Goal: Contribute content: Contribute content

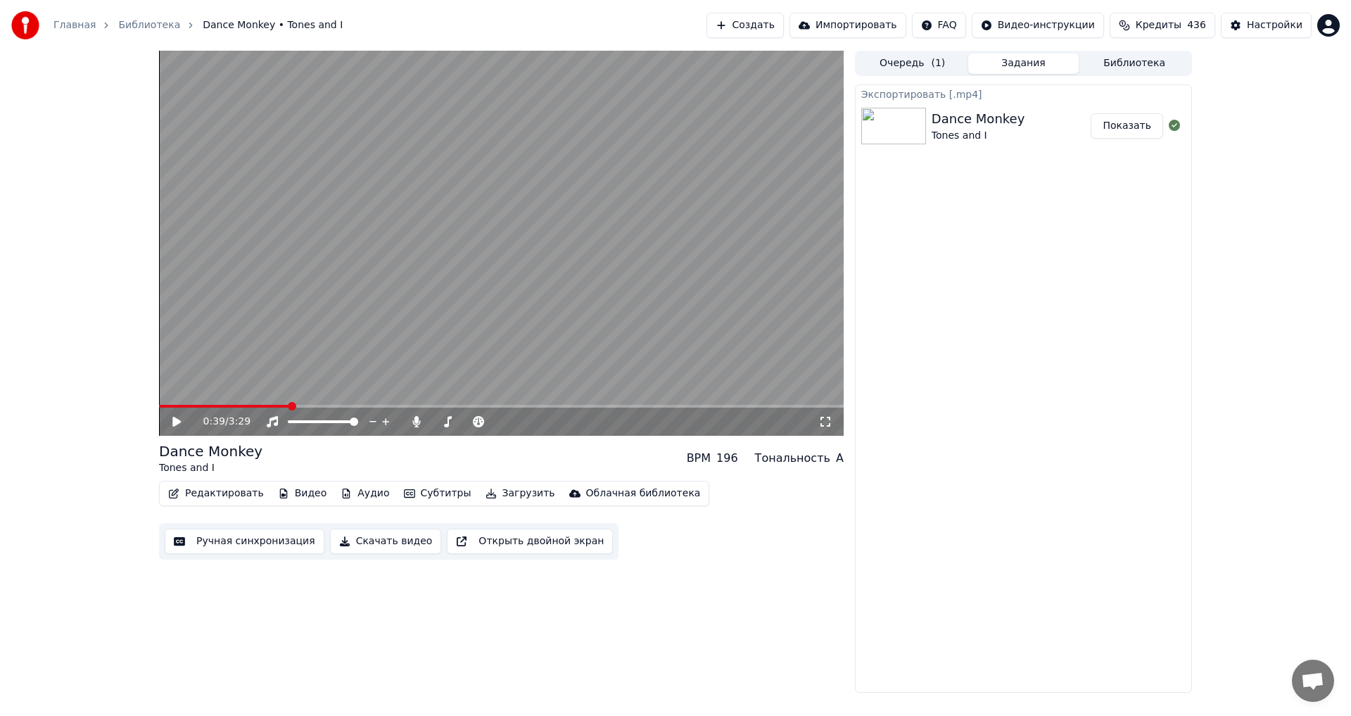
click at [1278, 229] on div "0:39 / 3:29 Dance Monkey Tones and I BPM 196 Тональность A Редактировать Видео …" at bounding box center [675, 372] width 1351 height 642
click at [738, 11] on div "Главная Библиотека Dance Monkey • Tones and I Создать Импортировать FAQ Видео-и…" at bounding box center [675, 25] width 1351 height 51
click at [759, 34] on button "Создать" at bounding box center [745, 25] width 77 height 25
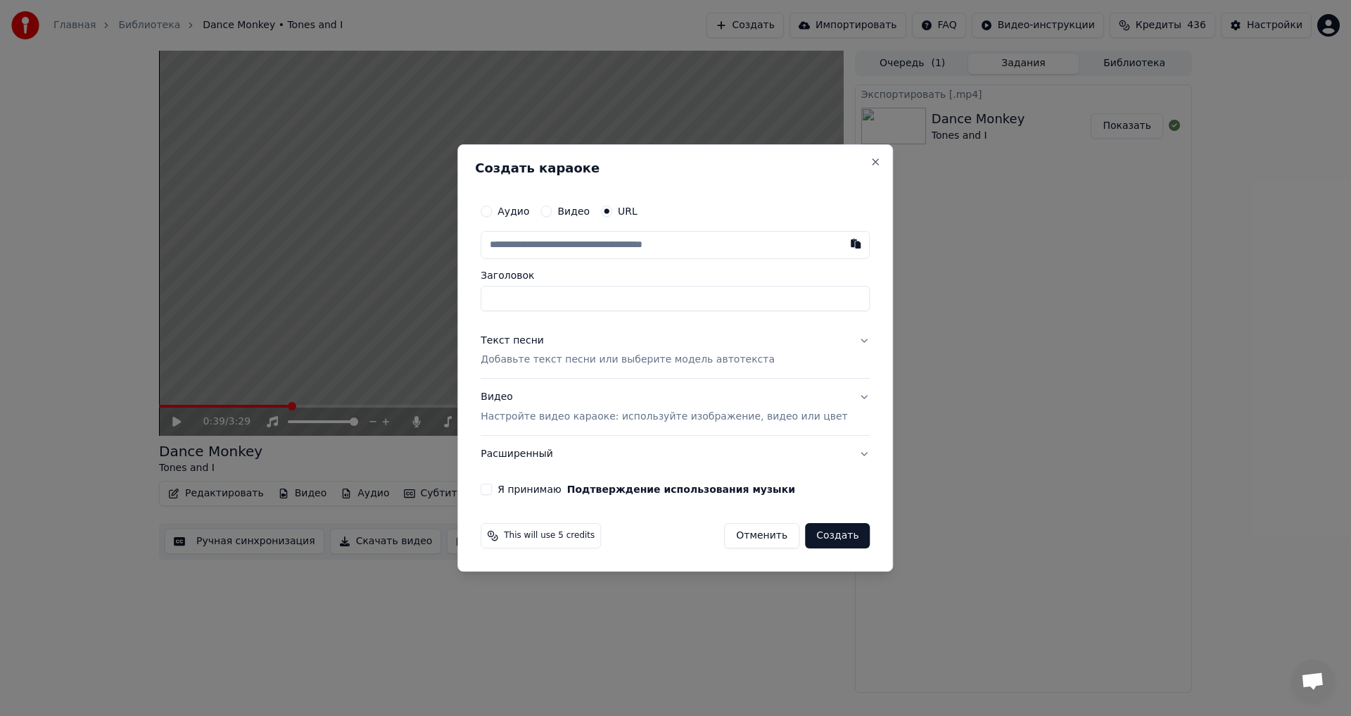
click at [659, 235] on input "text" at bounding box center [675, 245] width 389 height 28
type input "**********"
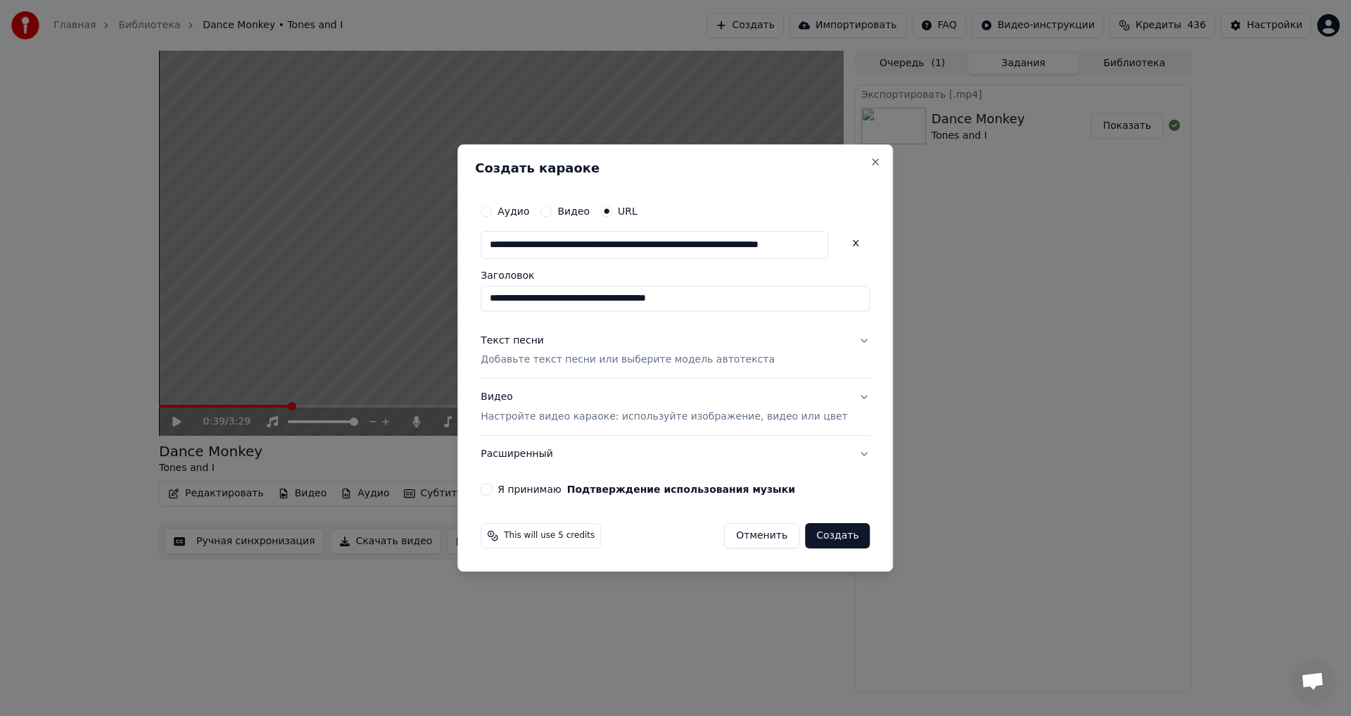
click at [549, 363] on p "Добавьте текст песни или выберите модель автотекста" at bounding box center [628, 360] width 294 height 14
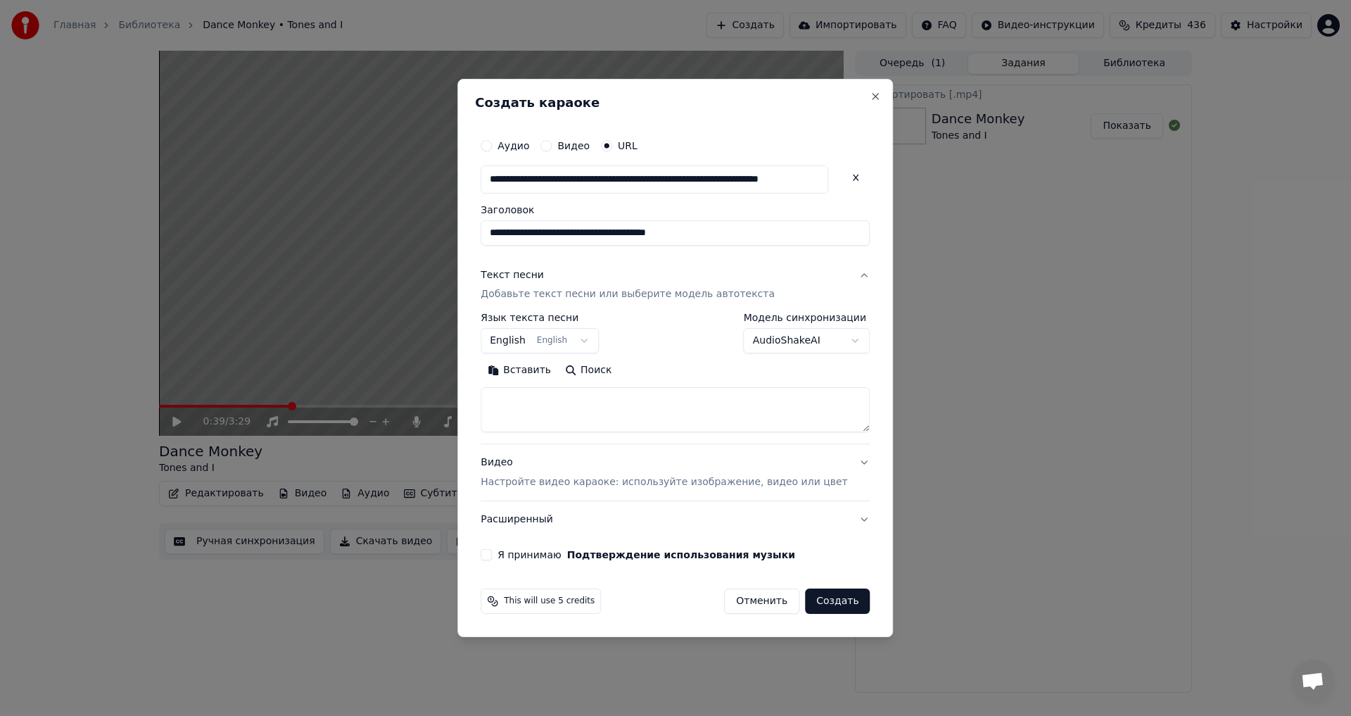
click at [557, 413] on textarea at bounding box center [675, 410] width 389 height 45
paste textarea "**********"
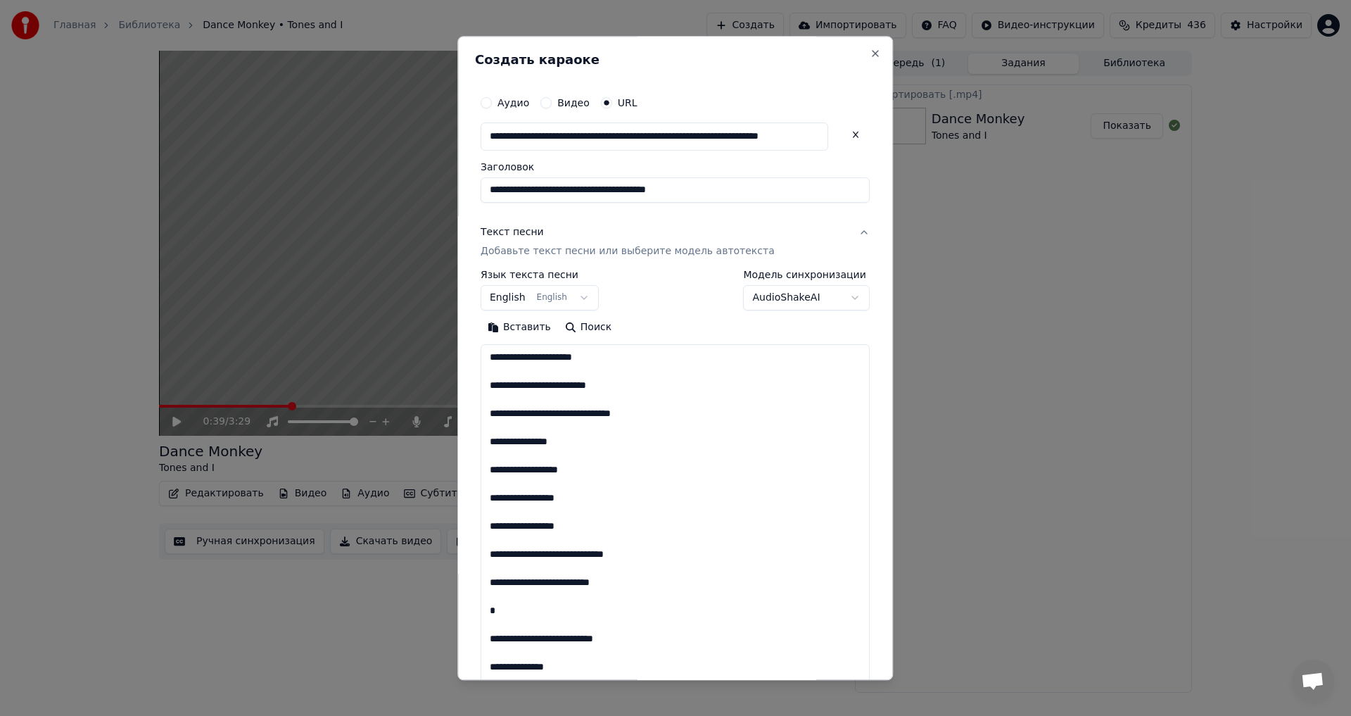
scroll to position [651, 0]
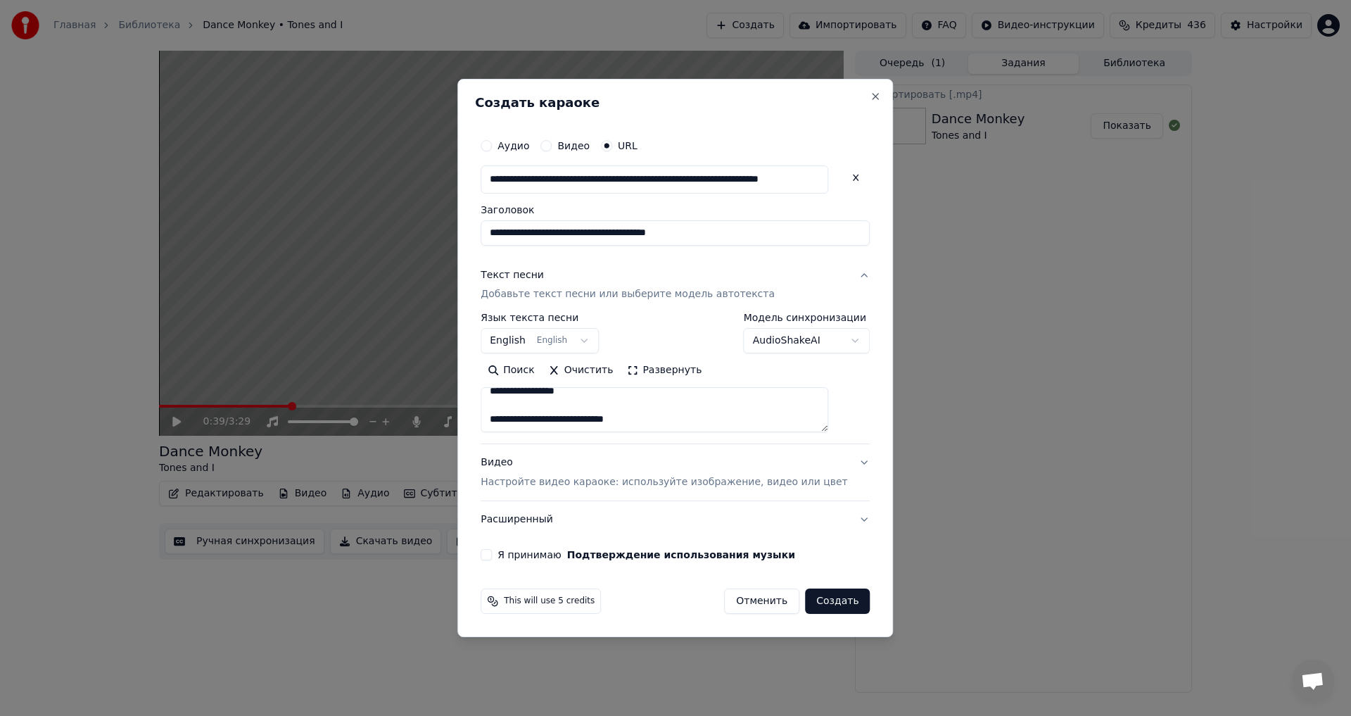
paste textarea "**********"
type textarea "**********"
click at [501, 552] on div "**********" at bounding box center [675, 346] width 400 height 441
click at [492, 560] on button "Я принимаю Подтверждение использования музыки" at bounding box center [486, 554] width 11 height 11
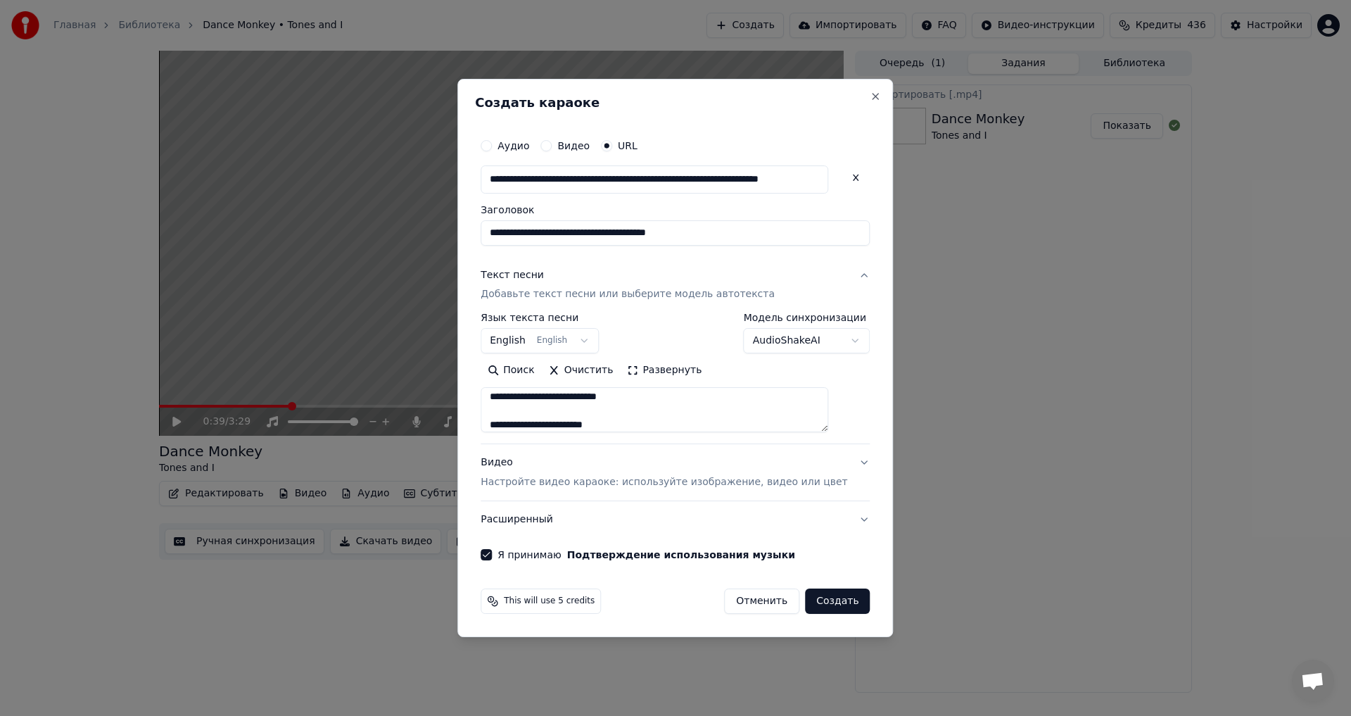
click at [825, 604] on button "Создать" at bounding box center [837, 600] width 65 height 25
select select "**"
select select
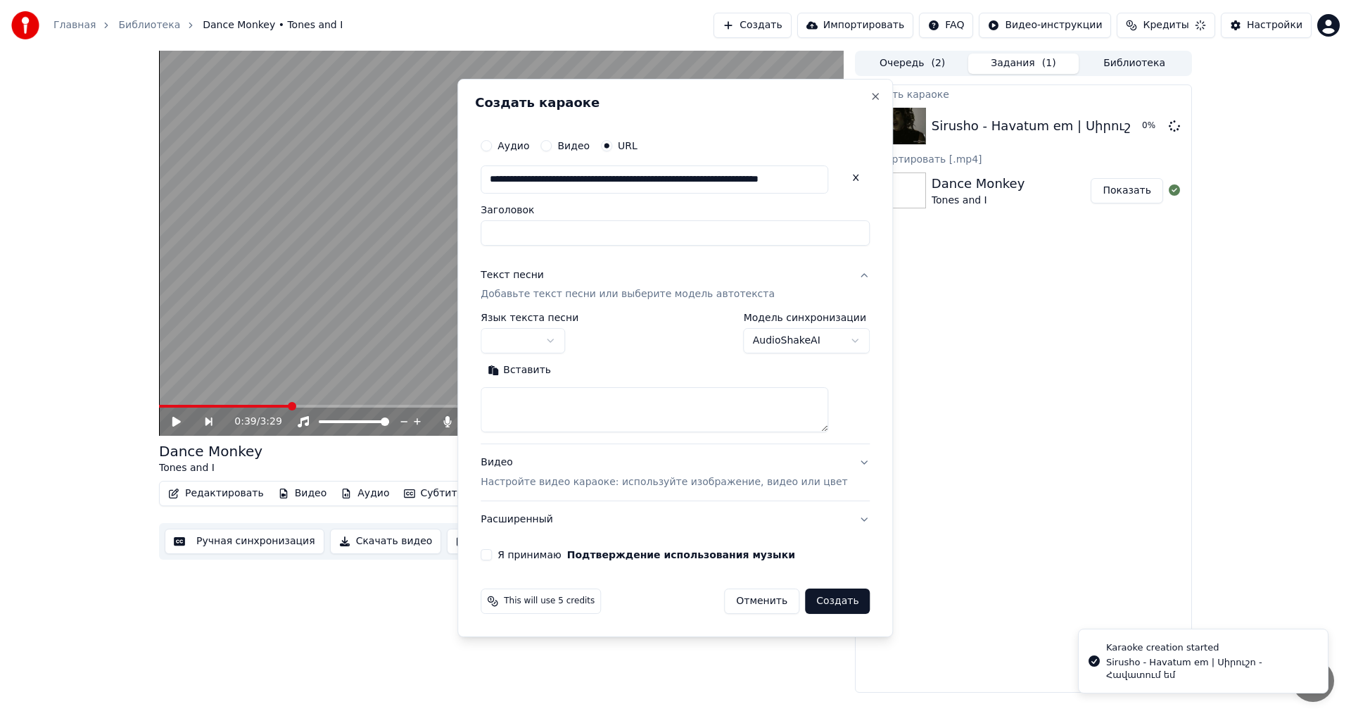
scroll to position [0, 0]
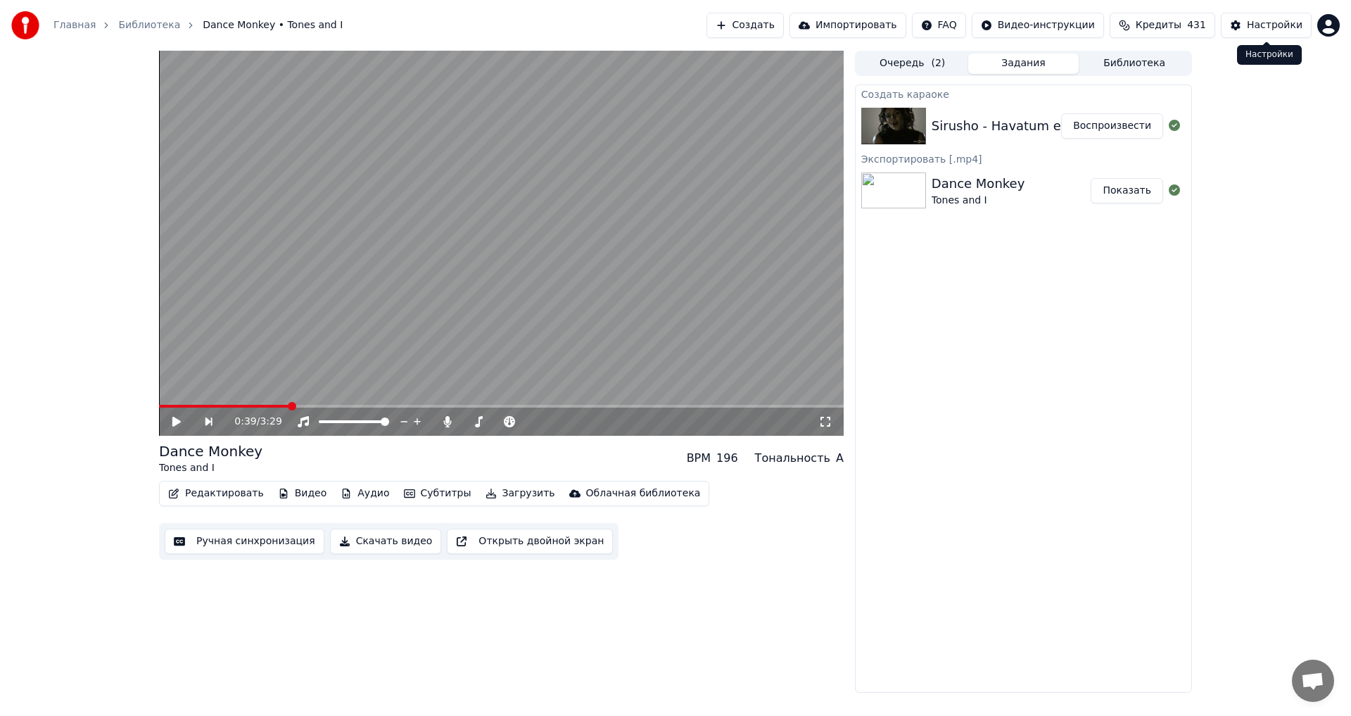
click at [1148, 129] on button "Воспроизвести" at bounding box center [1112, 125] width 102 height 25
click at [175, 424] on icon at bounding box center [176, 421] width 7 height 8
click at [286, 493] on button "Видео" at bounding box center [302, 493] width 61 height 20
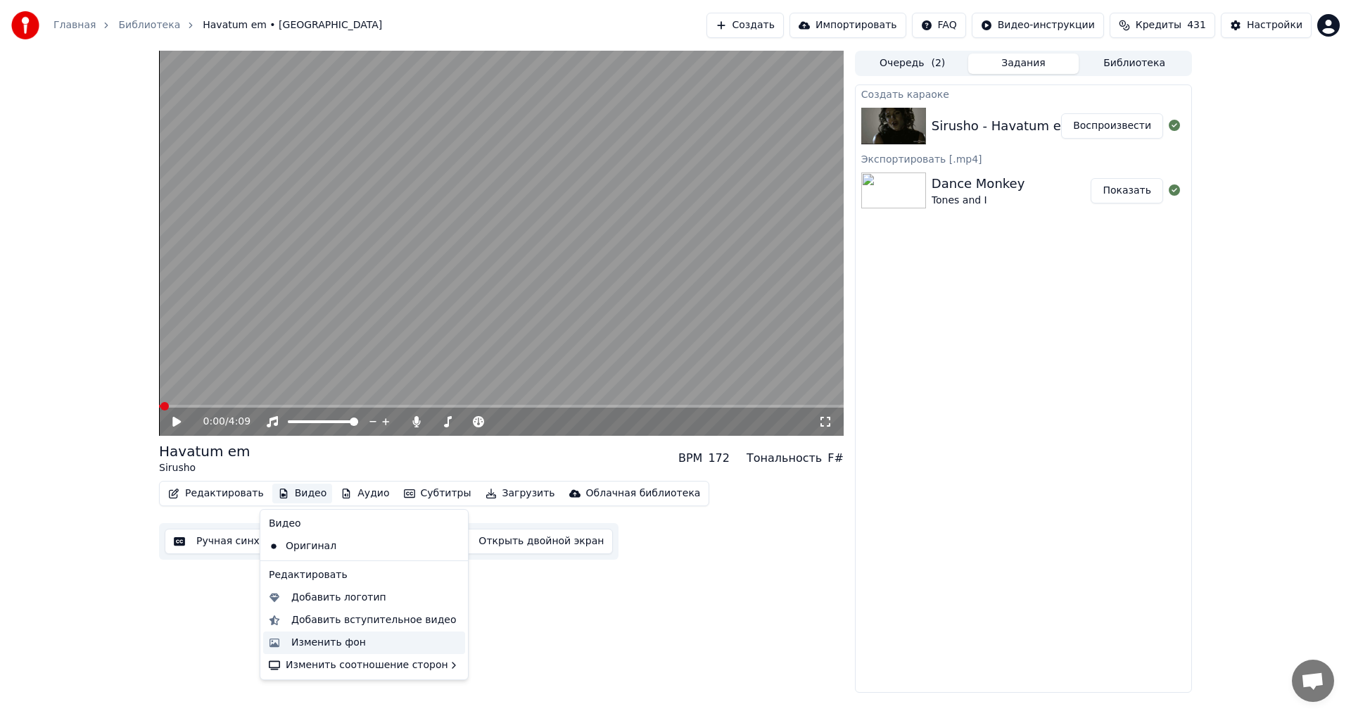
click at [324, 644] on div "Изменить фон" at bounding box center [328, 642] width 75 height 14
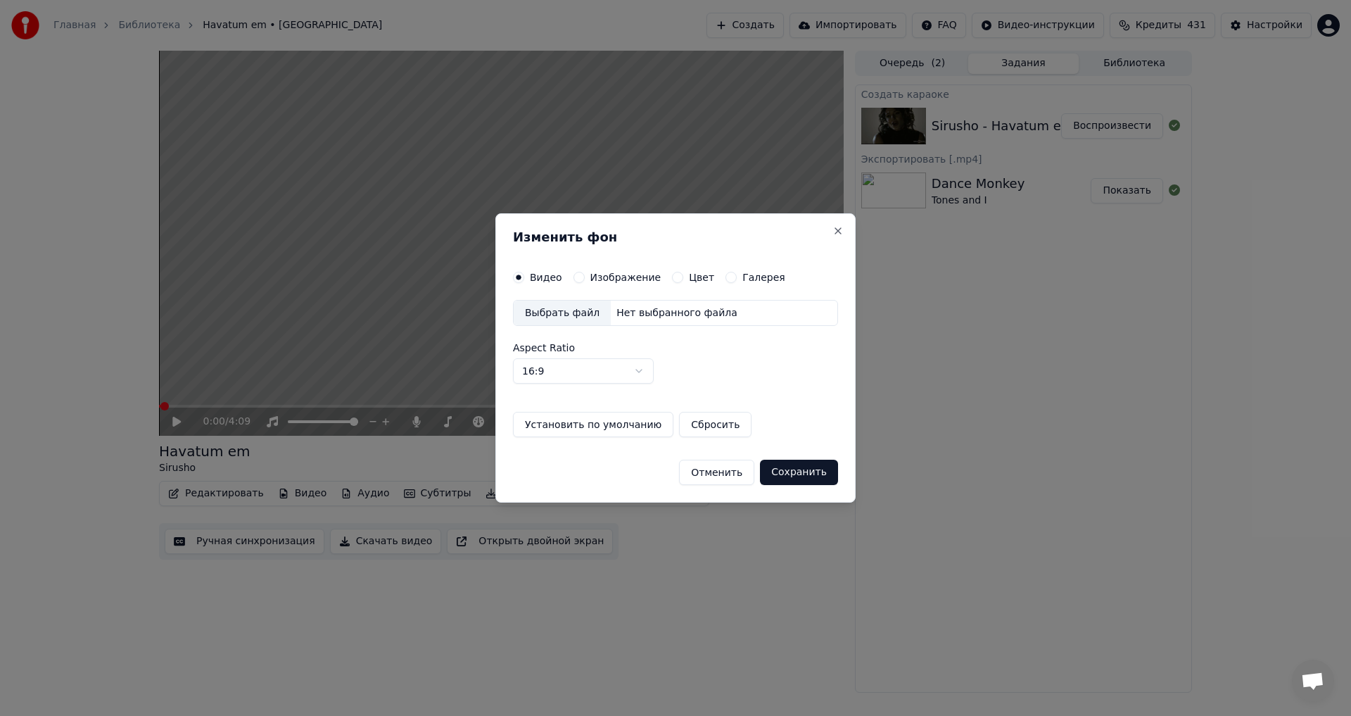
click at [574, 277] on button "Изображение" at bounding box center [579, 277] width 11 height 11
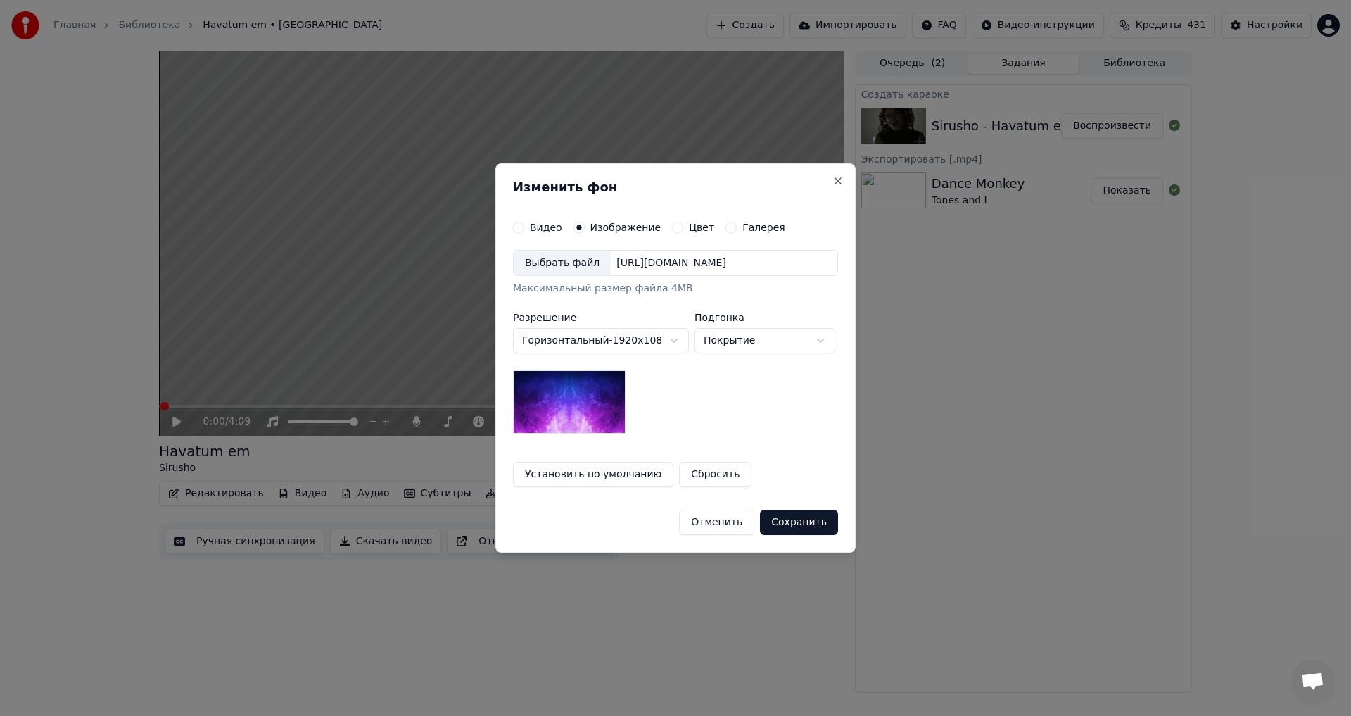
click at [548, 274] on div "Выбрать файл" at bounding box center [562, 263] width 97 height 25
click at [805, 515] on button "Сохранить" at bounding box center [799, 522] width 78 height 25
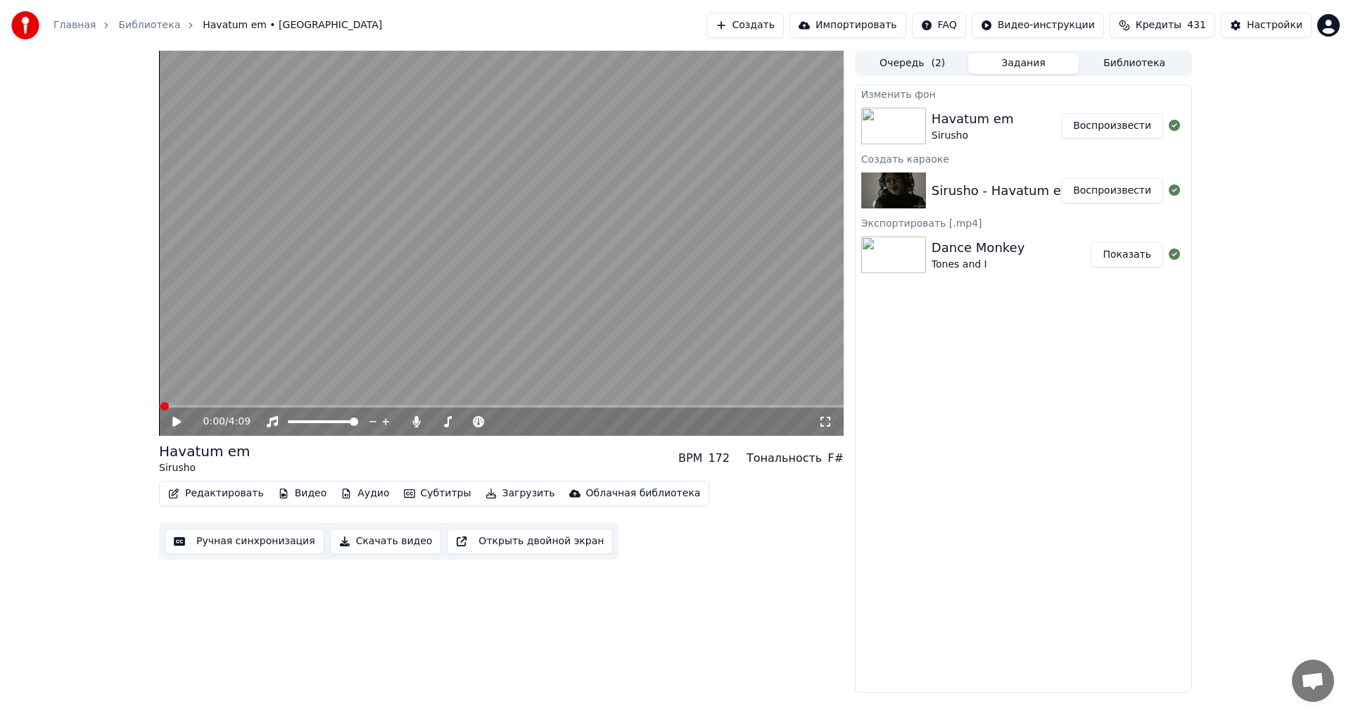
click at [1096, 122] on button "Воспроизвести" at bounding box center [1112, 125] width 102 height 25
click at [502, 426] on span at bounding box center [498, 421] width 8 height 8
click at [467, 172] on video at bounding box center [501, 243] width 685 height 385
click at [189, 498] on button "Редактировать" at bounding box center [216, 493] width 107 height 20
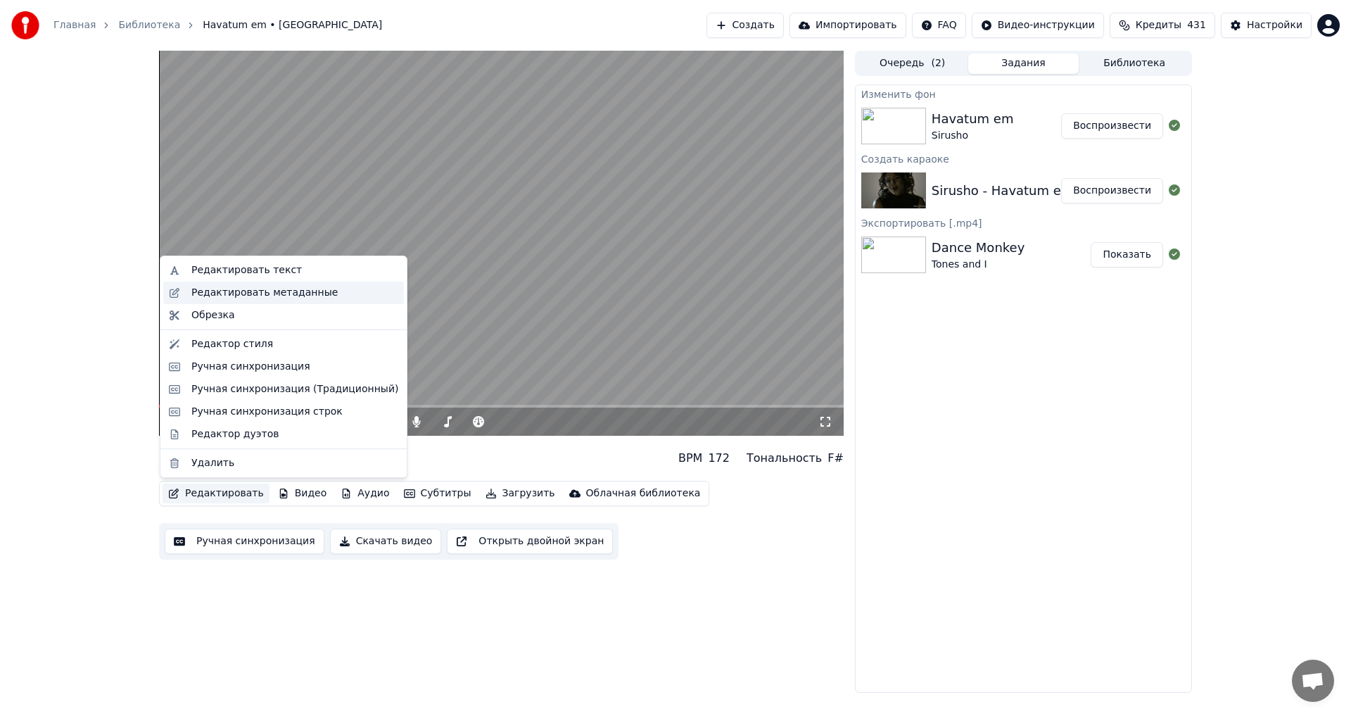
click at [303, 286] on div "Редактировать метаданные" at bounding box center [264, 293] width 146 height 14
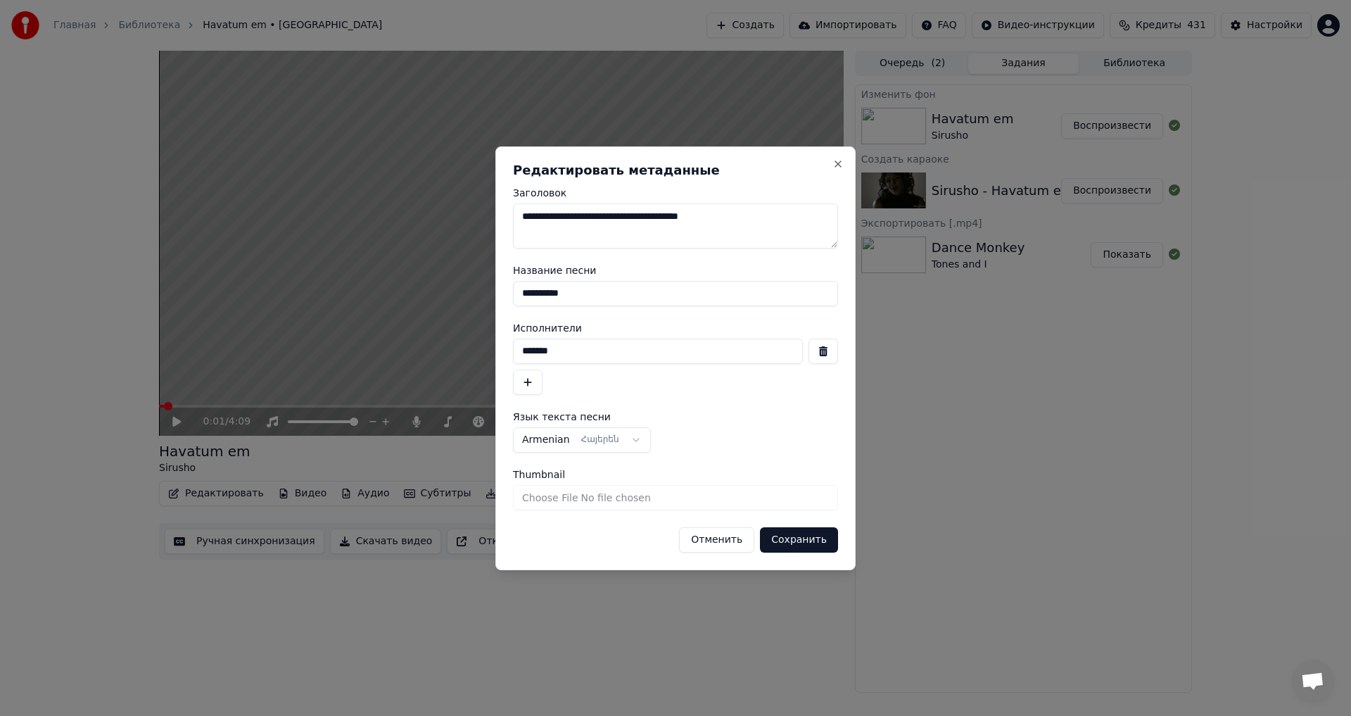
drag, startPoint x: 626, startPoint y: 220, endPoint x: 502, endPoint y: 206, distance: 125.3
click at [502, 206] on div "**********" at bounding box center [675, 358] width 360 height 424
click at [570, 220] on textarea "**********" at bounding box center [675, 225] width 325 height 45
type textarea "**********"
drag, startPoint x: 597, startPoint y: 291, endPoint x: 420, endPoint y: 291, distance: 177.3
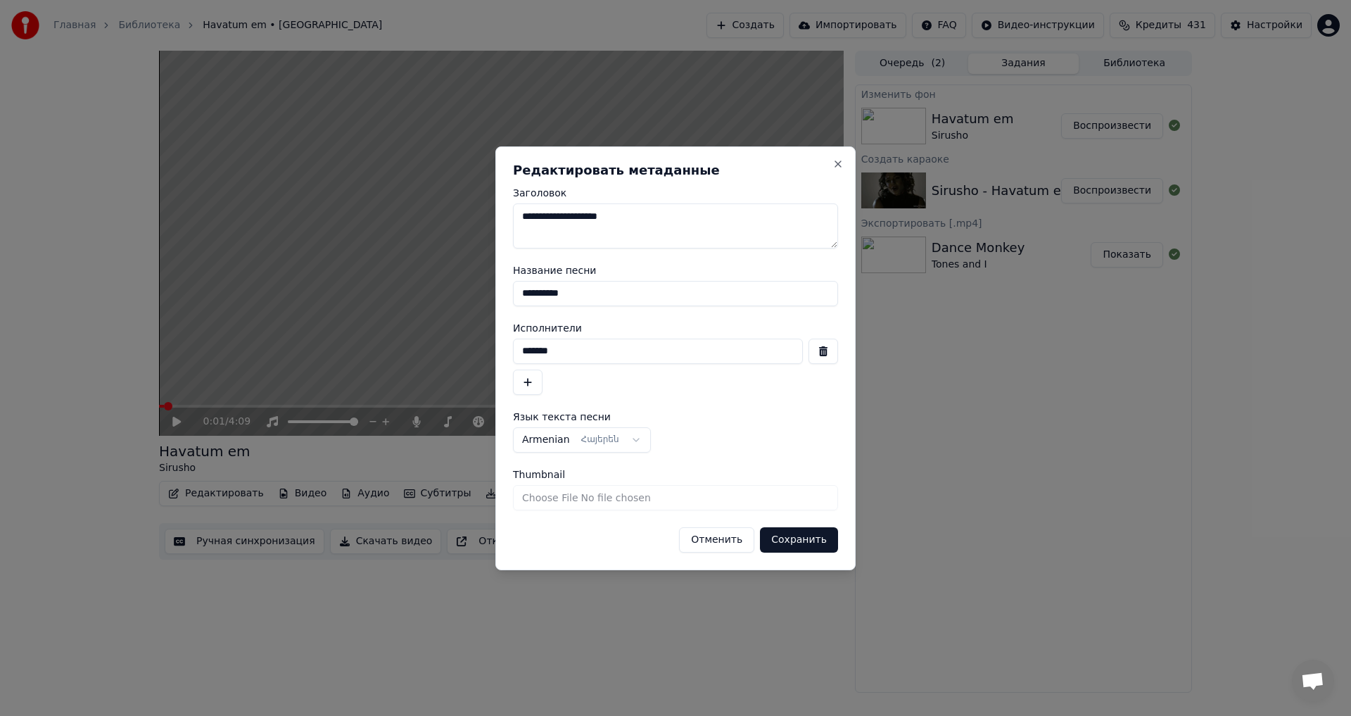
click at [420, 291] on body "**********" at bounding box center [675, 358] width 1351 height 716
paste input "*"
type input "**********"
drag, startPoint x: 559, startPoint y: 215, endPoint x: 483, endPoint y: 217, distance: 76.7
click at [483, 217] on body "**********" at bounding box center [675, 358] width 1351 height 716
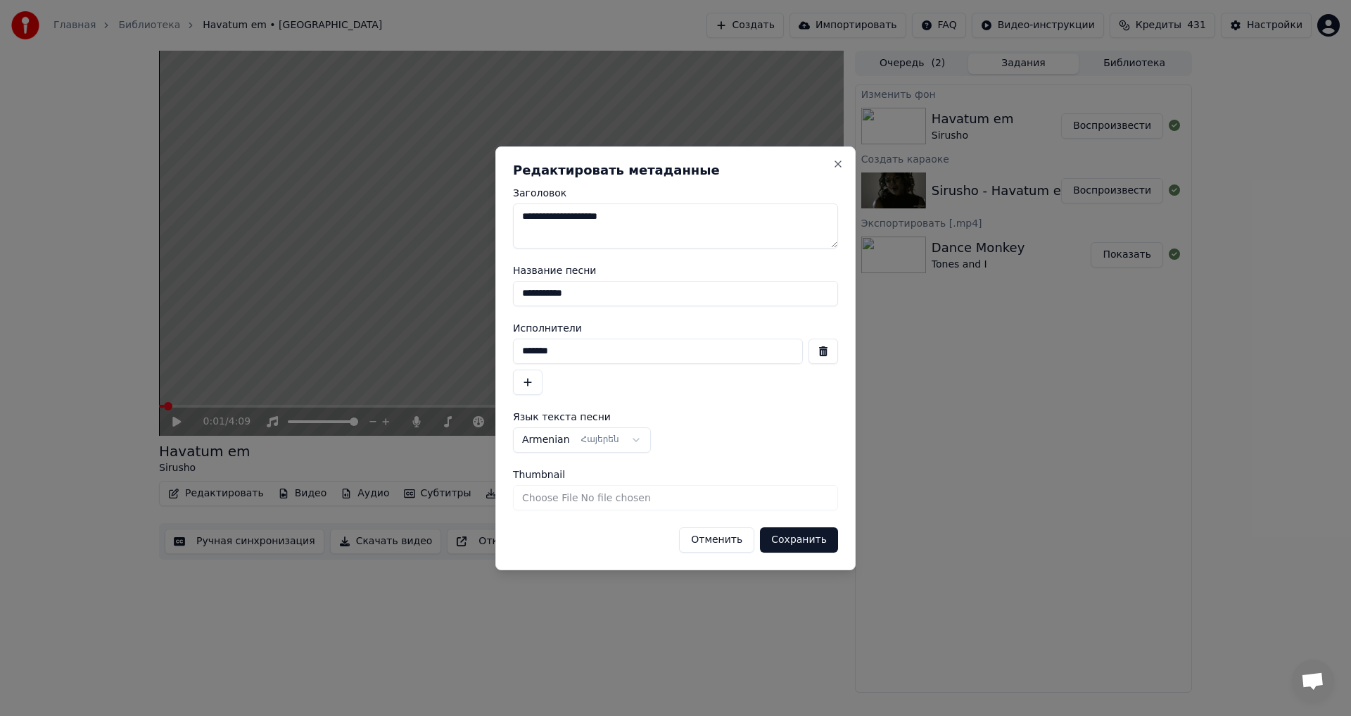
drag, startPoint x: 571, startPoint y: 350, endPoint x: 438, endPoint y: 342, distance: 132.6
click at [438, 342] on body "**********" at bounding box center [675, 358] width 1351 height 716
paste input
type input "*******"
click at [831, 527] on button "Сохранить" at bounding box center [799, 539] width 78 height 25
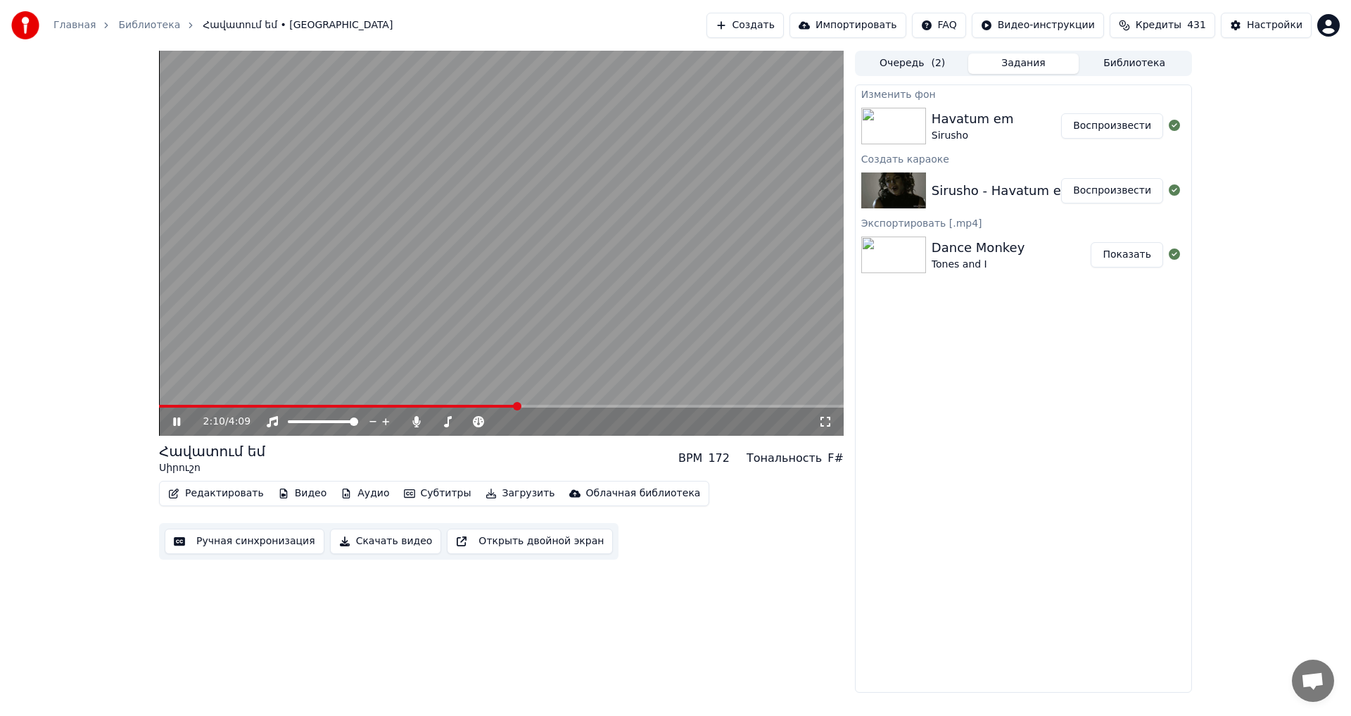
click at [495, 409] on div "2:10 / 4:09" at bounding box center [501, 421] width 685 height 28
click at [496, 405] on span at bounding box center [339, 406] width 360 height 3
click at [553, 301] on video at bounding box center [501, 243] width 685 height 385
click at [239, 538] on button "Ручная синхронизация" at bounding box center [245, 541] width 160 height 25
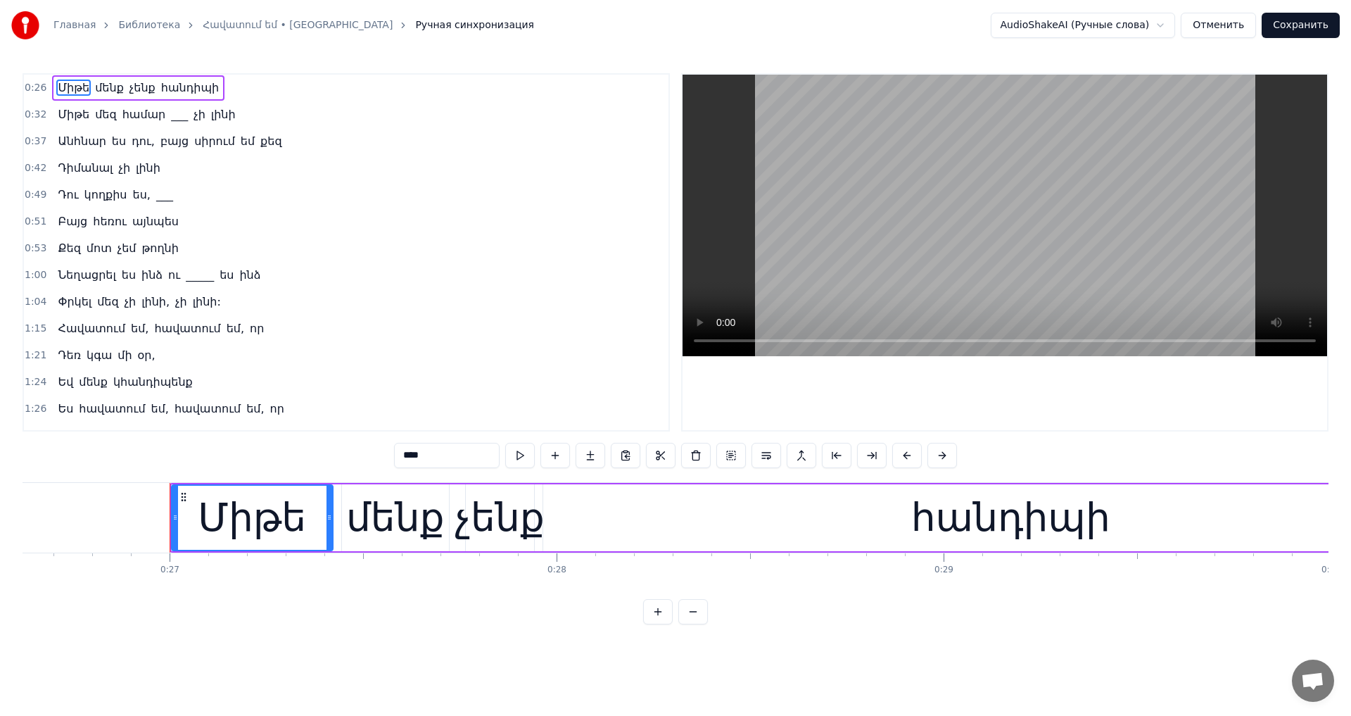
scroll to position [0, 10380]
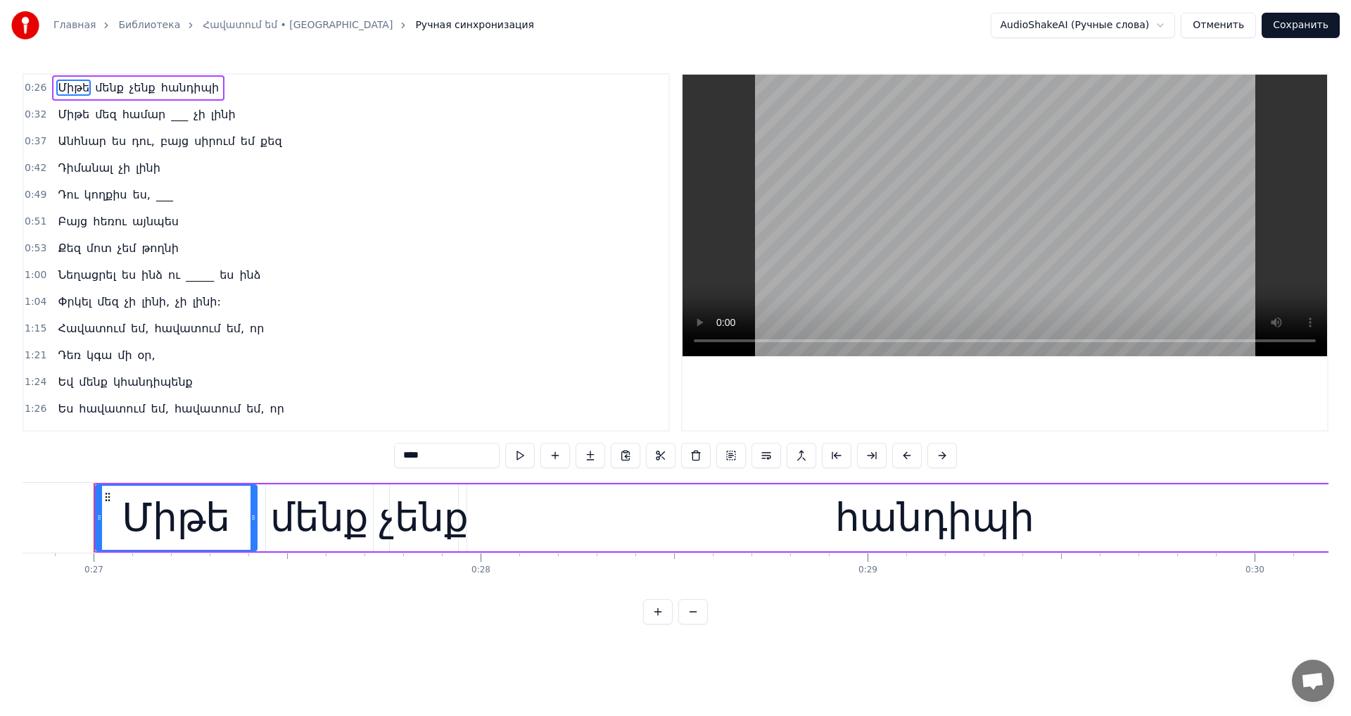
click at [1220, 37] on button "Отменить" at bounding box center [1218, 25] width 75 height 25
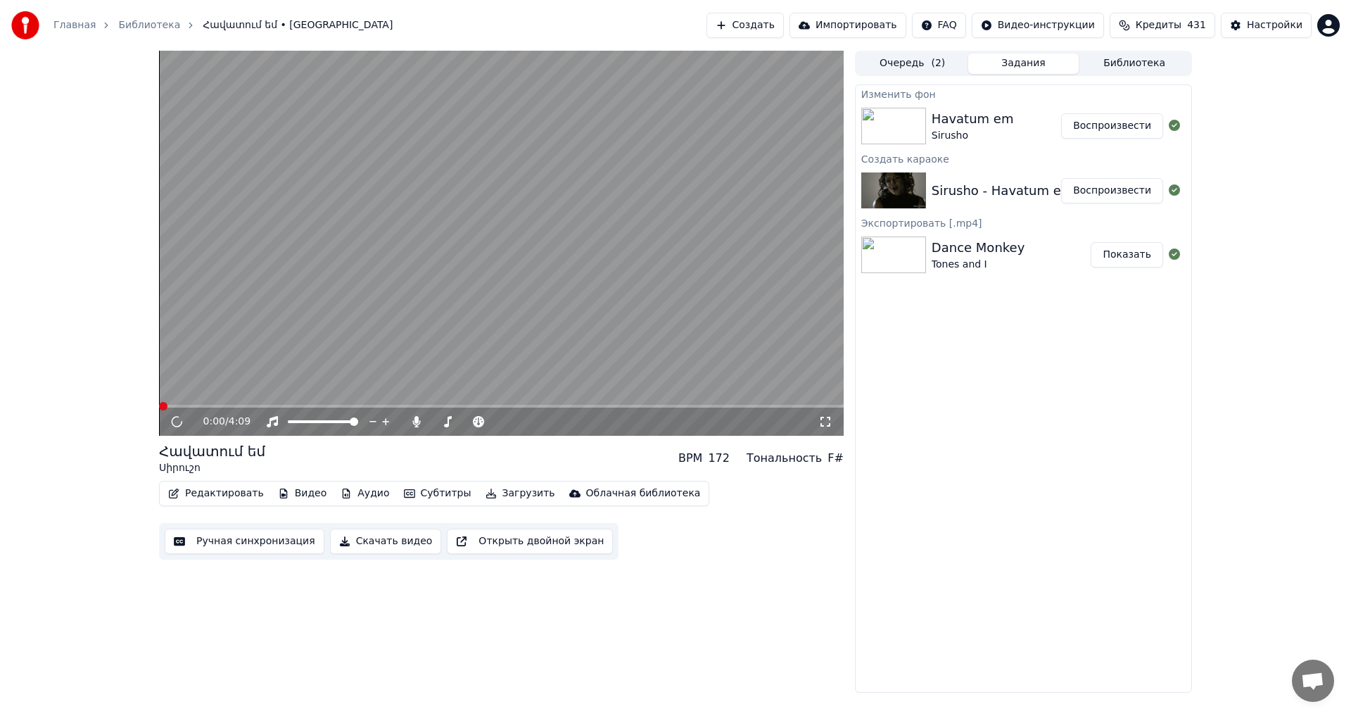
click at [210, 491] on button "Редактировать" at bounding box center [216, 493] width 107 height 20
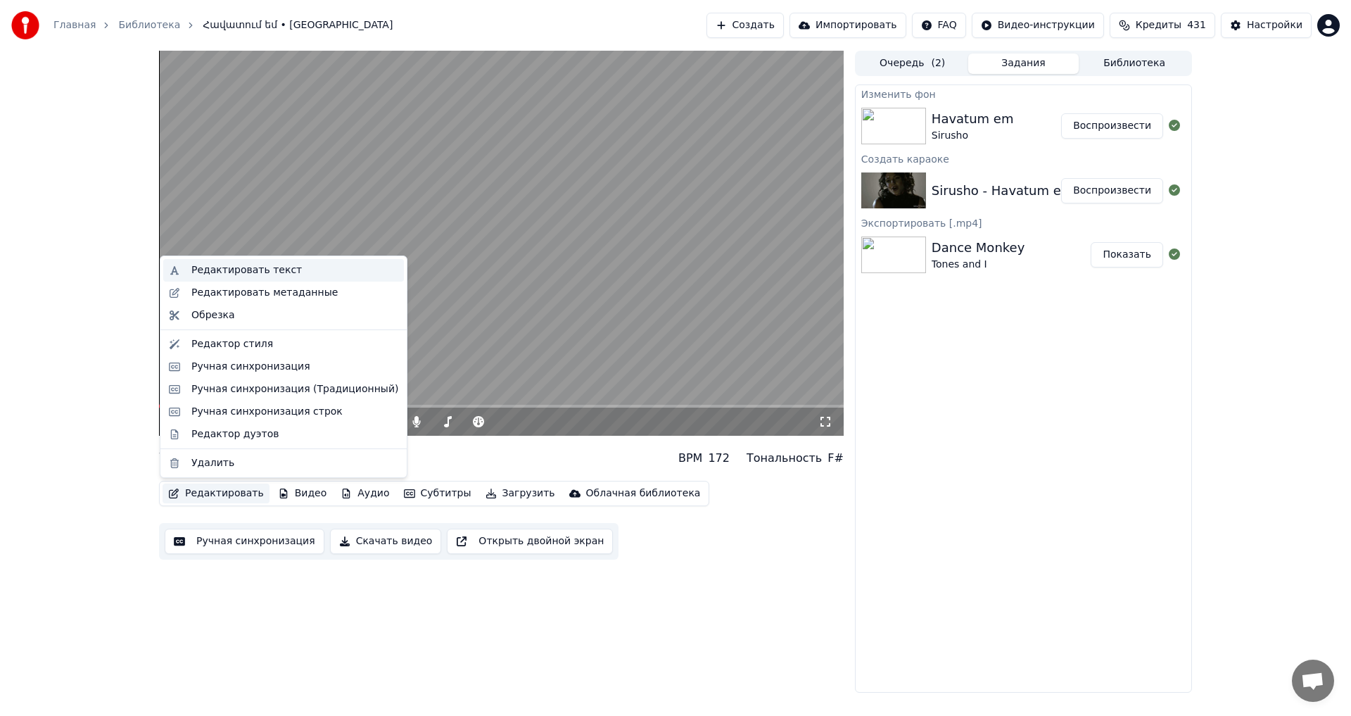
click at [256, 267] on div "Редактировать текст" at bounding box center [246, 270] width 110 height 14
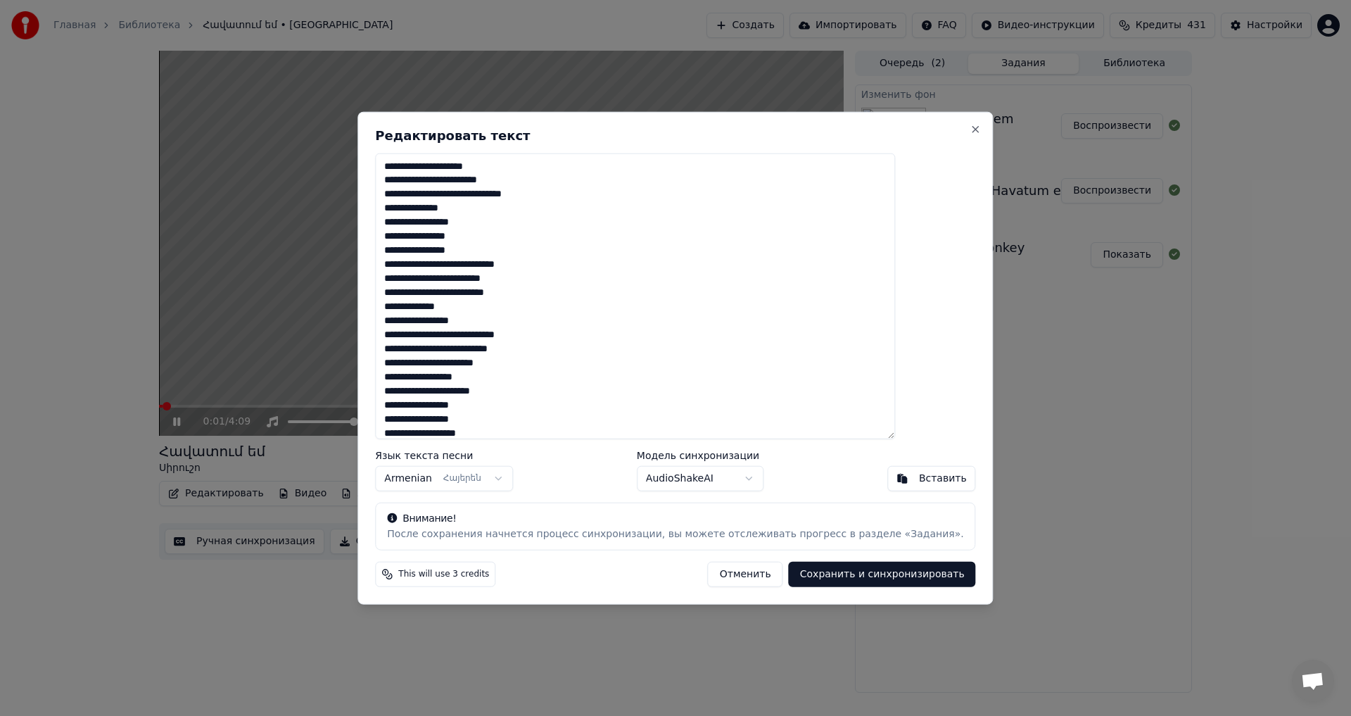
click at [708, 571] on button "Отменить" at bounding box center [745, 574] width 75 height 25
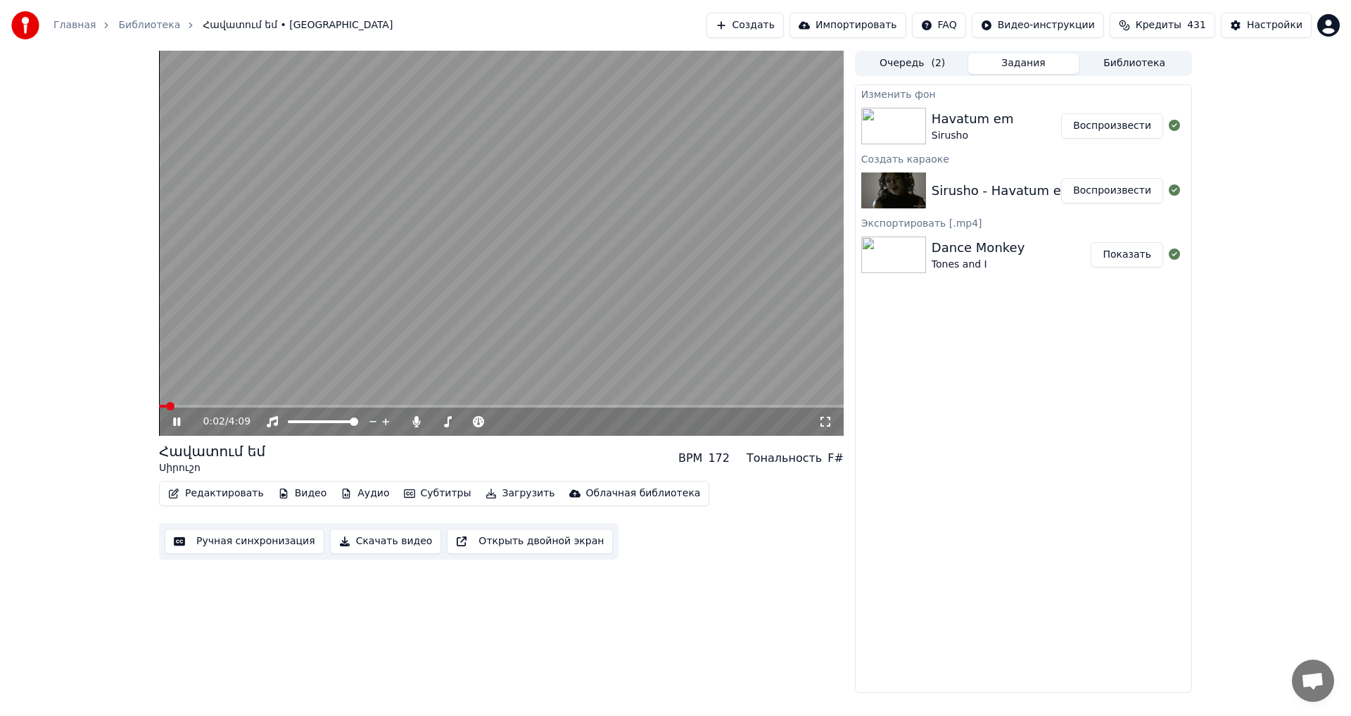
click at [178, 420] on icon at bounding box center [176, 421] width 7 height 8
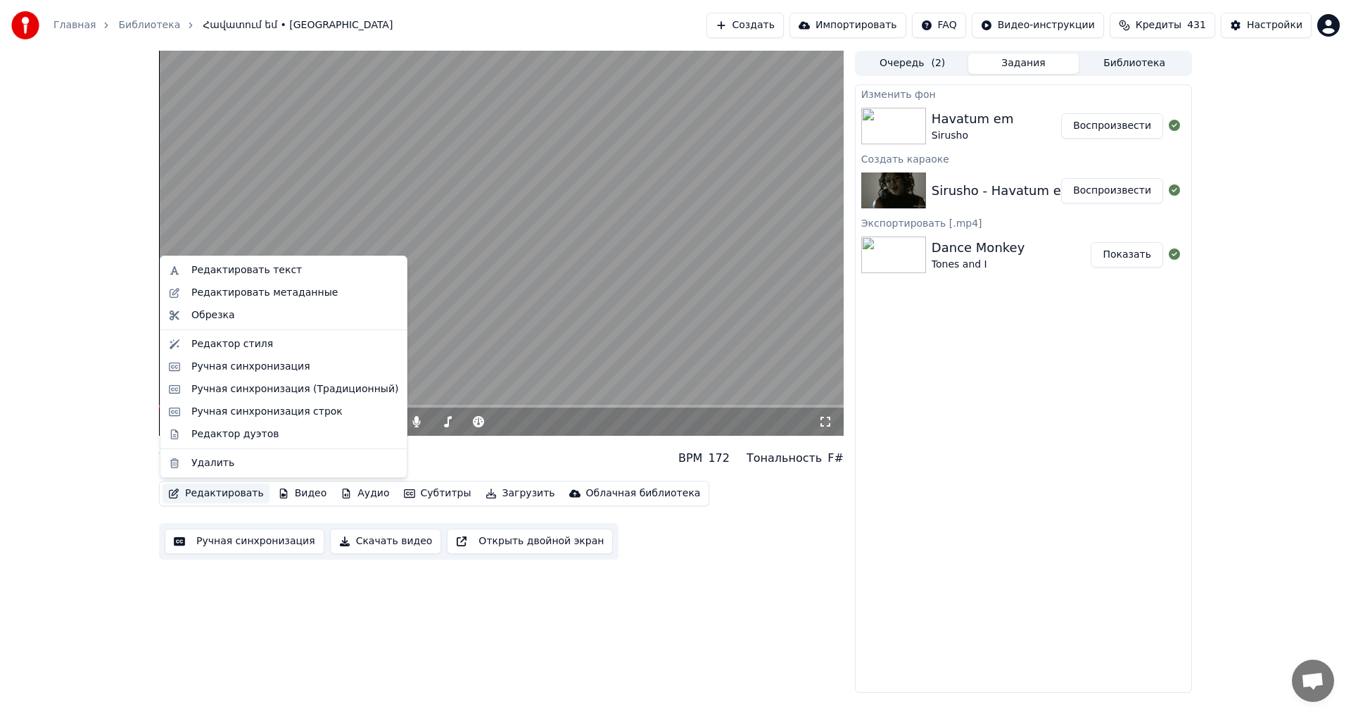
click at [214, 499] on button "Редактировать" at bounding box center [216, 493] width 107 height 20
click at [286, 277] on div "Редактировать текст" at bounding box center [294, 270] width 207 height 14
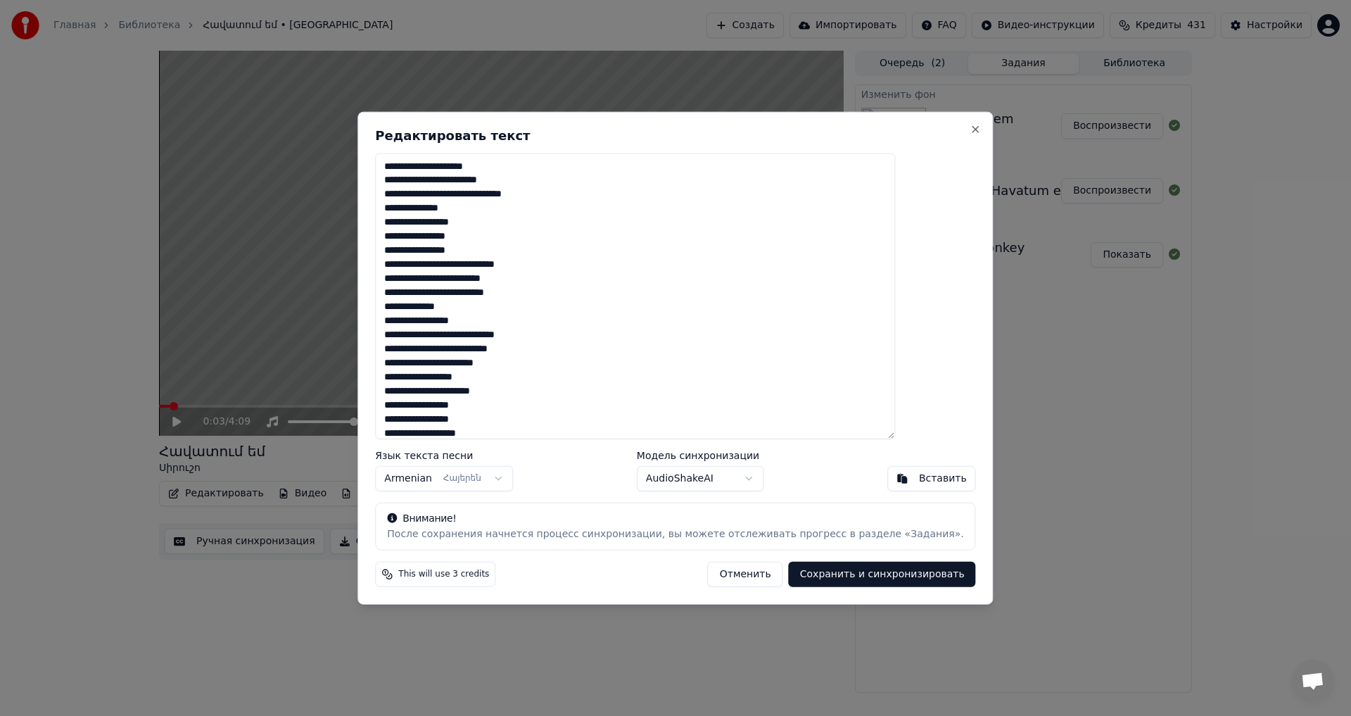
scroll to position [134, 0]
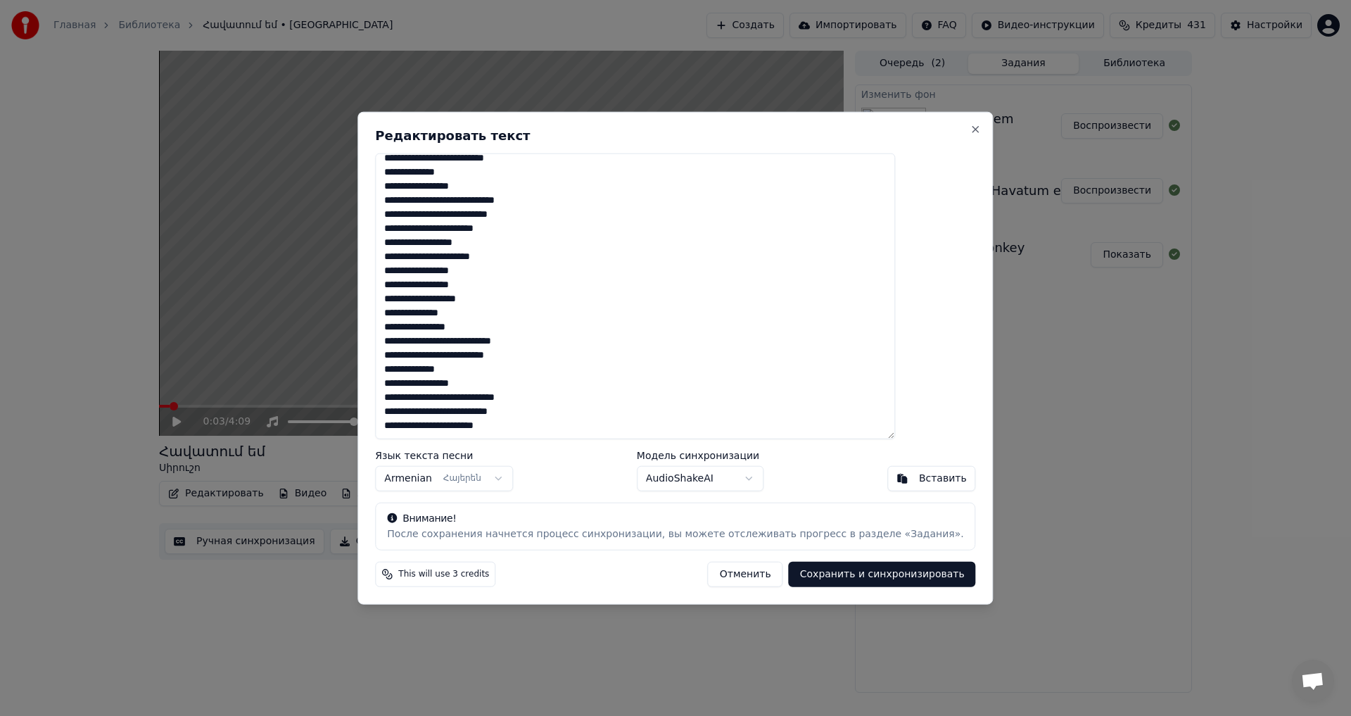
drag, startPoint x: 423, startPoint y: 167, endPoint x: 591, endPoint y: 566, distance: 432.4
click at [591, 566] on div "**********" at bounding box center [675, 357] width 635 height 493
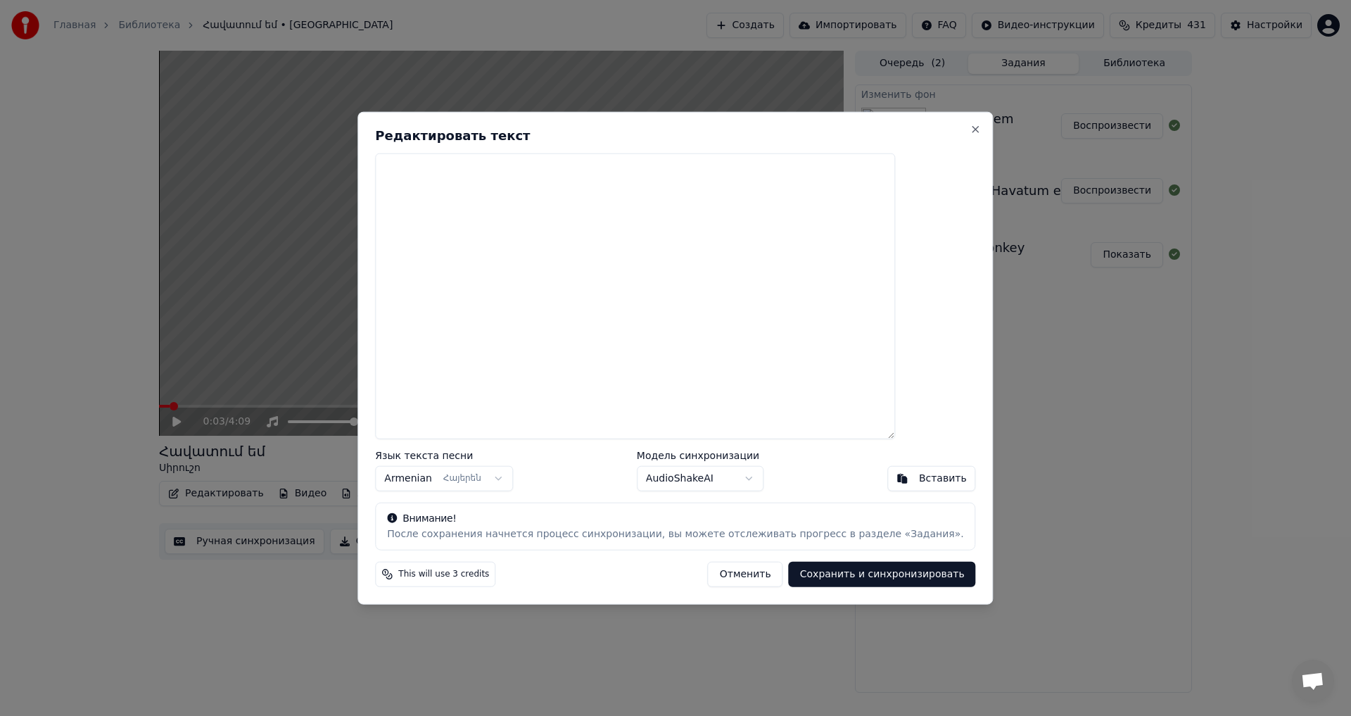
scroll to position [0, 0]
click at [524, 296] on textarea at bounding box center [635, 296] width 520 height 286
paste textarea "**********"
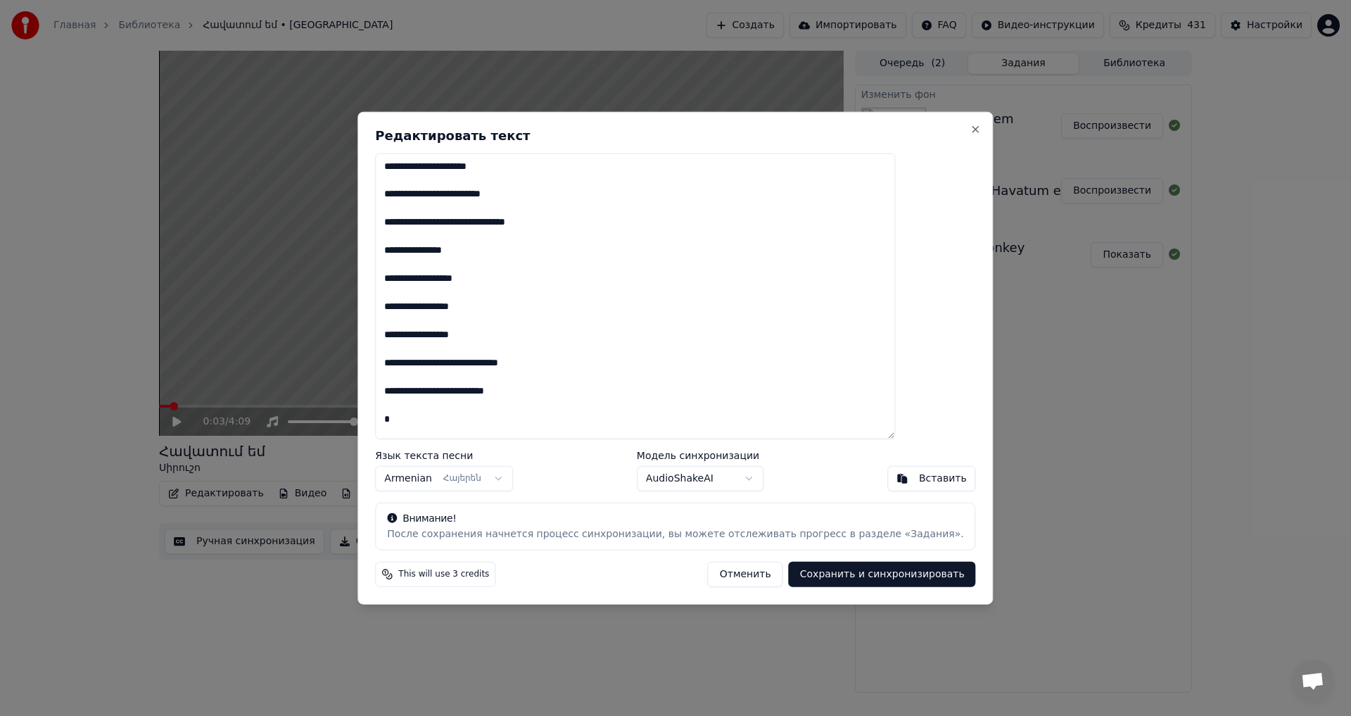
scroll to position [775, 0]
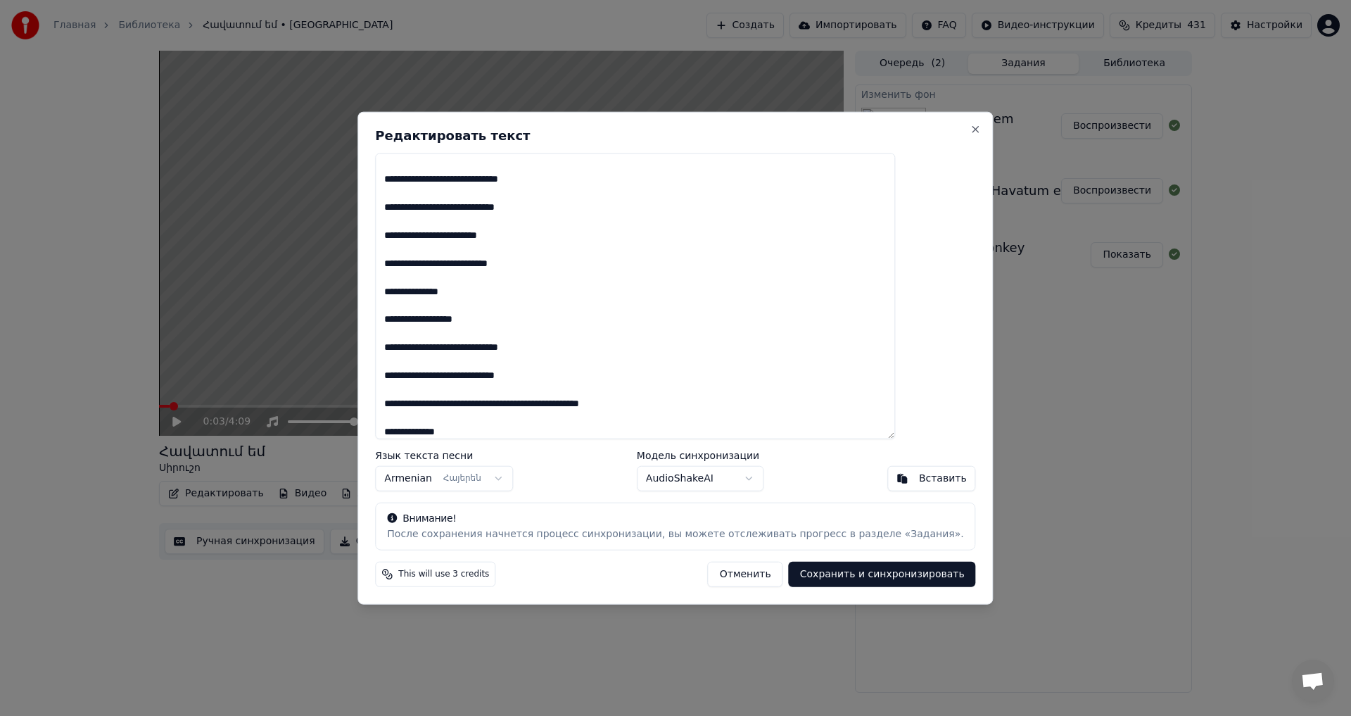
click at [795, 554] on div "**********" at bounding box center [675, 357] width 635 height 493
click at [884, 566] on button "Сохранить и синхронизировать" at bounding box center [882, 574] width 187 height 25
type textarea "**********"
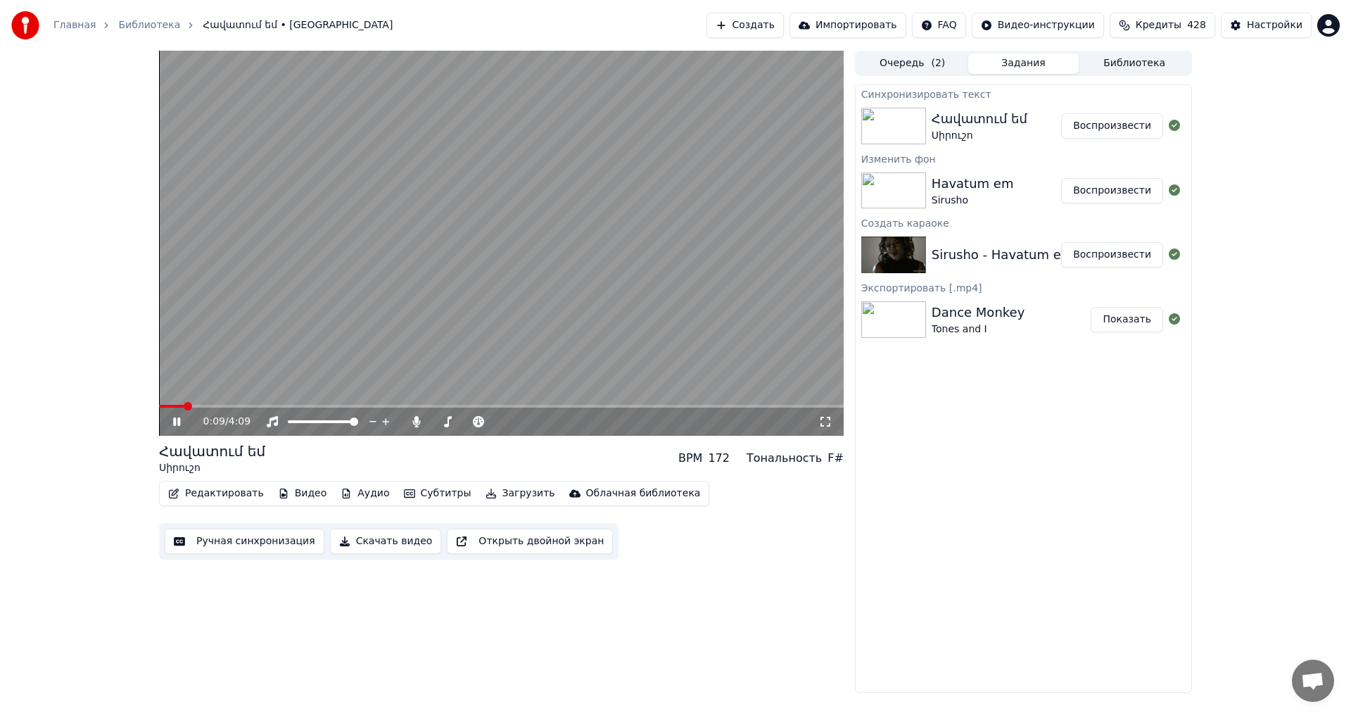
drag, startPoint x: 154, startPoint y: 404, endPoint x: 129, endPoint y: 404, distance: 24.6
click at [129, 404] on div "0:09 / 4:09 Հավատում եմ Սիրուշո BPM 172 Тональность F# Редактировать Видео Ауди…" at bounding box center [675, 372] width 1351 height 642
click at [159, 410] on span at bounding box center [163, 406] width 8 height 8
click at [1094, 123] on button "Воспроизвести" at bounding box center [1112, 125] width 102 height 25
click at [524, 210] on video at bounding box center [501, 243] width 685 height 385
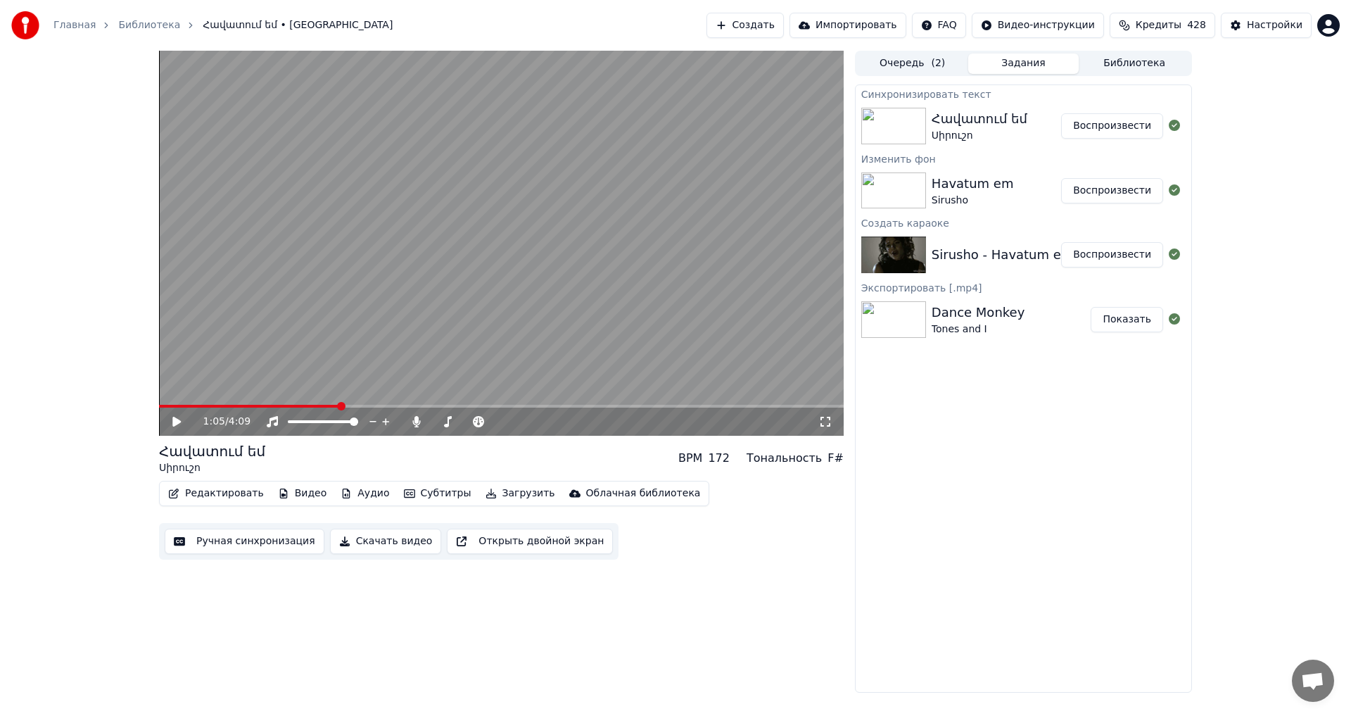
click at [445, 241] on video at bounding box center [501, 243] width 685 height 385
click at [445, 239] on video at bounding box center [501, 243] width 685 height 385
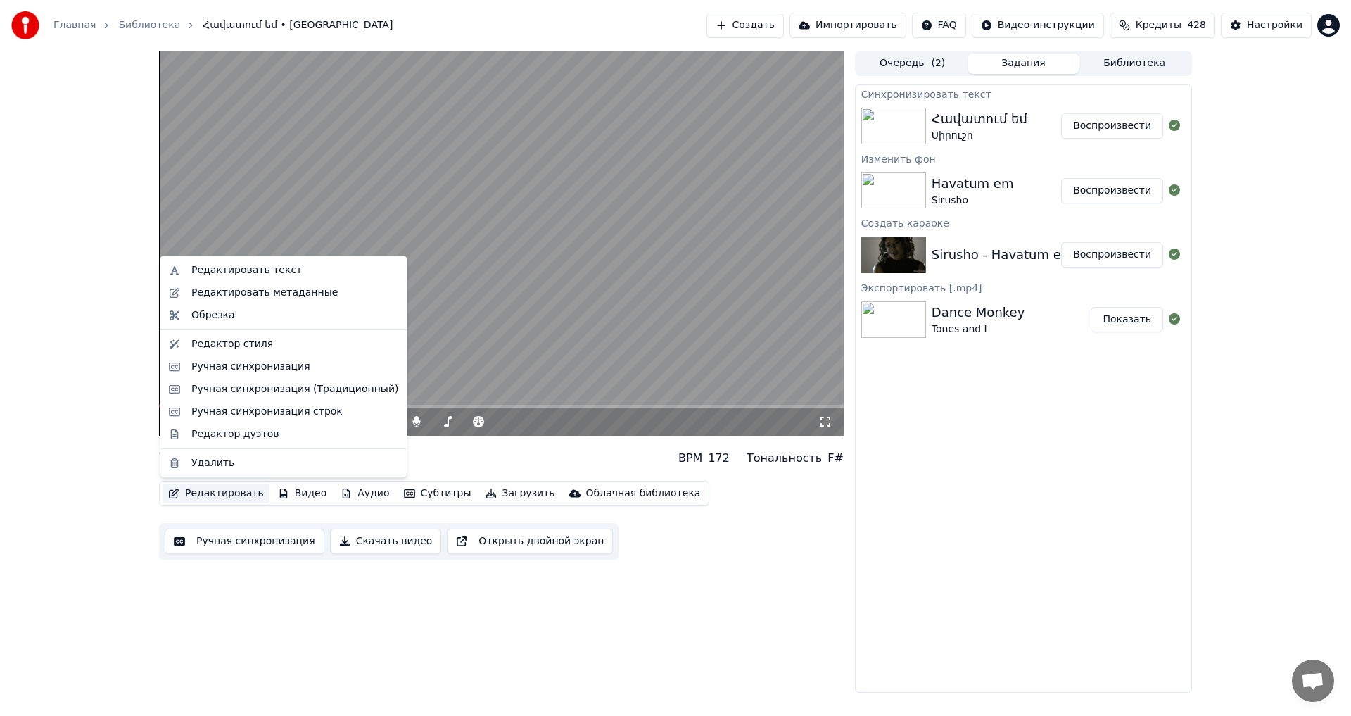
click at [192, 493] on button "Редактировать" at bounding box center [216, 493] width 107 height 20
click at [231, 265] on div "Редактировать текст" at bounding box center [246, 270] width 110 height 14
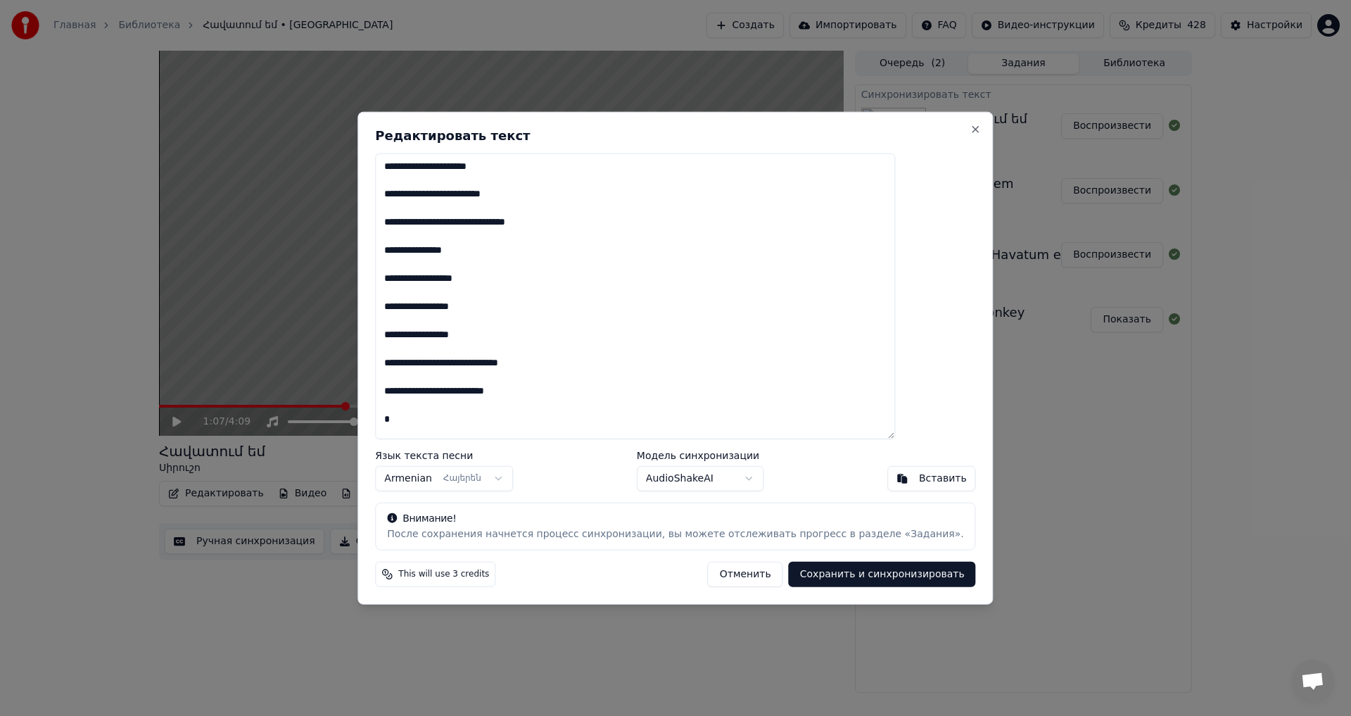
click at [429, 393] on textarea "**********" at bounding box center [635, 296] width 520 height 286
click at [789, 562] on button "Сохранить и синхронизировать" at bounding box center [882, 574] width 187 height 25
type textarea "**********"
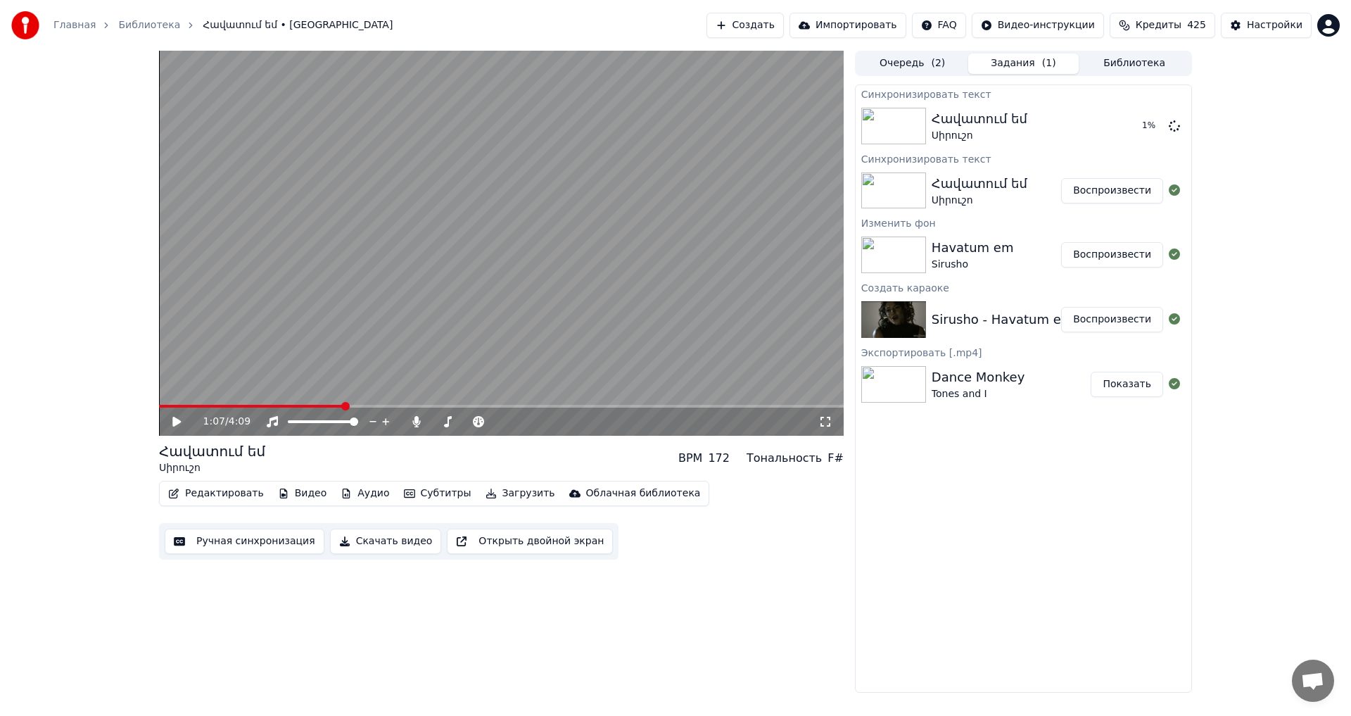
click at [220, 502] on button "Редактировать" at bounding box center [216, 493] width 107 height 20
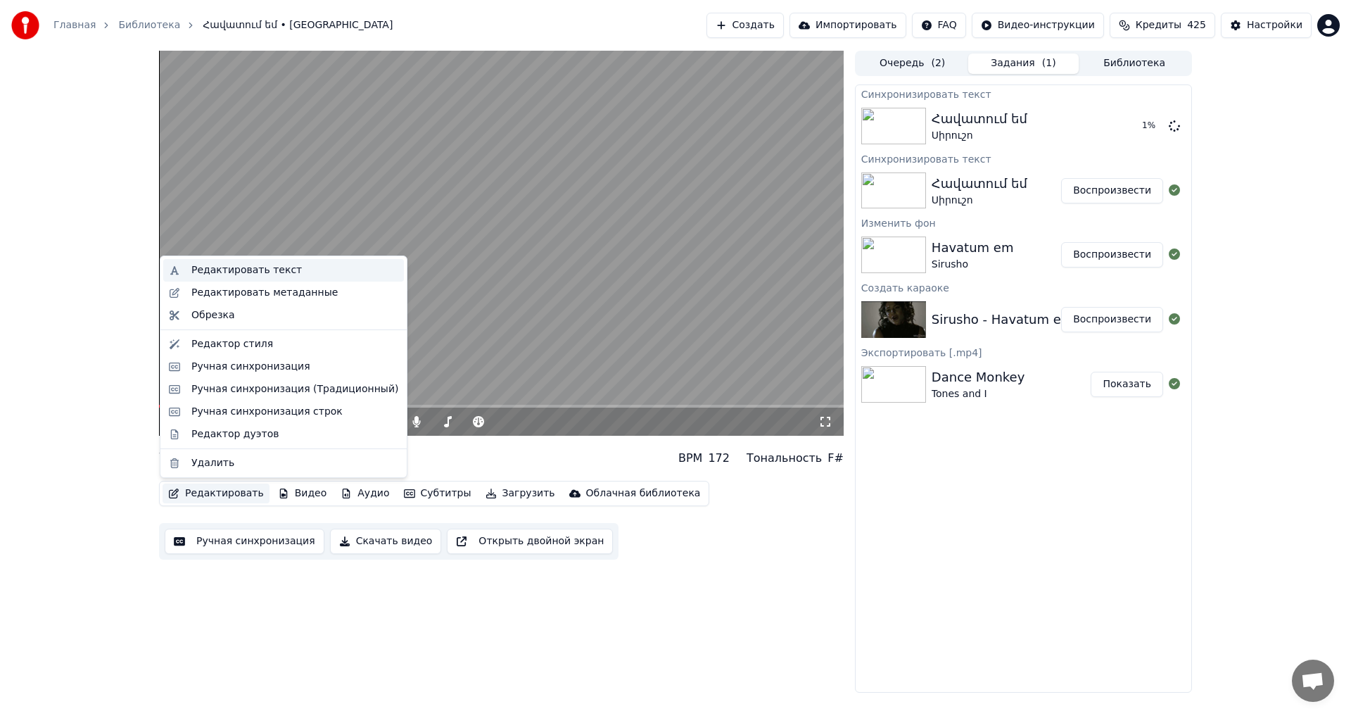
click at [269, 279] on div "Редактировать текст" at bounding box center [283, 270] width 241 height 23
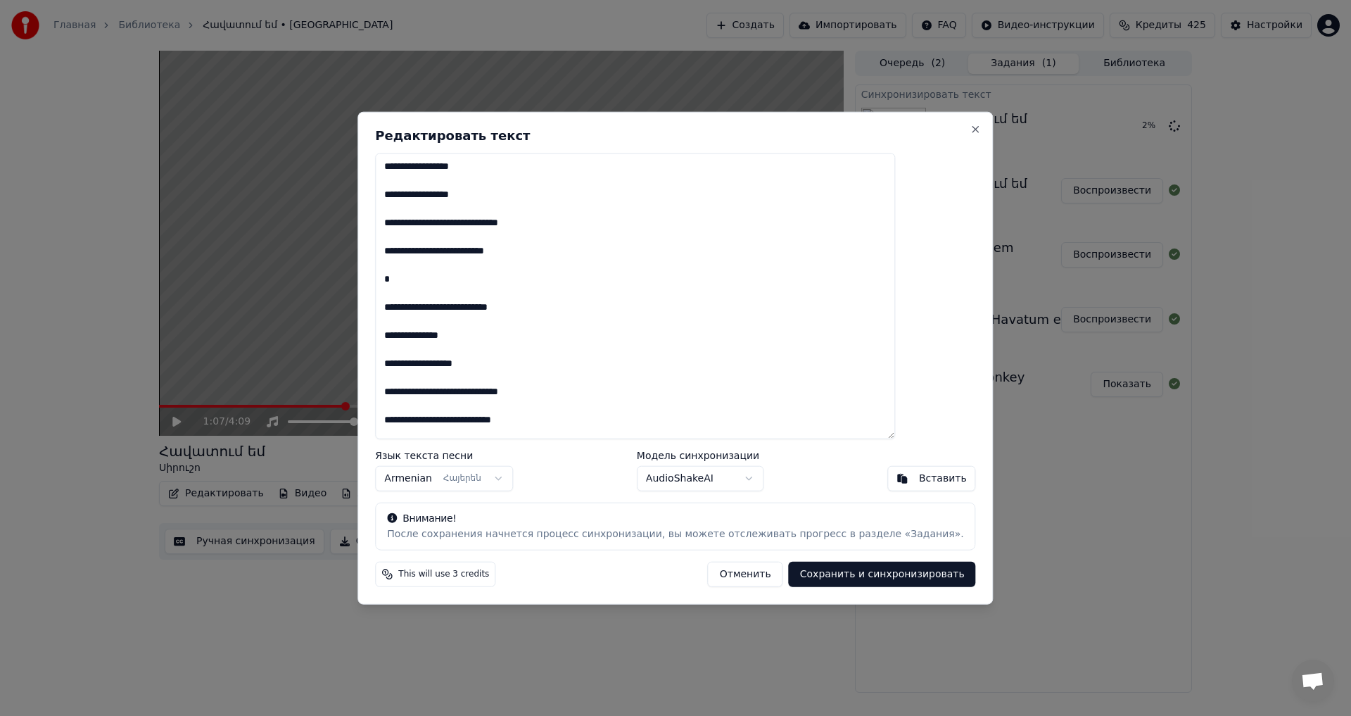
scroll to position [141, 0]
click at [708, 575] on button "Отменить" at bounding box center [745, 574] width 75 height 25
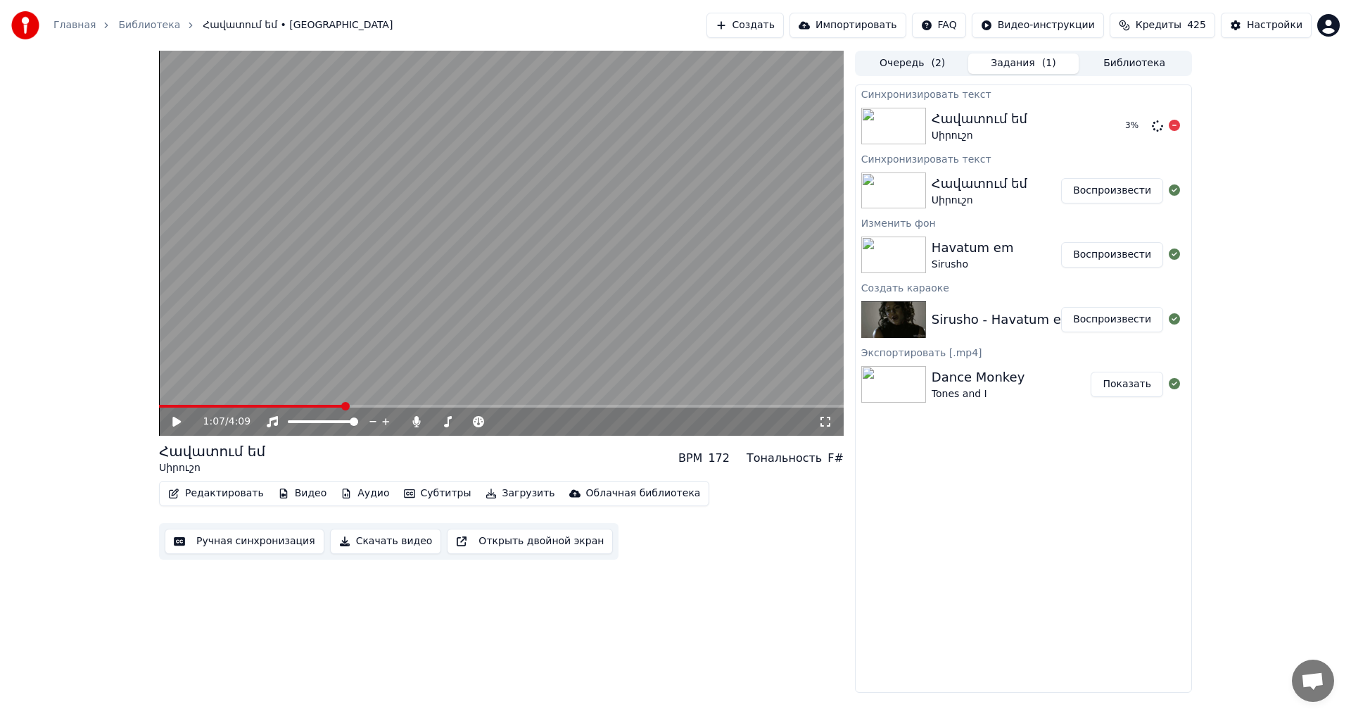
click at [1181, 123] on div "3 %" at bounding box center [1150, 126] width 72 height 17
click at [1175, 128] on icon at bounding box center [1174, 125] width 11 height 11
click at [231, 500] on button "Редактировать" at bounding box center [216, 493] width 107 height 20
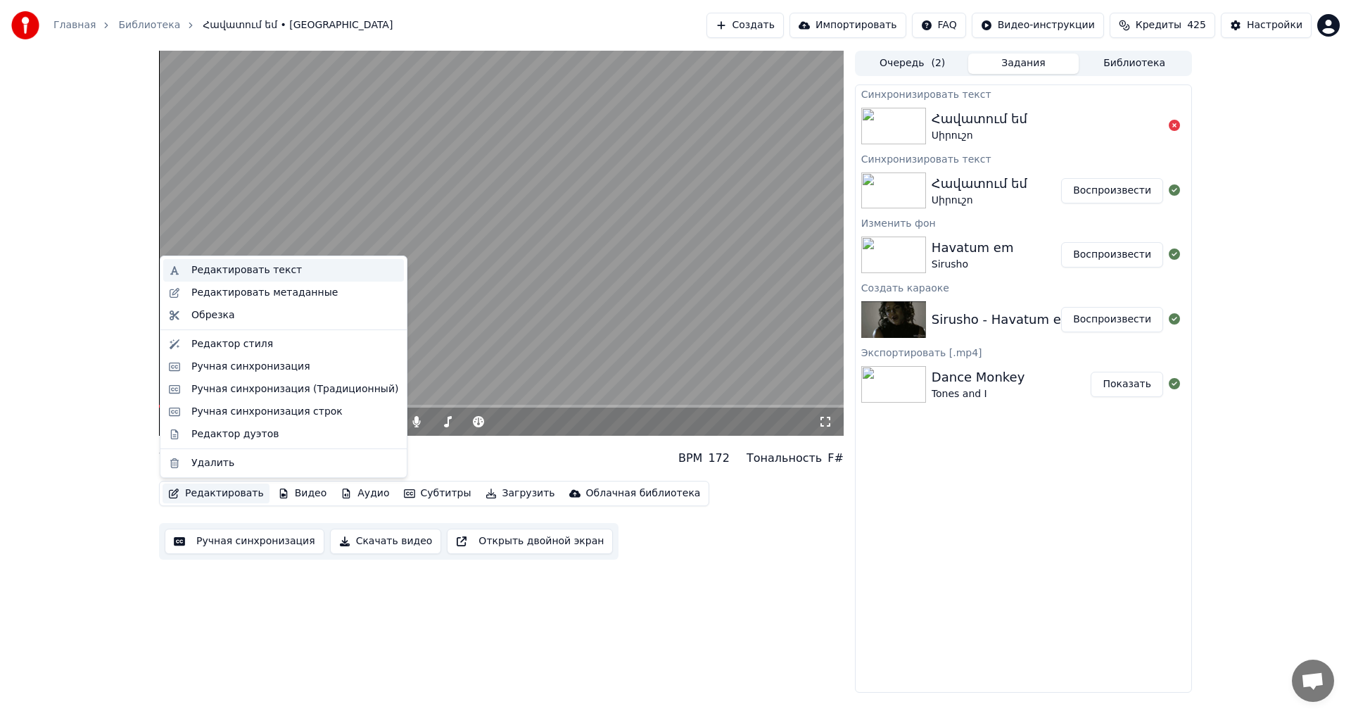
click at [265, 279] on div "Редактировать текст" at bounding box center [283, 270] width 241 height 23
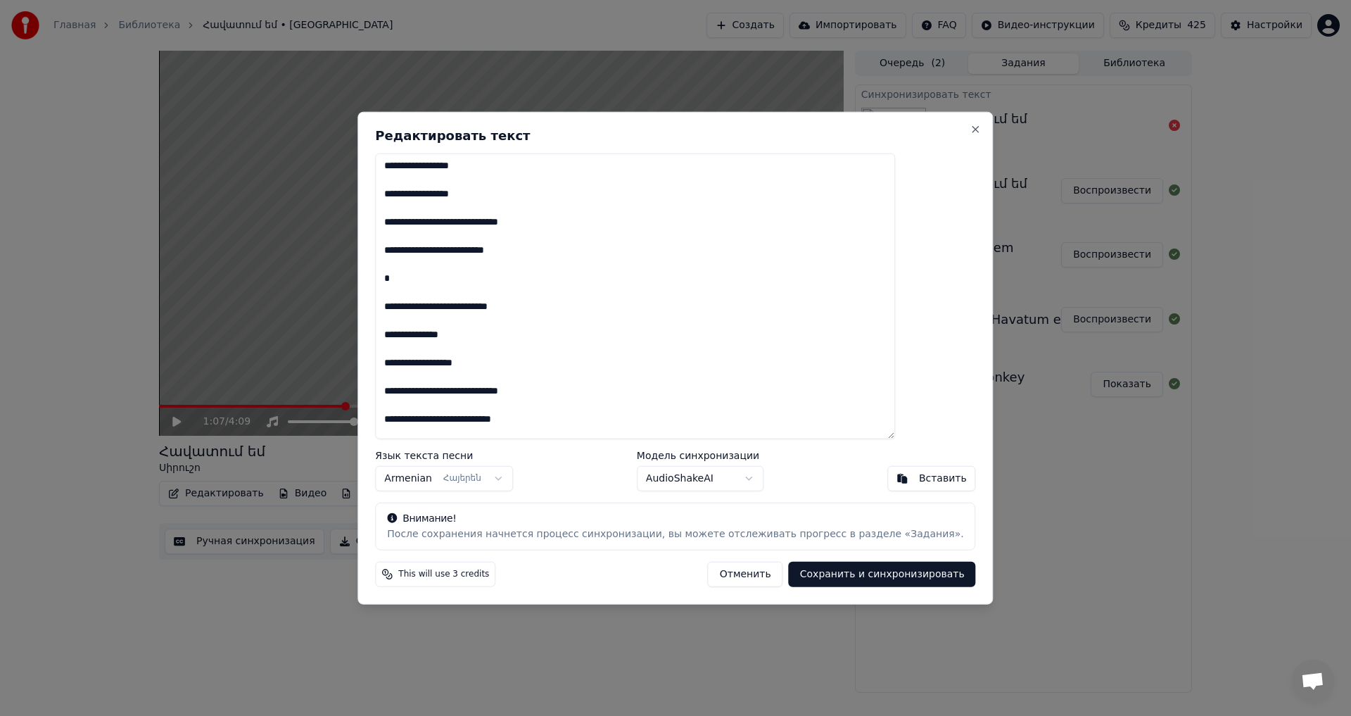
click at [507, 419] on textarea "**********" at bounding box center [635, 296] width 520 height 286
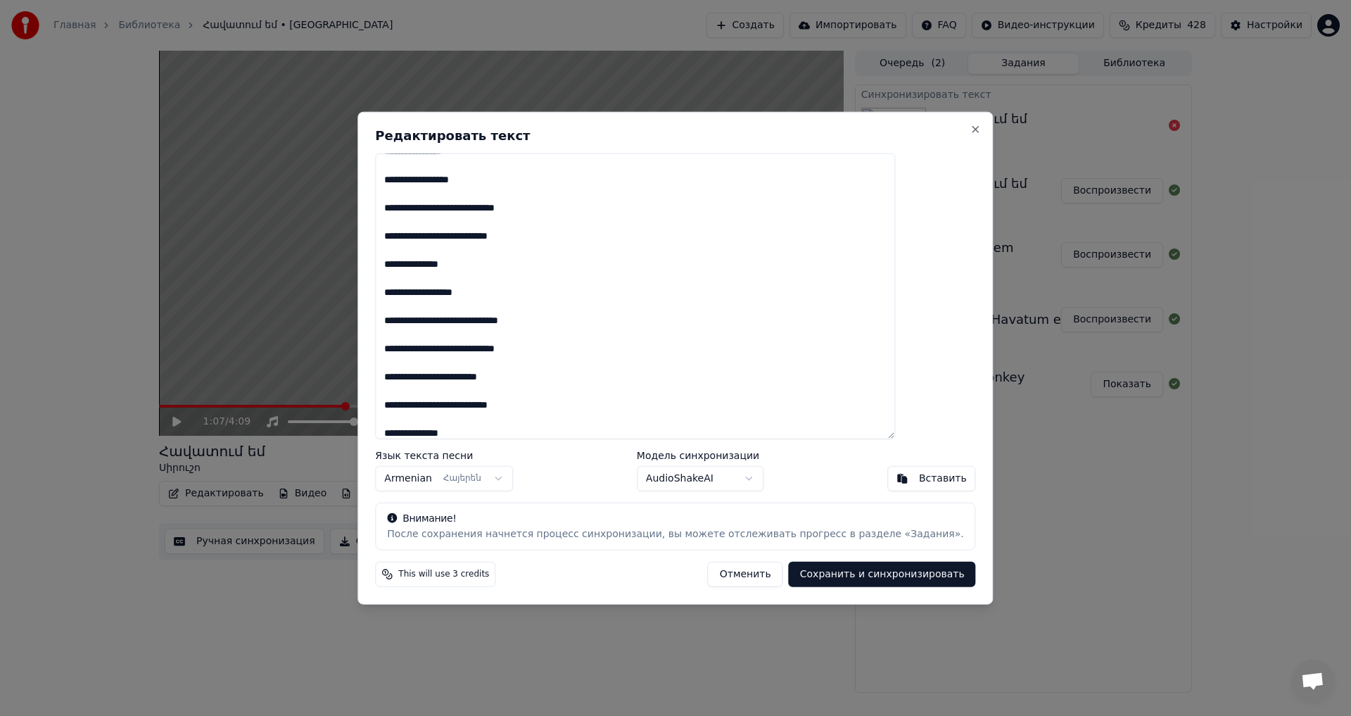
drag, startPoint x: 506, startPoint y: 350, endPoint x: 556, endPoint y: 350, distance: 50.0
click at [508, 350] on textarea "**********" at bounding box center [635, 296] width 520 height 286
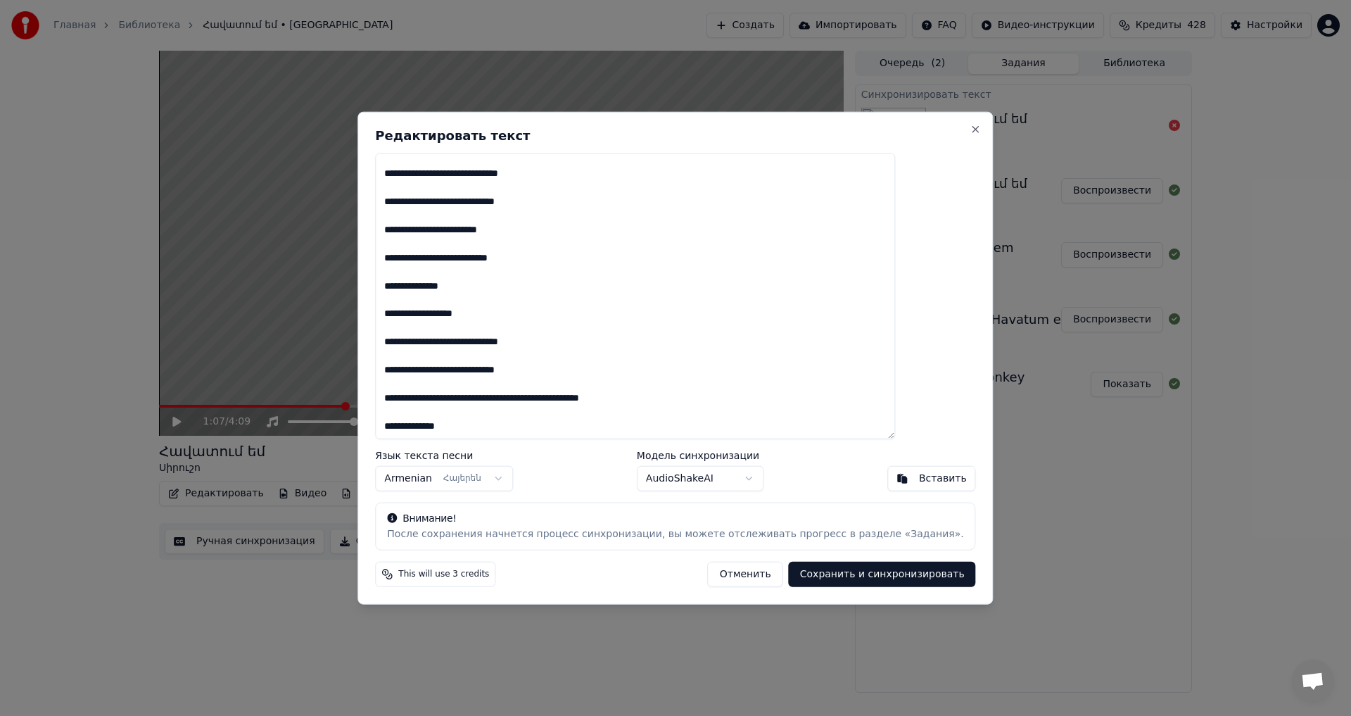
scroll to position [781, 0]
click at [821, 574] on button "Сохранить и синхронизировать" at bounding box center [882, 574] width 187 height 25
type textarea "**********"
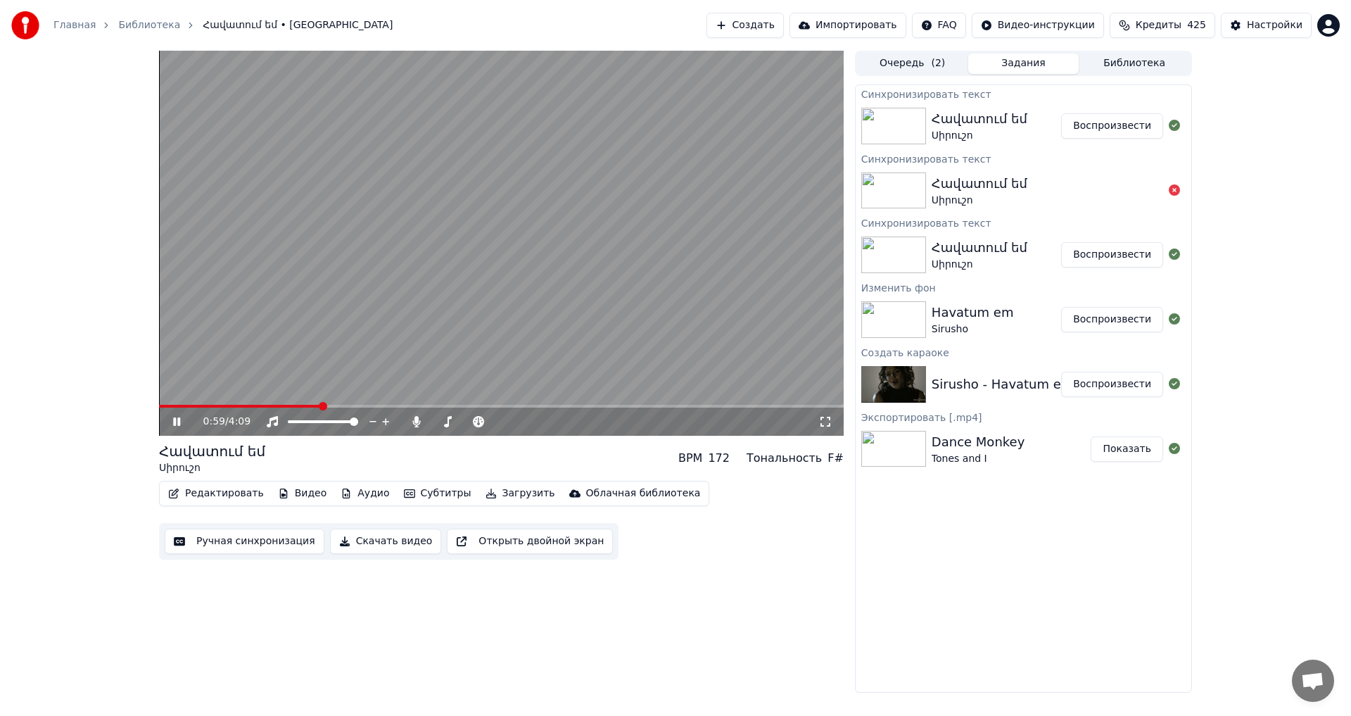
click at [320, 405] on span at bounding box center [240, 406] width 162 height 3
click at [212, 406] on span at bounding box center [243, 406] width 168 height 3
click at [628, 409] on div "3:02 / 4:09" at bounding box center [501, 421] width 685 height 28
click at [626, 405] on span at bounding box center [392, 406] width 467 height 3
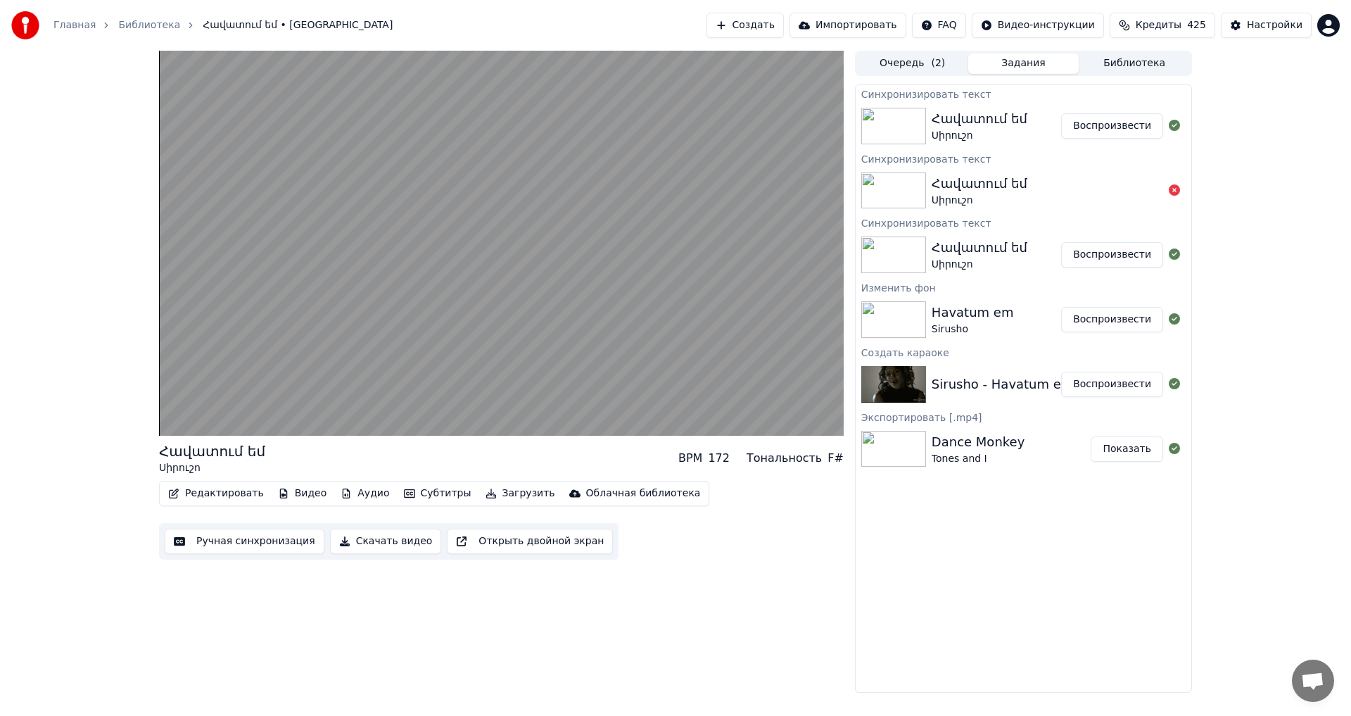
click at [628, 193] on video at bounding box center [501, 243] width 685 height 385
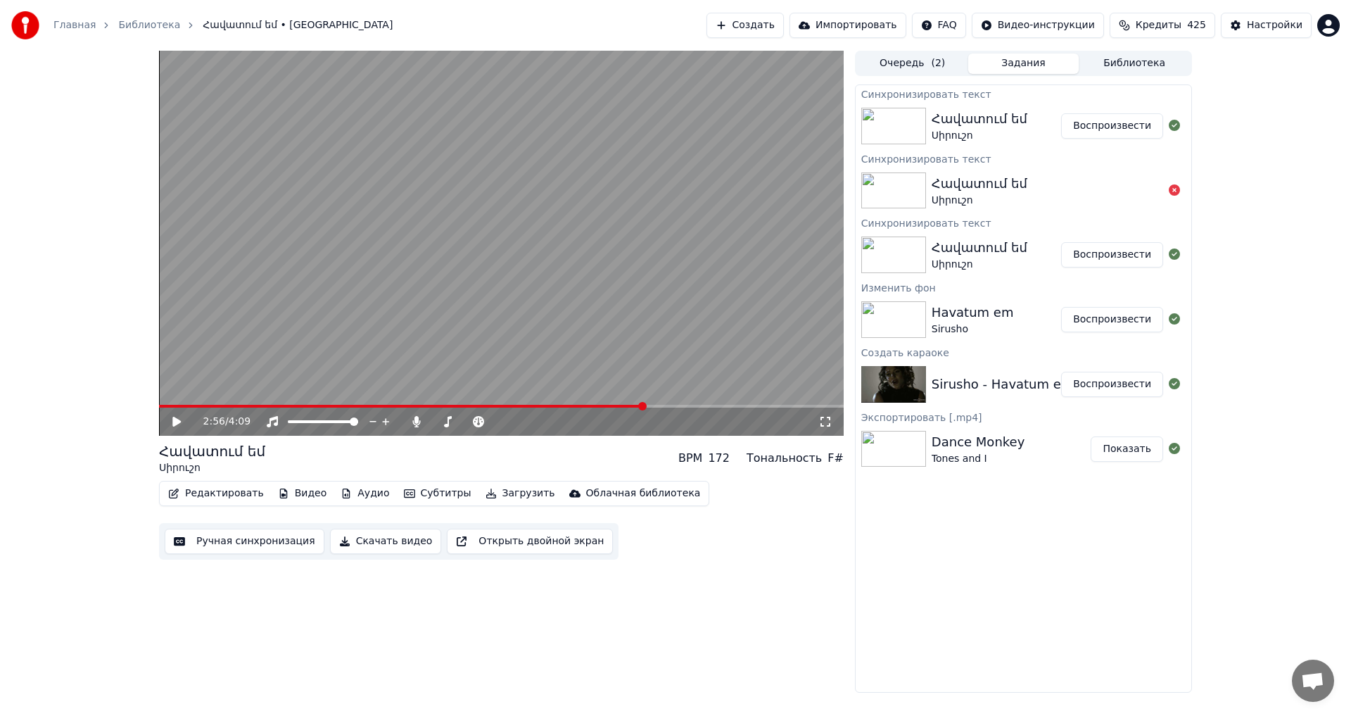
click at [227, 493] on button "Редактировать" at bounding box center [216, 493] width 107 height 20
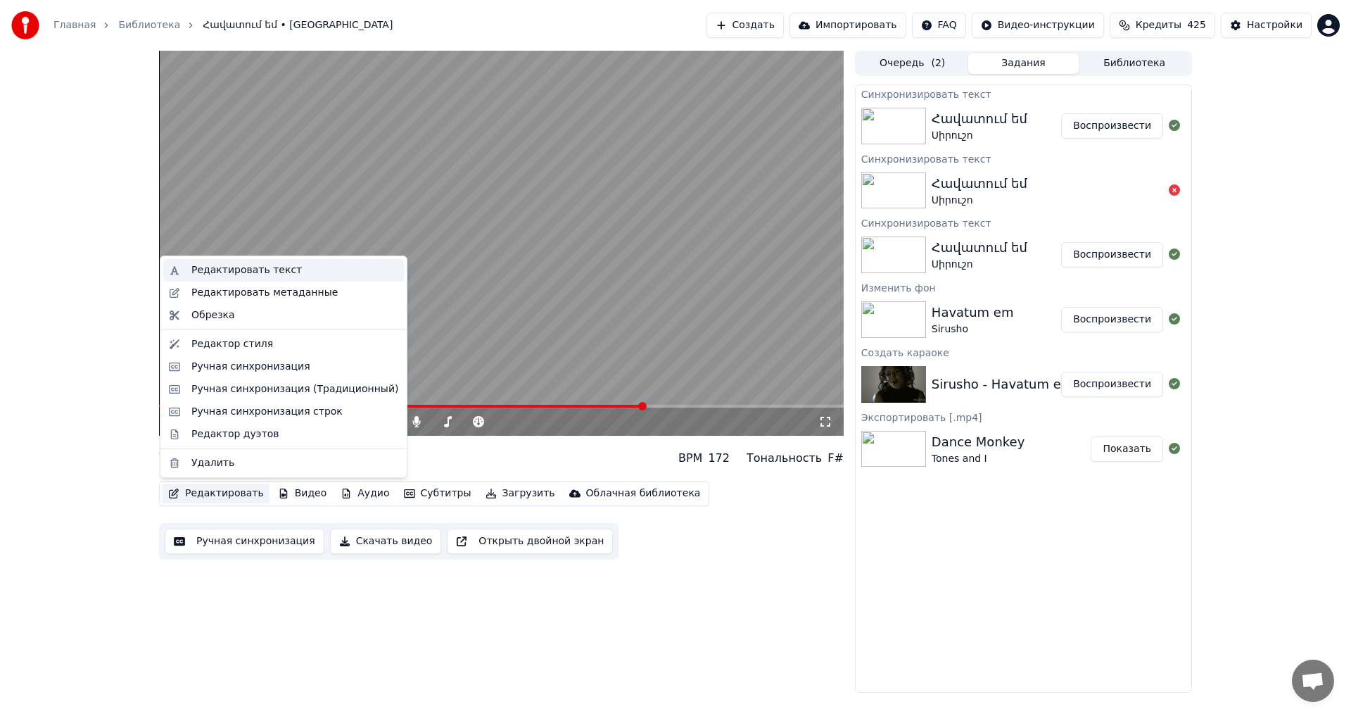
click at [290, 272] on div "Редактировать текст" at bounding box center [294, 270] width 207 height 14
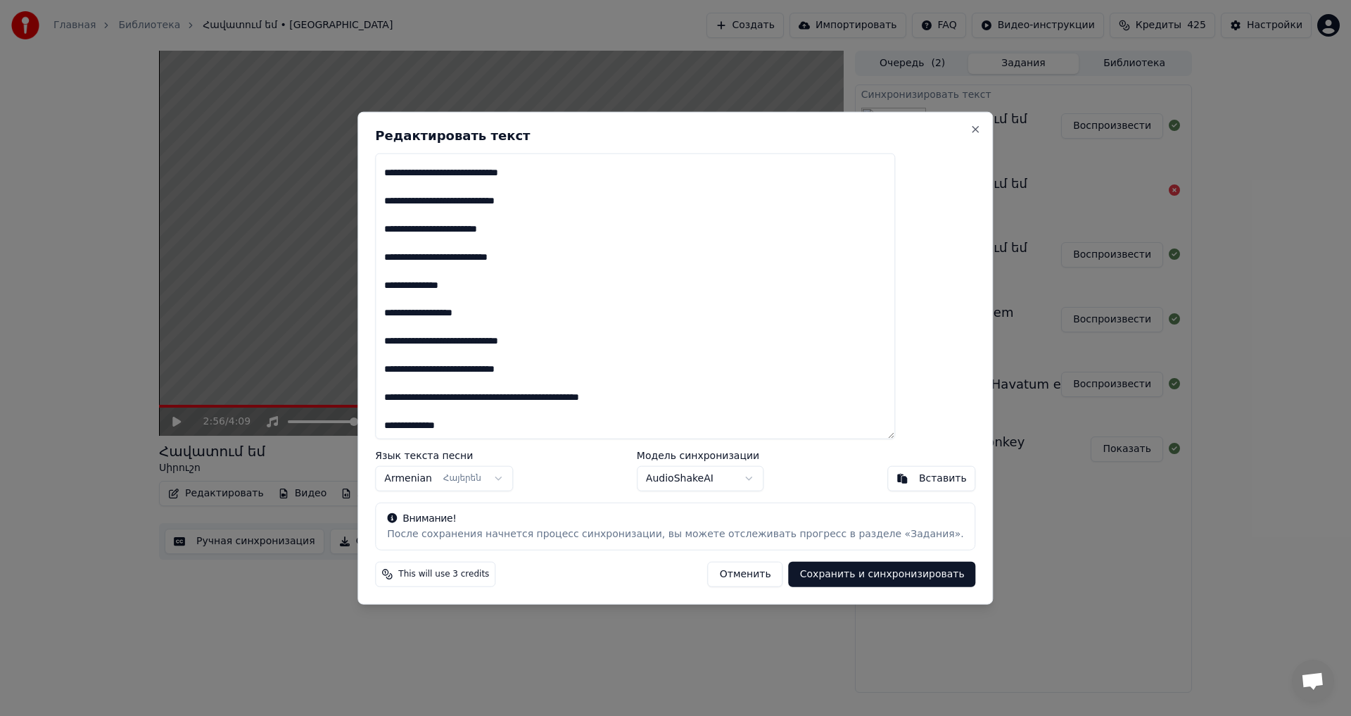
drag, startPoint x: 578, startPoint y: 232, endPoint x: 495, endPoint y: 235, distance: 82.4
click at [495, 235] on textarea "**********" at bounding box center [635, 296] width 520 height 286
click at [837, 567] on button "Сохранить и синхронизировать" at bounding box center [882, 574] width 187 height 25
type textarea "**********"
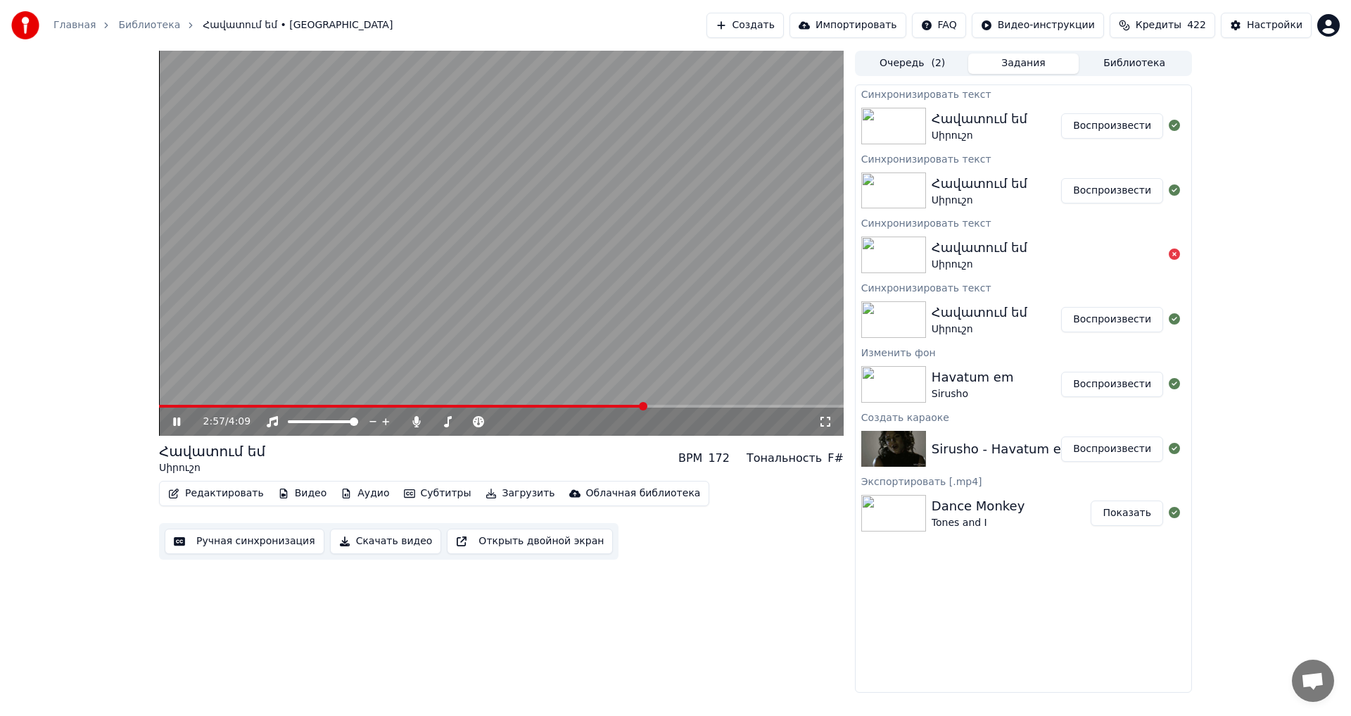
click at [503, 406] on span at bounding box center [402, 406] width 486 height 3
click at [434, 422] on span at bounding box center [467, 421] width 70 height 3
click at [403, 401] on video at bounding box center [501, 243] width 685 height 385
click at [403, 405] on span at bounding box center [476, 406] width 635 height 3
click at [355, 293] on video at bounding box center [501, 243] width 685 height 385
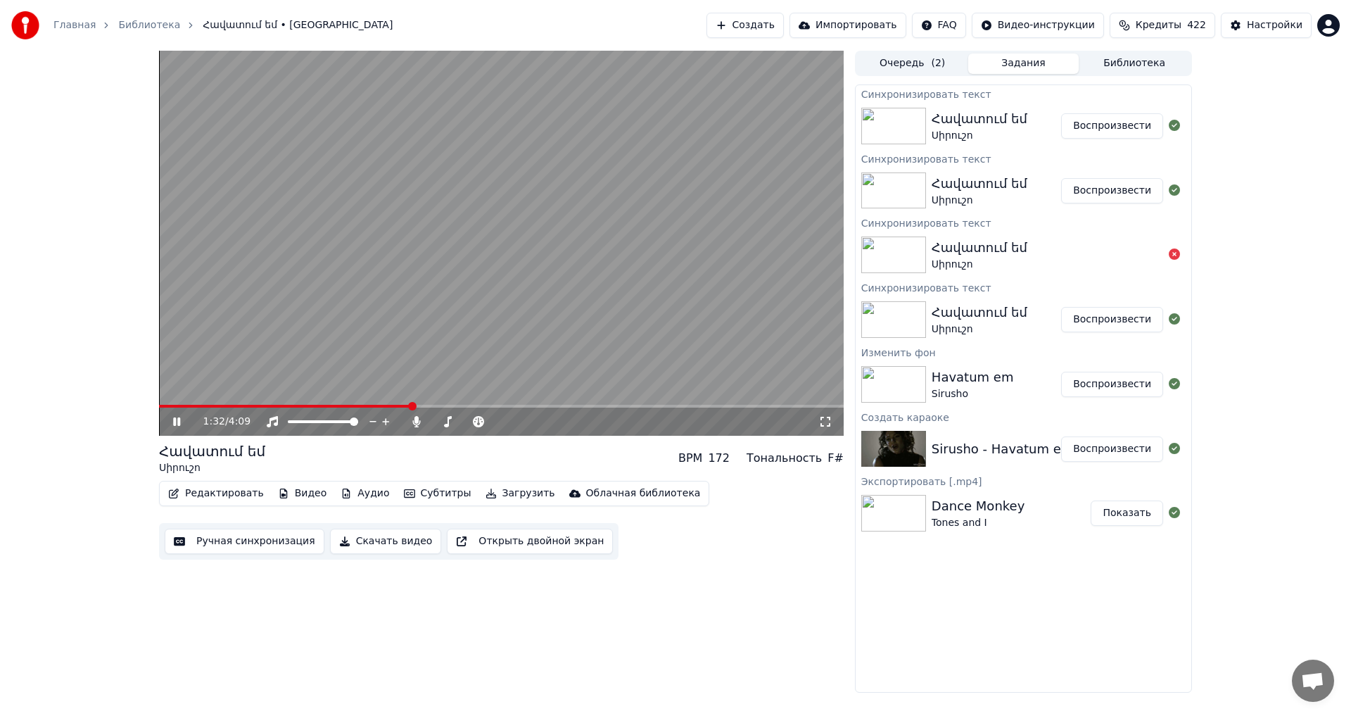
click at [595, 337] on video at bounding box center [501, 243] width 685 height 385
click at [525, 488] on button "Загрузить" at bounding box center [520, 493] width 81 height 20
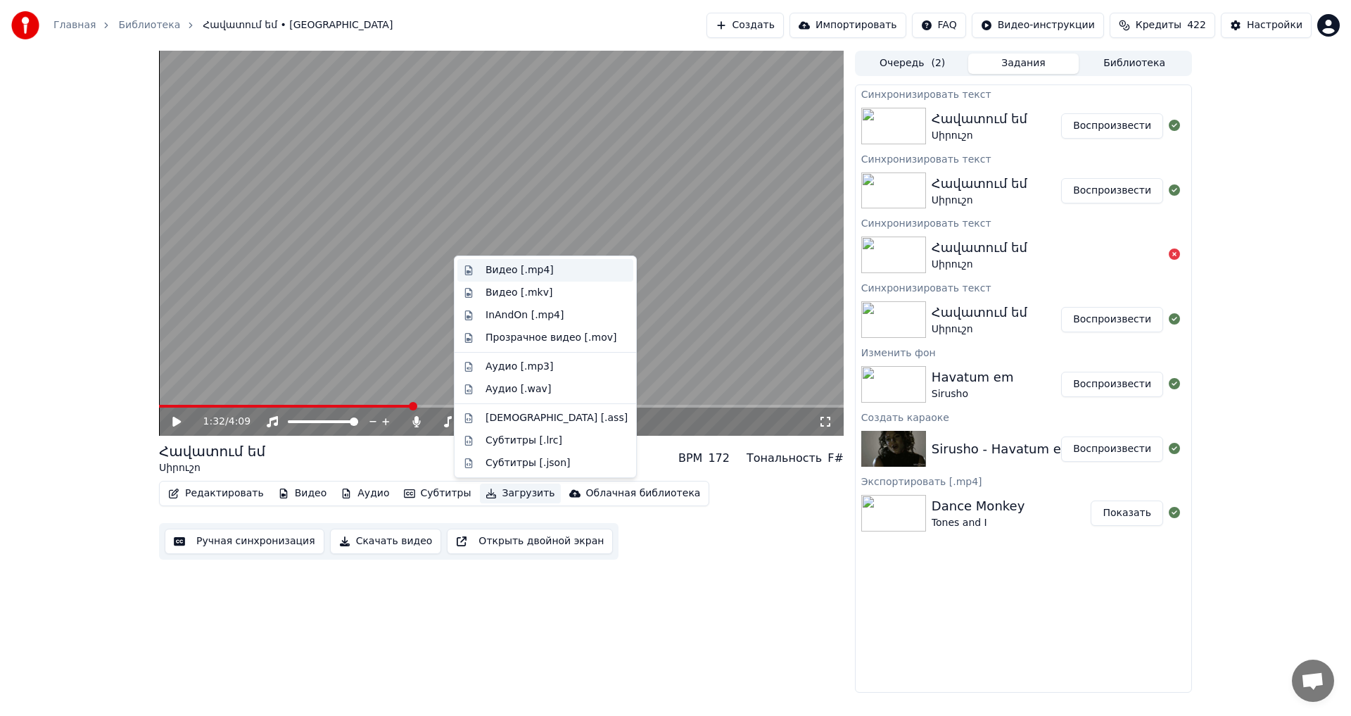
click at [507, 274] on div "Видео [.mp4]" at bounding box center [520, 270] width 68 height 14
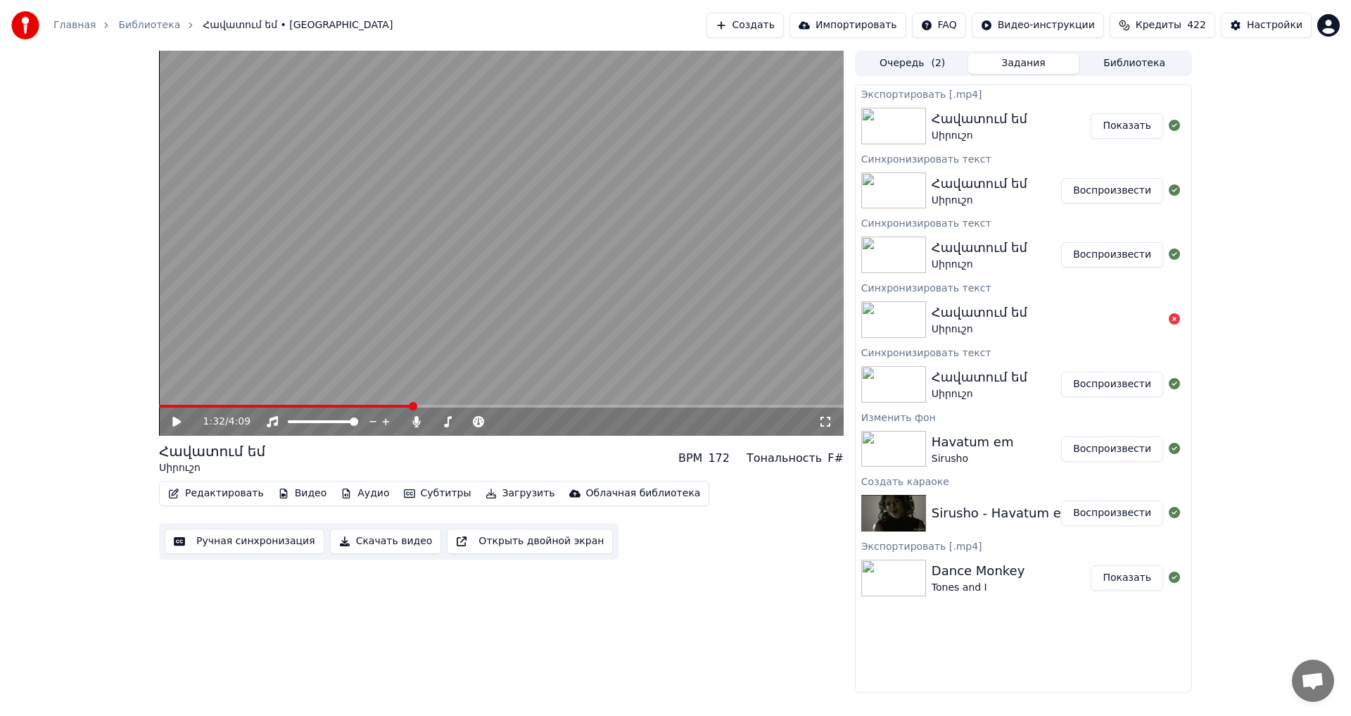
click at [1120, 110] on div "Հավատում եմ [PERSON_NAME] Показать" at bounding box center [1024, 126] width 336 height 48
click at [1118, 117] on button "Показать" at bounding box center [1127, 125] width 72 height 25
click at [754, 17] on button "Создать" at bounding box center [745, 25] width 77 height 25
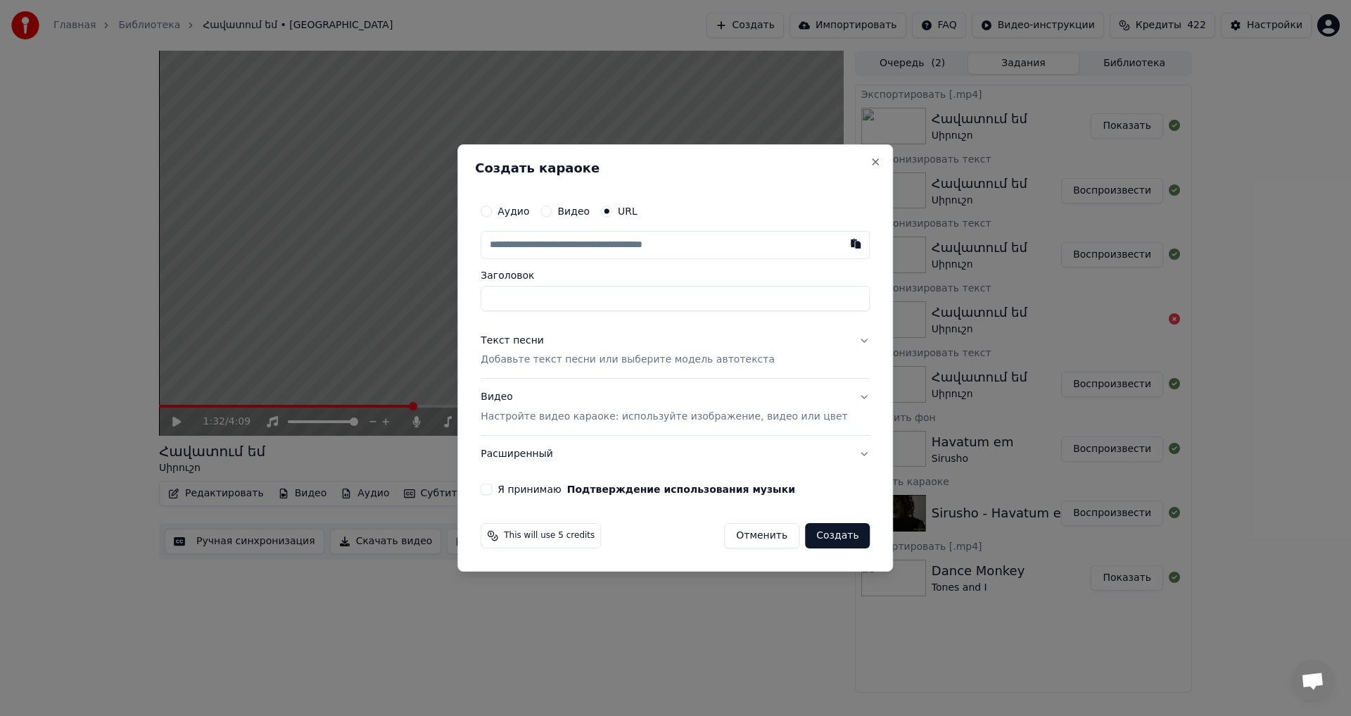
click at [602, 255] on input "text" at bounding box center [675, 245] width 389 height 28
type input "**********"
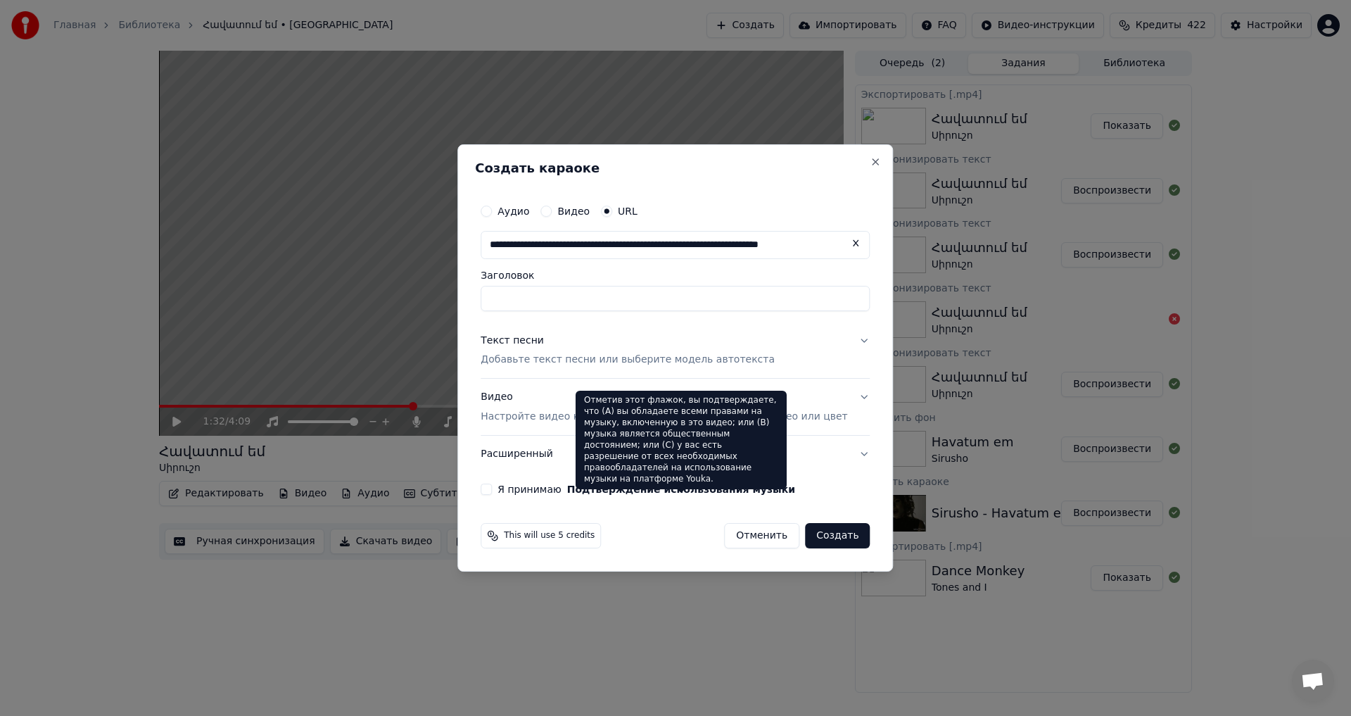
scroll to position [0, 48]
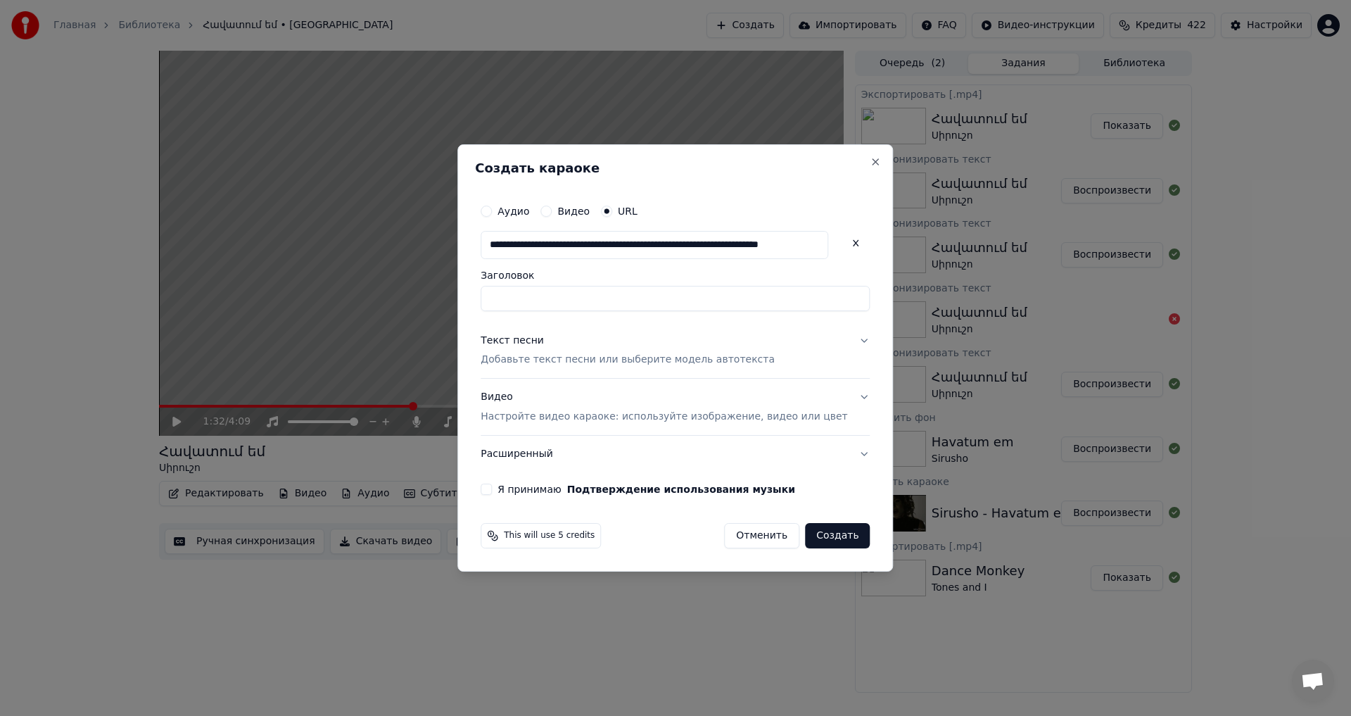
type input "**********"
click at [540, 367] on button "Текст песни Добавьте текст песни или выберите модель автотекста" at bounding box center [675, 350] width 389 height 56
type input "**********"
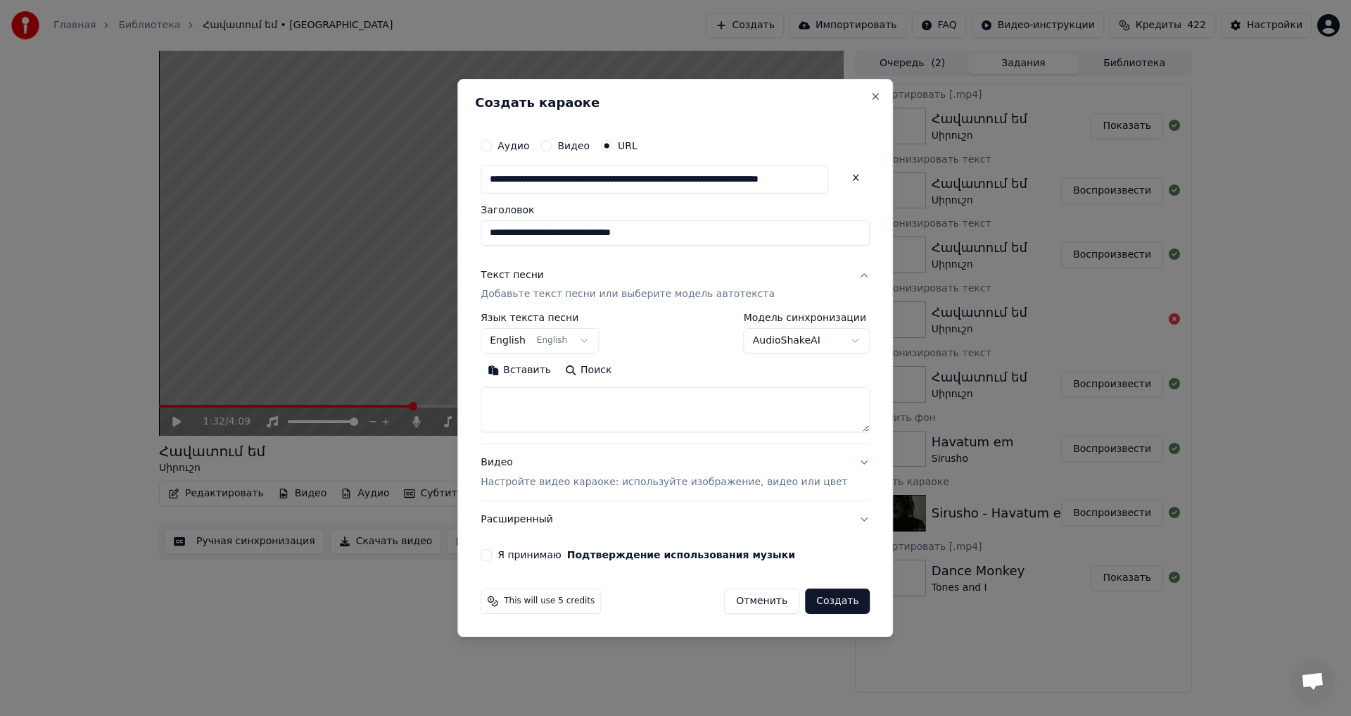
drag, startPoint x: 550, startPoint y: 386, endPoint x: 549, endPoint y: 400, distance: 14.8
click at [550, 388] on div "Вставить Поиск" at bounding box center [675, 396] width 389 height 73
click at [551, 405] on textarea at bounding box center [675, 410] width 389 height 45
paste textarea "**********"
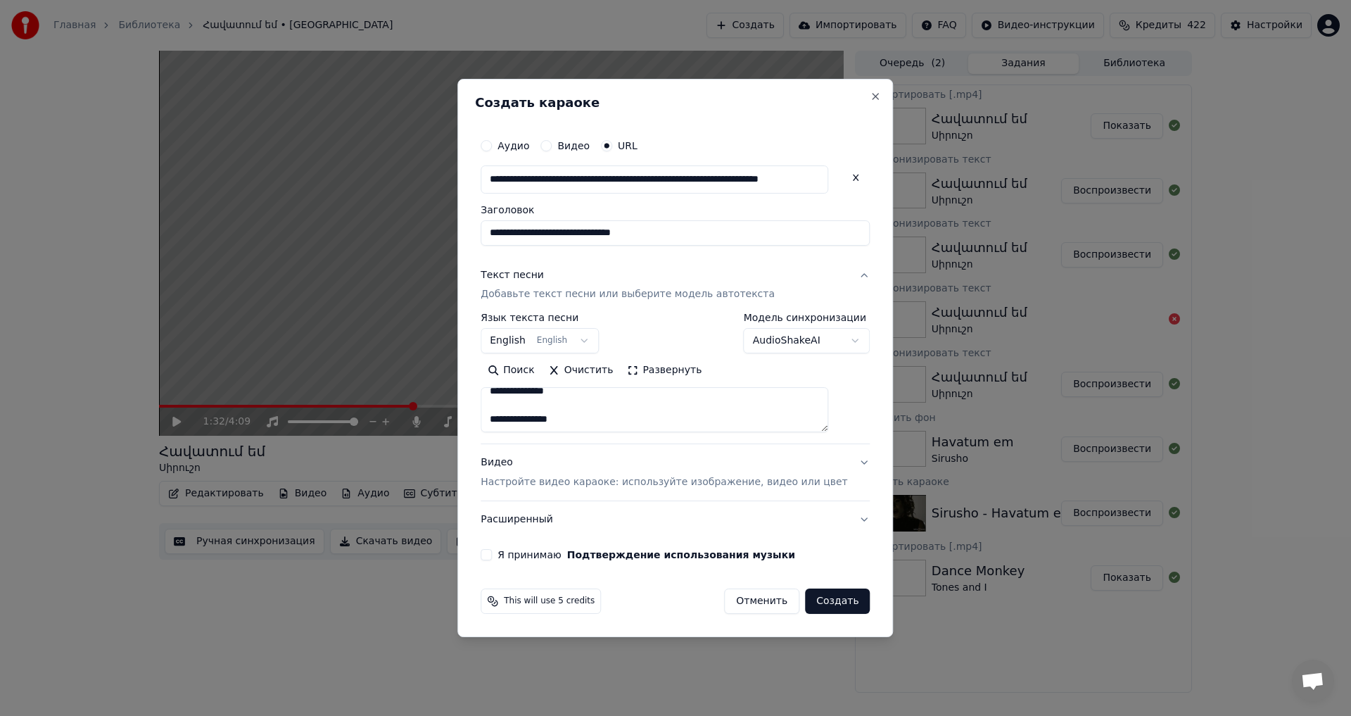
paste textarea "**********"
type textarea "**********"
click at [492, 555] on button "Я принимаю Подтверждение использования музыки" at bounding box center [486, 554] width 11 height 11
click at [814, 589] on button "Создать" at bounding box center [837, 600] width 65 height 25
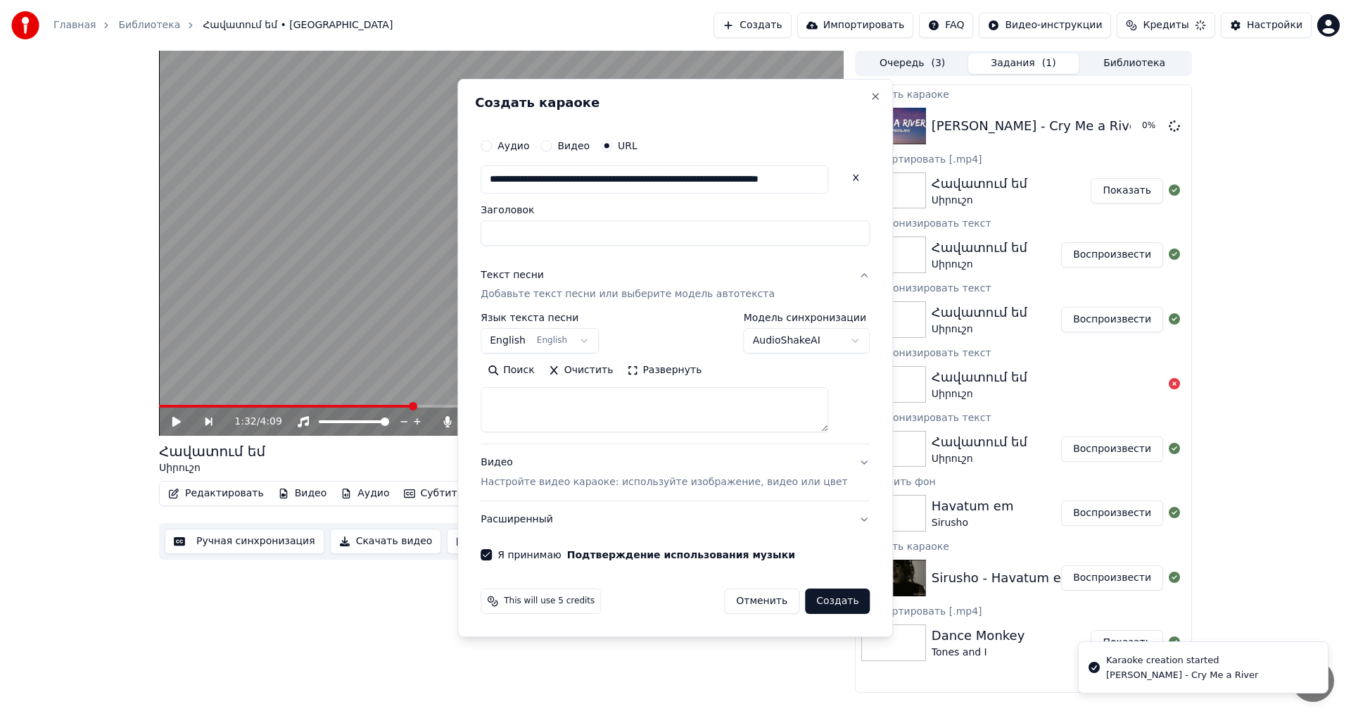
scroll to position [0, 0]
select select
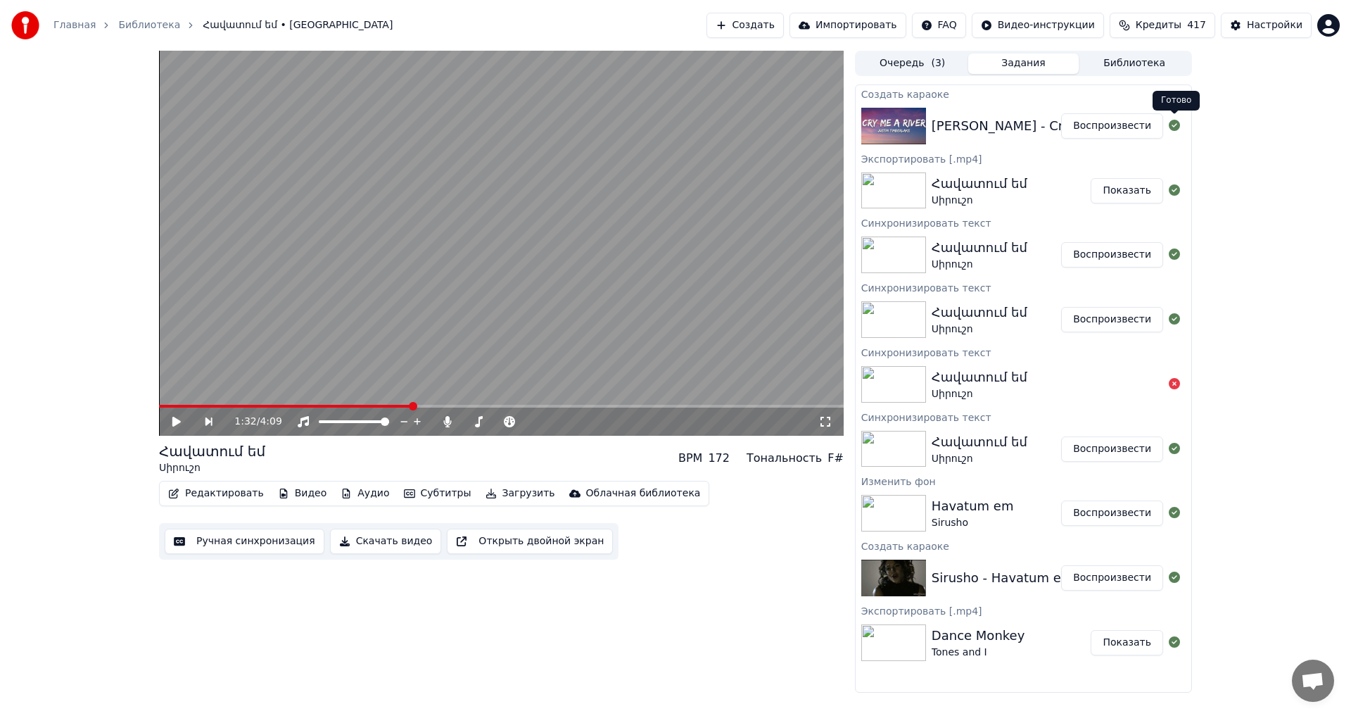
click at [1112, 127] on button "Воспроизвести" at bounding box center [1112, 125] width 102 height 25
click at [172, 423] on icon at bounding box center [186, 421] width 33 height 11
click at [284, 491] on button "Видео" at bounding box center [302, 493] width 61 height 20
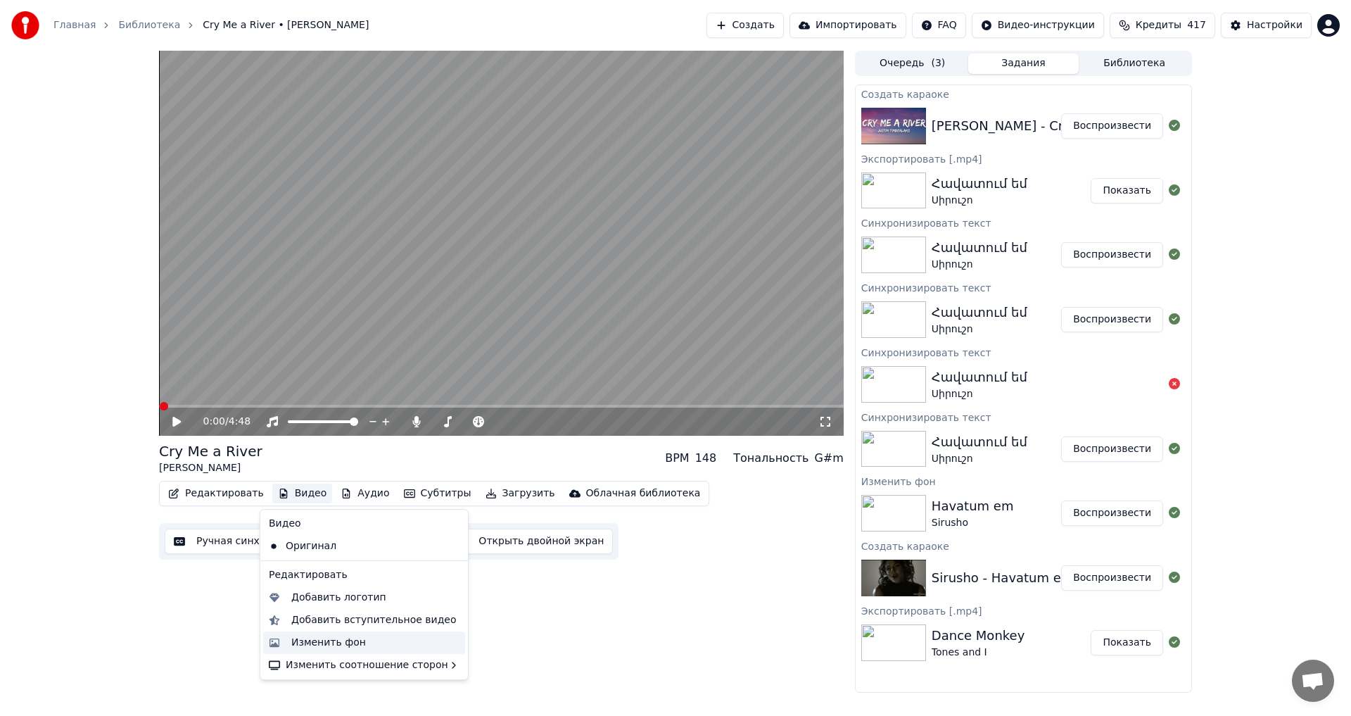
click at [322, 637] on div "Изменить фон" at bounding box center [328, 642] width 75 height 14
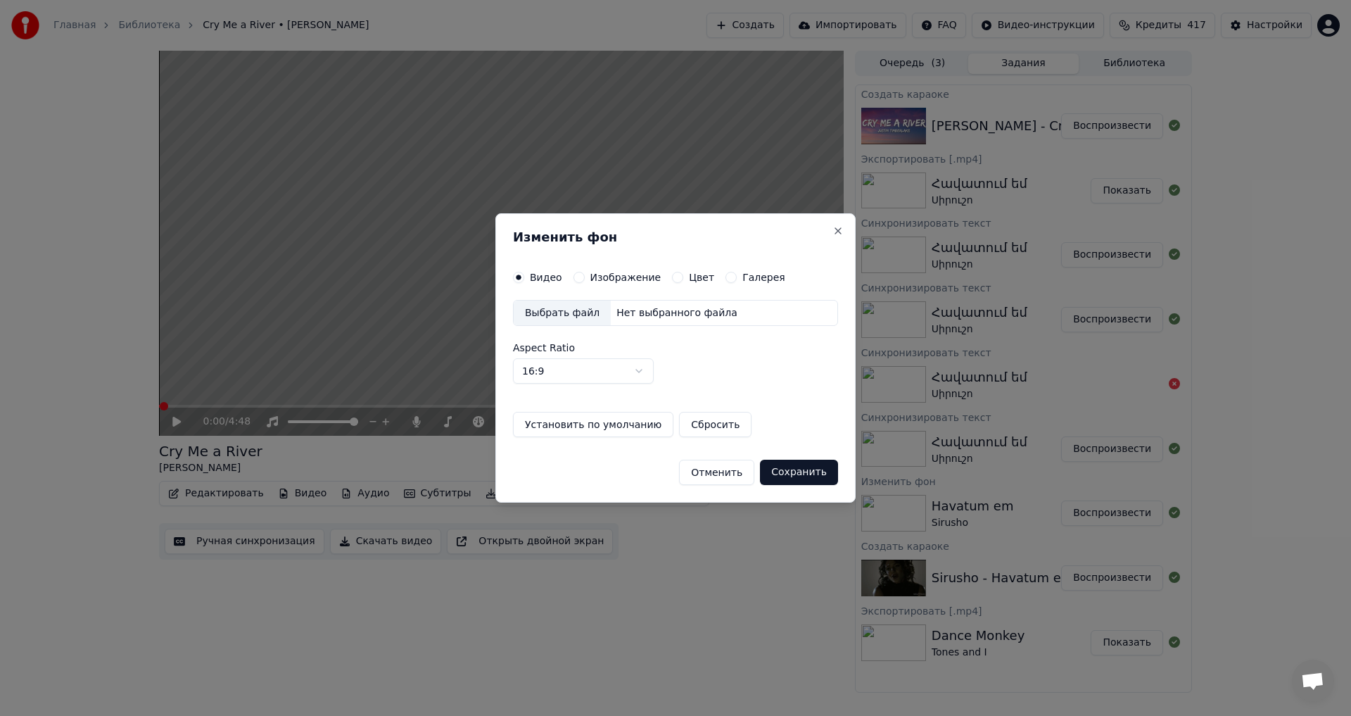
click at [608, 286] on div "Видео Изображение Цвет Галерея Выбрать файл Нет выбранного файла Aspect Ratio 1…" at bounding box center [675, 355] width 325 height 166
click at [596, 272] on label "Изображение" at bounding box center [625, 277] width 71 height 10
click at [585, 272] on button "Изображение" at bounding box center [579, 277] width 11 height 11
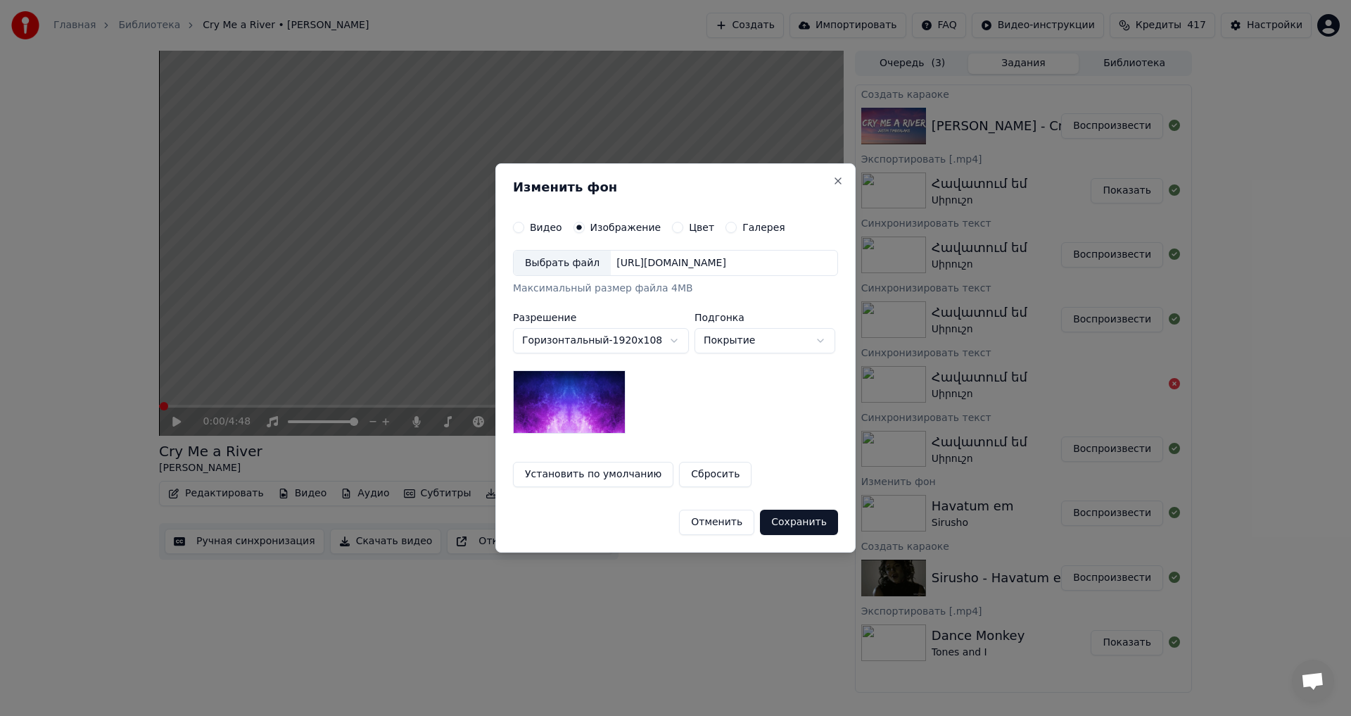
click at [571, 257] on div "Выбрать файл" at bounding box center [562, 263] width 97 height 25
click at [797, 519] on button "Сохранить" at bounding box center [799, 522] width 78 height 25
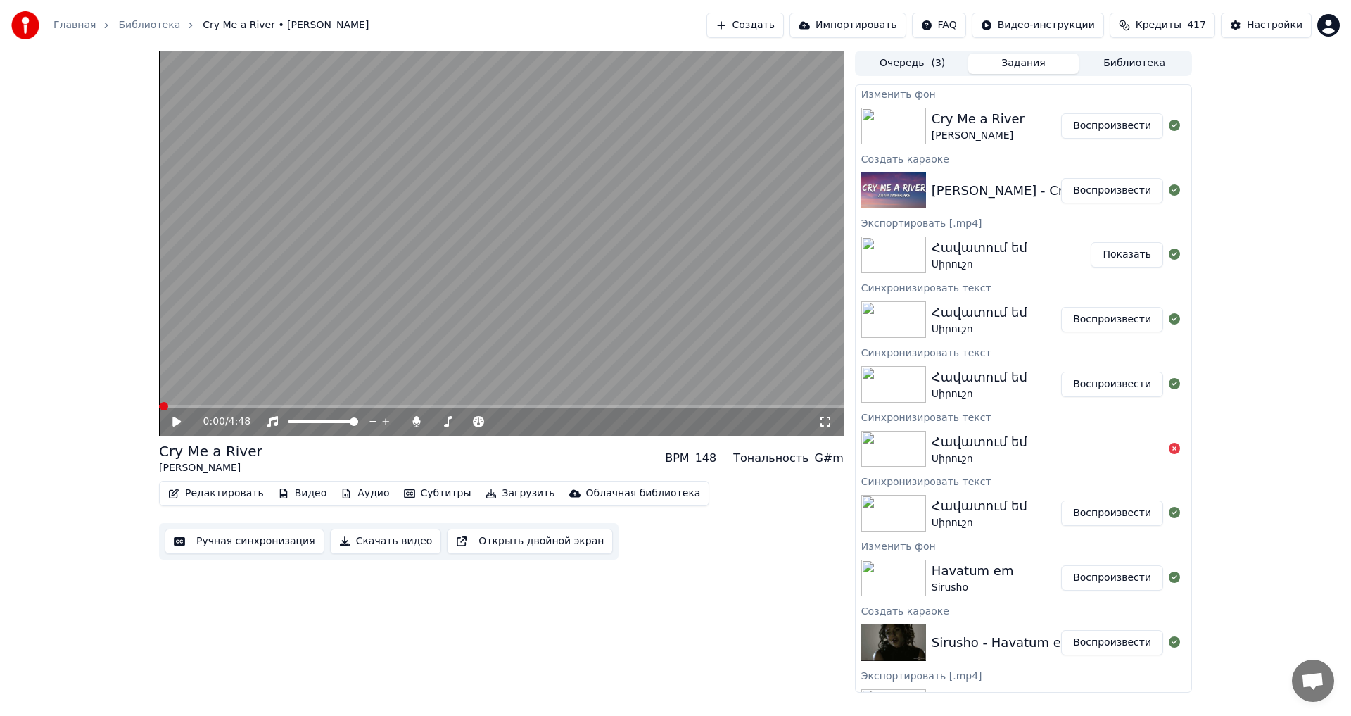
click at [1085, 115] on button "Воспроизвести" at bounding box center [1112, 125] width 102 height 25
click at [502, 426] on span at bounding box center [498, 421] width 8 height 8
click at [530, 273] on video at bounding box center [501, 243] width 685 height 385
drag, startPoint x: 324, startPoint y: 141, endPoint x: 439, endPoint y: 193, distance: 126.6
click at [343, 156] on video at bounding box center [501, 243] width 685 height 385
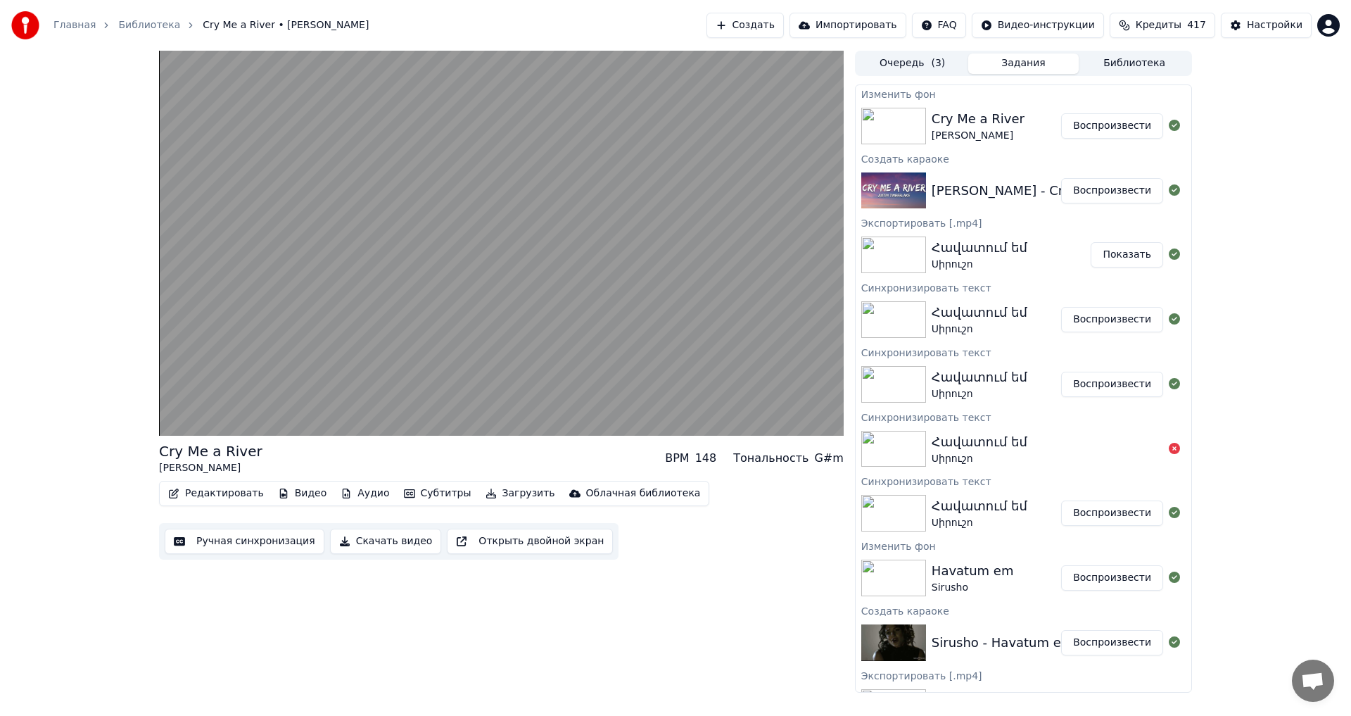
click at [452, 274] on video at bounding box center [501, 243] width 685 height 385
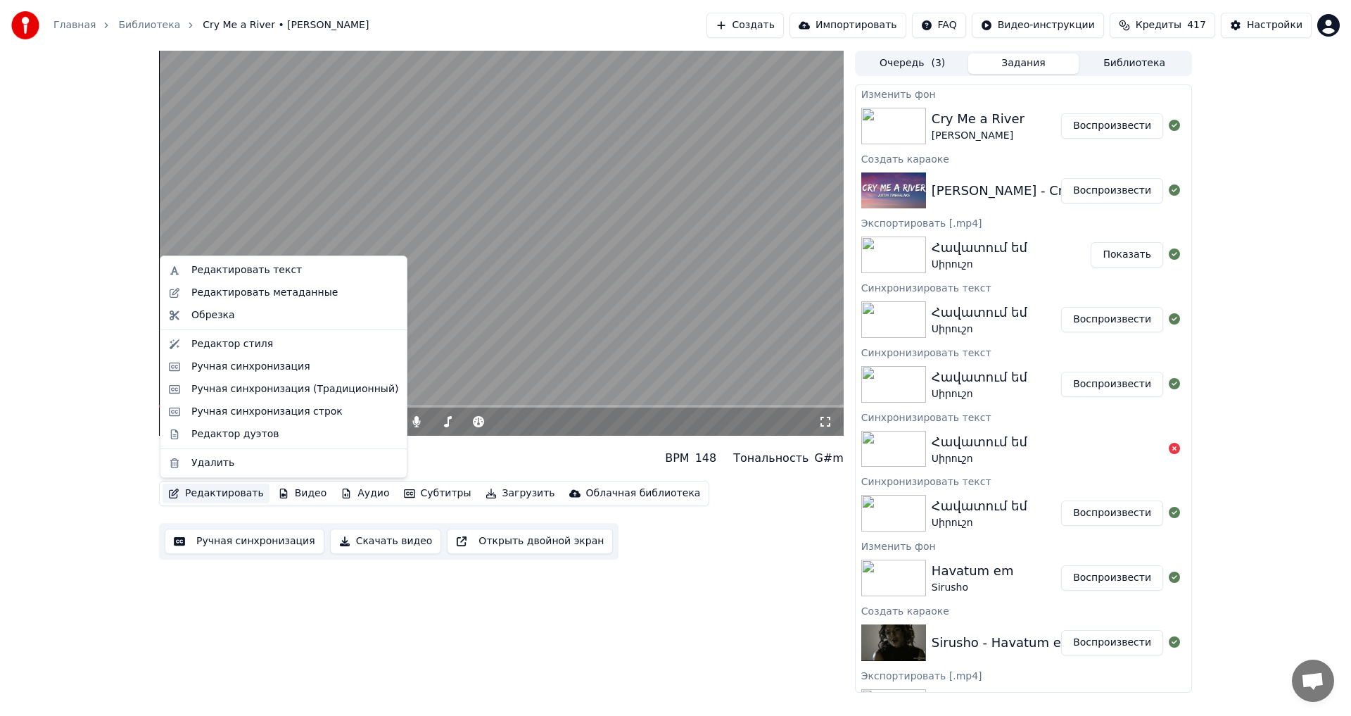
click at [209, 495] on button "Редактировать" at bounding box center [216, 493] width 107 height 20
click at [249, 269] on div "Редактировать текст" at bounding box center [246, 270] width 110 height 14
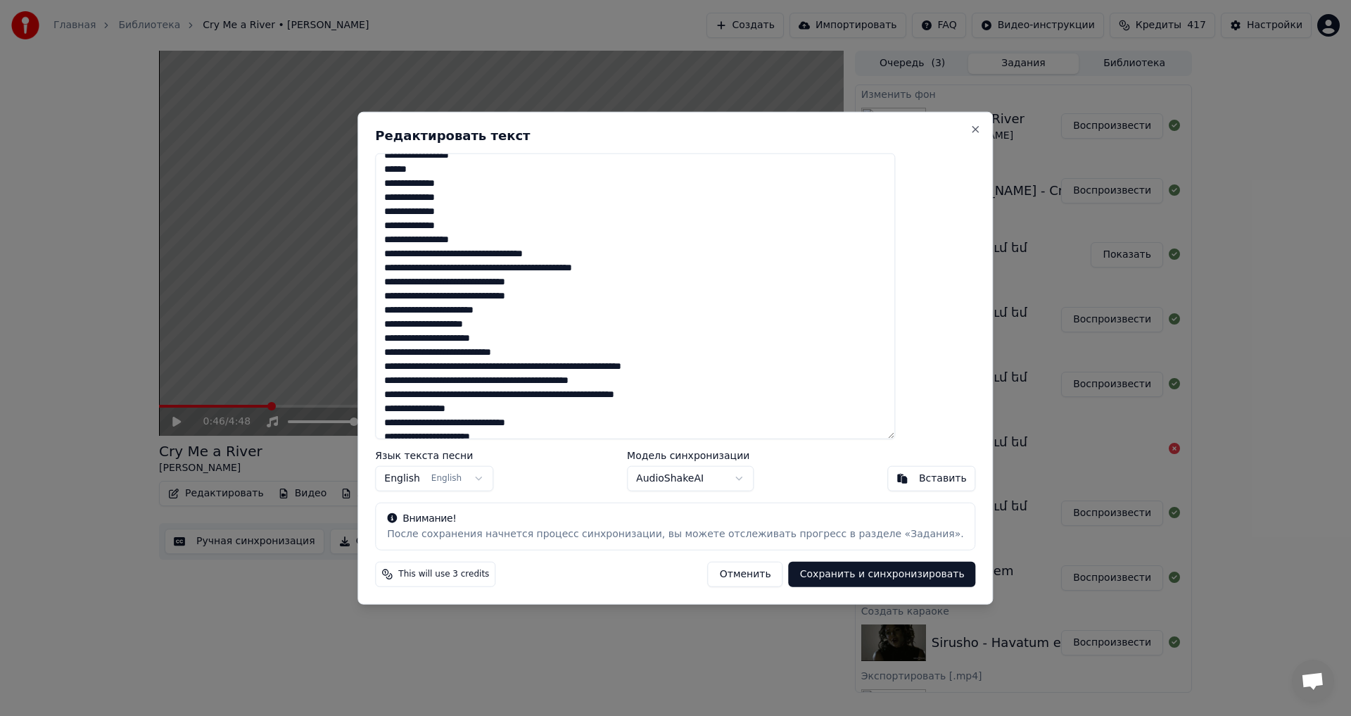
scroll to position [211, 0]
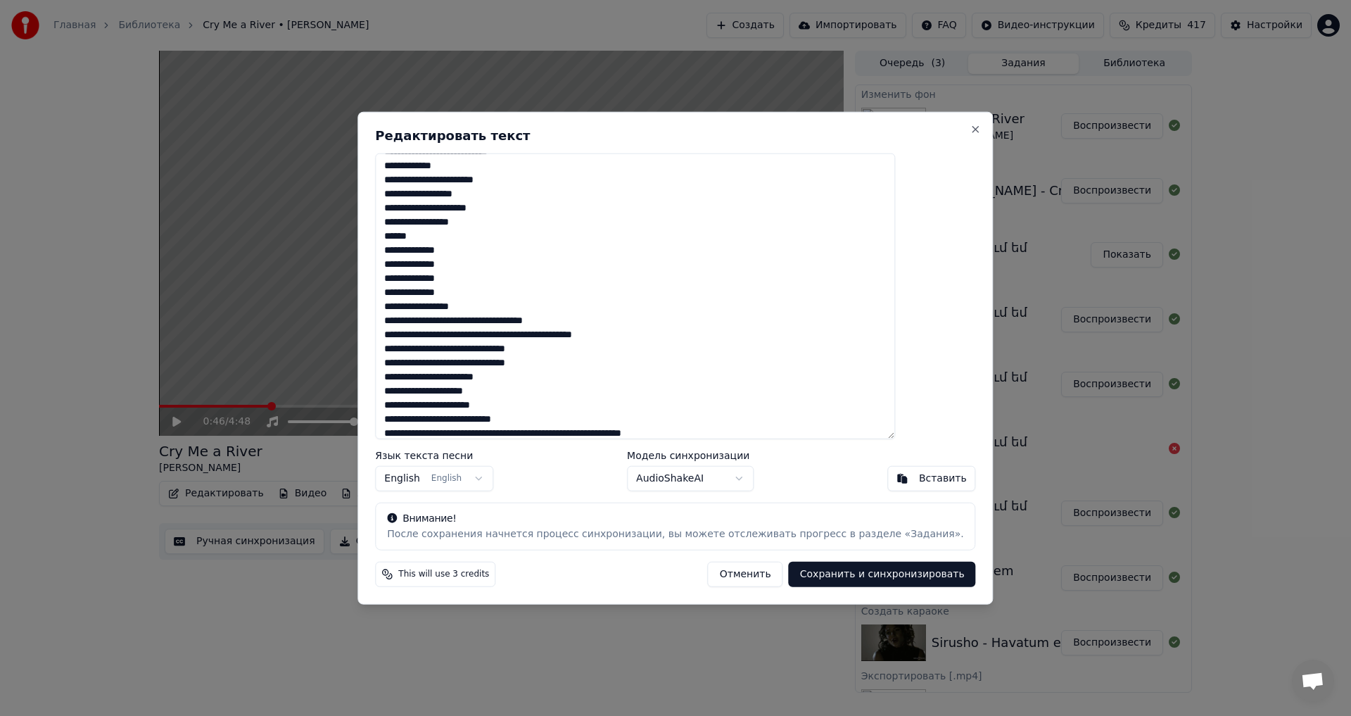
drag, startPoint x: 424, startPoint y: 164, endPoint x: 586, endPoint y: 291, distance: 206.0
click at [586, 291] on textarea at bounding box center [635, 296] width 520 height 286
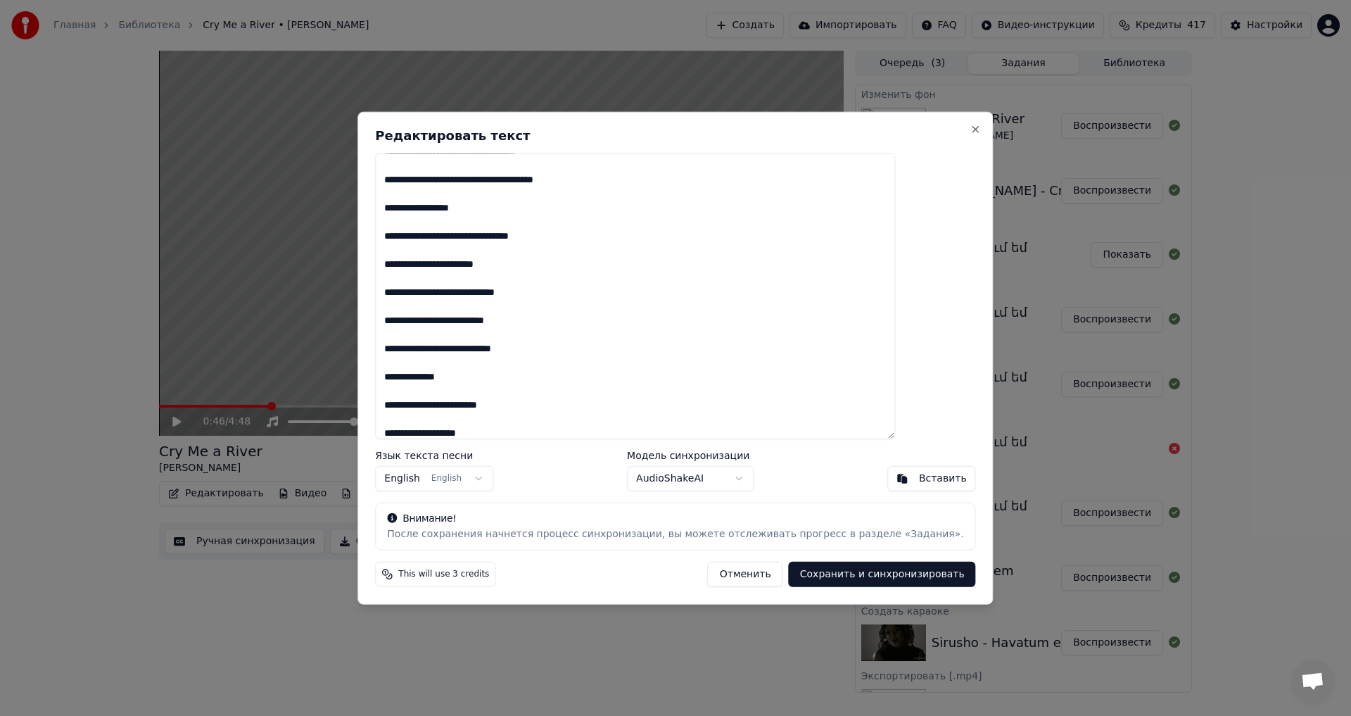
scroll to position [410, 0]
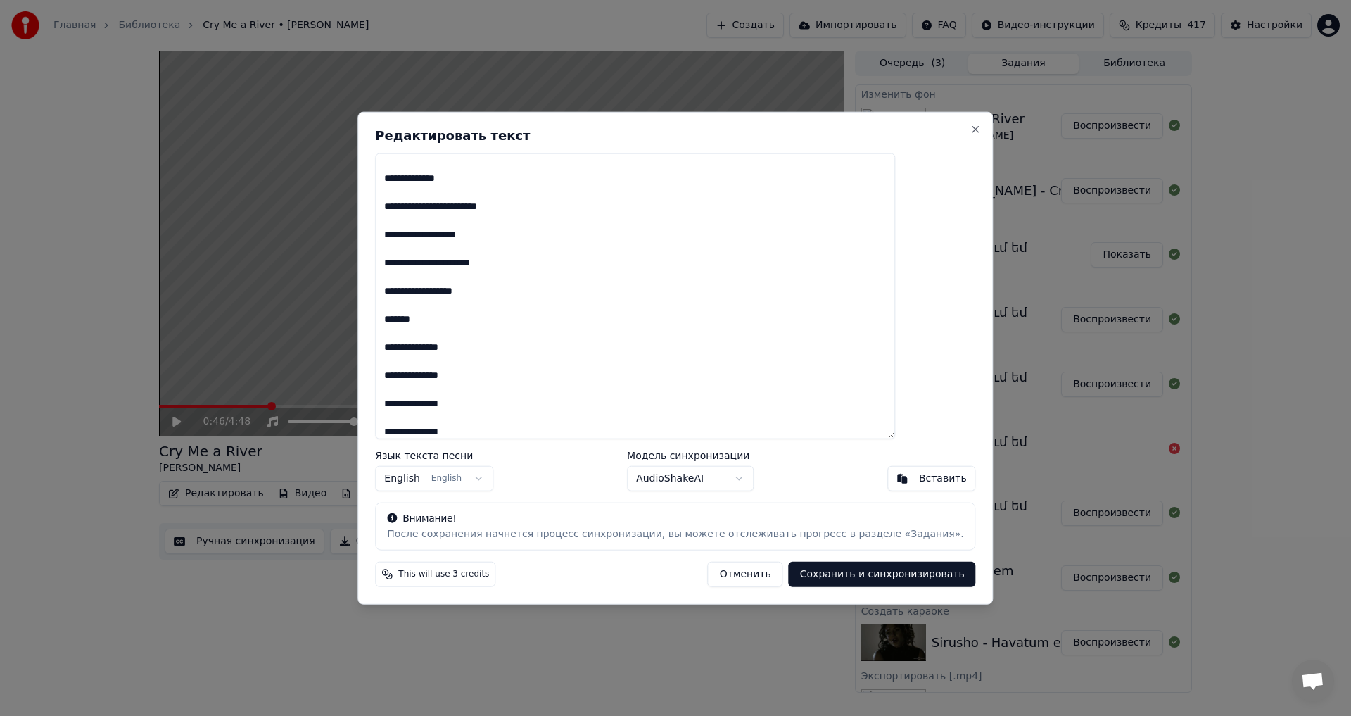
type textarea "**********"
drag, startPoint x: 839, startPoint y: 576, endPoint x: 766, endPoint y: 519, distance: 91.8
click at [838, 575] on button "Сохранить и синхронизировать" at bounding box center [882, 574] width 187 height 25
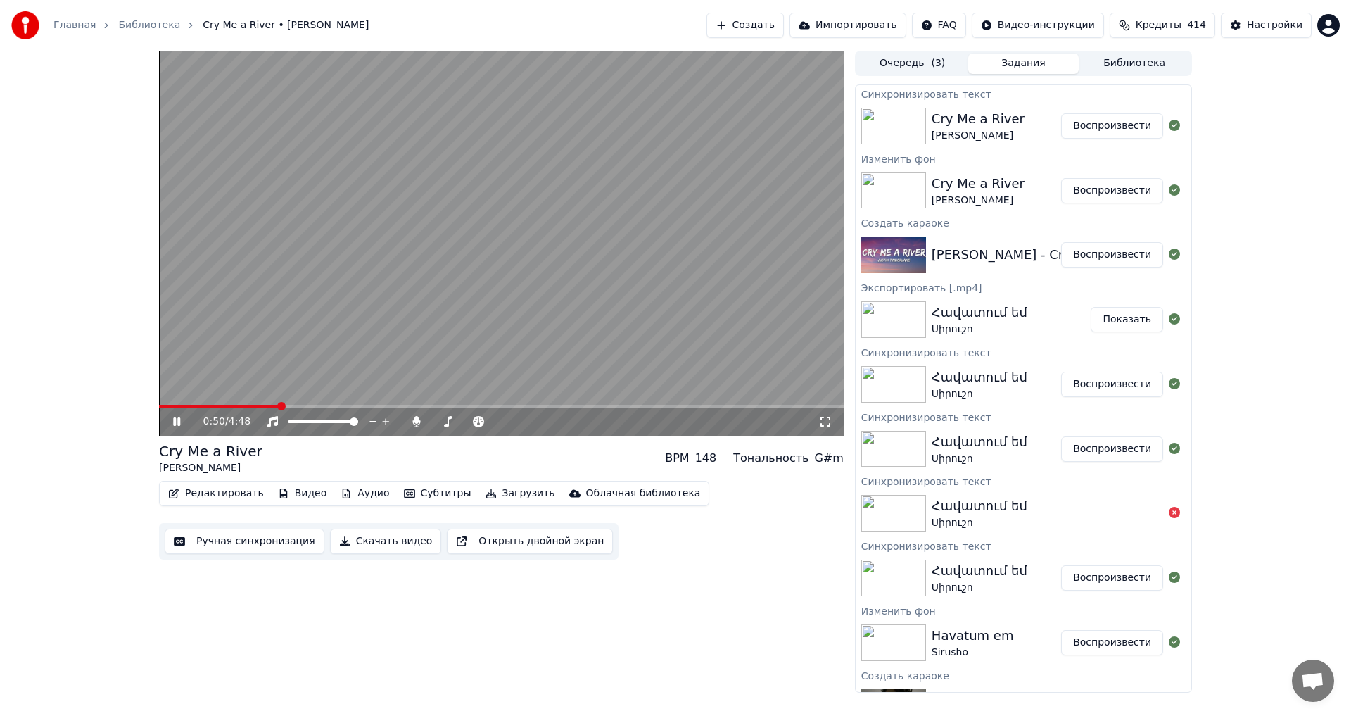
click at [195, 405] on span at bounding box center [219, 406] width 120 height 3
click at [264, 541] on button "Ручная синхронизация" at bounding box center [245, 541] width 160 height 25
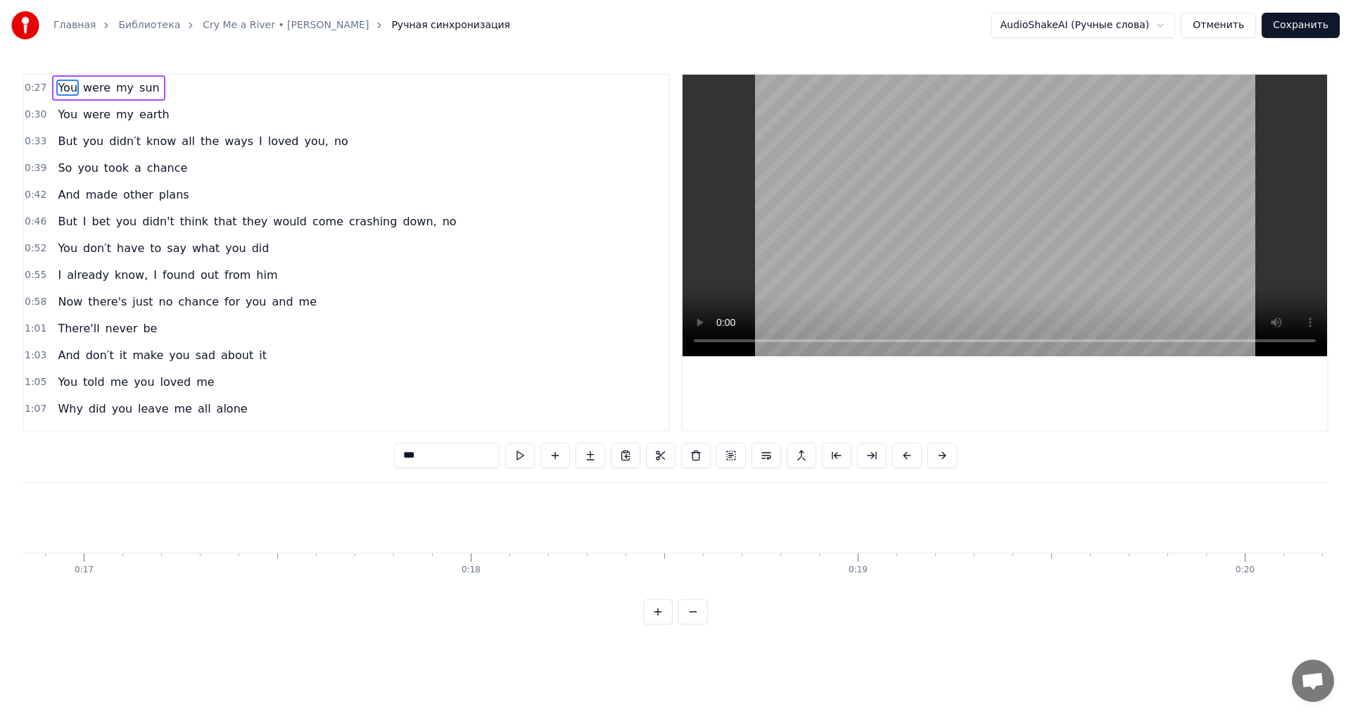
scroll to position [0, 10473]
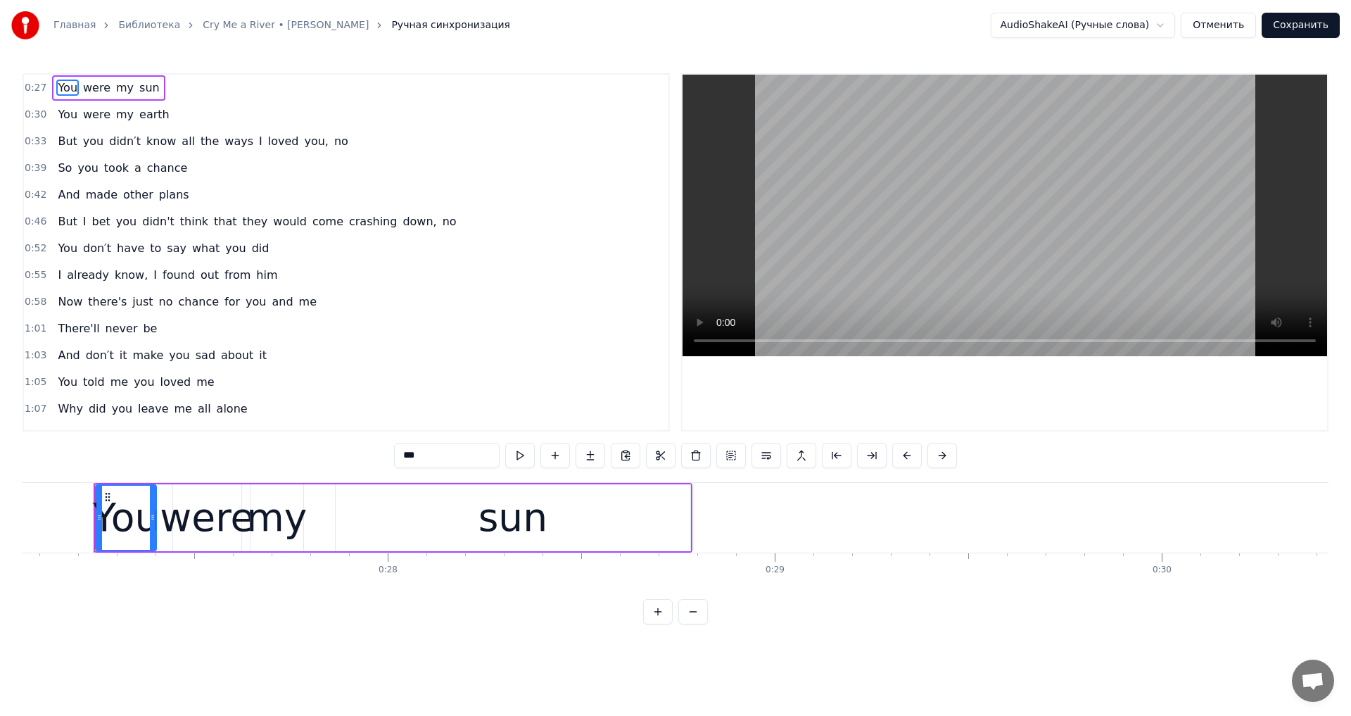
click at [866, 254] on video at bounding box center [1005, 216] width 645 height 282
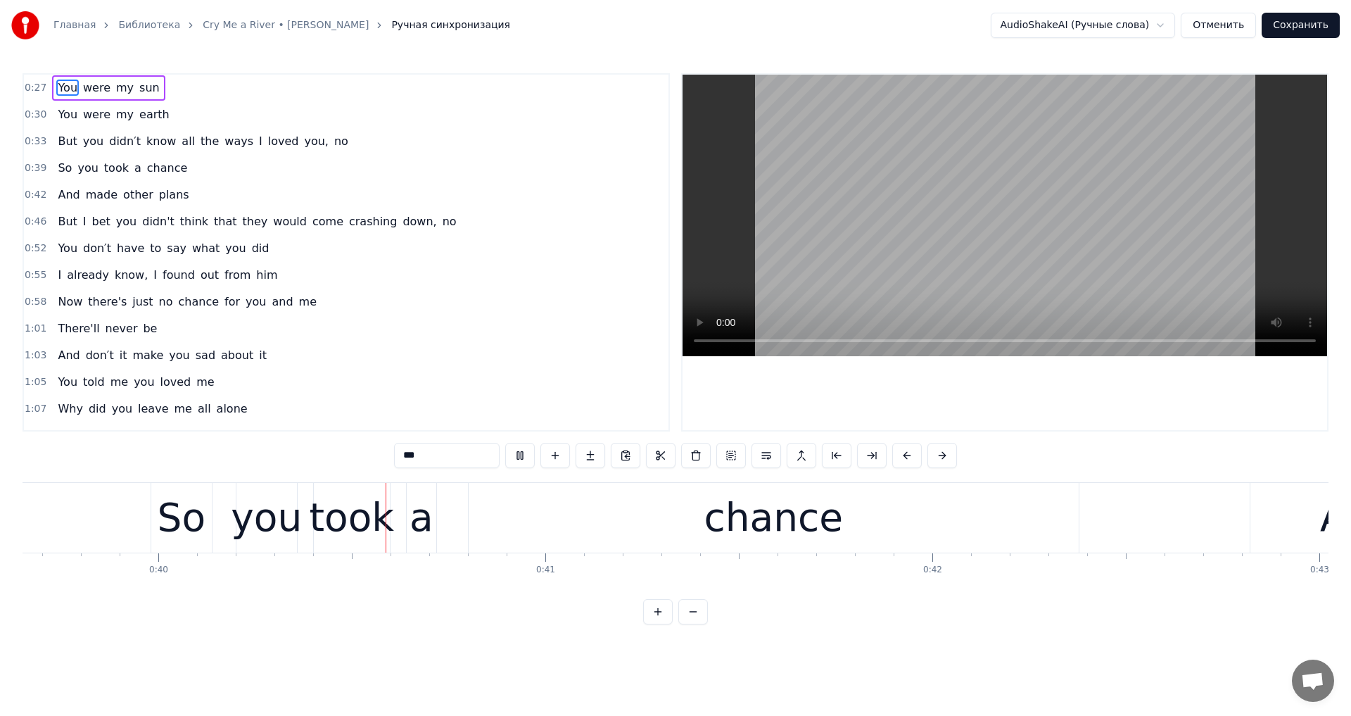
scroll to position [0, 15369]
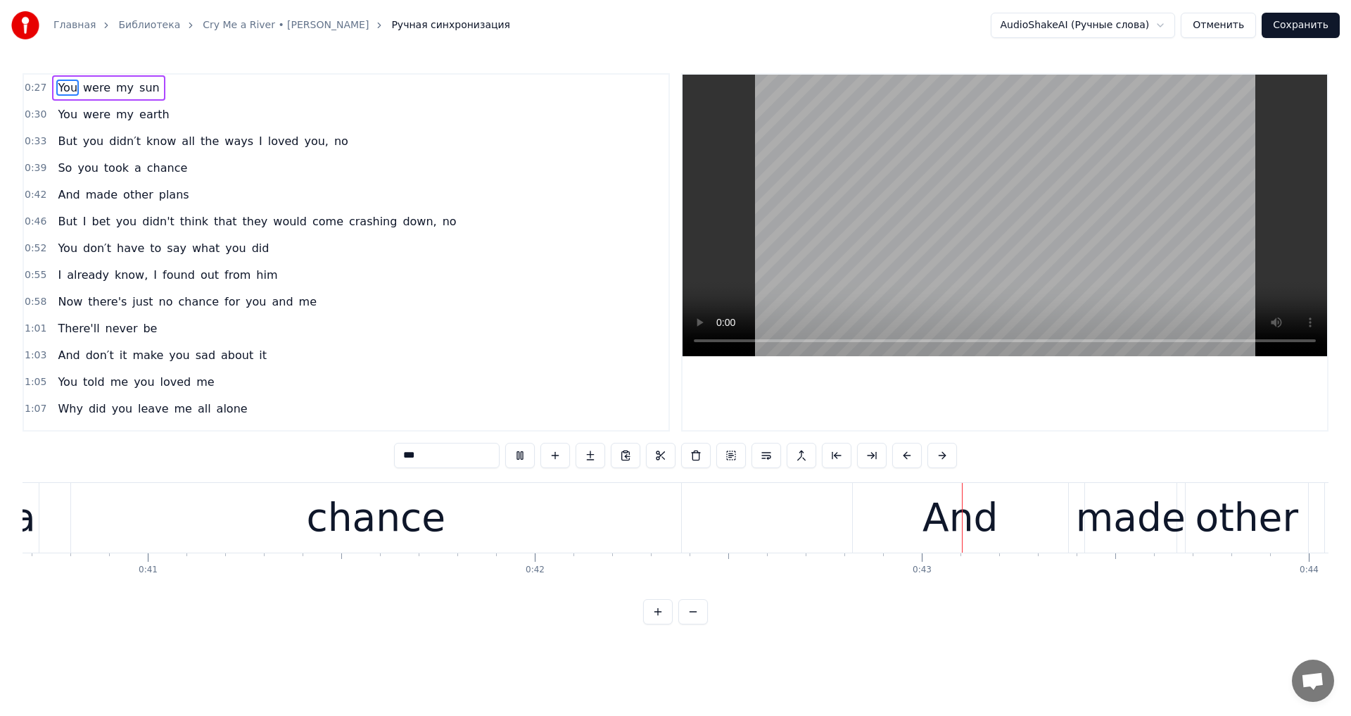
click at [983, 272] on video at bounding box center [1005, 216] width 645 height 282
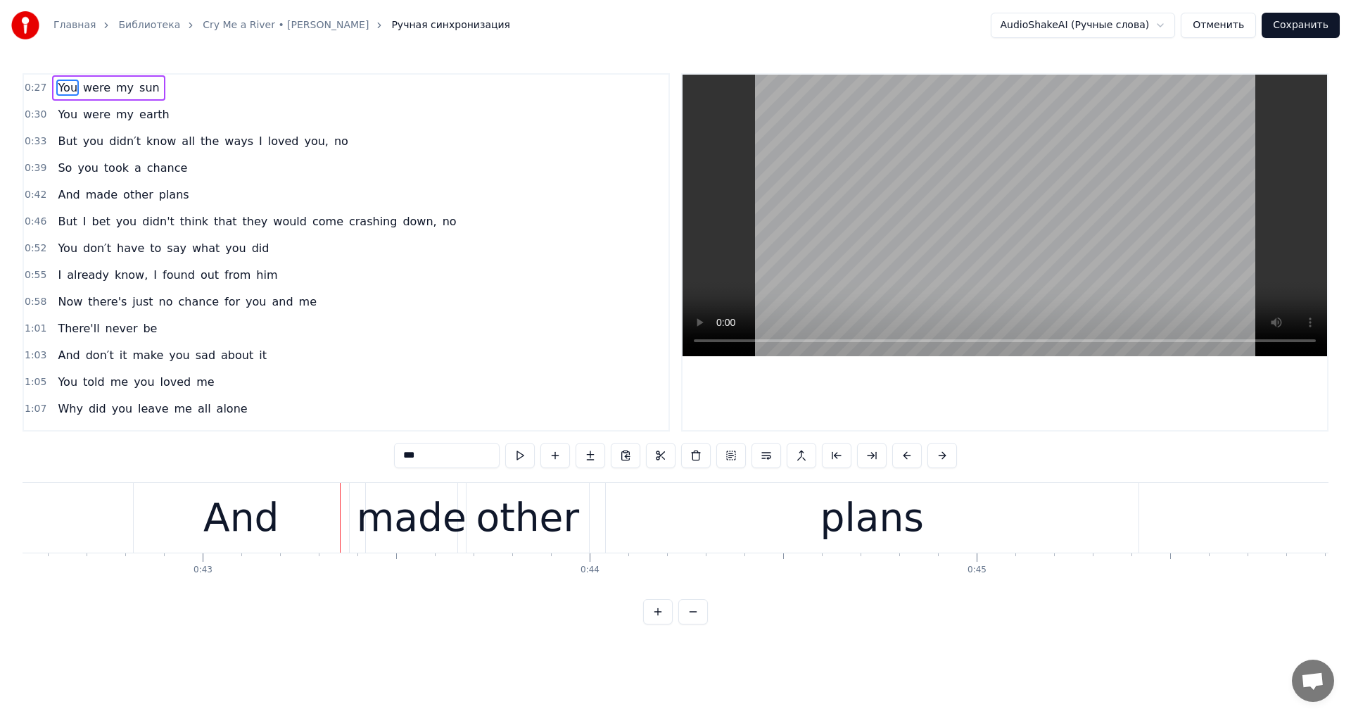
scroll to position [0, 16557]
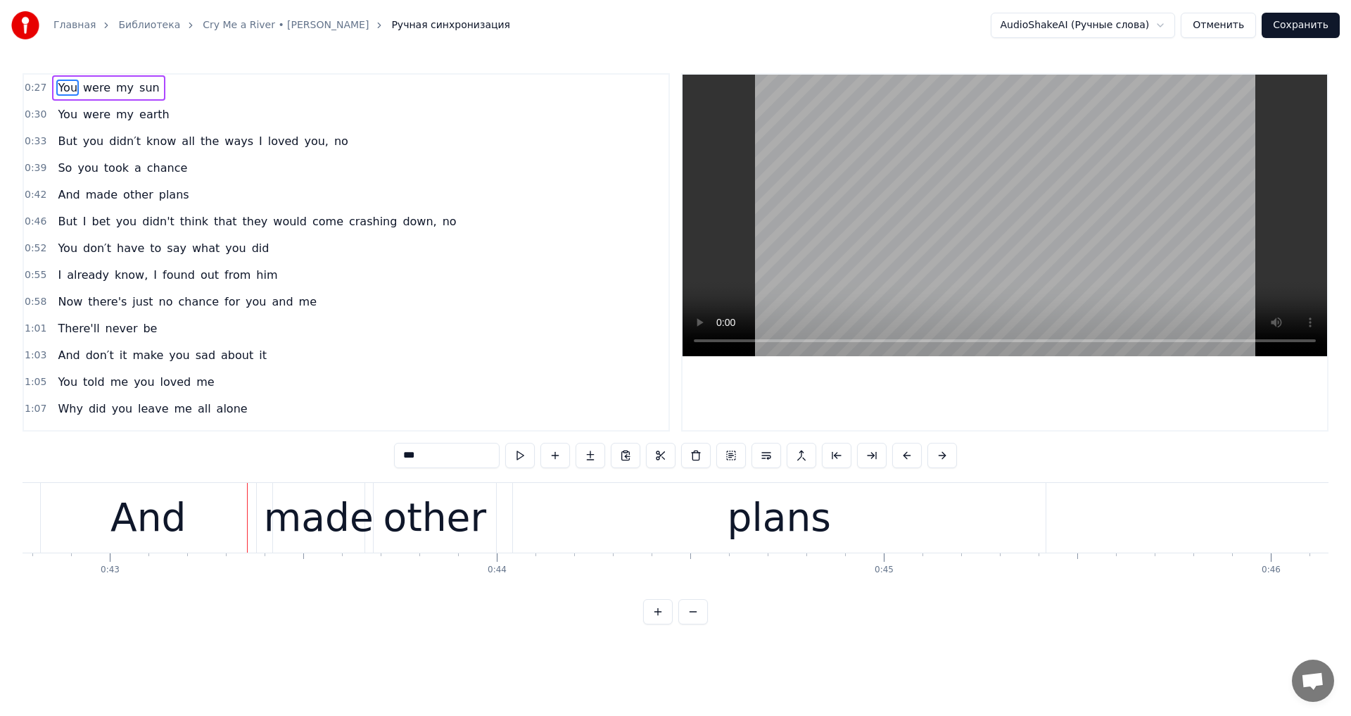
click at [134, 531] on div "And" at bounding box center [147, 517] width 75 height 58
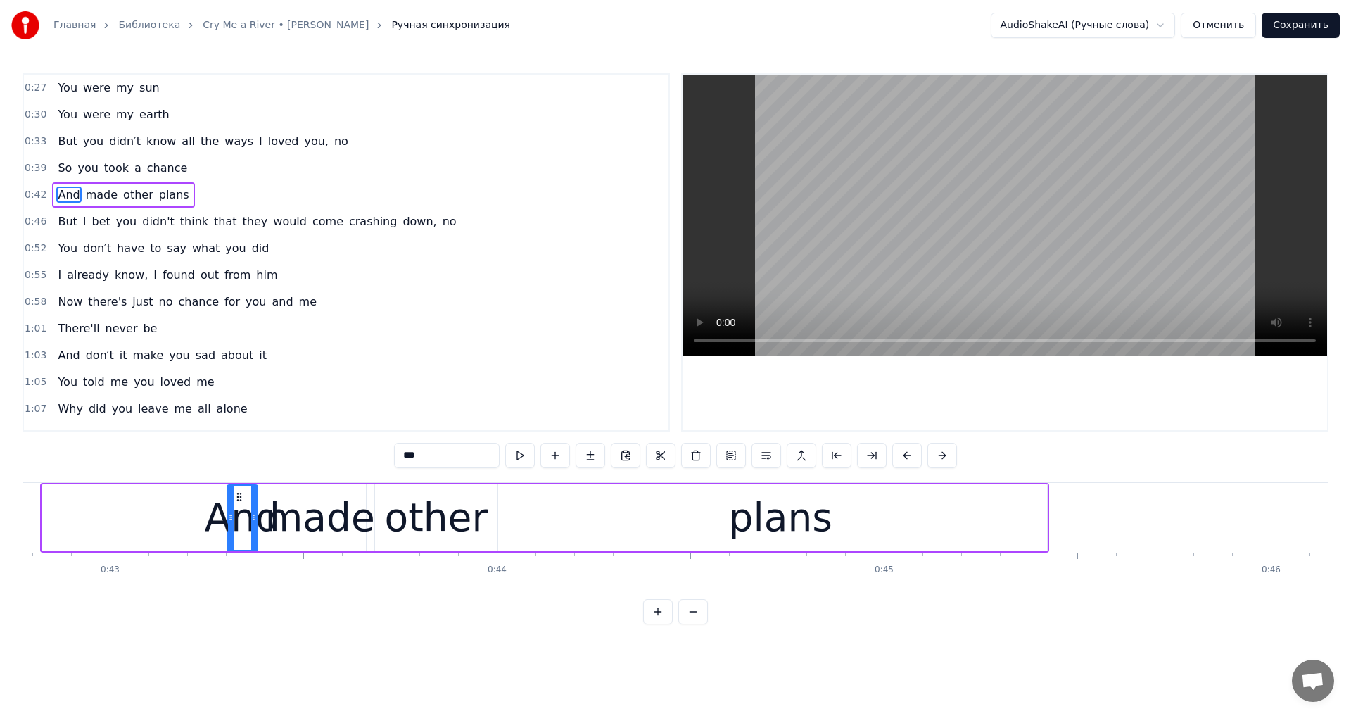
drag, startPoint x: 46, startPoint y: 514, endPoint x: 232, endPoint y: 538, distance: 187.3
click at [232, 541] on div at bounding box center [231, 518] width 6 height 64
click at [1044, 212] on video at bounding box center [1005, 216] width 645 height 282
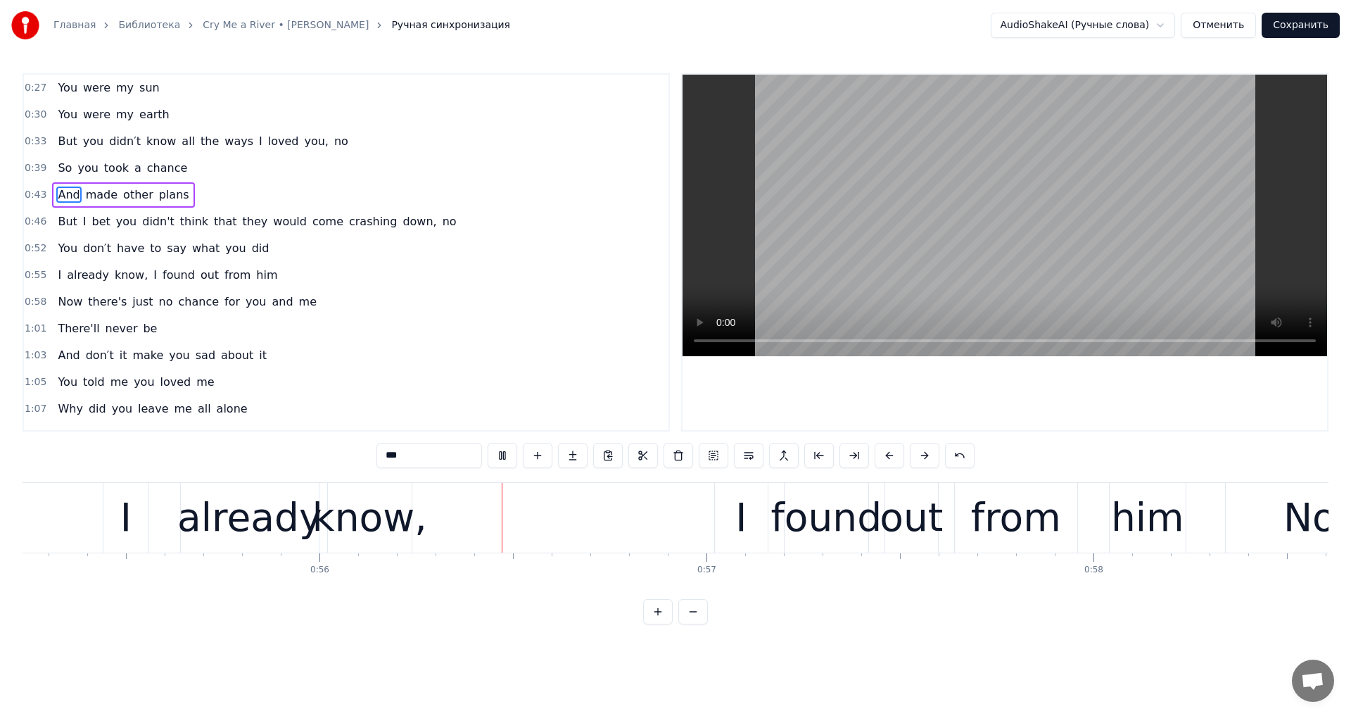
scroll to position [0, 21590]
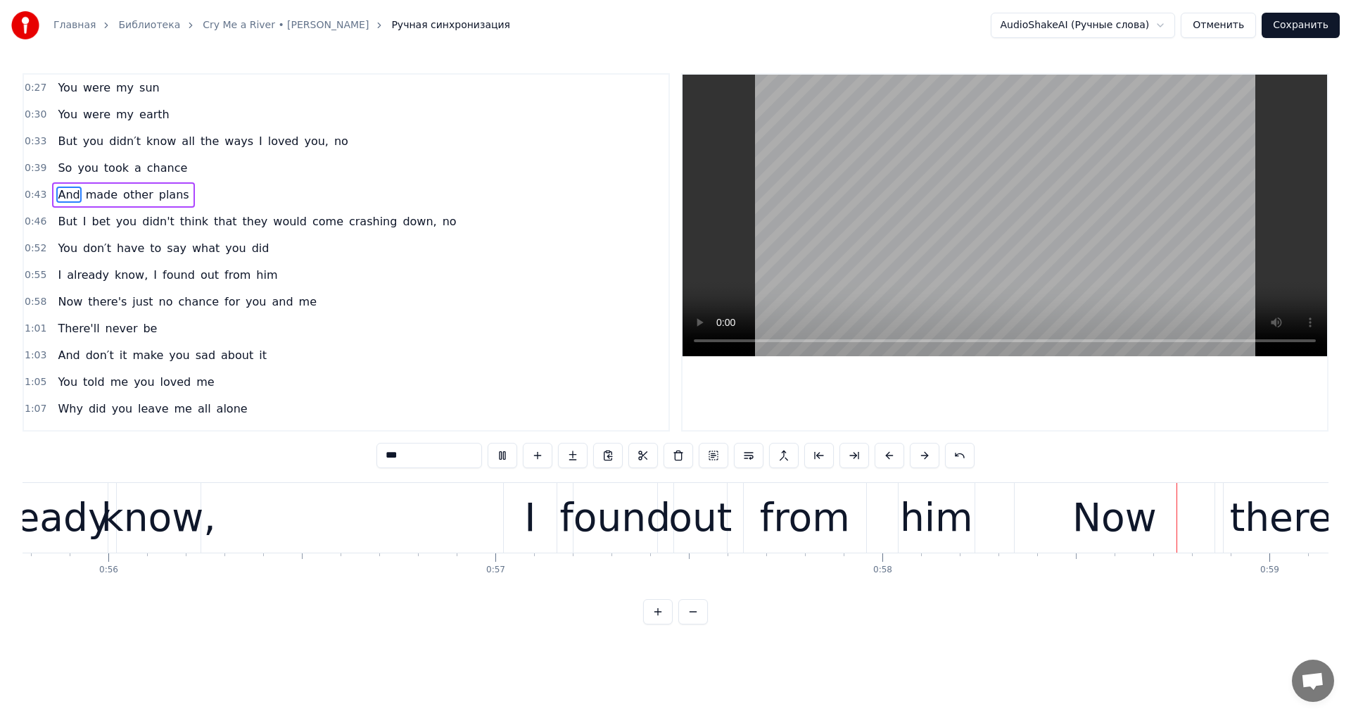
click at [1044, 212] on video at bounding box center [1005, 216] width 645 height 282
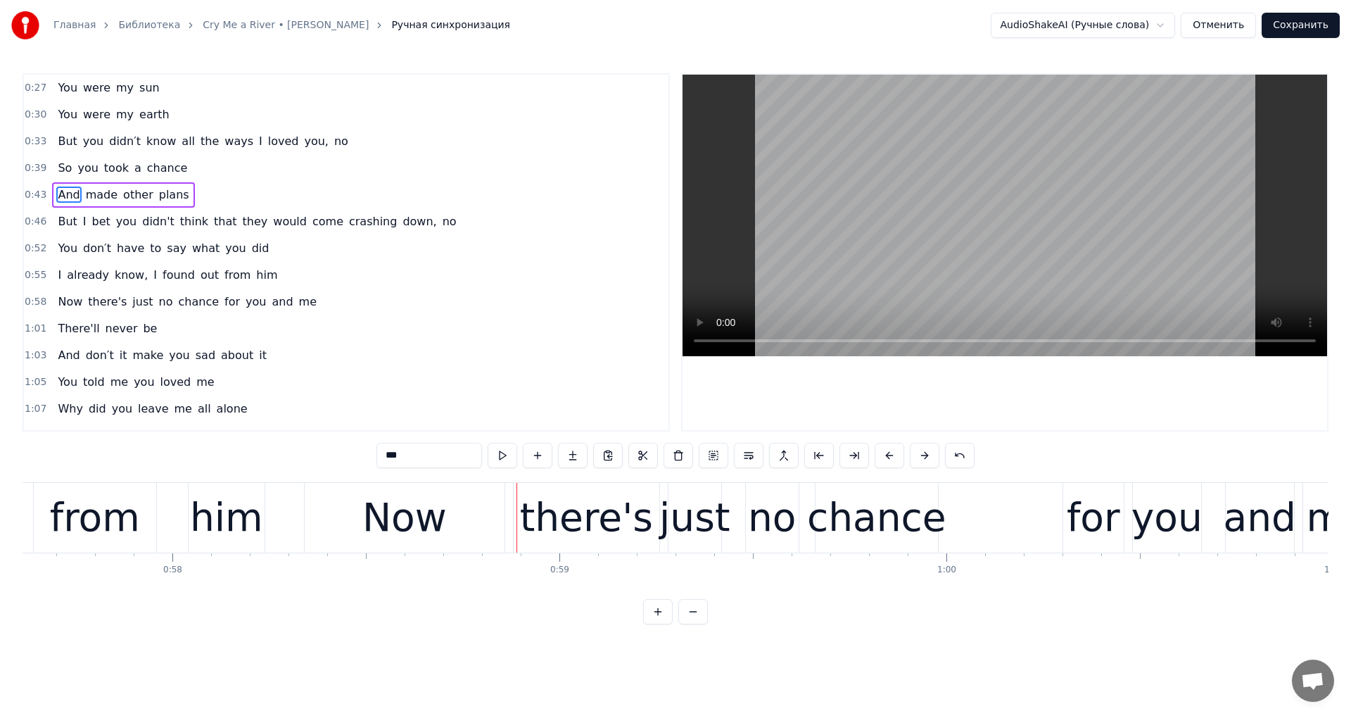
scroll to position [0, 22177]
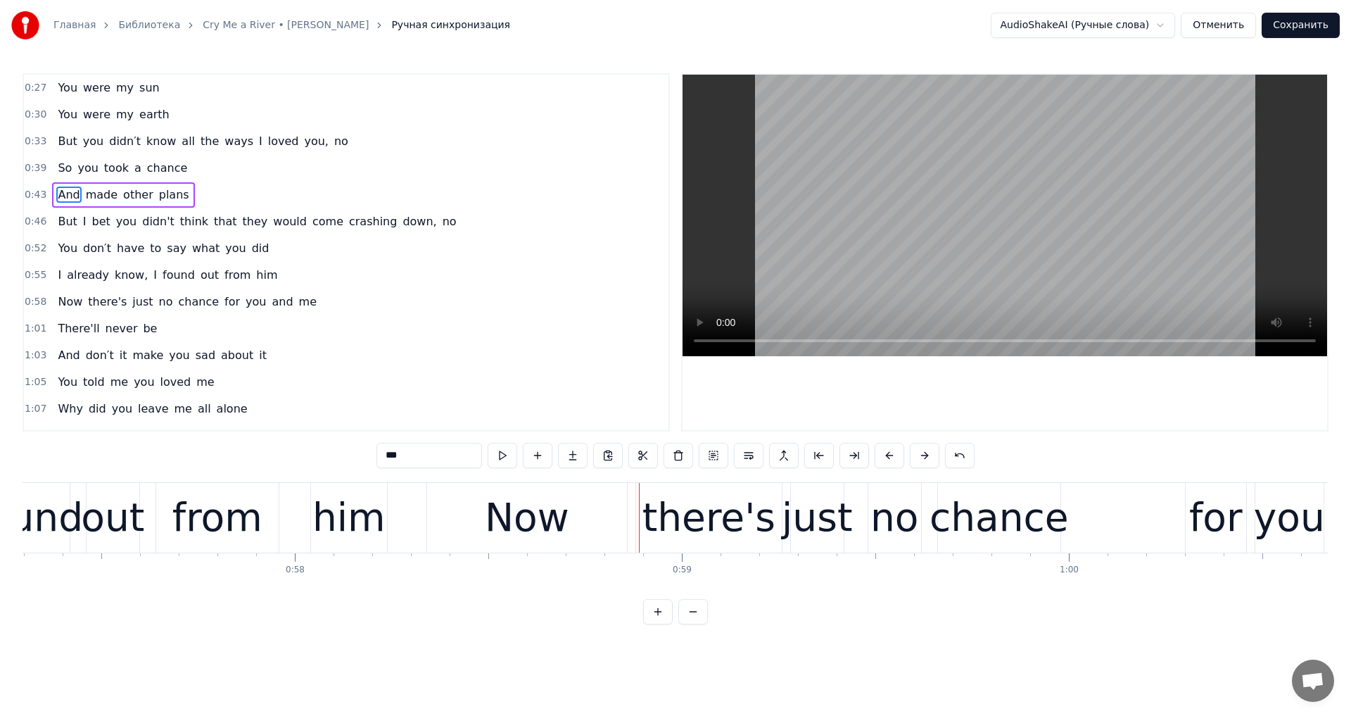
click at [512, 529] on div "Now" at bounding box center [527, 517] width 84 height 58
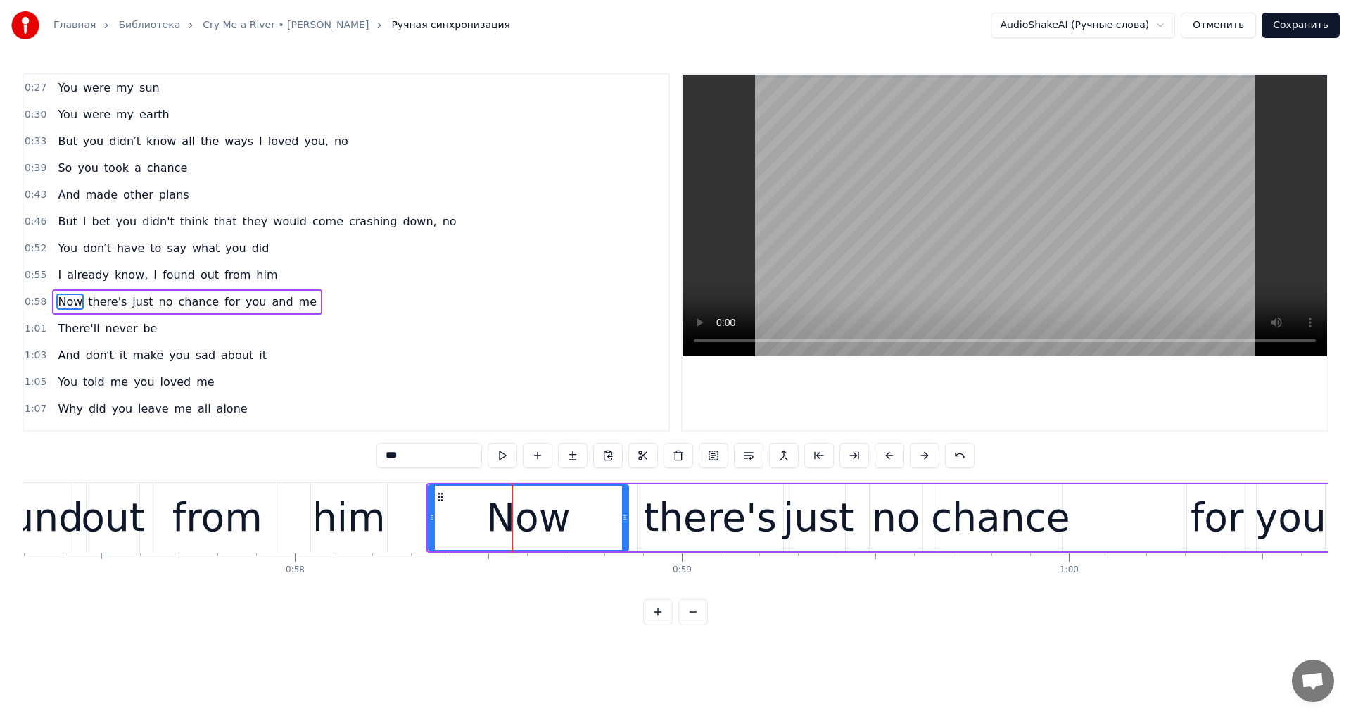
scroll to position [49, 0]
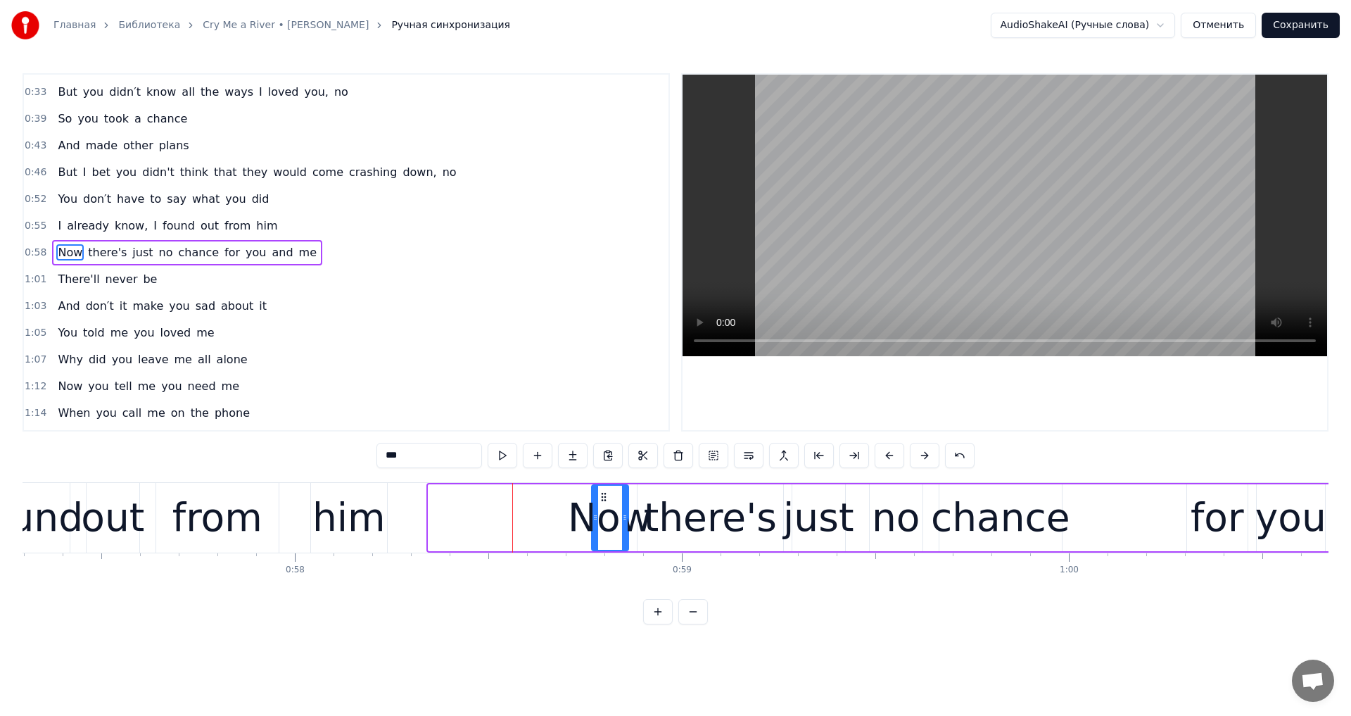
drag, startPoint x: 429, startPoint y: 515, endPoint x: 592, endPoint y: 537, distance: 164.7
click at [593, 537] on div at bounding box center [596, 518] width 6 height 64
click at [367, 509] on div "him" at bounding box center [348, 517] width 73 height 58
type input "***"
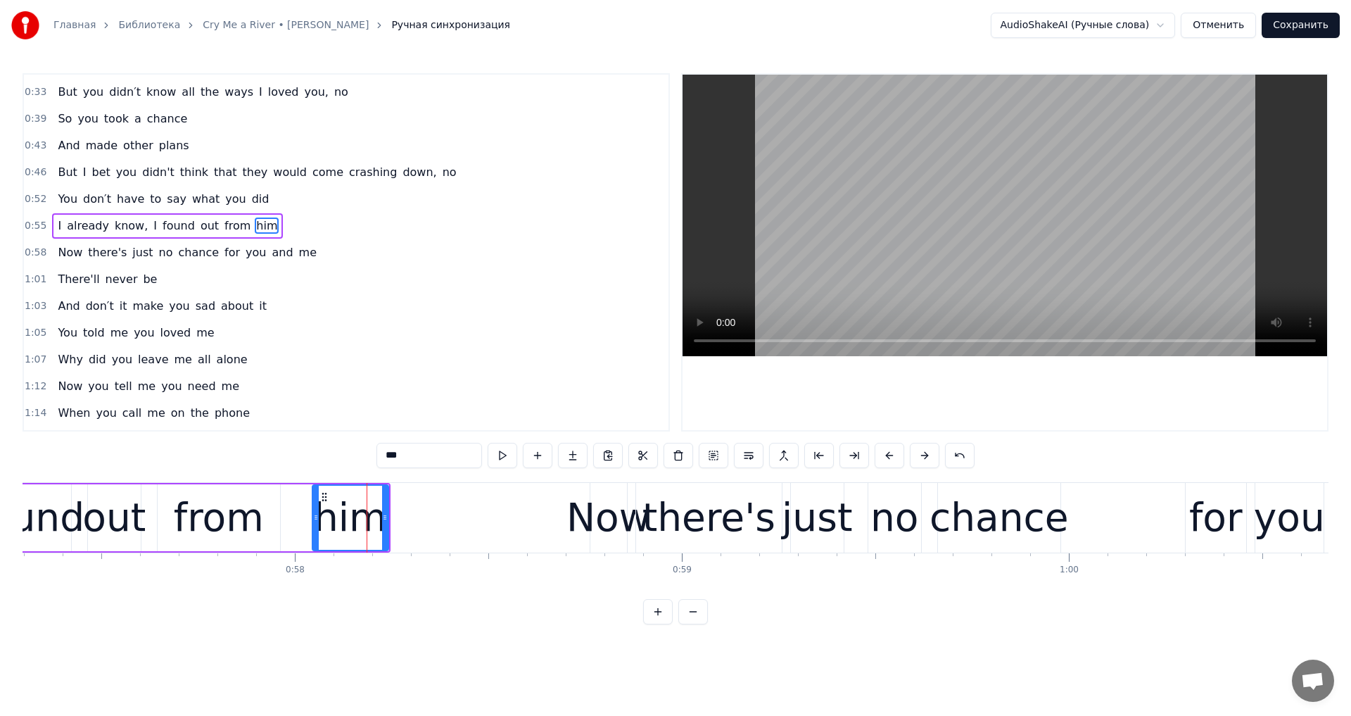
scroll to position [23, 0]
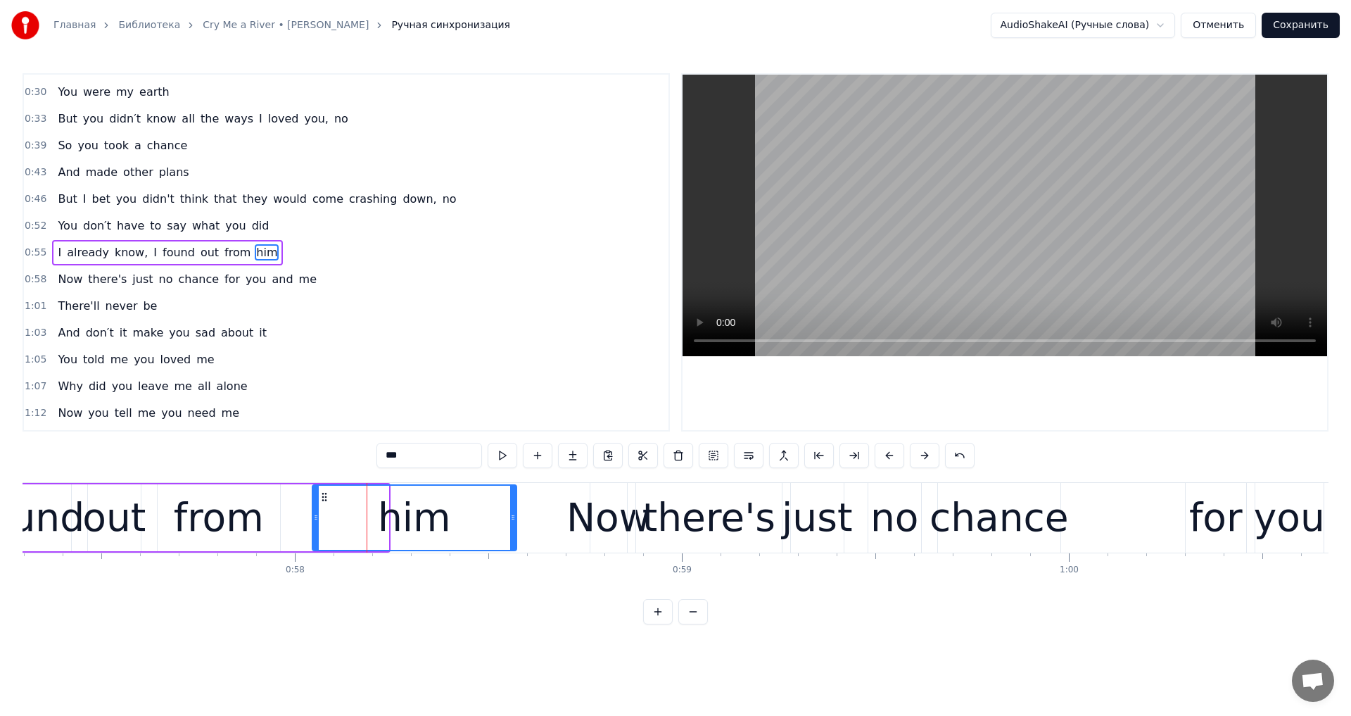
drag, startPoint x: 387, startPoint y: 511, endPoint x: 516, endPoint y: 534, distance: 130.9
click at [516, 534] on div at bounding box center [513, 518] width 6 height 64
click at [904, 278] on video at bounding box center [1005, 216] width 645 height 282
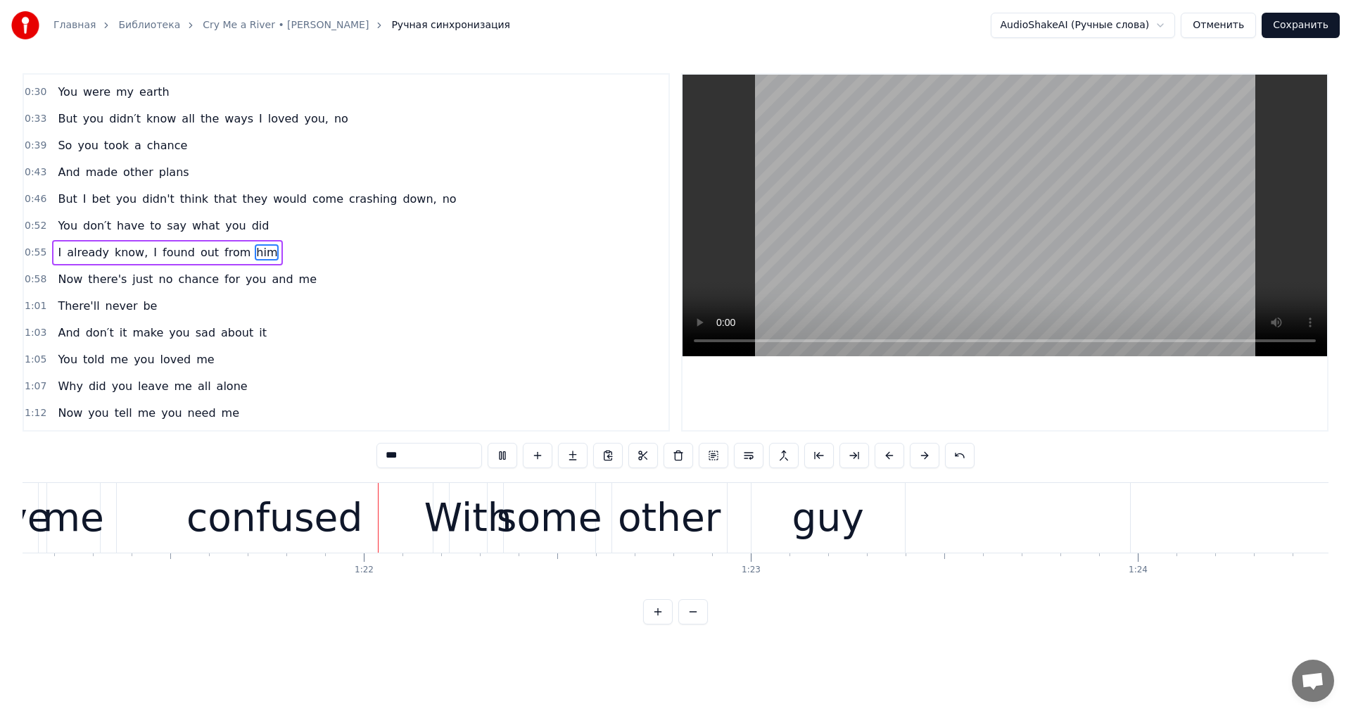
scroll to position [0, 31508]
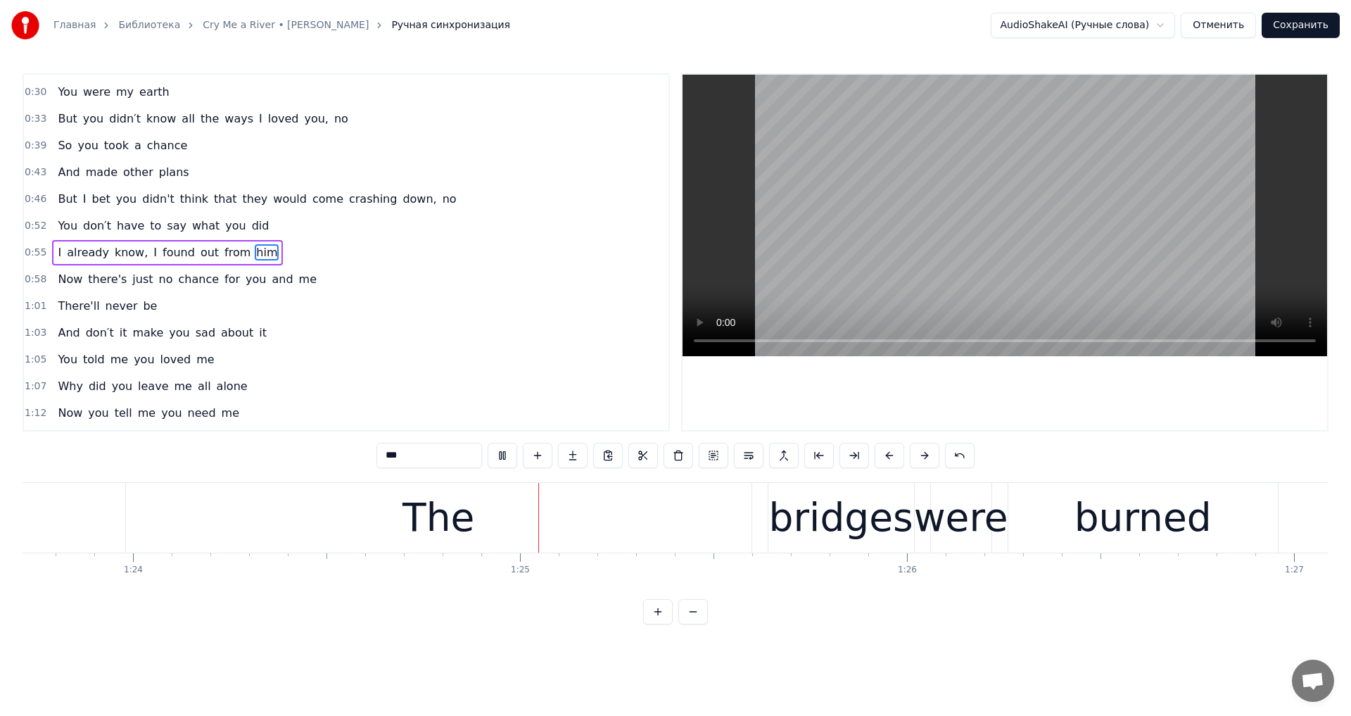
click at [1039, 223] on video at bounding box center [1005, 216] width 645 height 282
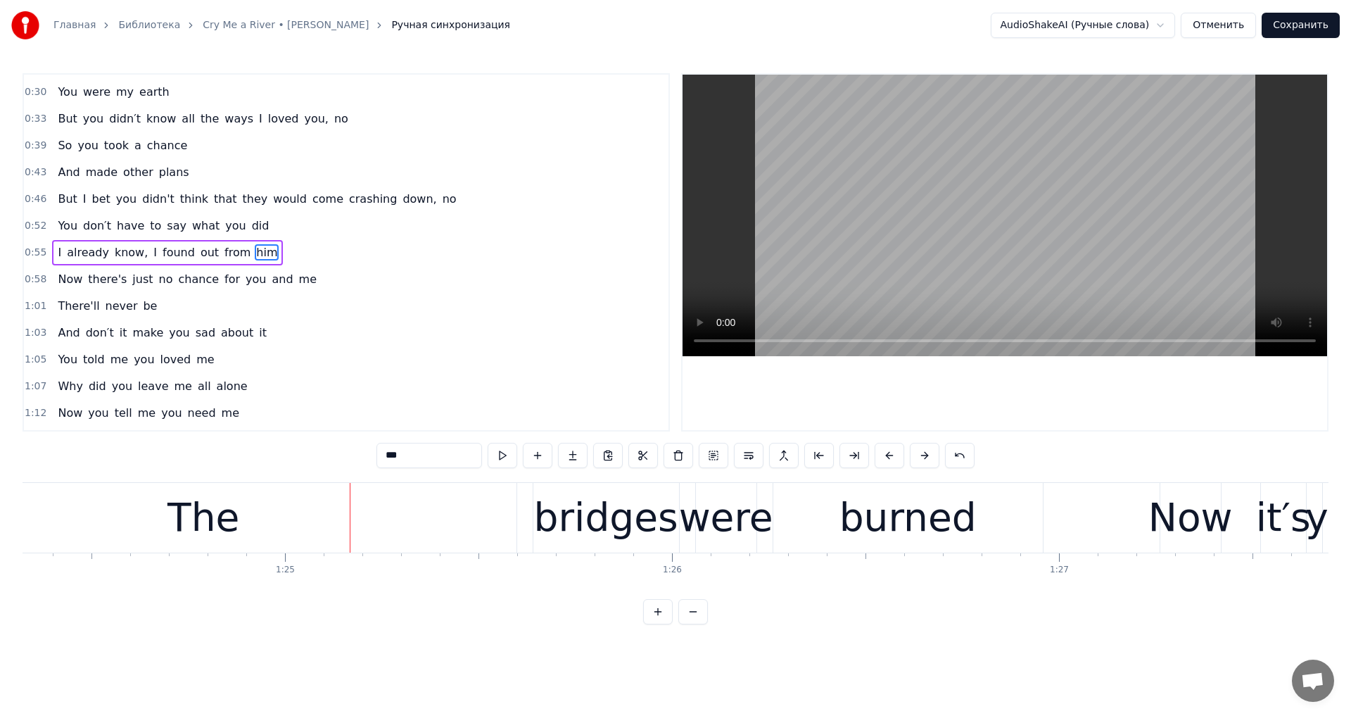
scroll to position [0, 32687]
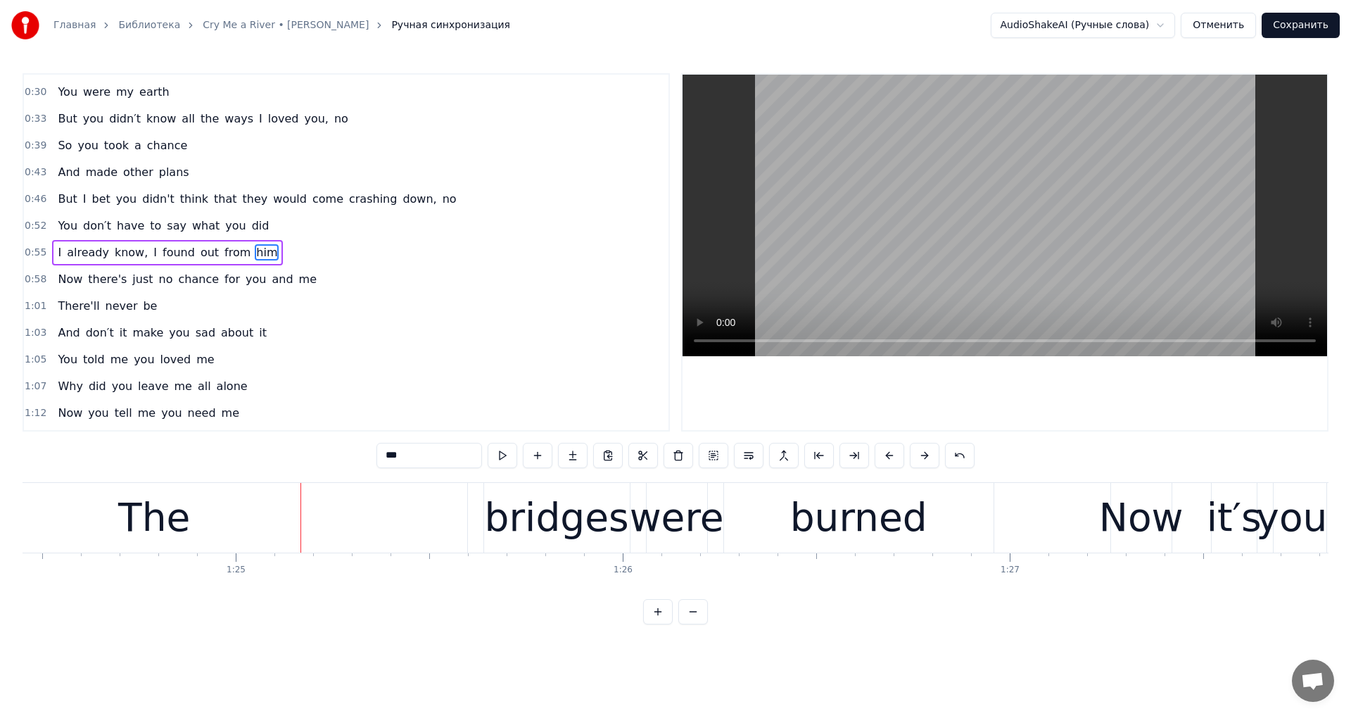
click at [291, 521] on div "The" at bounding box center [155, 518] width 626 height 70
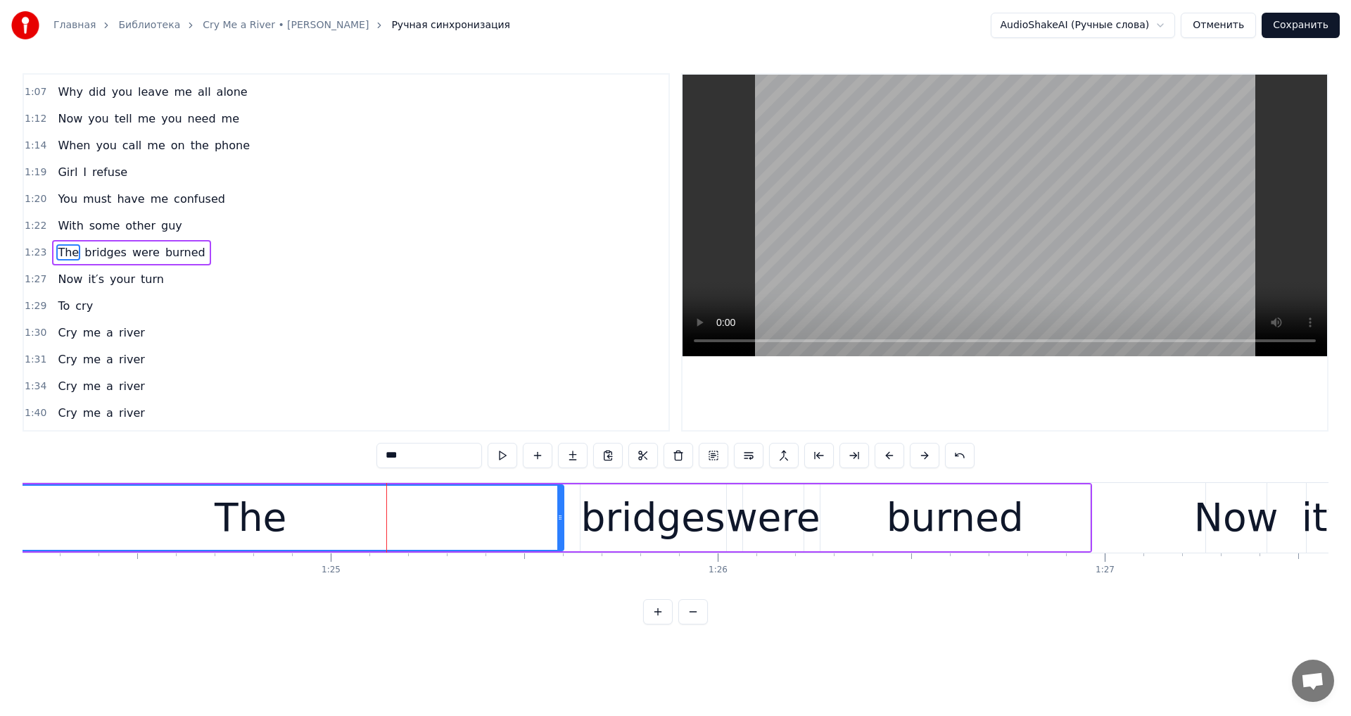
scroll to position [0, 32470]
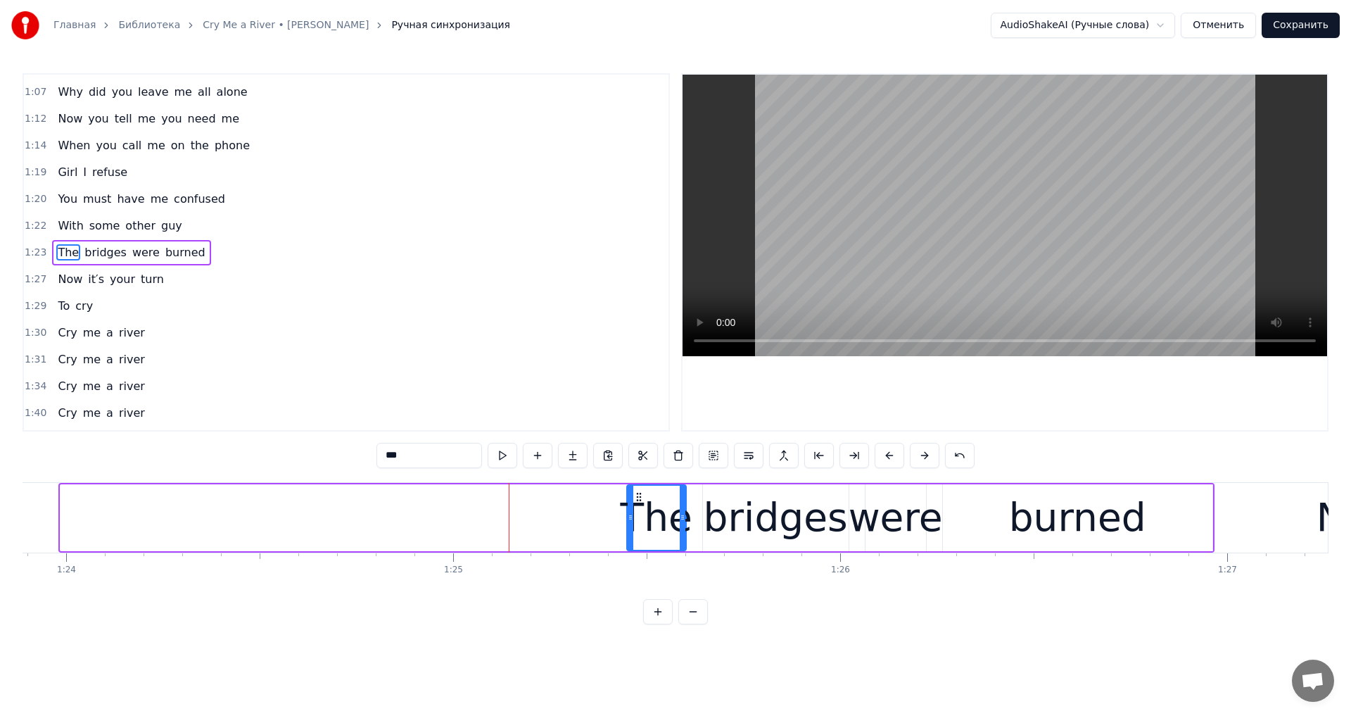
drag, startPoint x: 65, startPoint y: 514, endPoint x: 631, endPoint y: 546, distance: 567.4
click at [631, 546] on div at bounding box center [631, 518] width 6 height 64
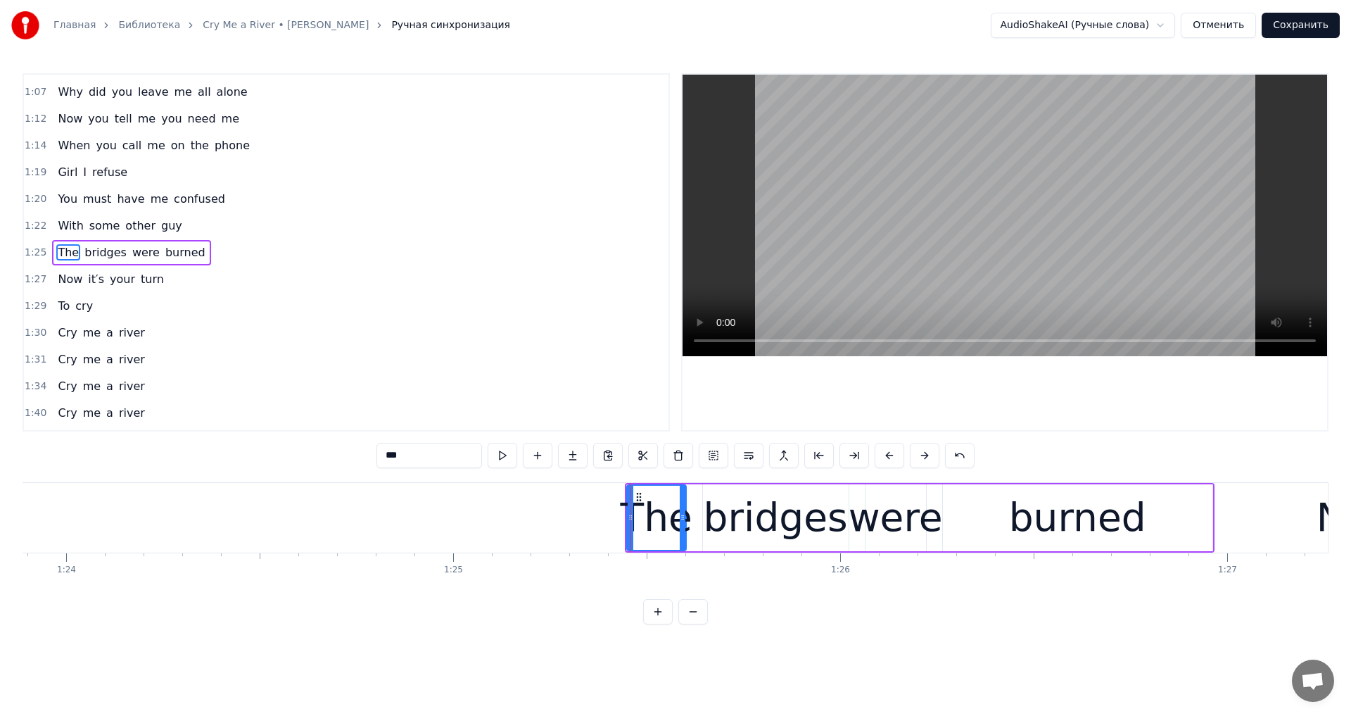
click at [1004, 260] on video at bounding box center [1005, 216] width 645 height 282
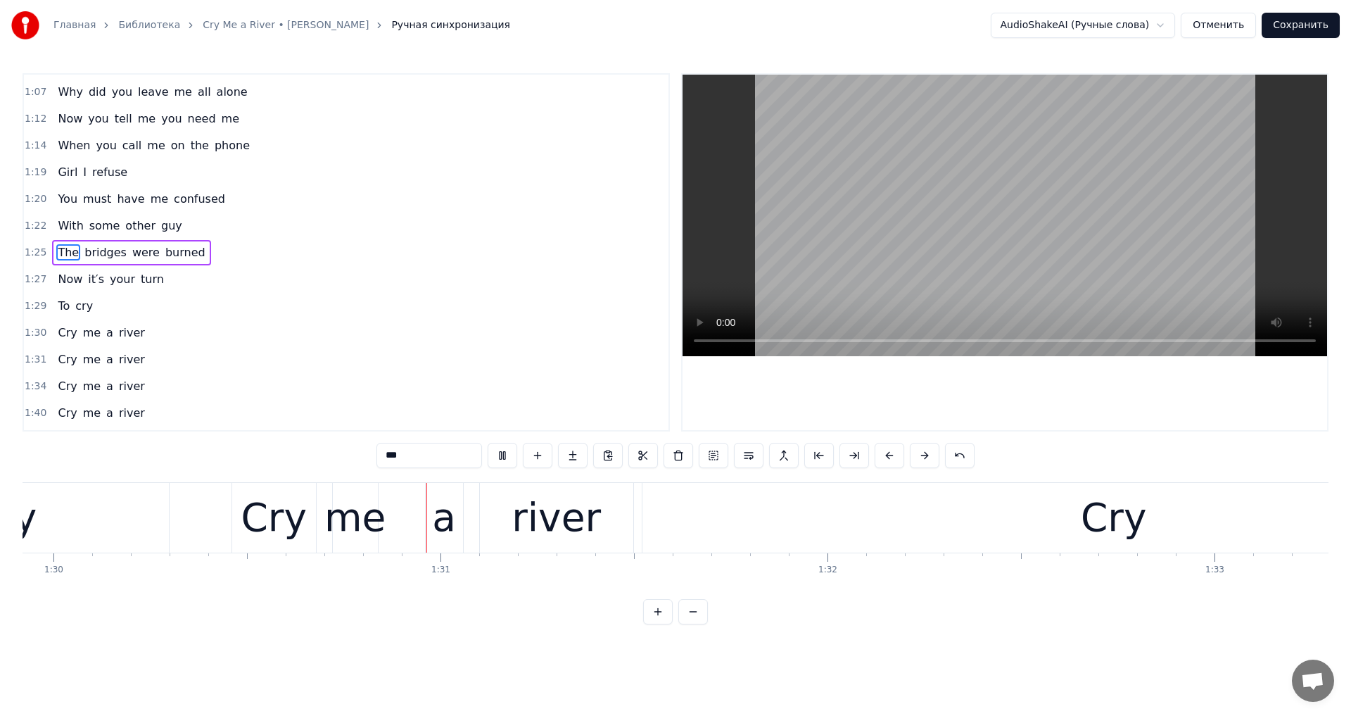
scroll to position [0, 34889]
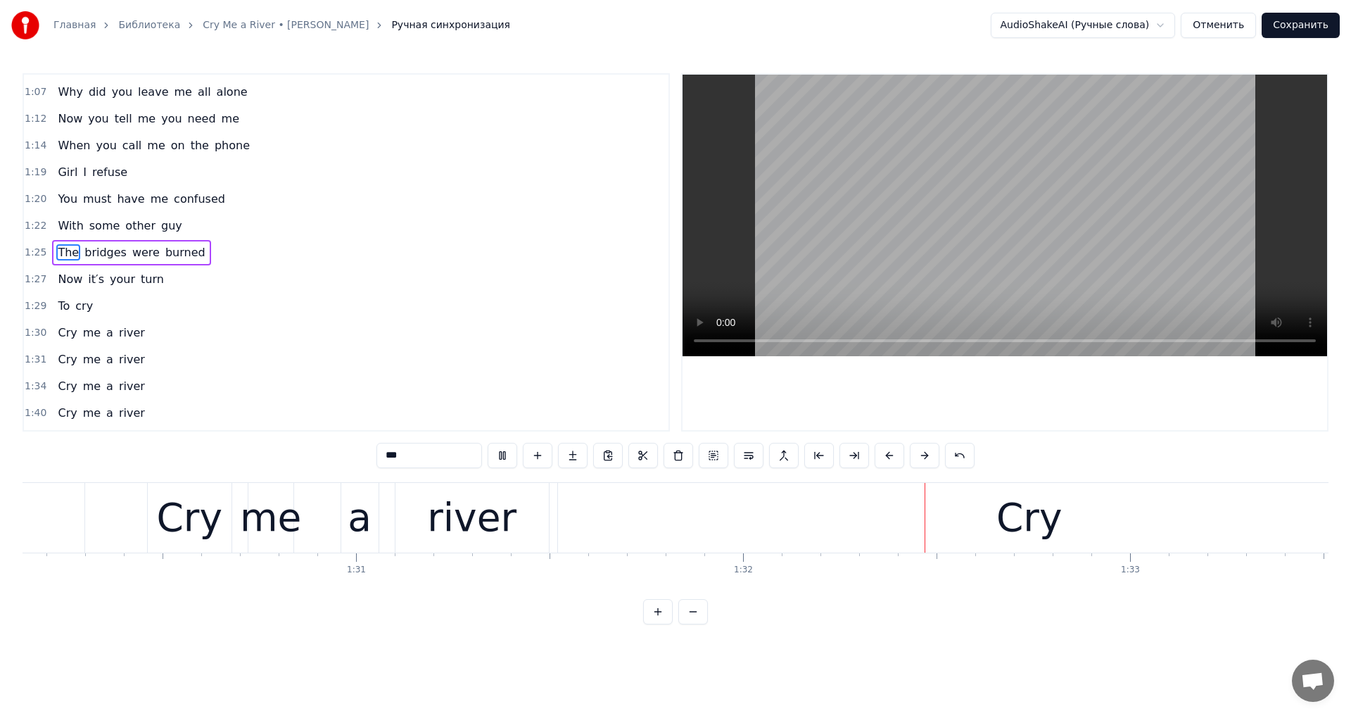
click at [1004, 258] on video at bounding box center [1005, 216] width 645 height 282
click at [822, 509] on div "Cry" at bounding box center [1029, 518] width 943 height 70
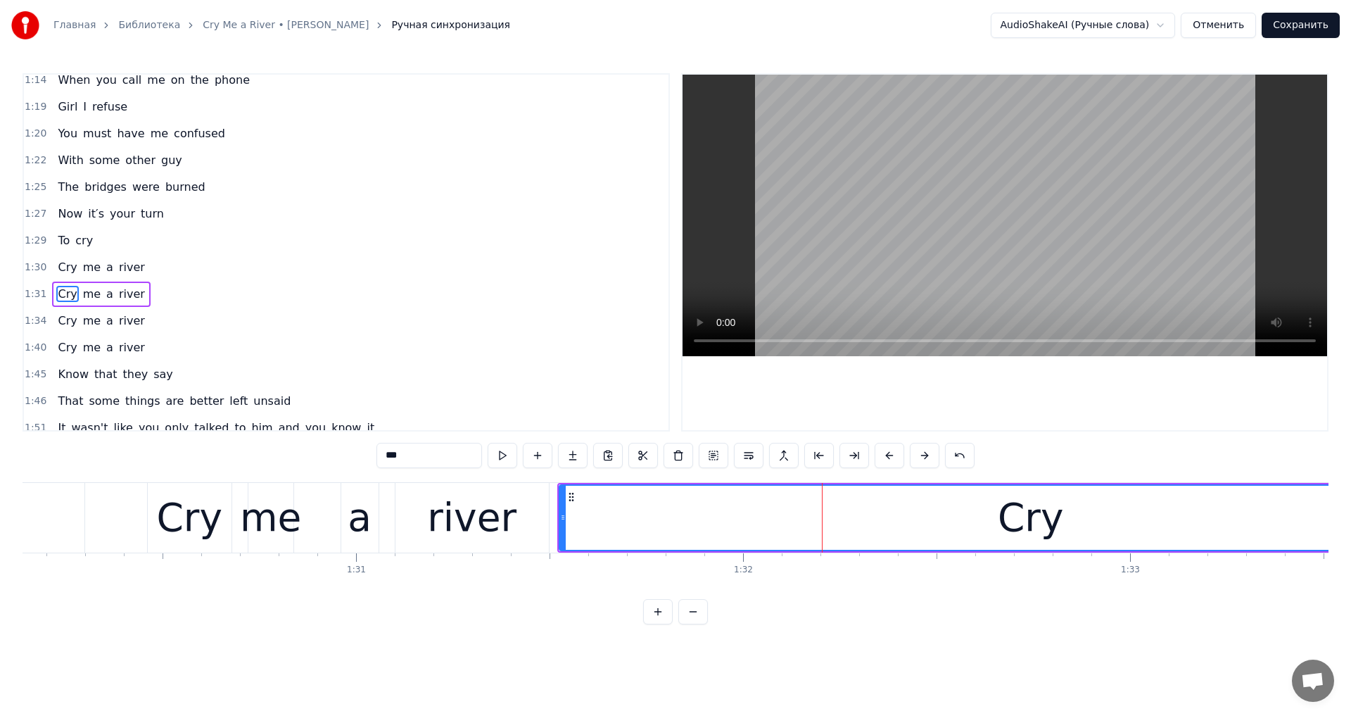
scroll to position [424, 0]
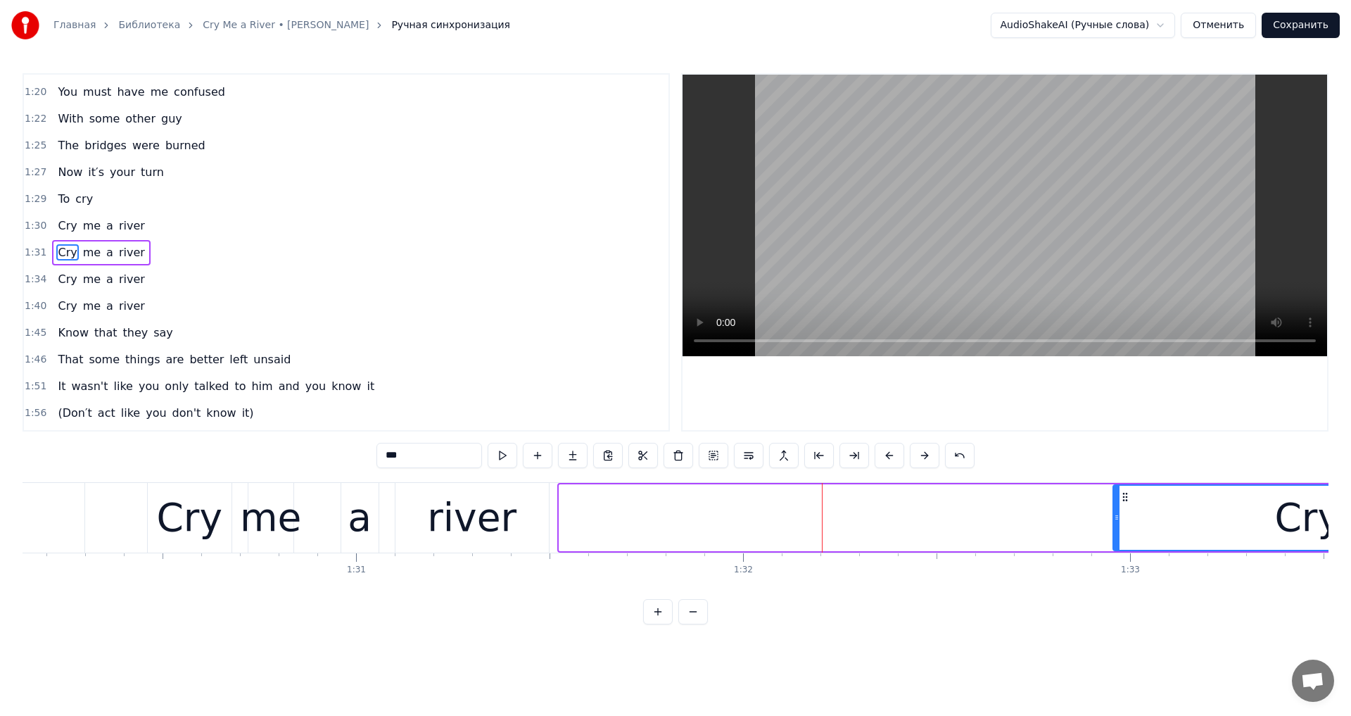
drag, startPoint x: 564, startPoint y: 524, endPoint x: 1119, endPoint y: 554, distance: 555.4
click at [1119, 554] on div "You were my sun You were my earth But you didn′t know all the ways I loved you,…" at bounding box center [676, 535] width 1306 height 106
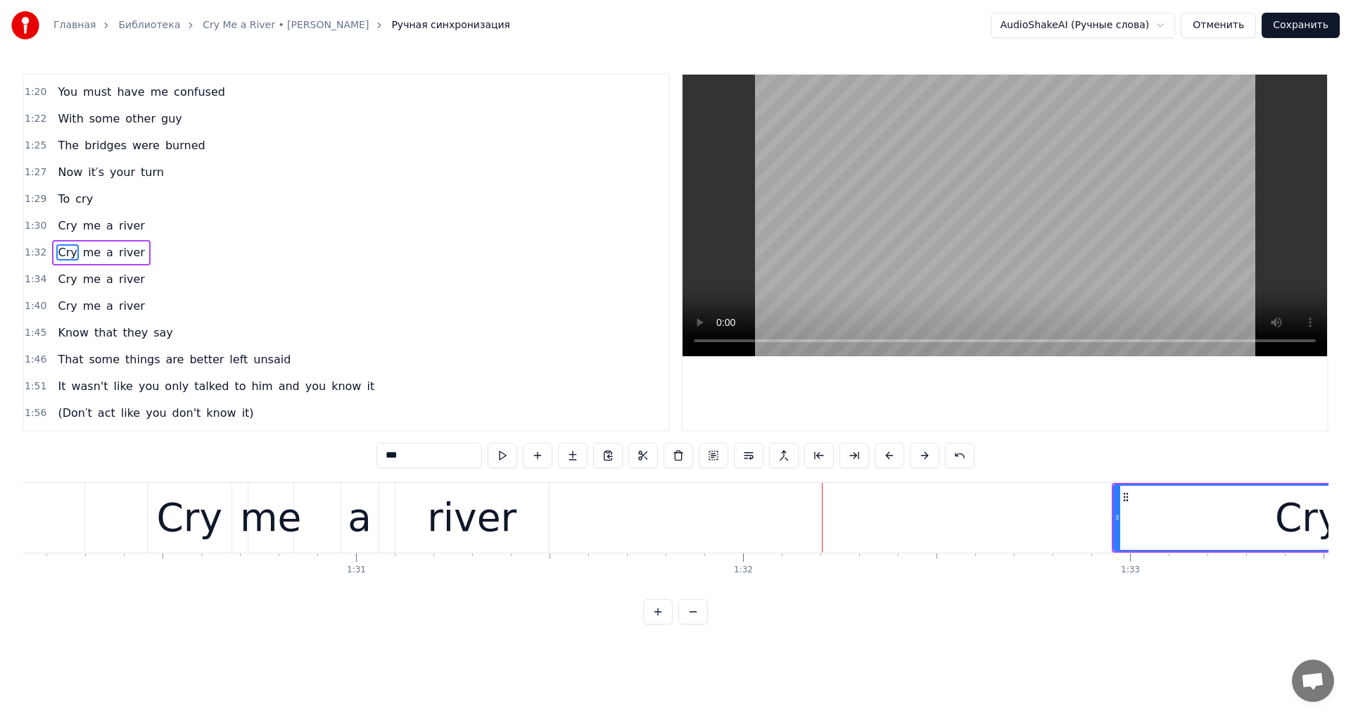
click at [534, 506] on div "river" at bounding box center [472, 518] width 153 height 70
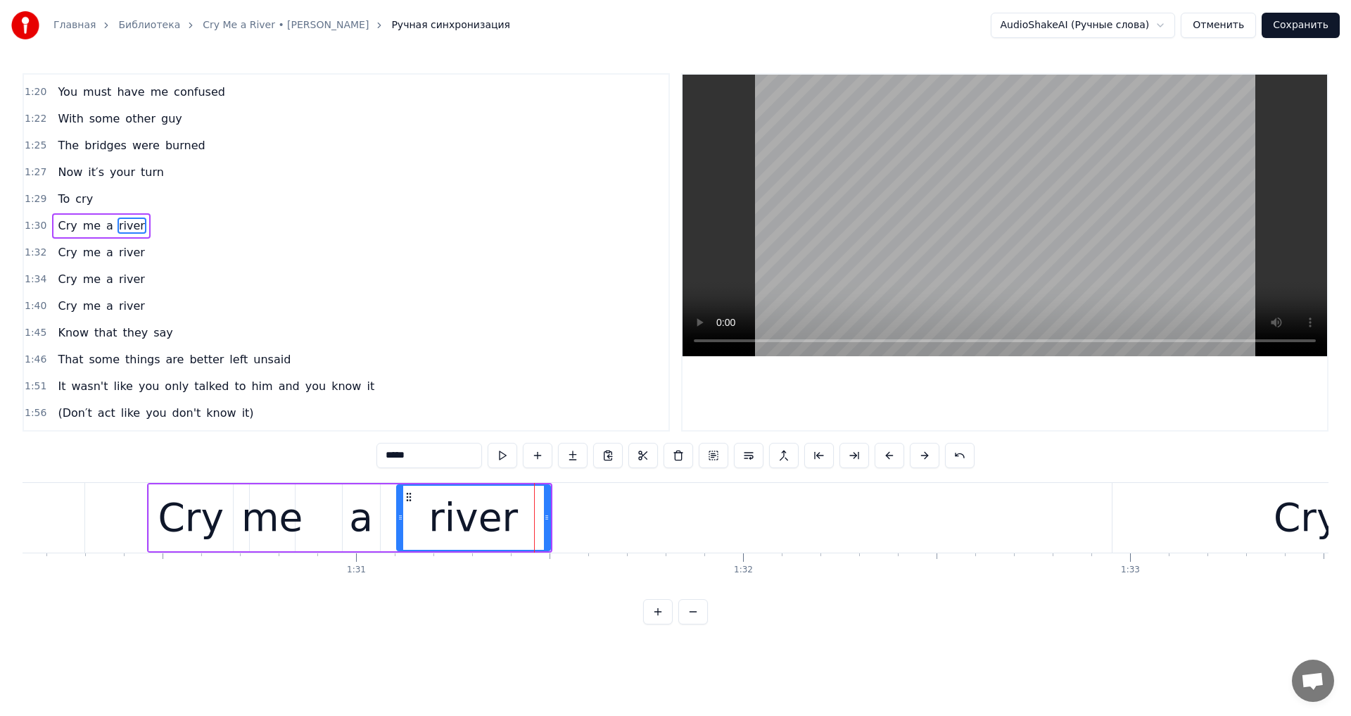
scroll to position [397, 0]
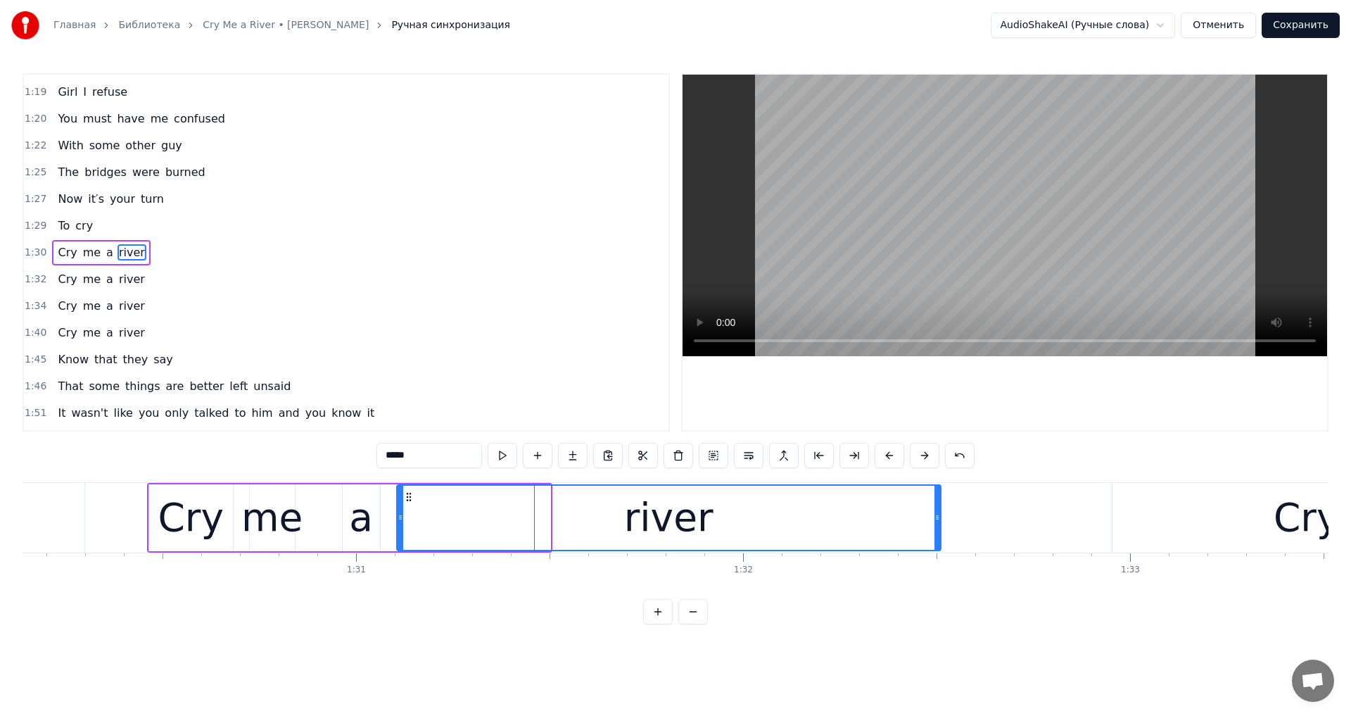
drag, startPoint x: 548, startPoint y: 507, endPoint x: 939, endPoint y: 564, distance: 394.6
click at [939, 564] on div "You were my sun You were my earth But you didn′t know all the ways I loved you,…" at bounding box center [676, 535] width 1306 height 106
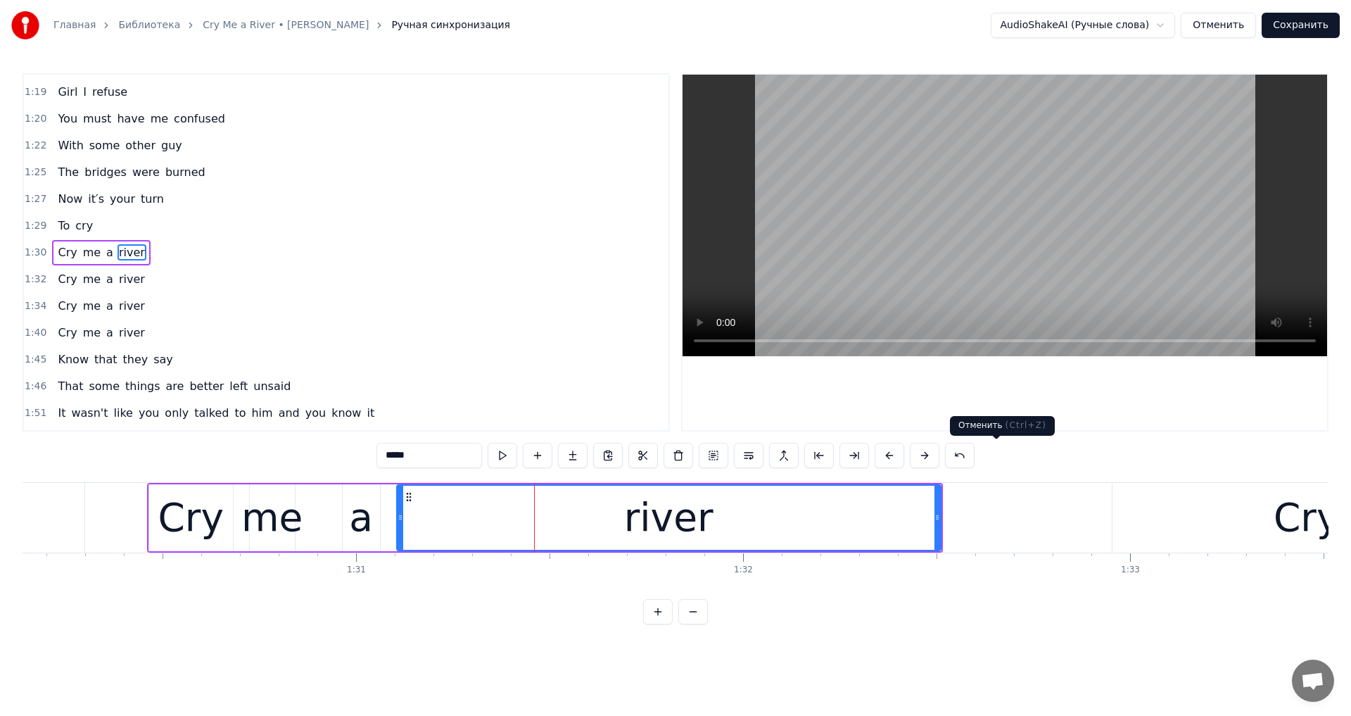
click at [1041, 215] on video at bounding box center [1005, 216] width 645 height 282
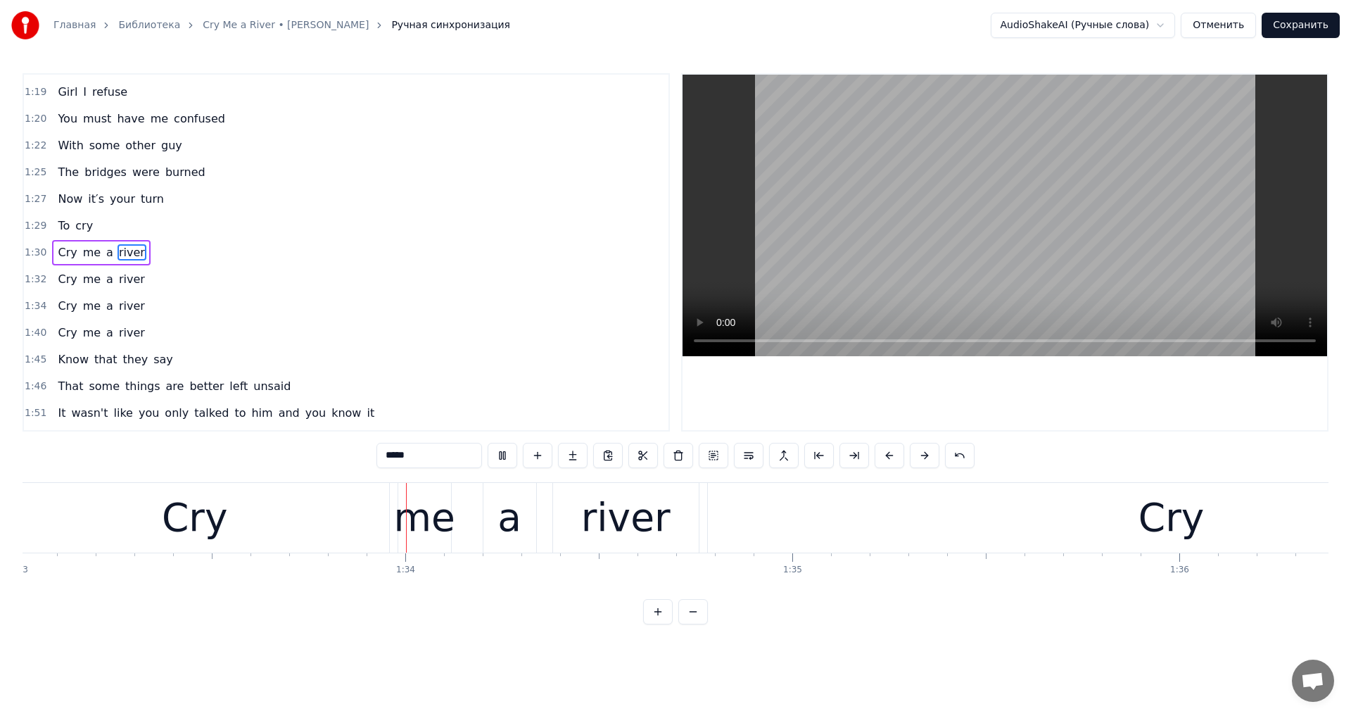
click at [1039, 215] on video at bounding box center [1005, 216] width 645 height 282
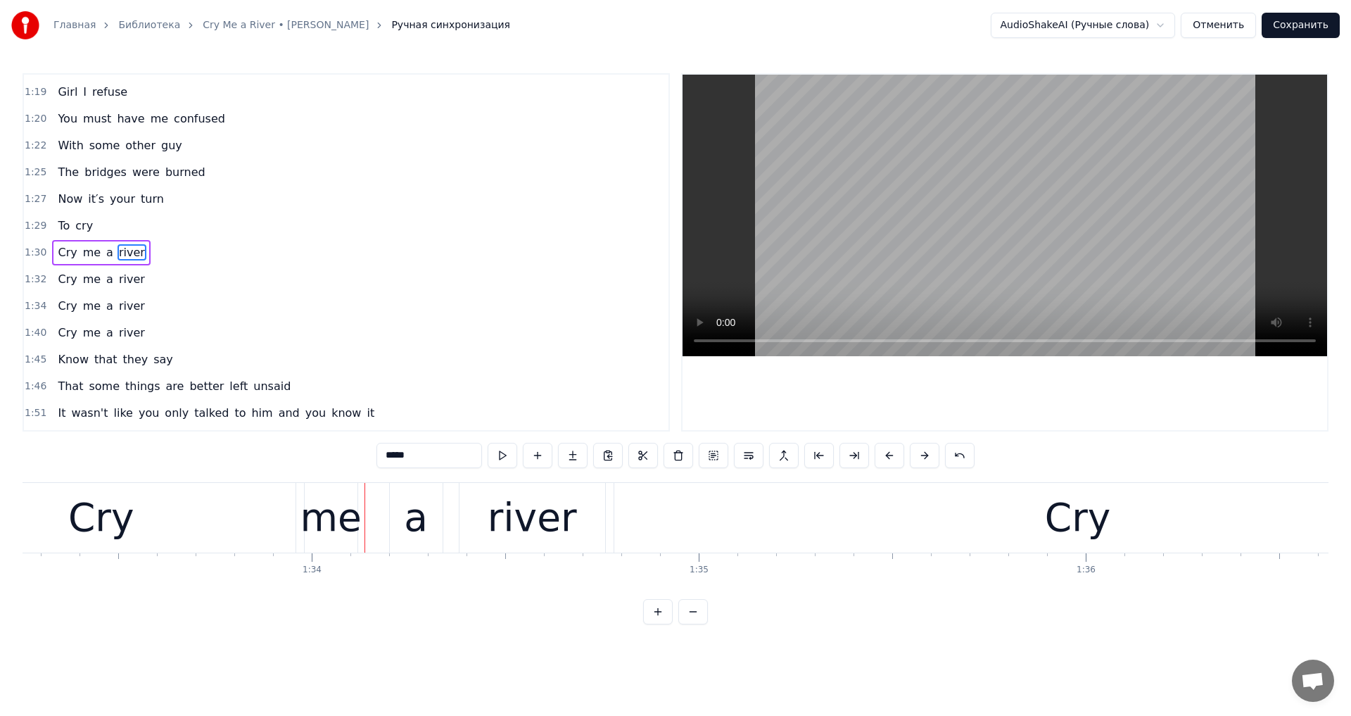
scroll to position [0, 36129]
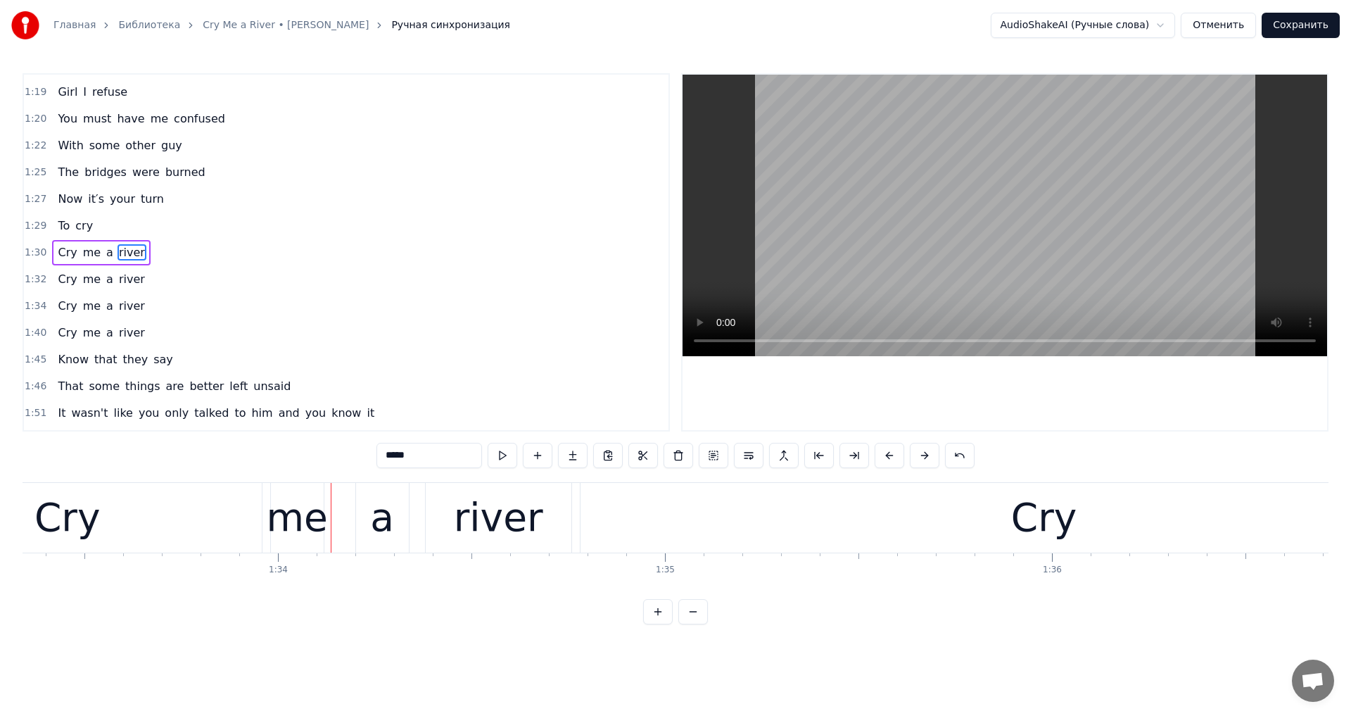
click at [133, 524] on div "Cry" at bounding box center [67, 518] width 388 height 70
type input "***"
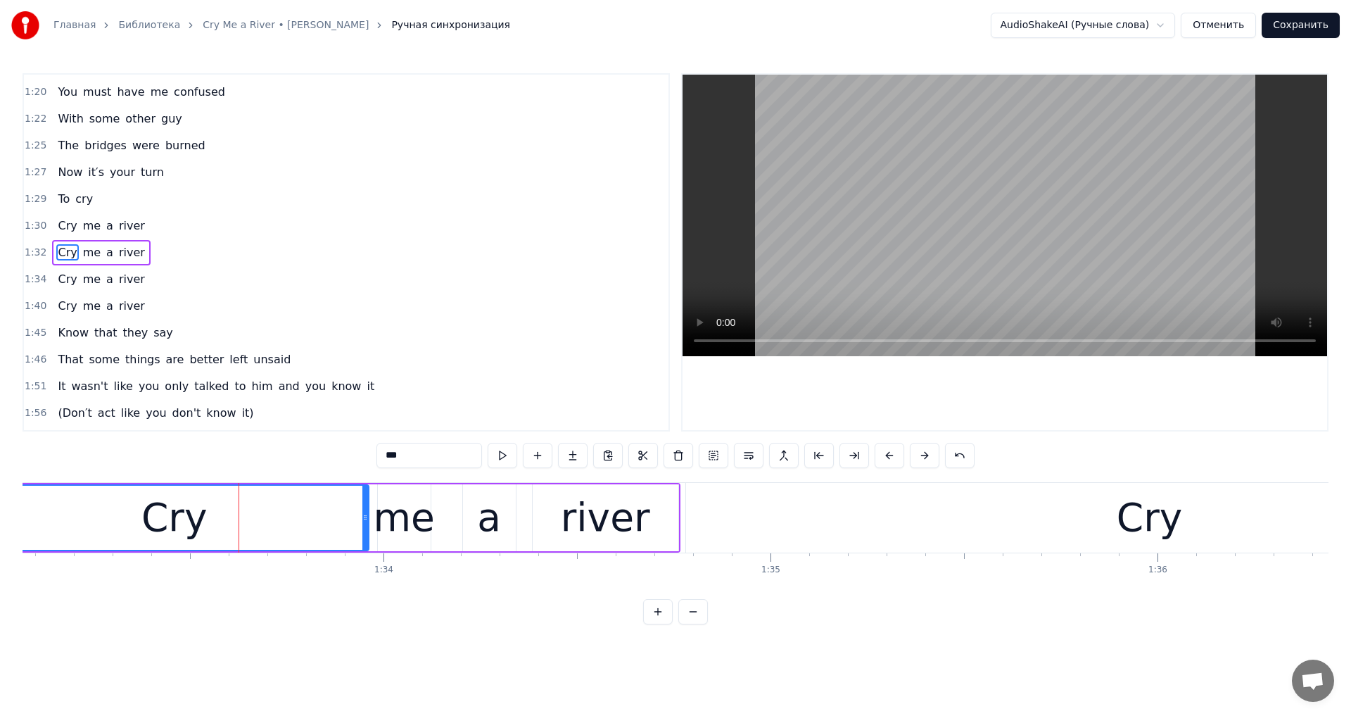
scroll to position [0, 35901]
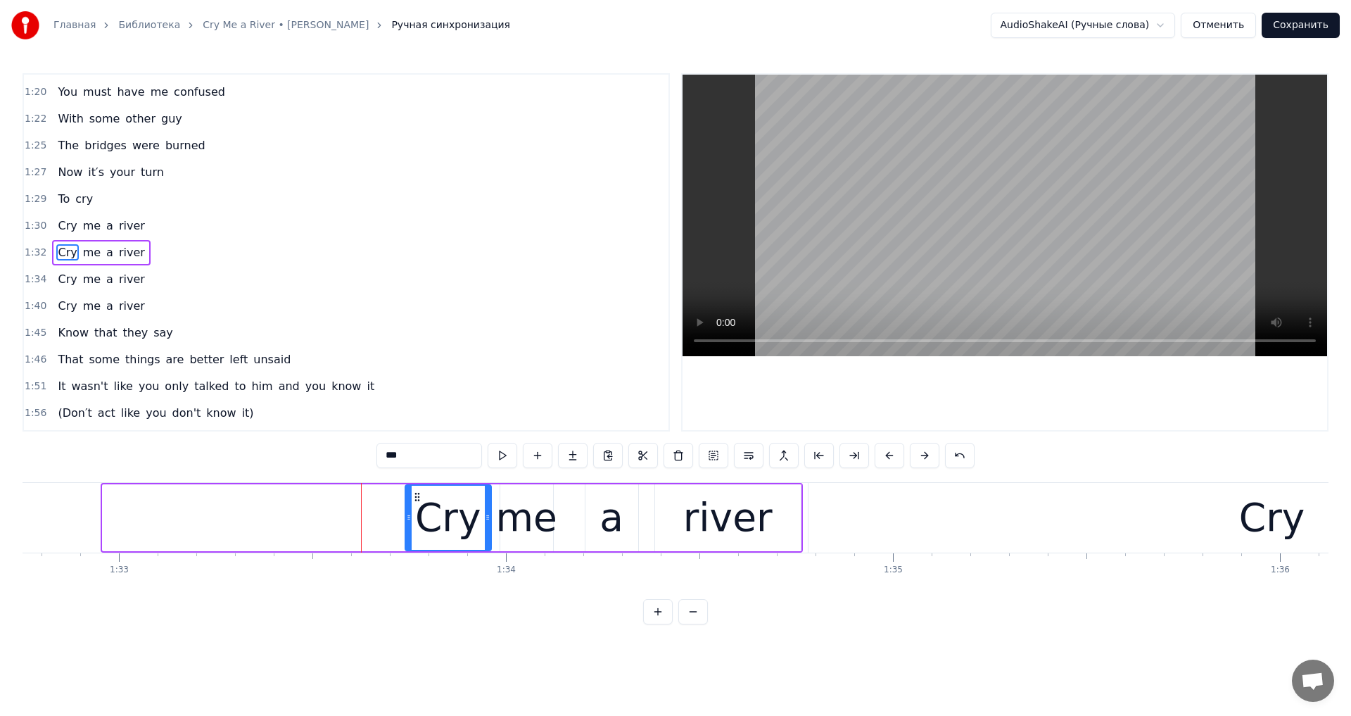
drag, startPoint x: 103, startPoint y: 518, endPoint x: 405, endPoint y: 536, distance: 303.2
click at [406, 536] on div at bounding box center [409, 518] width 6 height 64
click at [980, 197] on video at bounding box center [1005, 216] width 645 height 282
click at [970, 198] on video at bounding box center [1005, 216] width 645 height 282
click at [975, 491] on div "Cry" at bounding box center [1273, 518] width 928 height 70
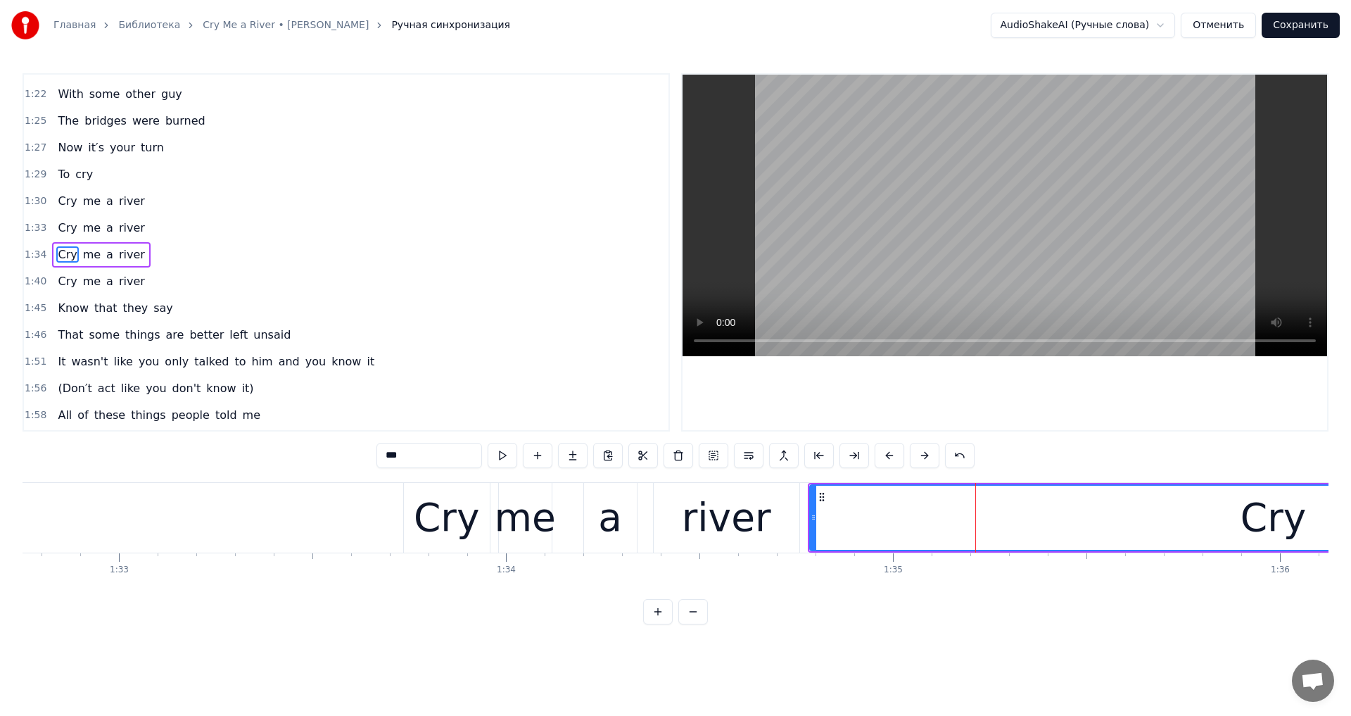
scroll to position [450, 0]
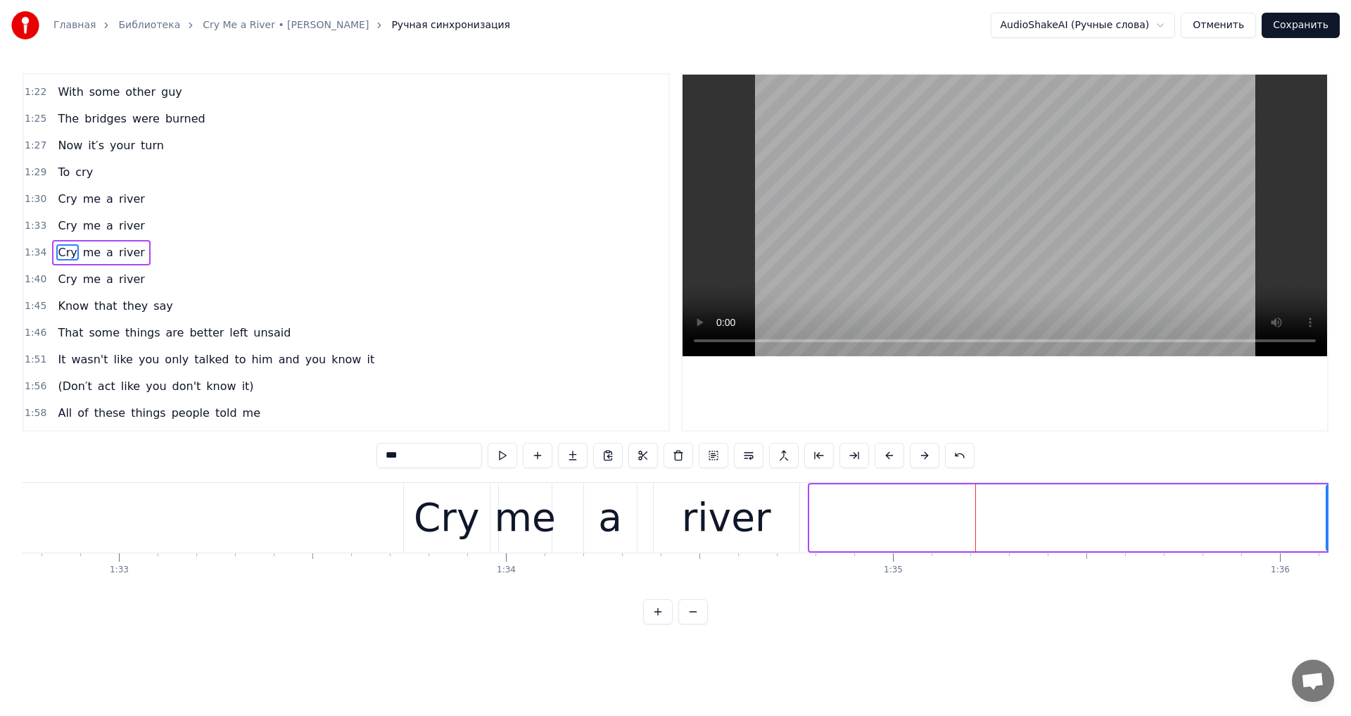
drag, startPoint x: 811, startPoint y: 519, endPoint x: 1328, endPoint y: 541, distance: 517.0
click at [1328, 541] on div at bounding box center [1330, 518] width 6 height 64
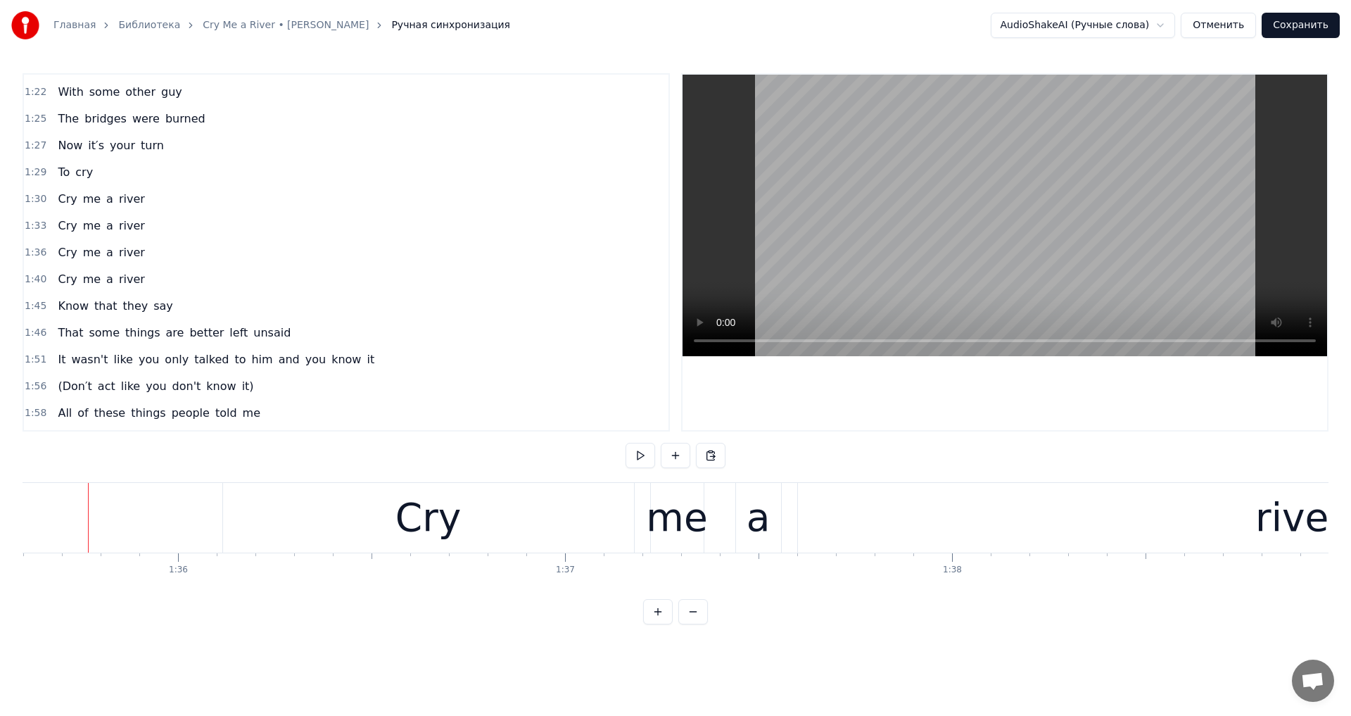
scroll to position [0, 36998]
click at [236, 512] on div "Cry" at bounding box center [433, 518] width 411 height 70
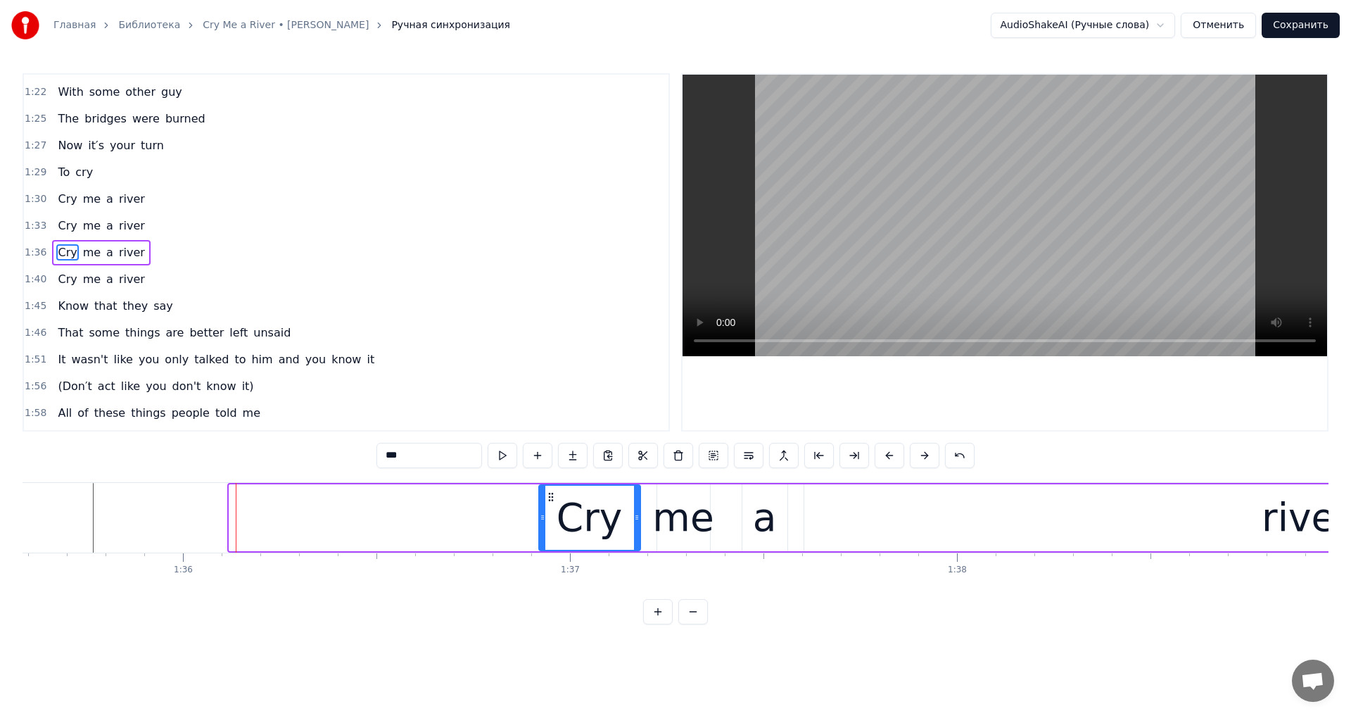
drag, startPoint x: 233, startPoint y: 514, endPoint x: 548, endPoint y: 527, distance: 314.9
click at [545, 527] on div at bounding box center [543, 518] width 6 height 64
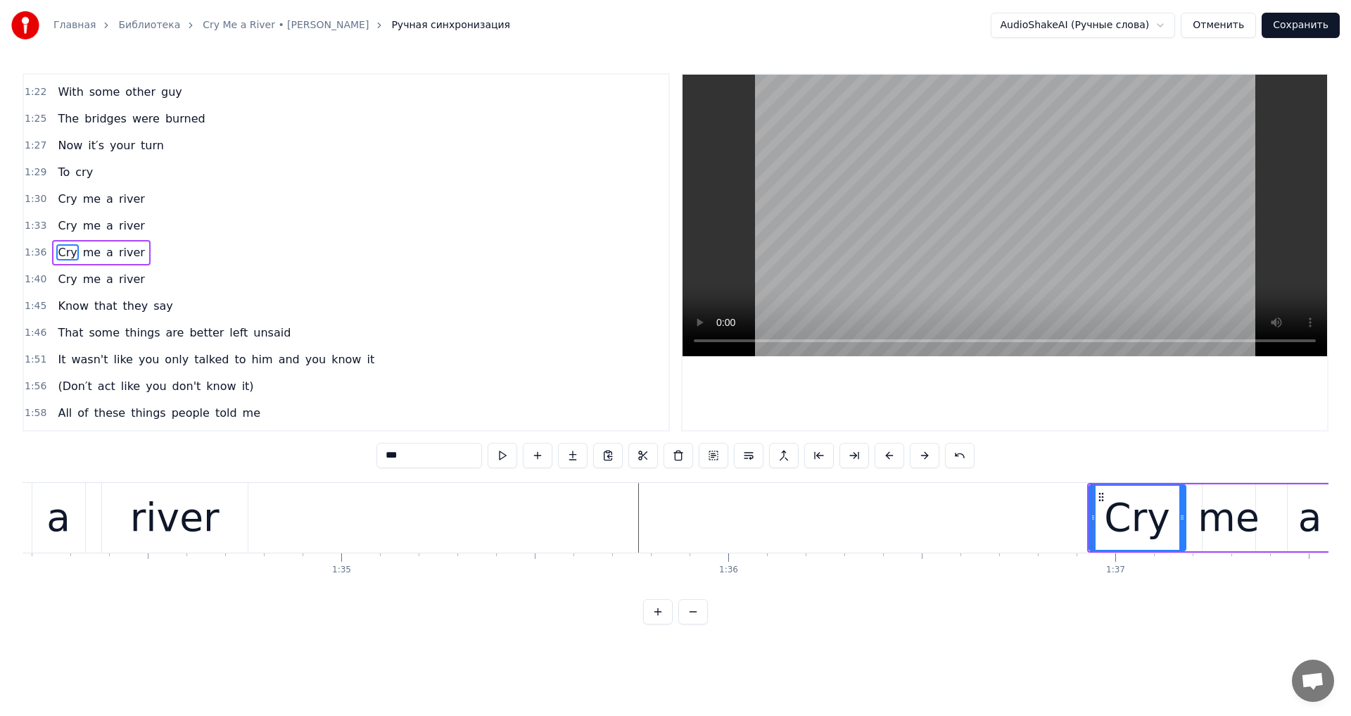
scroll to position [0, 36330]
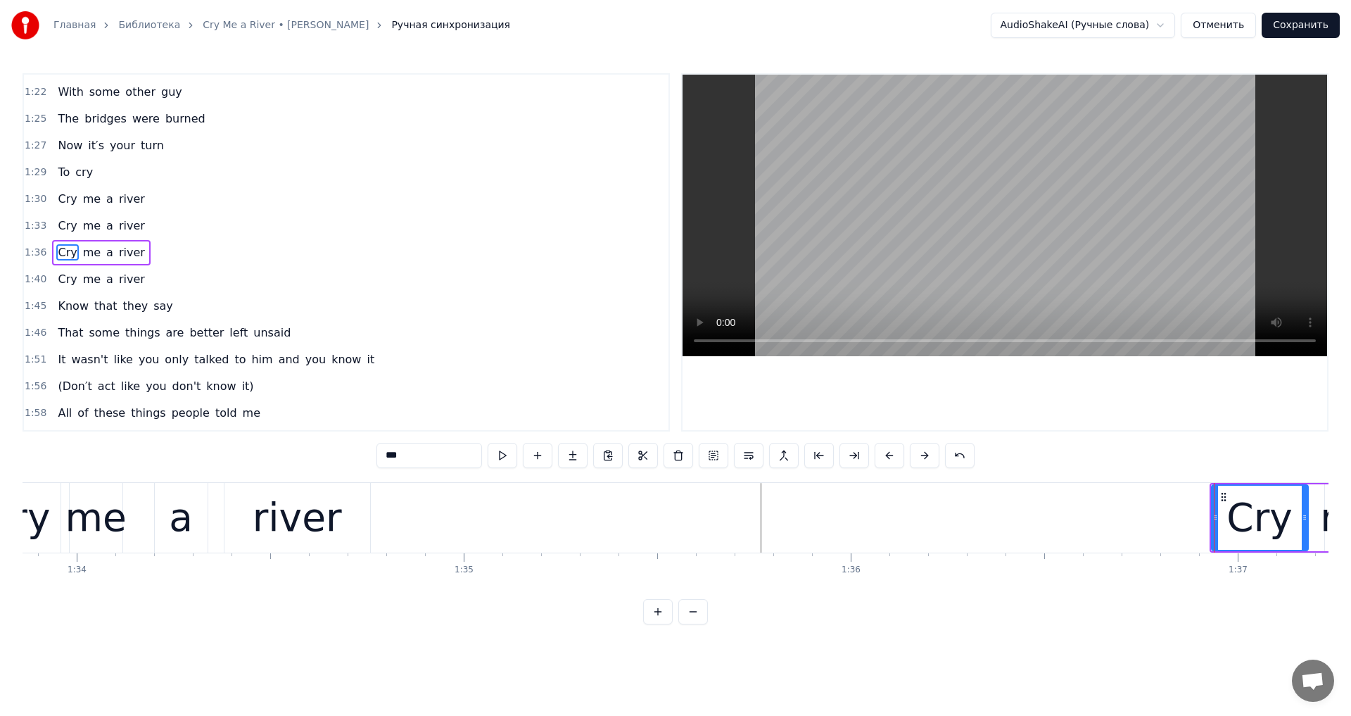
click at [340, 526] on div "river" at bounding box center [297, 518] width 146 height 70
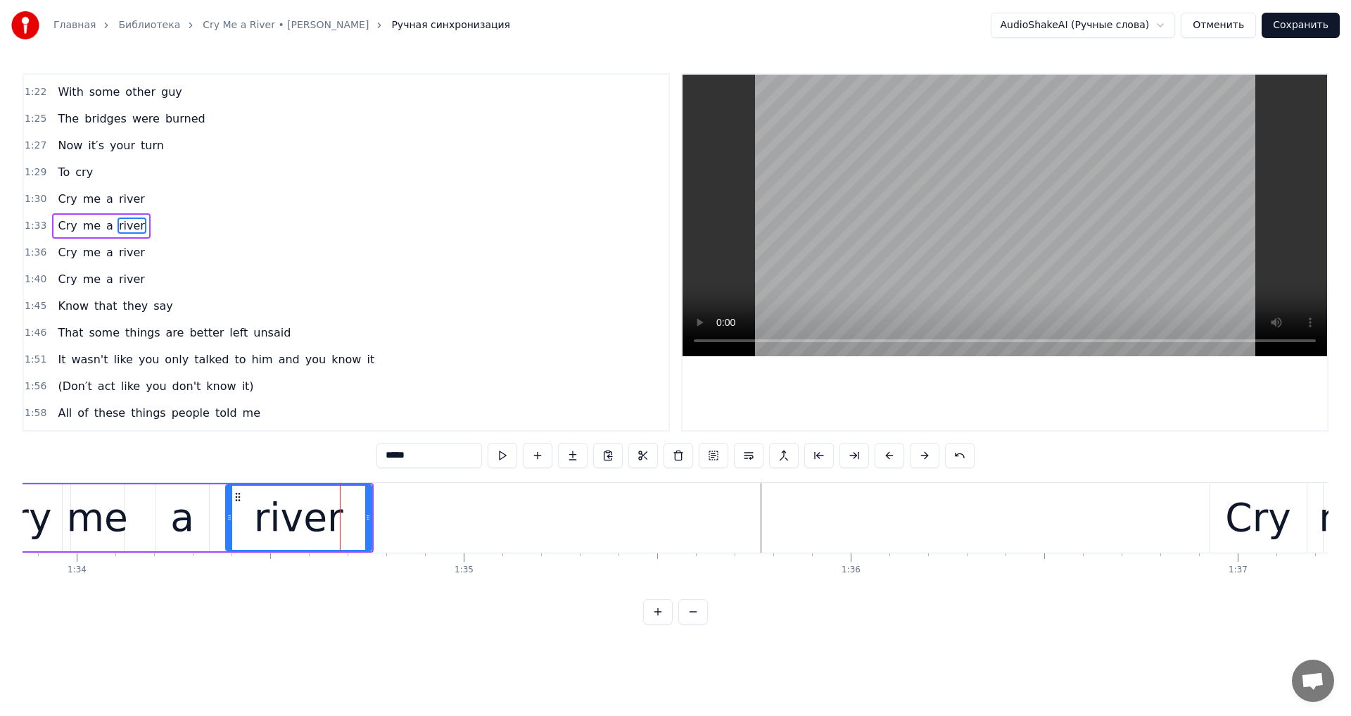
scroll to position [424, 0]
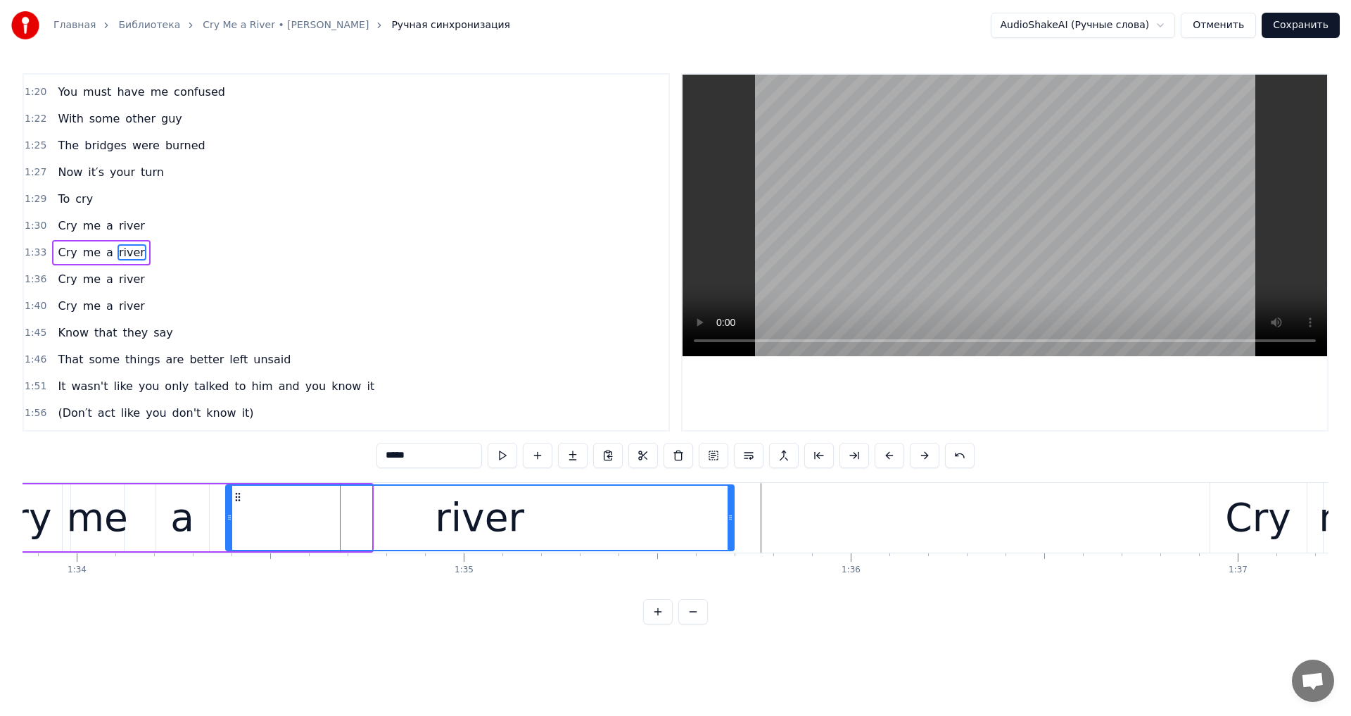
drag, startPoint x: 369, startPoint y: 516, endPoint x: 733, endPoint y: 548, distance: 365.9
click at [732, 545] on div at bounding box center [731, 518] width 6 height 64
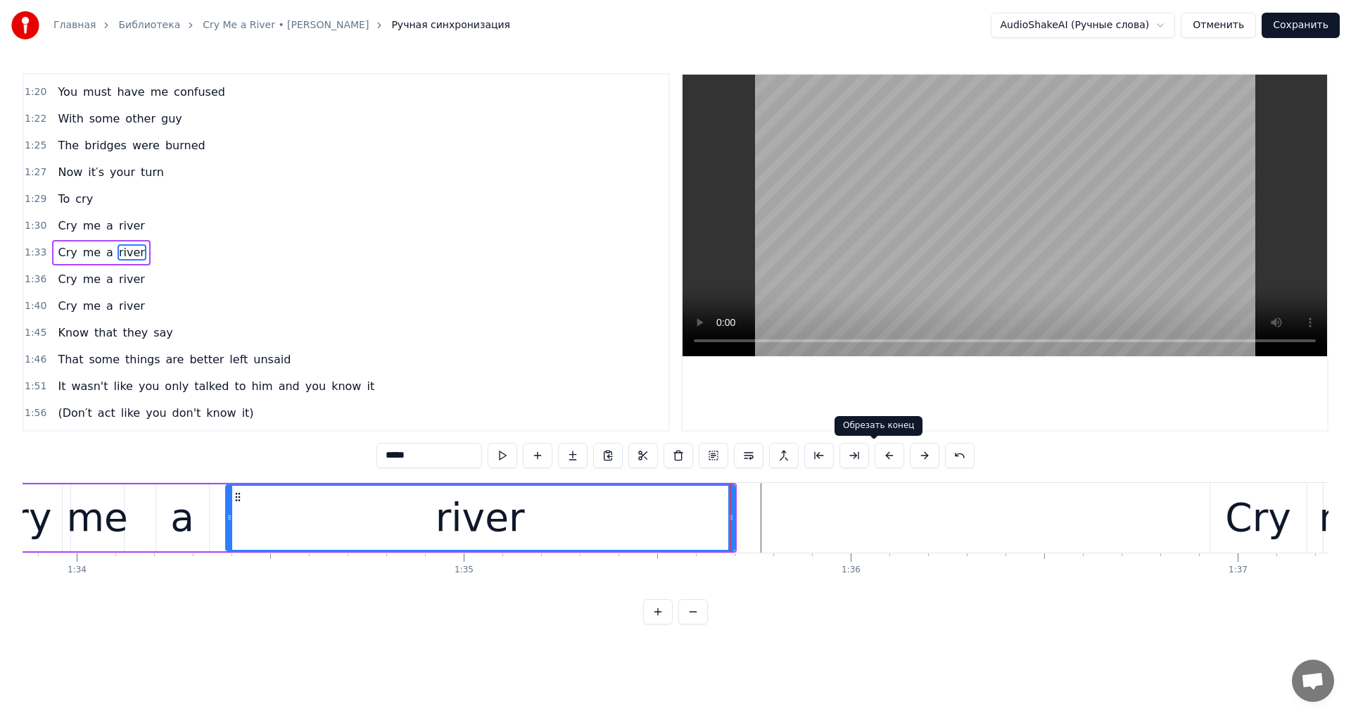
click at [1039, 247] on video at bounding box center [1005, 216] width 645 height 282
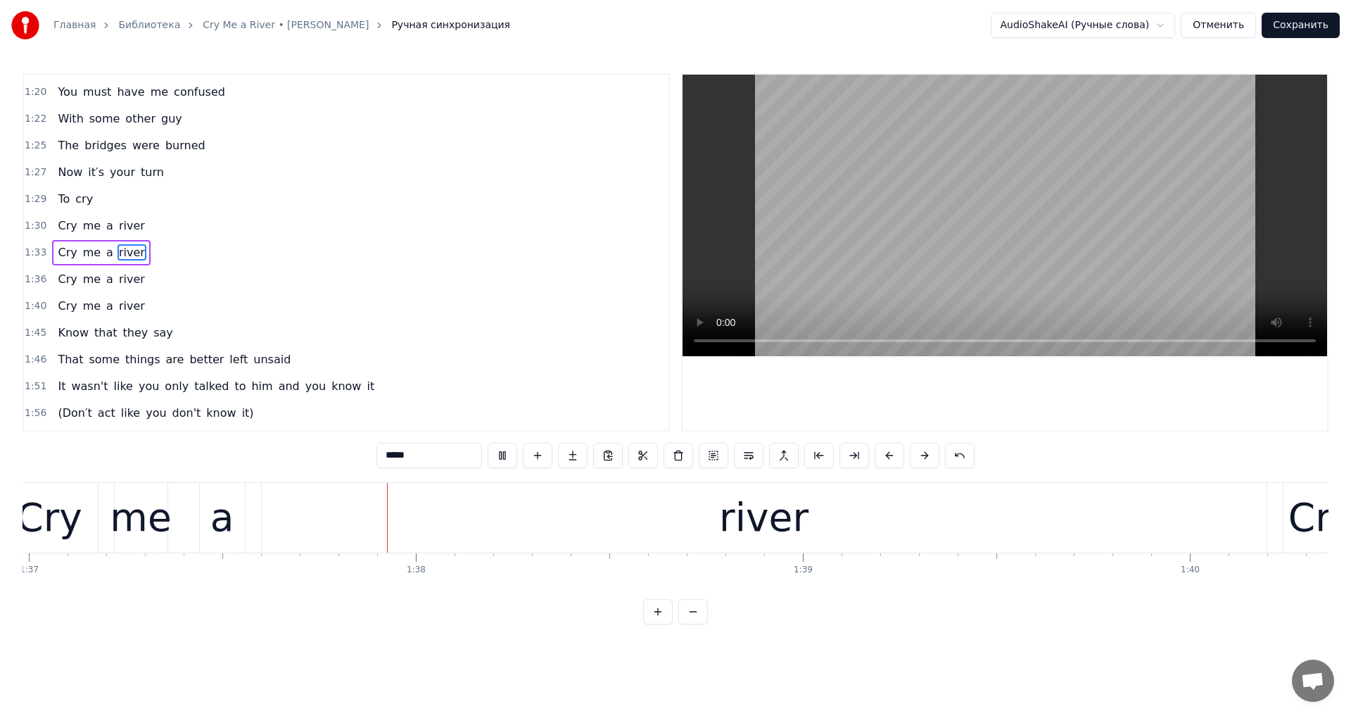
scroll to position [0, 37545]
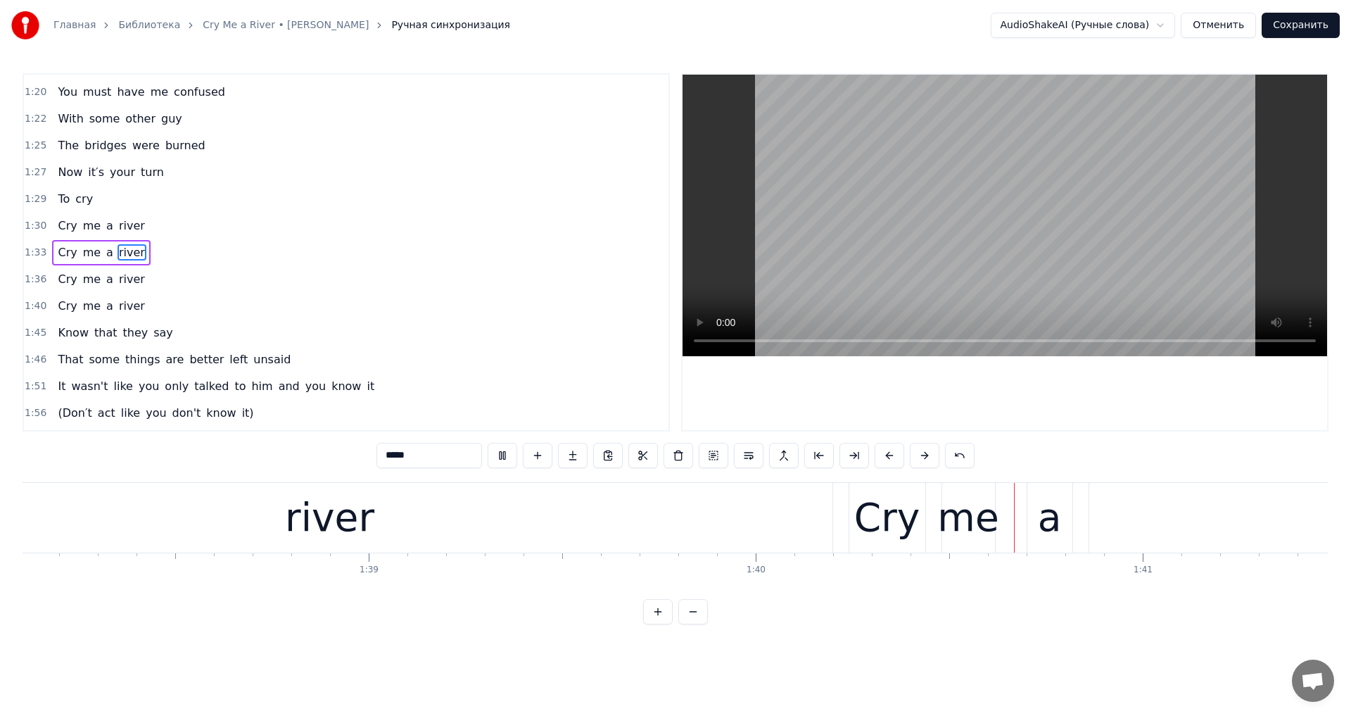
click at [1003, 216] on video at bounding box center [1005, 216] width 645 height 282
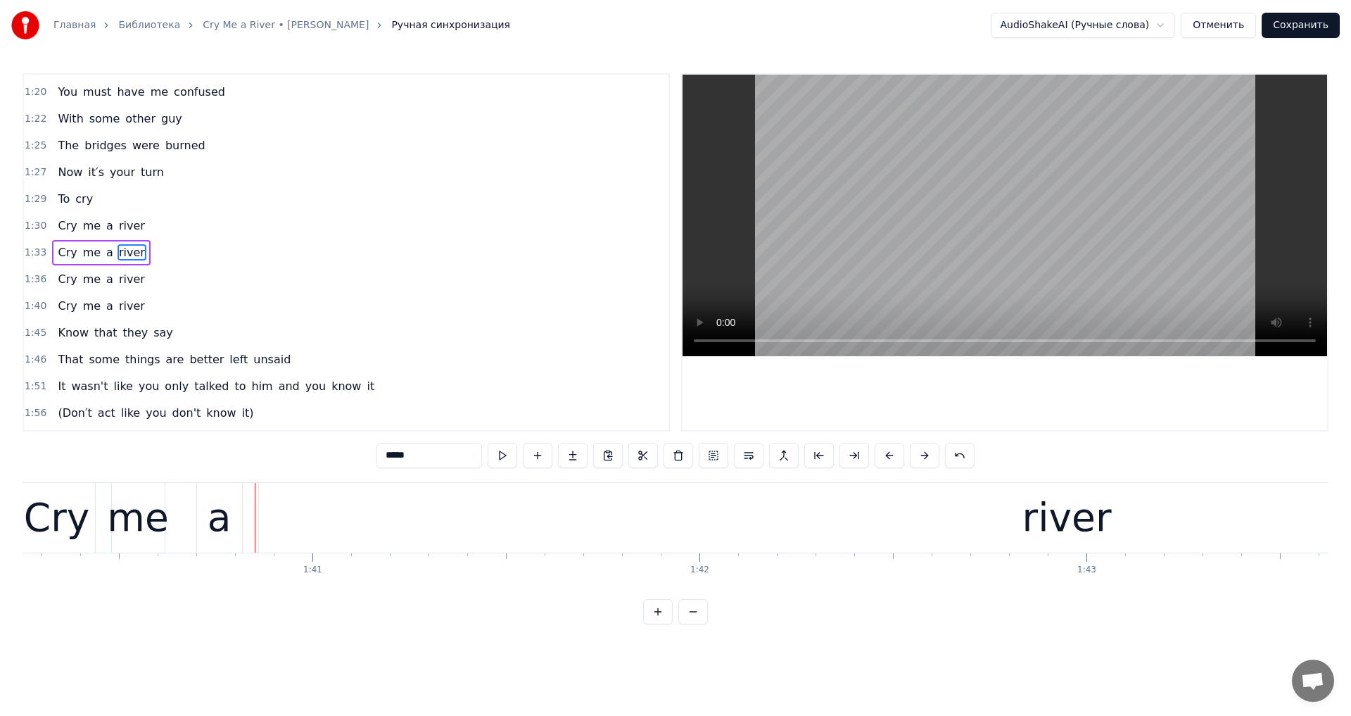
scroll to position [0, 38805]
click at [1001, 220] on video at bounding box center [1005, 216] width 645 height 282
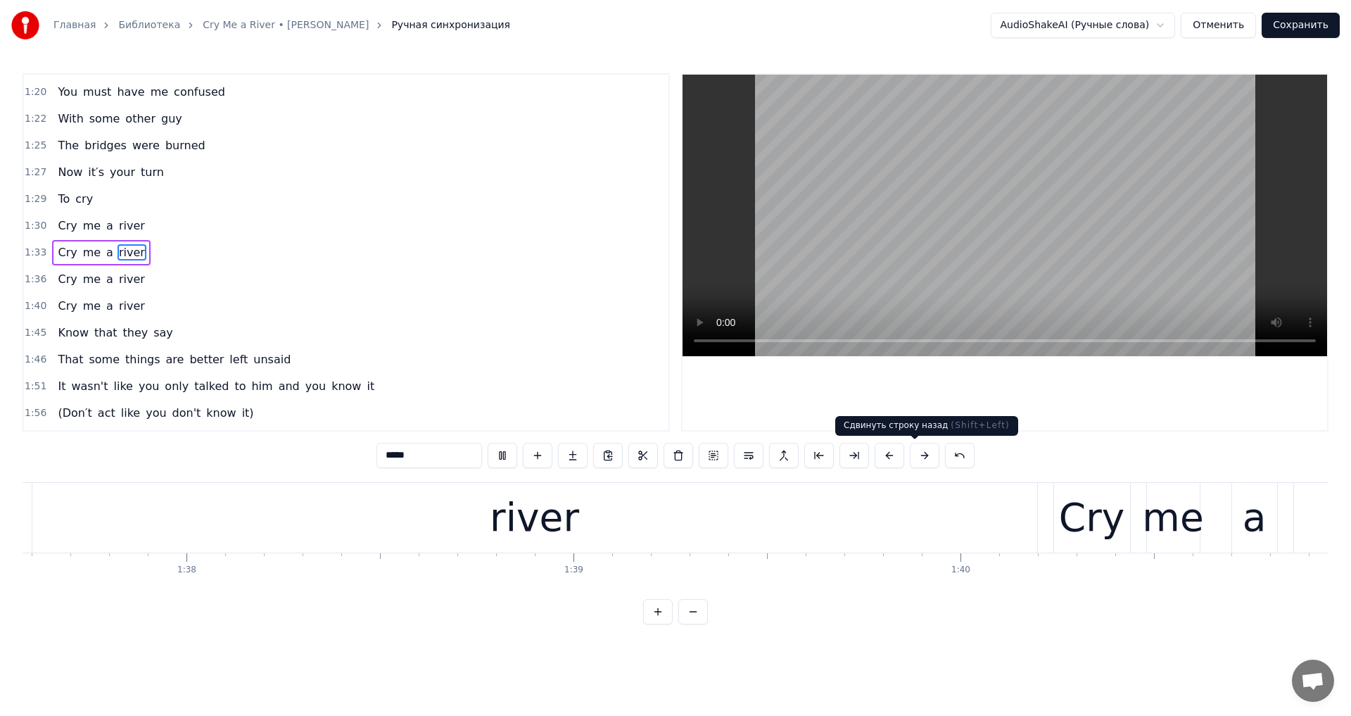
scroll to position [0, 37655]
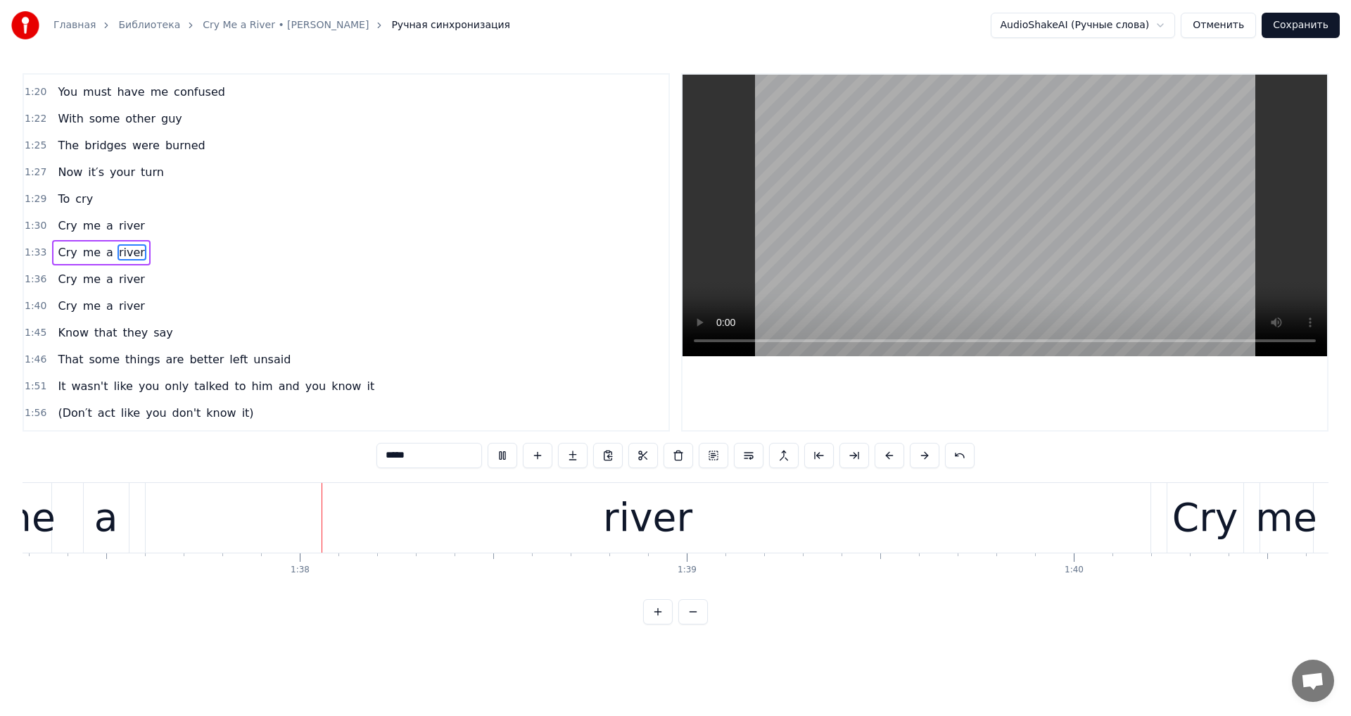
click at [899, 513] on div "river" at bounding box center [648, 518] width 1005 height 70
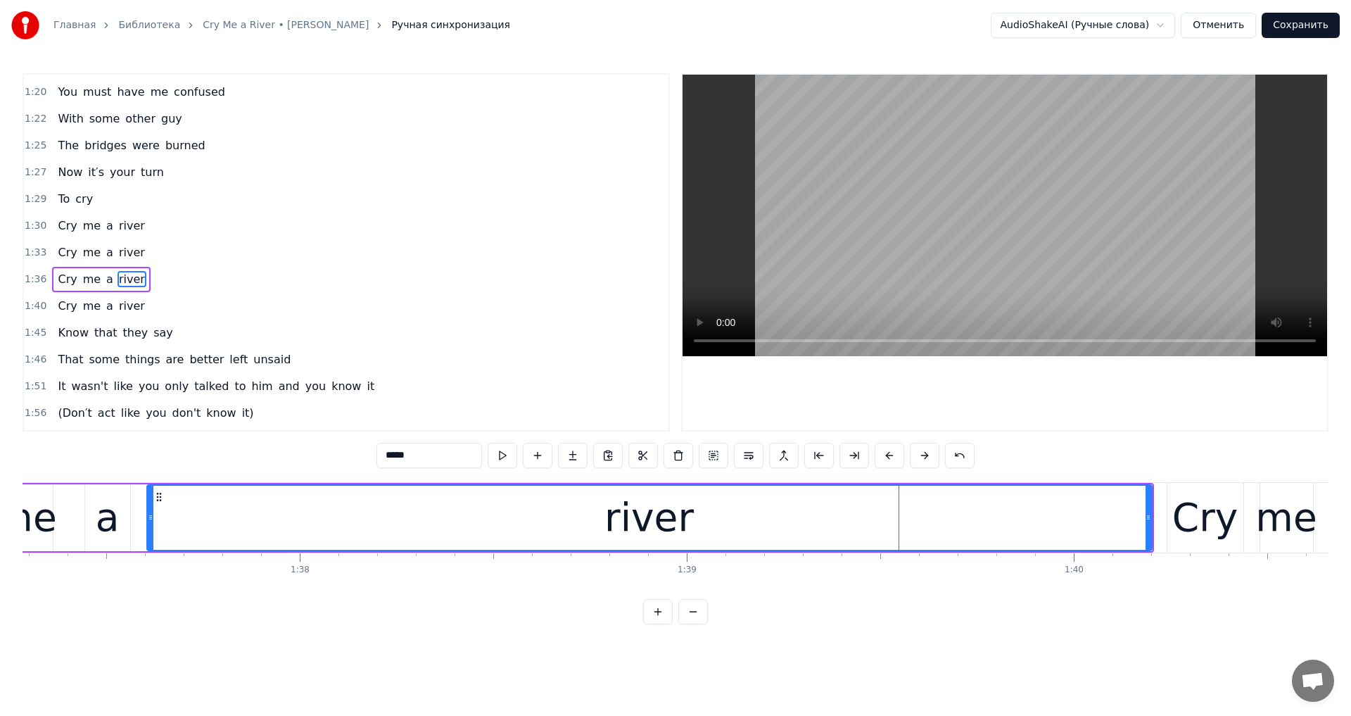
scroll to position [450, 0]
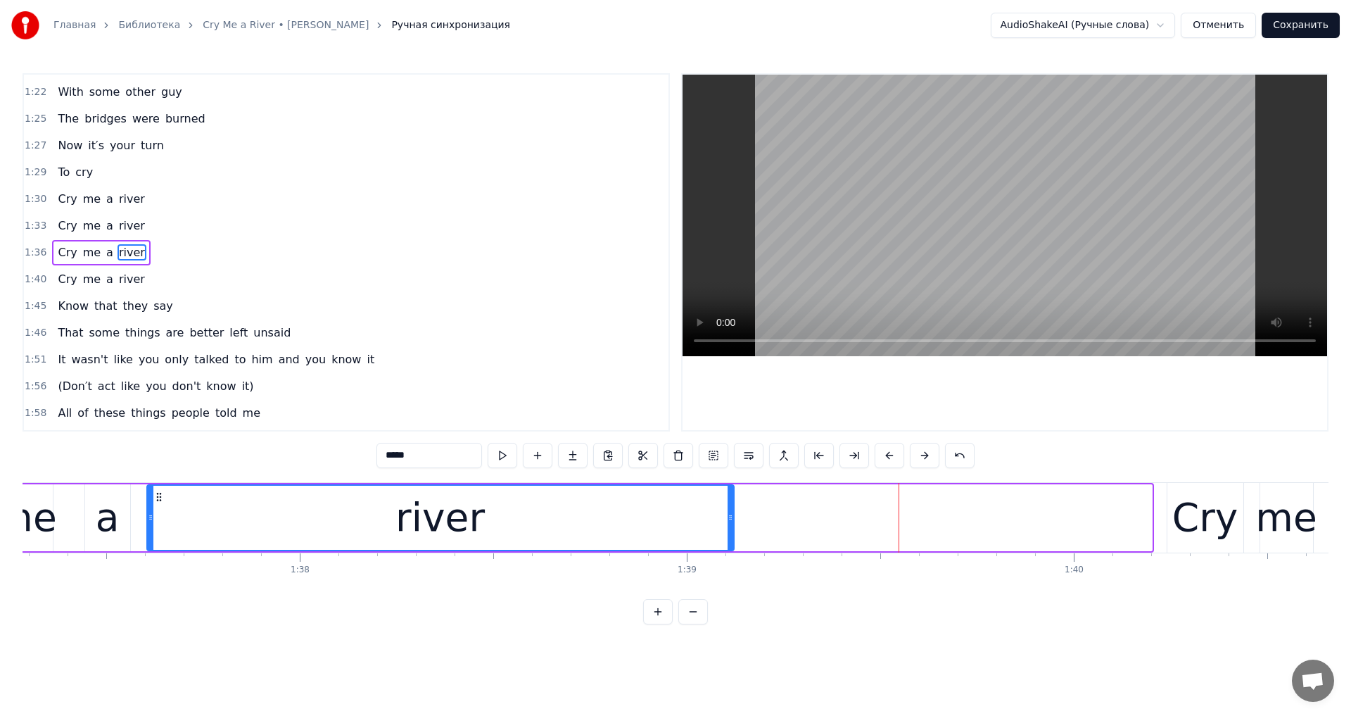
drag, startPoint x: 1147, startPoint y: 520, endPoint x: 729, endPoint y: 572, distance: 421.3
click at [729, 572] on div "You were my sun You were my earth But you didn′t know all the ways I loved you,…" at bounding box center [676, 535] width 1306 height 106
click at [941, 221] on video at bounding box center [1005, 216] width 645 height 282
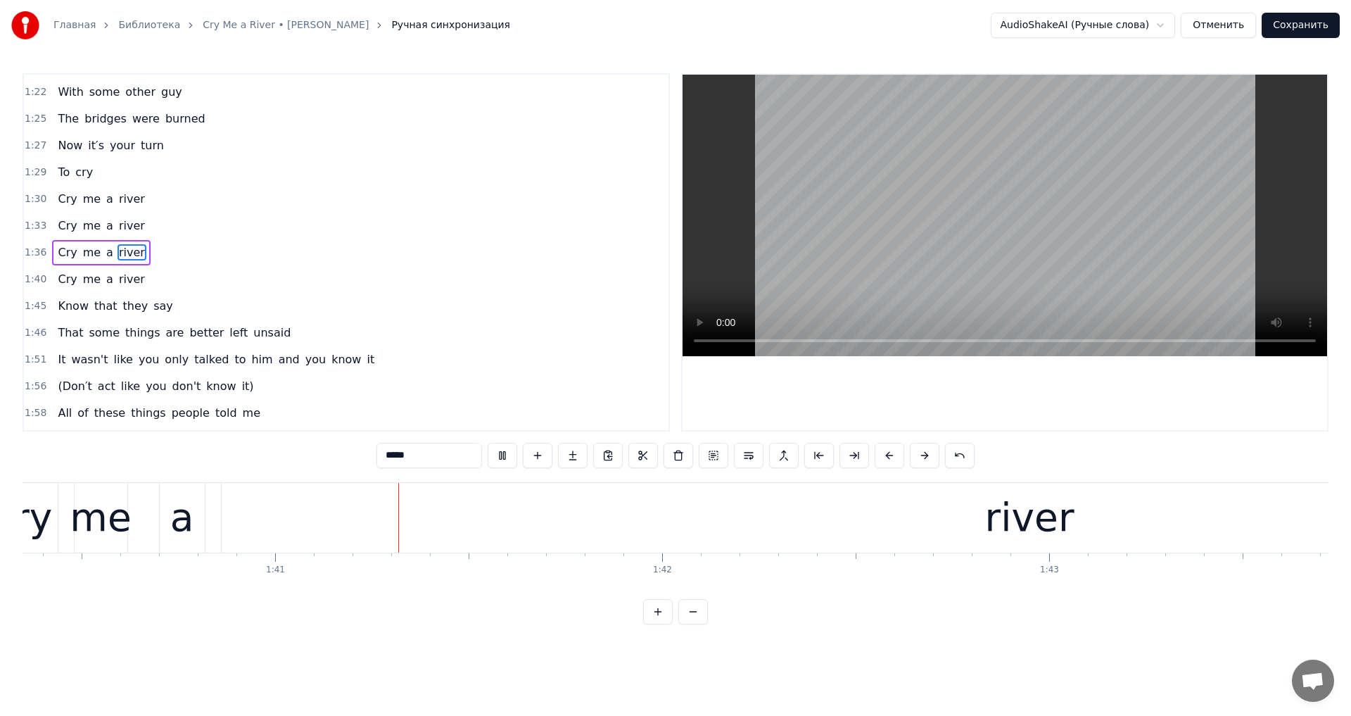
scroll to position [0, 38869]
click at [955, 216] on video at bounding box center [1005, 216] width 645 height 282
click at [847, 502] on div "river" at bounding box center [1002, 518] width 1617 height 70
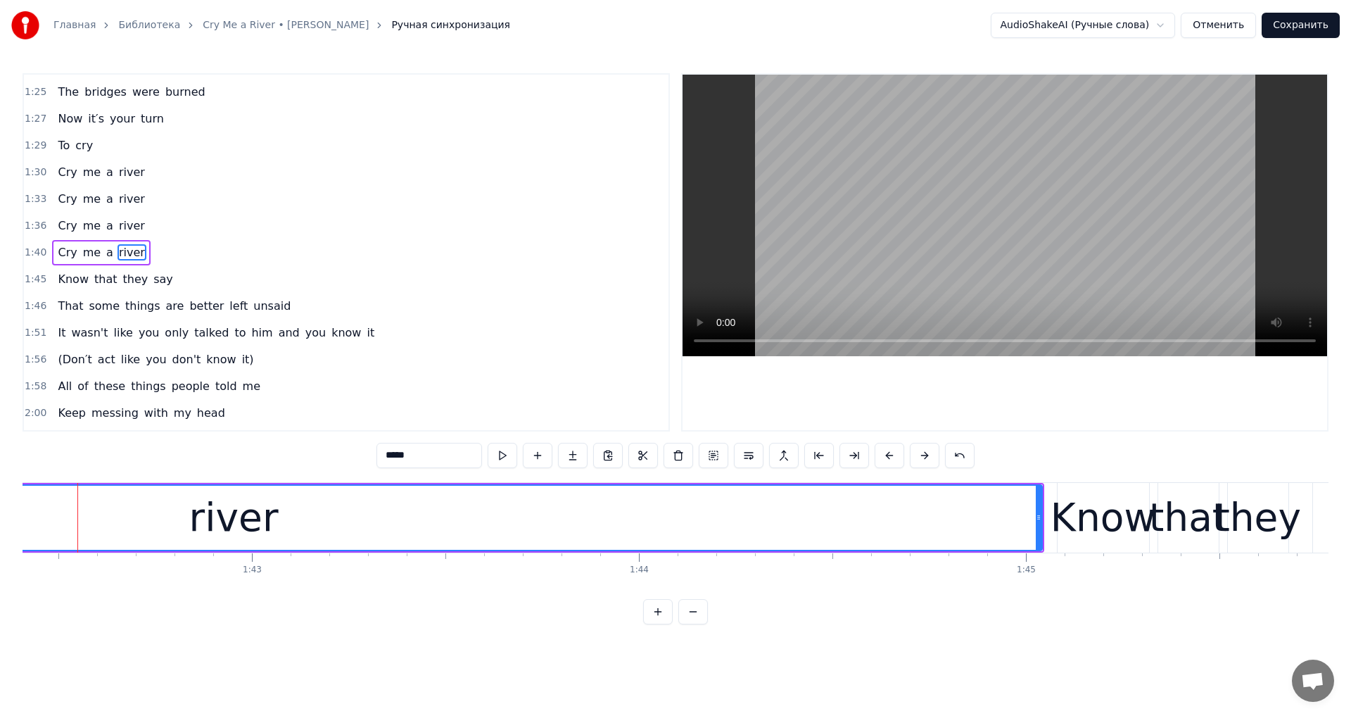
scroll to position [0, 39700]
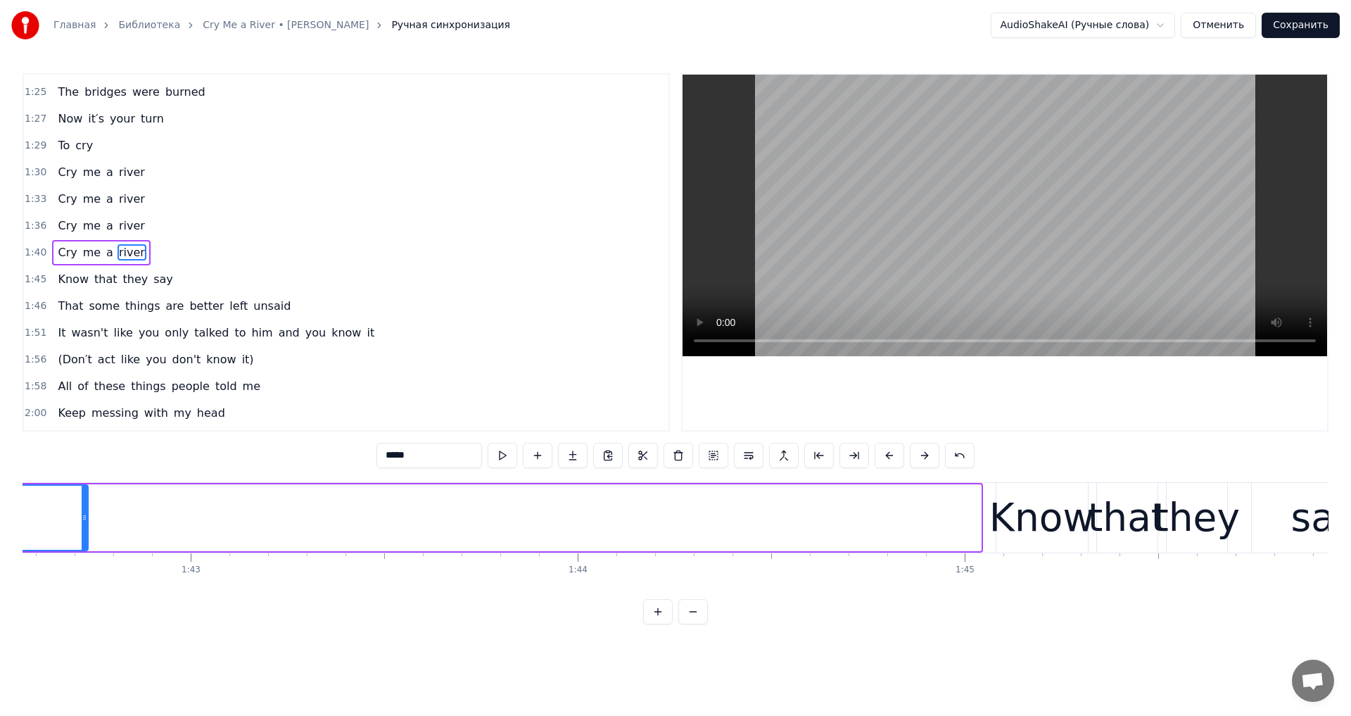
drag, startPoint x: 978, startPoint y: 515, endPoint x: 85, endPoint y: 524, distance: 893.1
click at [85, 524] on div at bounding box center [85, 518] width 6 height 64
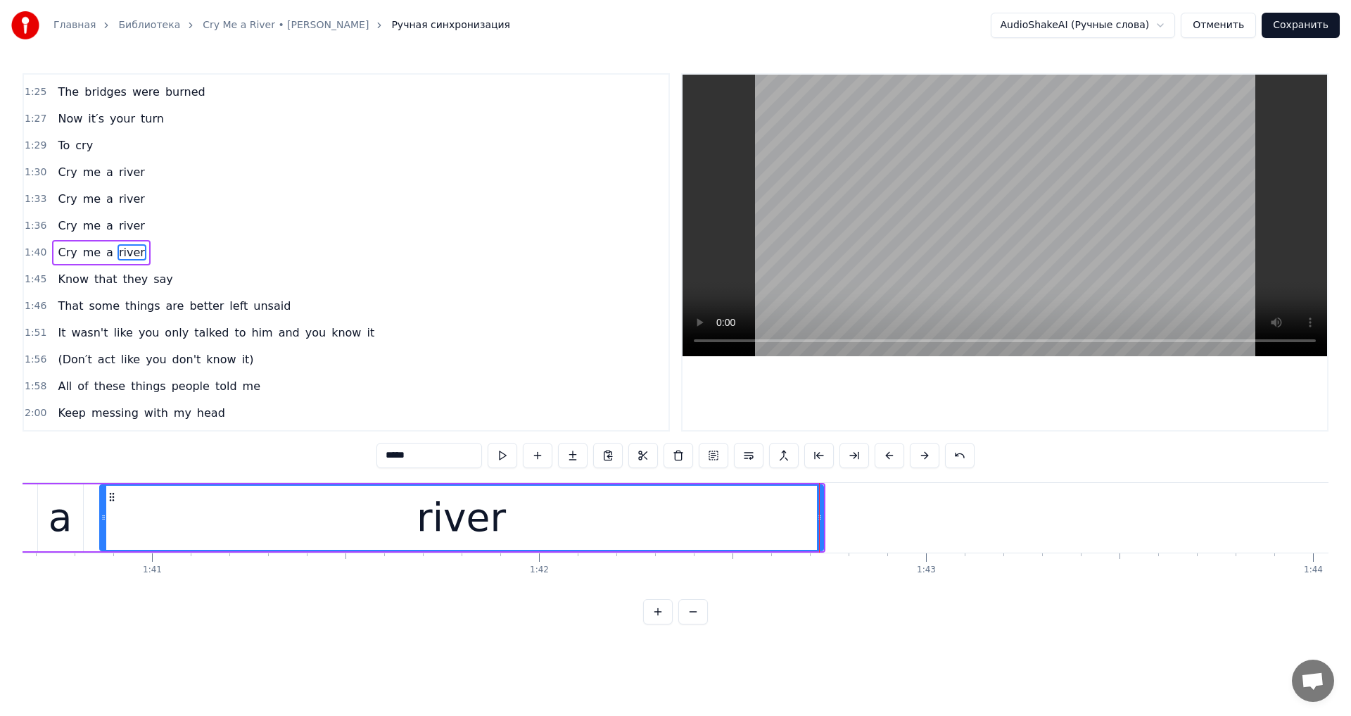
scroll to position [0, 39025]
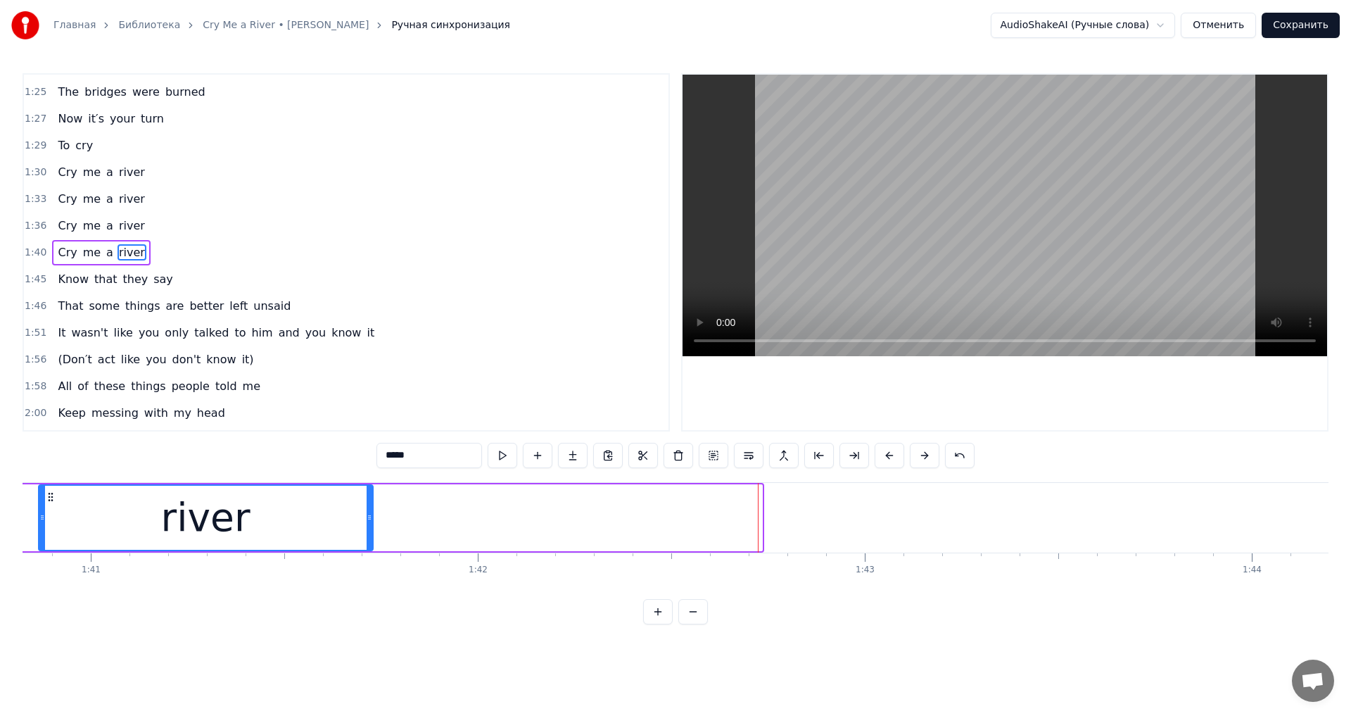
drag, startPoint x: 761, startPoint y: 514, endPoint x: 372, endPoint y: 521, distance: 389.2
click at [371, 526] on div at bounding box center [370, 518] width 6 height 64
click at [921, 295] on video at bounding box center [1005, 216] width 645 height 282
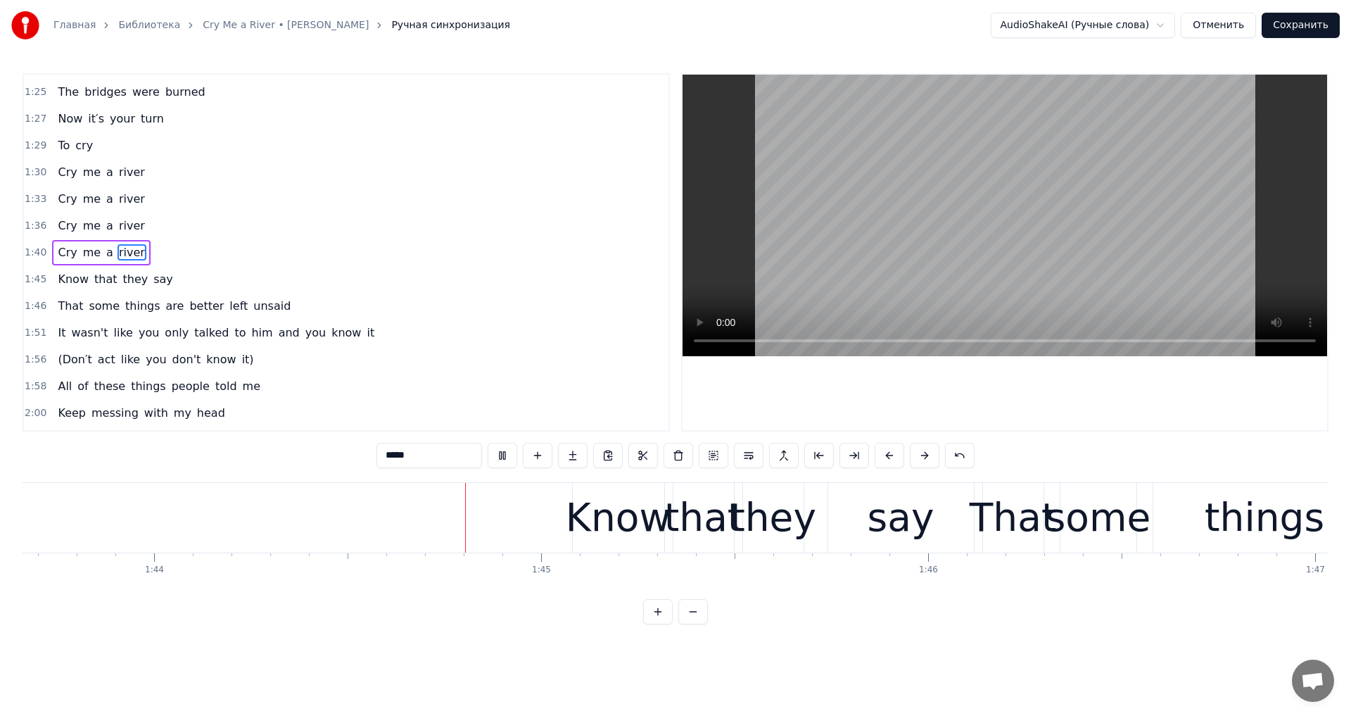
scroll to position [0, 40218]
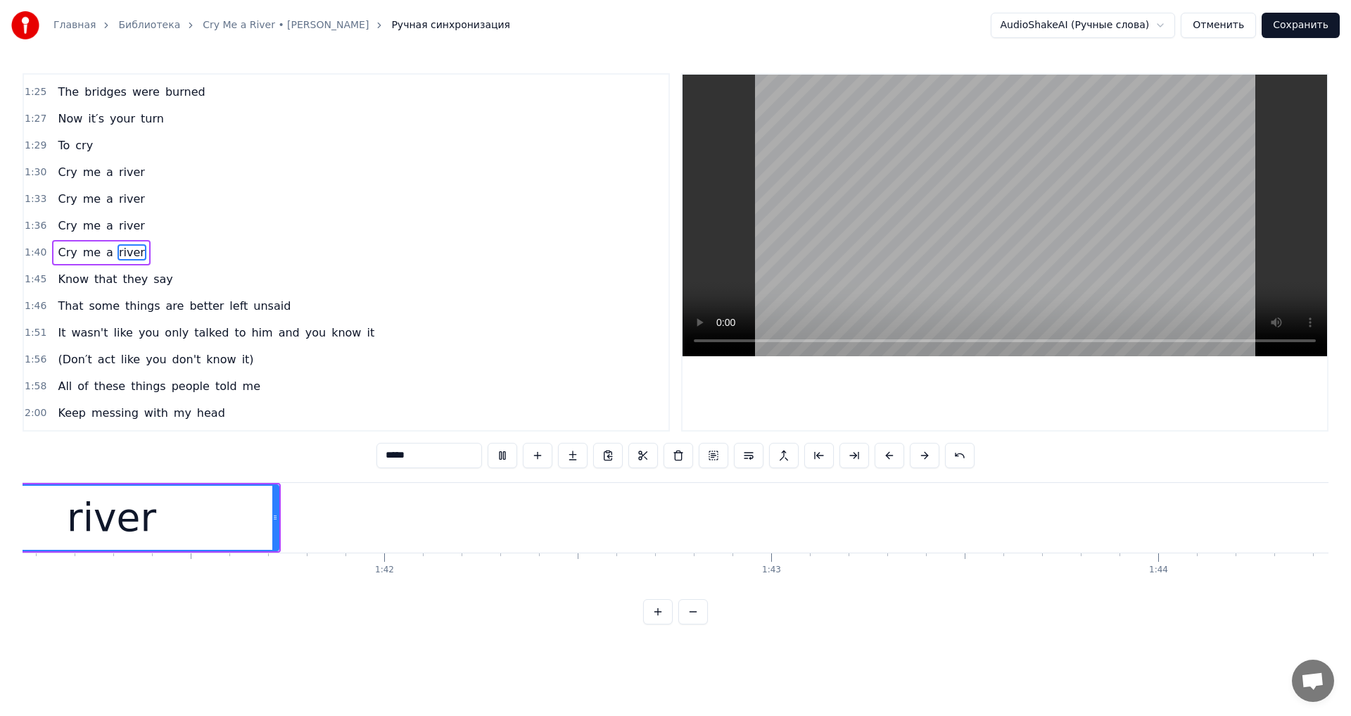
click at [1054, 208] on video at bounding box center [1005, 216] width 645 height 282
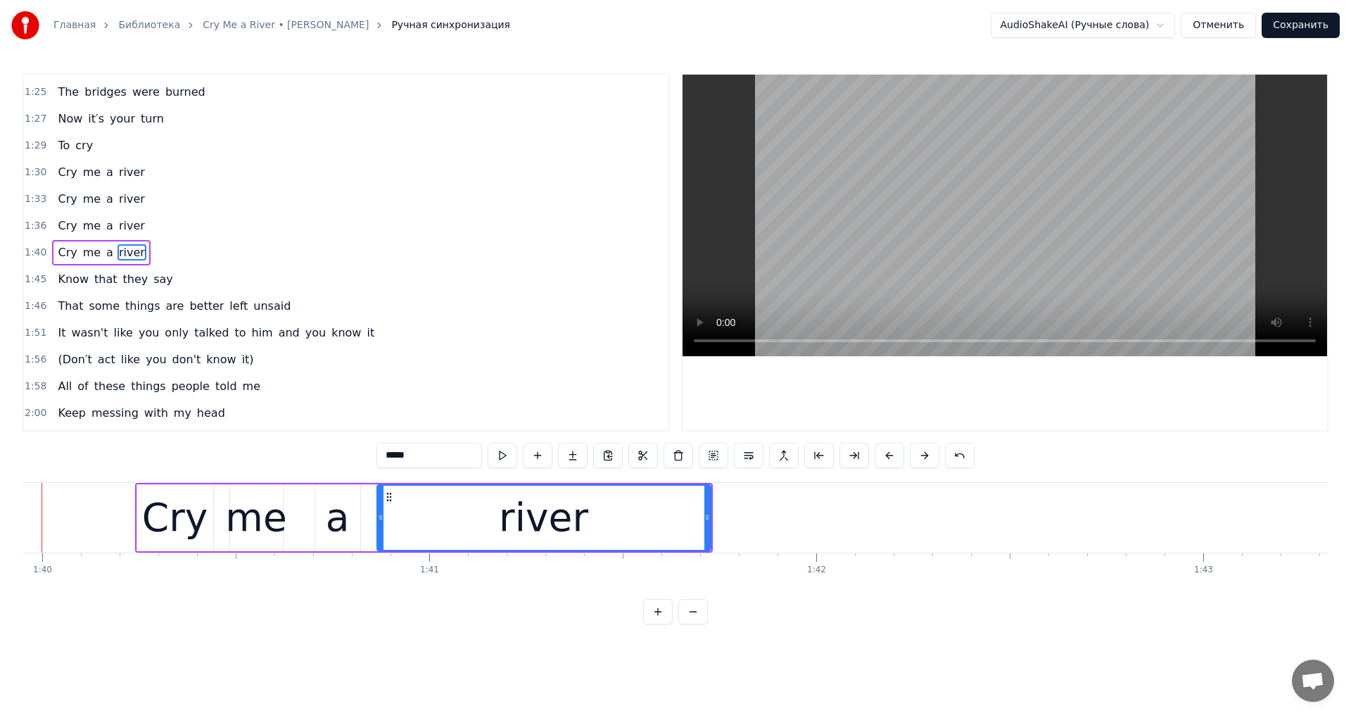
click at [1054, 208] on video at bounding box center [1005, 216] width 645 height 282
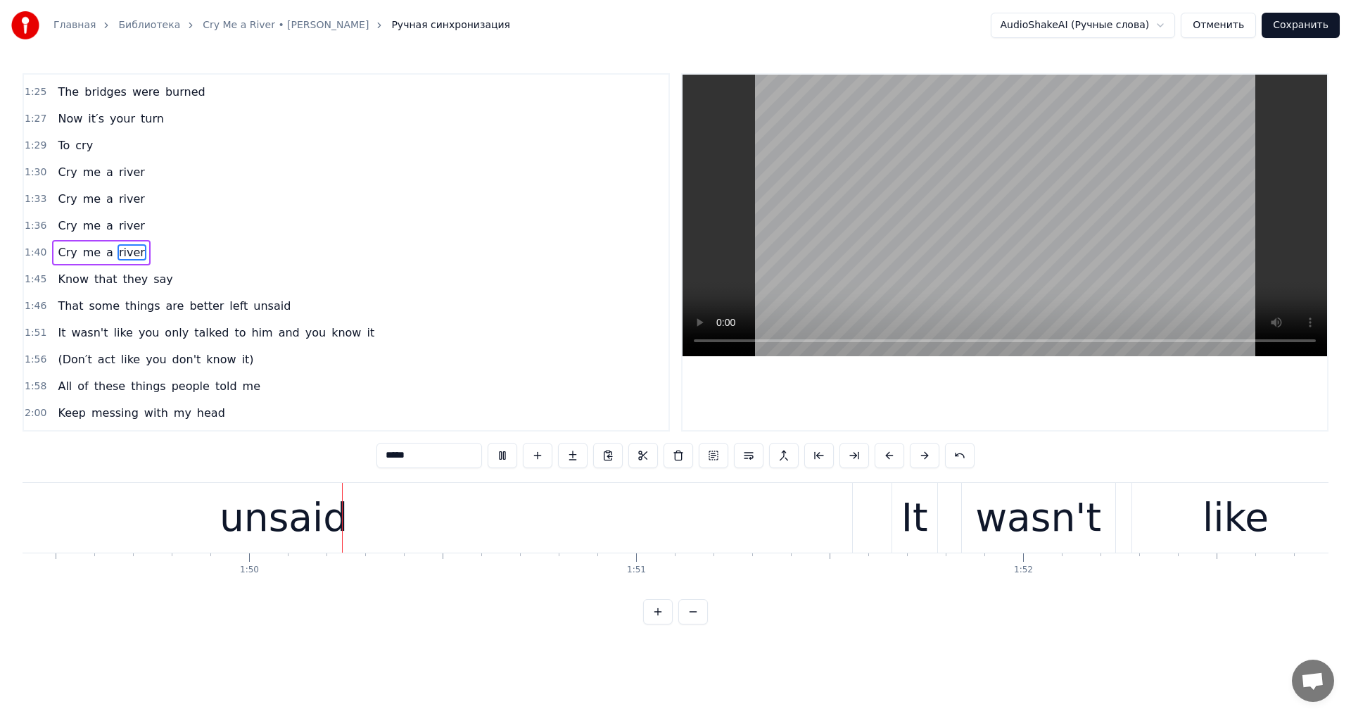
scroll to position [0, 42356]
click at [1079, 177] on video at bounding box center [1005, 216] width 645 height 282
click at [440, 543] on div "unsaid" at bounding box center [278, 518] width 1137 height 70
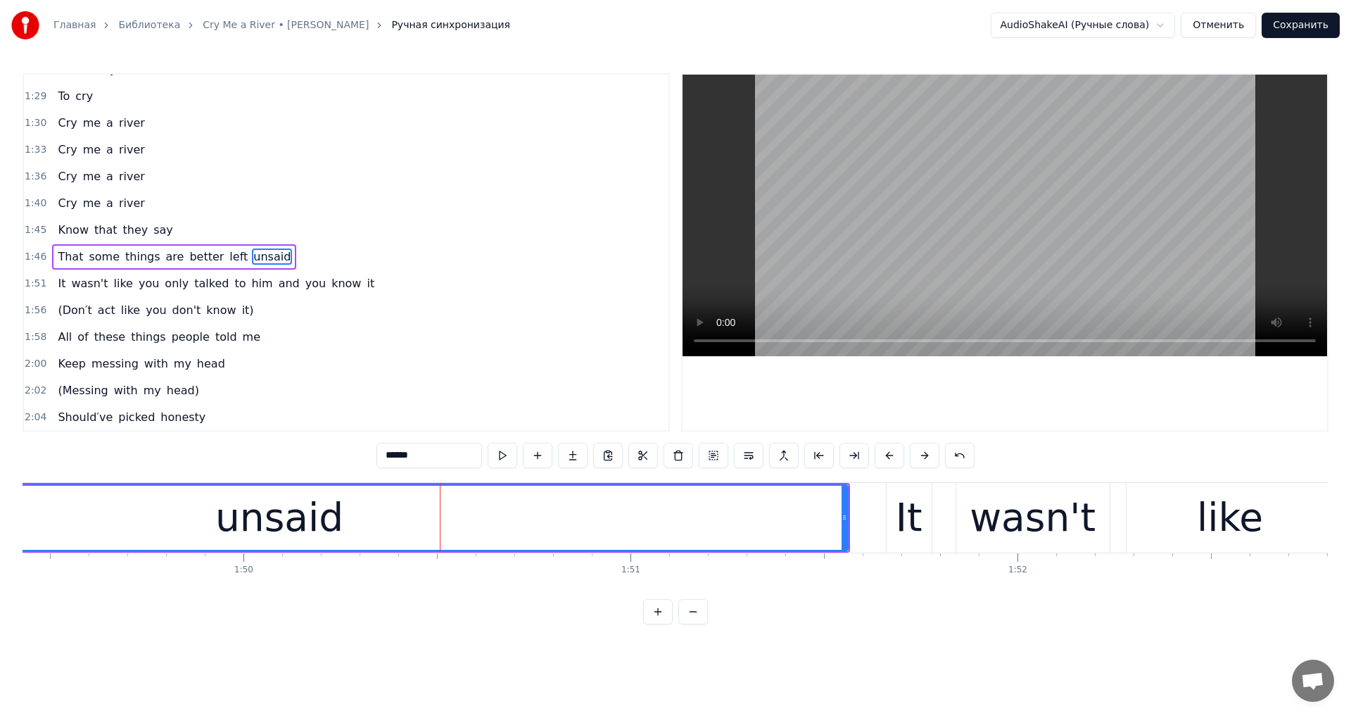
scroll to position [531, 0]
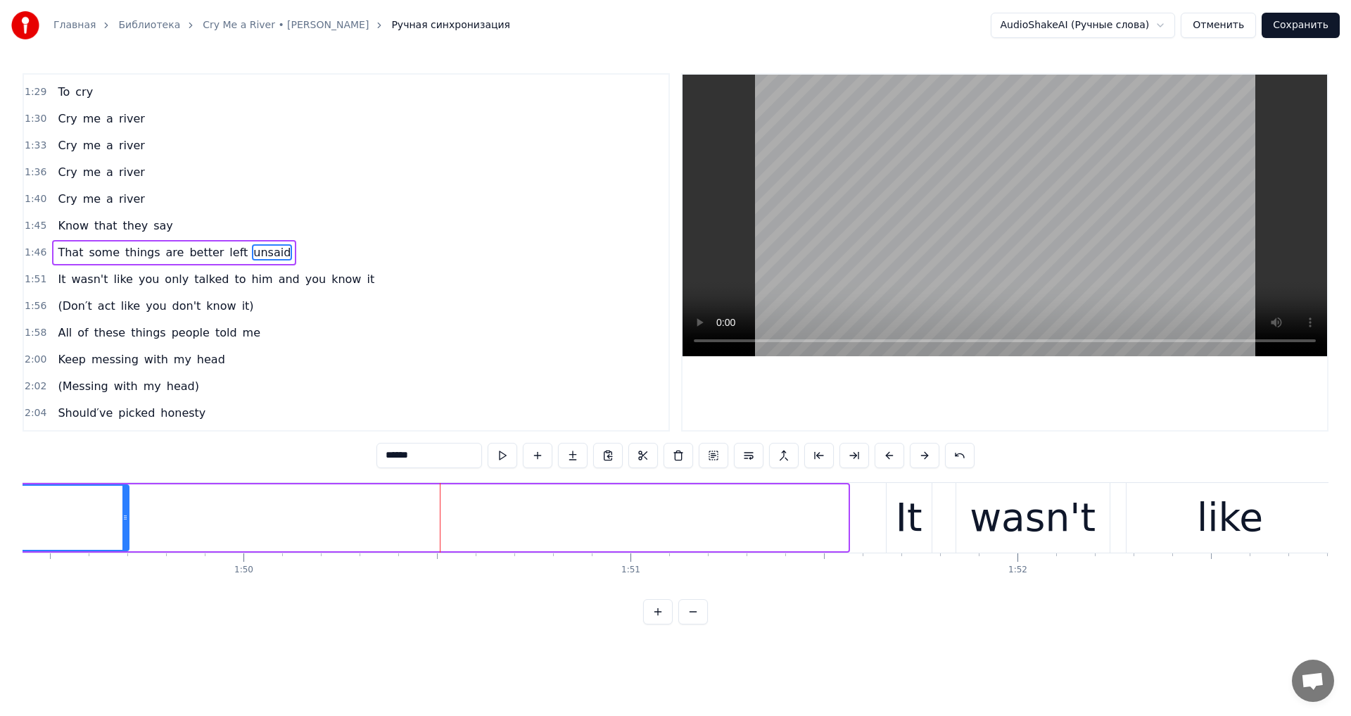
drag, startPoint x: 847, startPoint y: 519, endPoint x: 127, endPoint y: 527, distance: 719.3
click at [127, 527] on div at bounding box center [125, 518] width 6 height 64
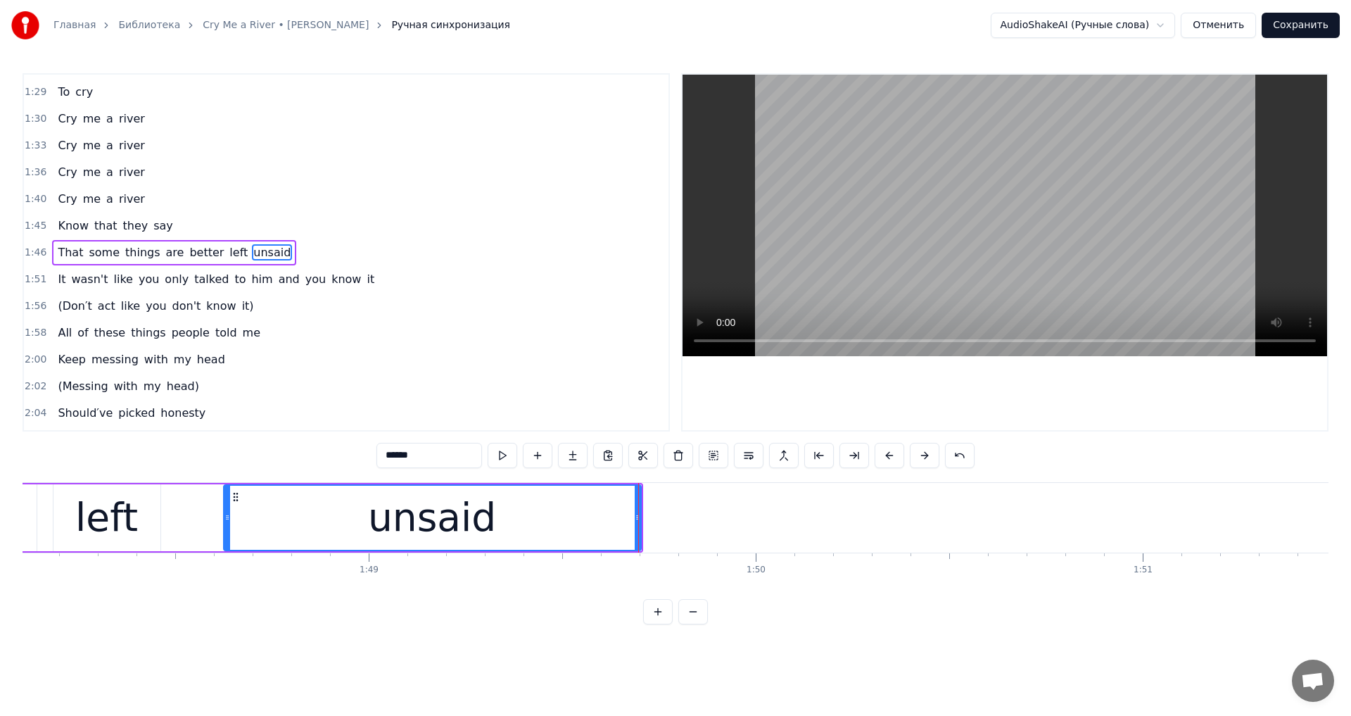
scroll to position [0, 41722]
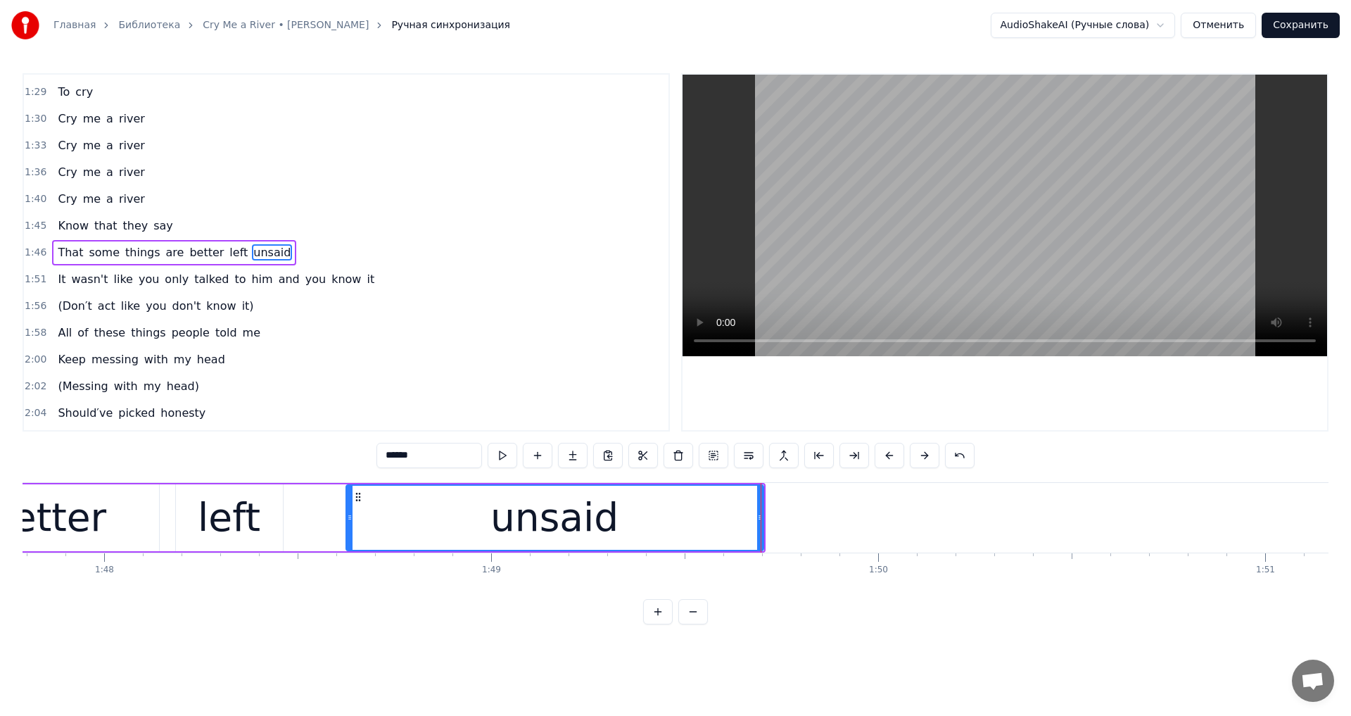
click at [763, 517] on div "unsaid" at bounding box center [555, 517] width 419 height 67
drag, startPoint x: 759, startPoint y: 521, endPoint x: 954, endPoint y: 295, distance: 298.5
click at [649, 549] on div at bounding box center [651, 518] width 6 height 64
click at [990, 241] on video at bounding box center [1005, 216] width 645 height 282
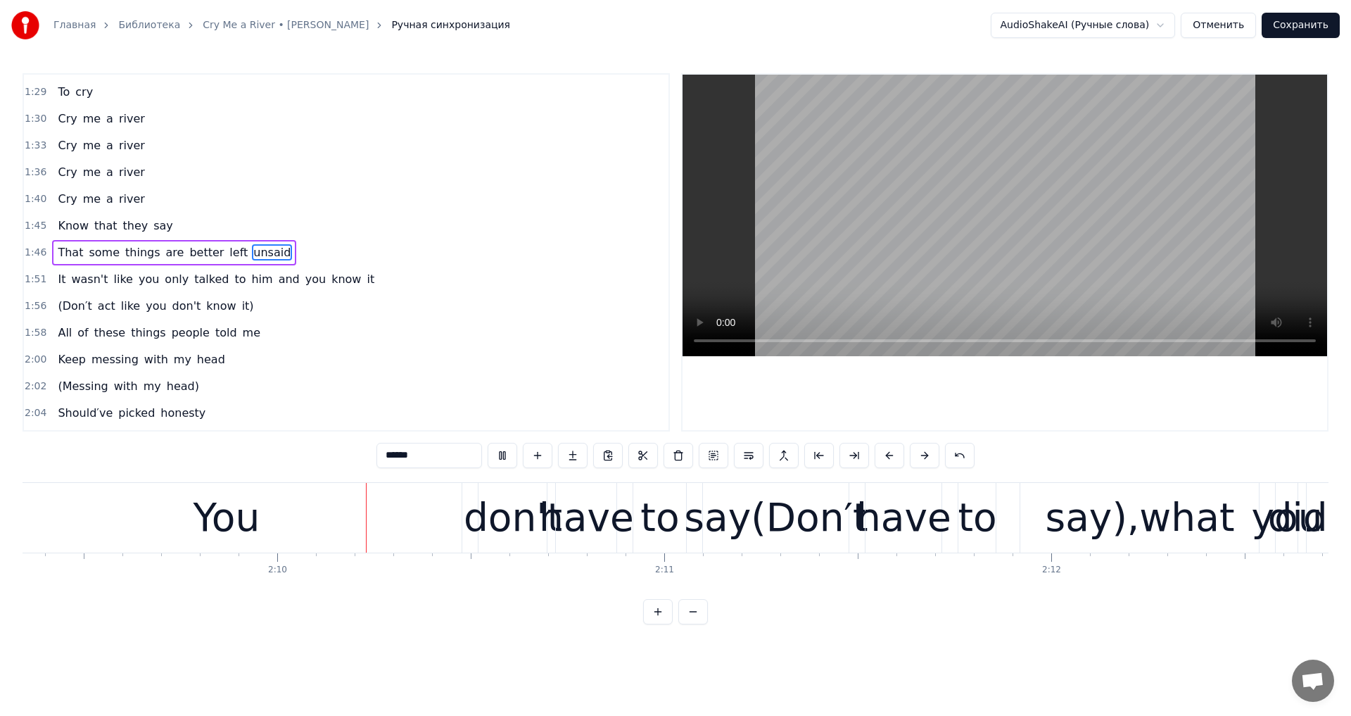
scroll to position [0, 50129]
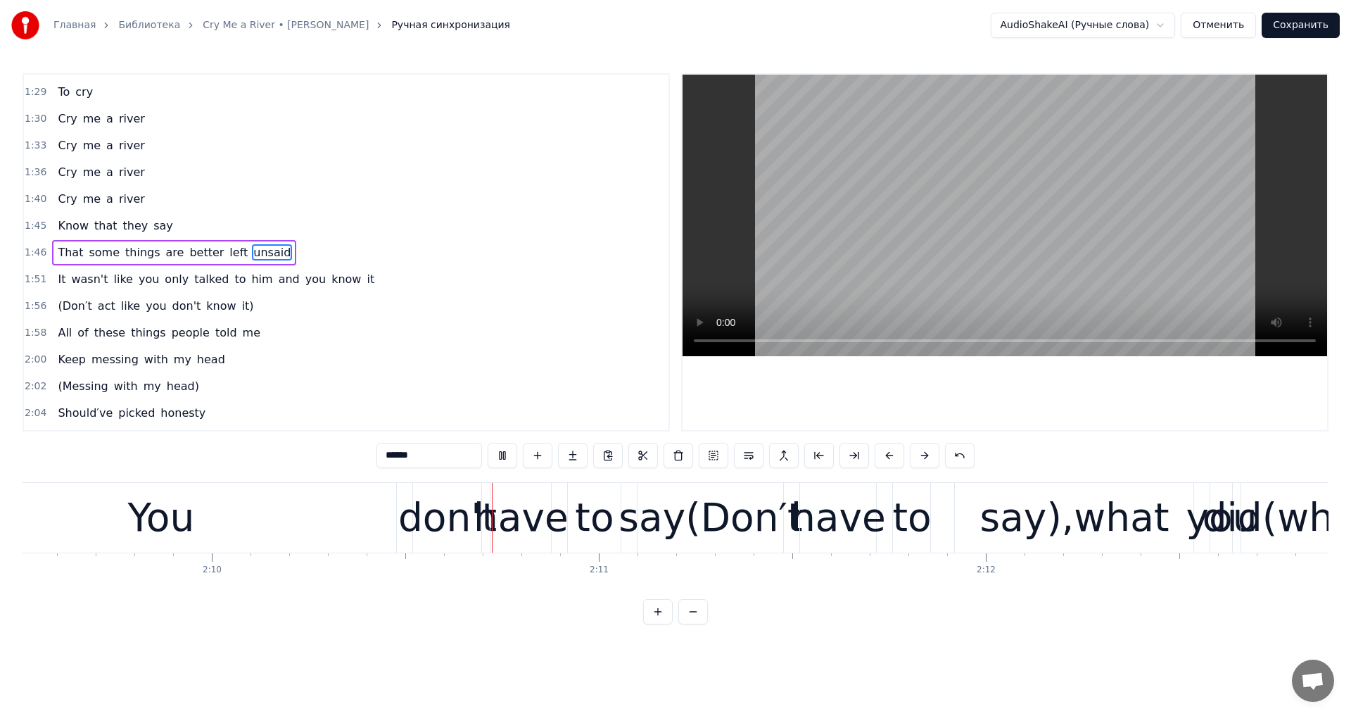
click at [1042, 233] on video at bounding box center [1005, 216] width 645 height 282
click at [259, 521] on div "You" at bounding box center [161, 518] width 471 height 70
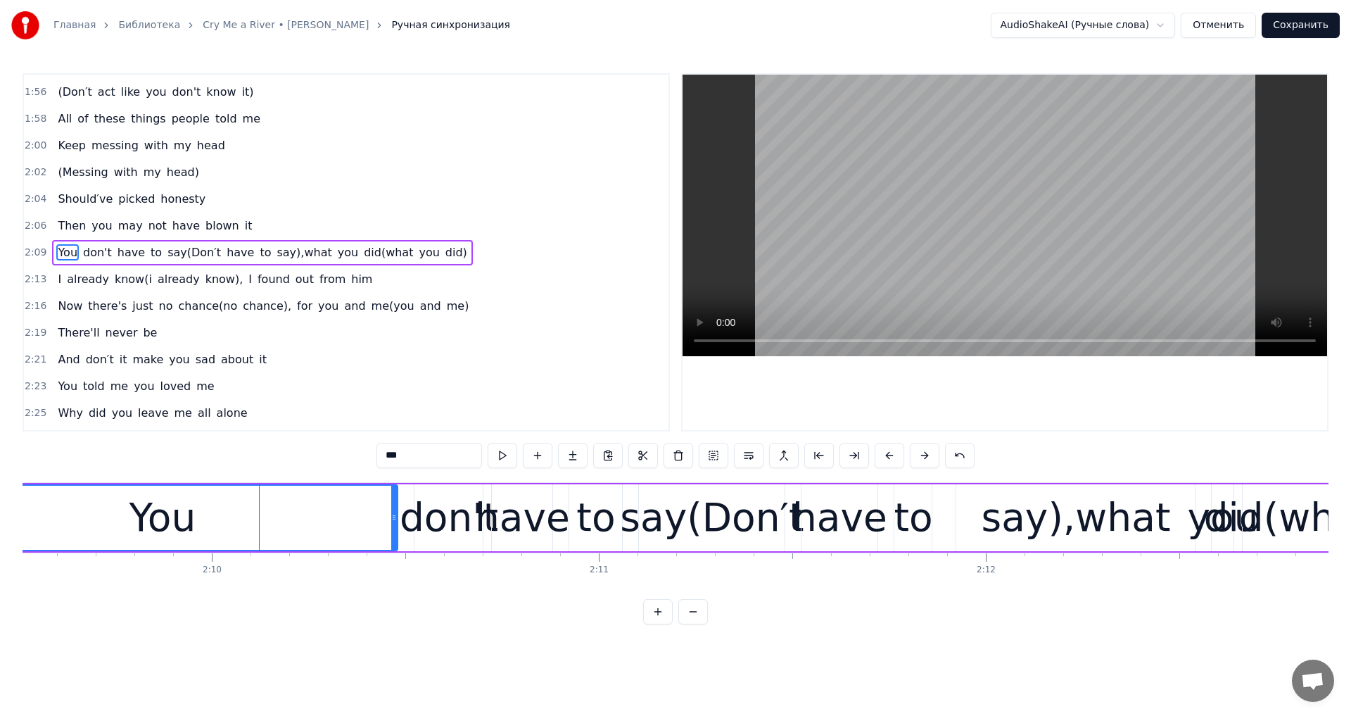
scroll to position [0, 49564]
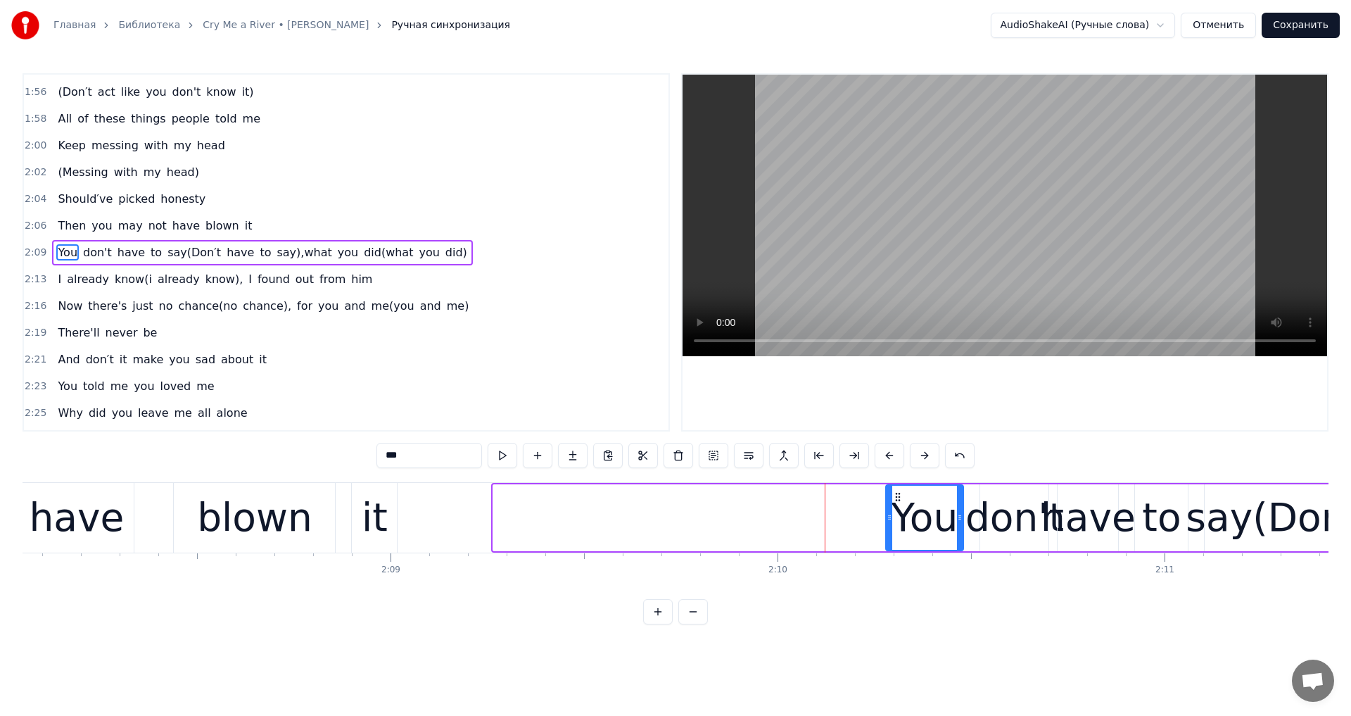
drag, startPoint x: 494, startPoint y: 508, endPoint x: 887, endPoint y: 544, distance: 394.3
click at [887, 544] on div at bounding box center [890, 518] width 6 height 64
click at [1030, 197] on video at bounding box center [1005, 216] width 645 height 282
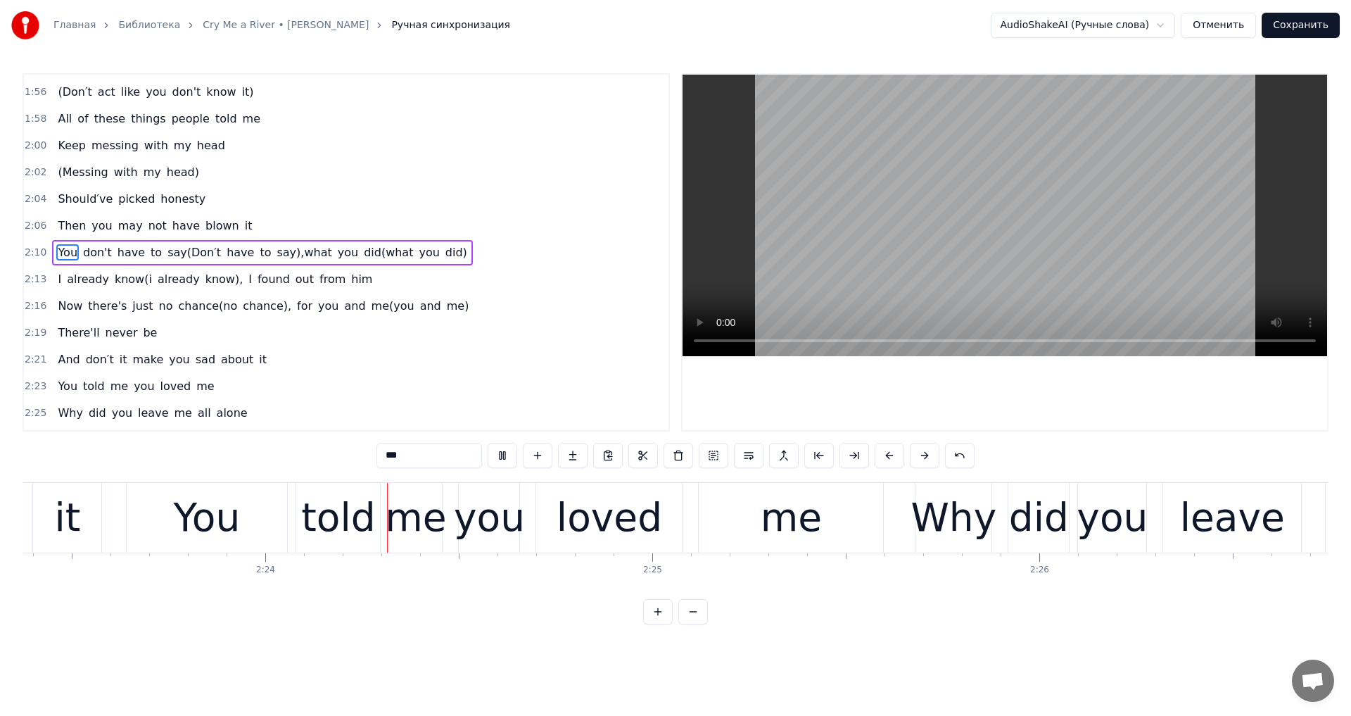
scroll to position [0, 55508]
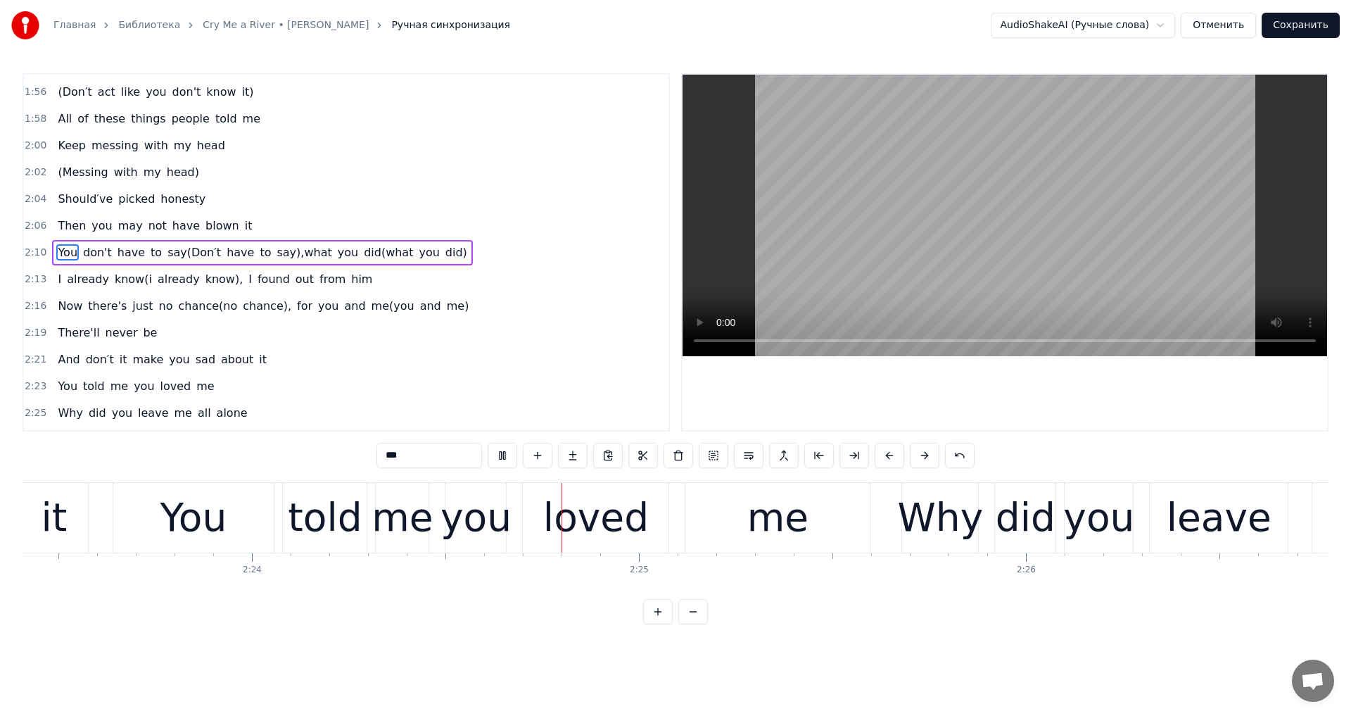
click at [1077, 251] on video at bounding box center [1005, 216] width 645 height 282
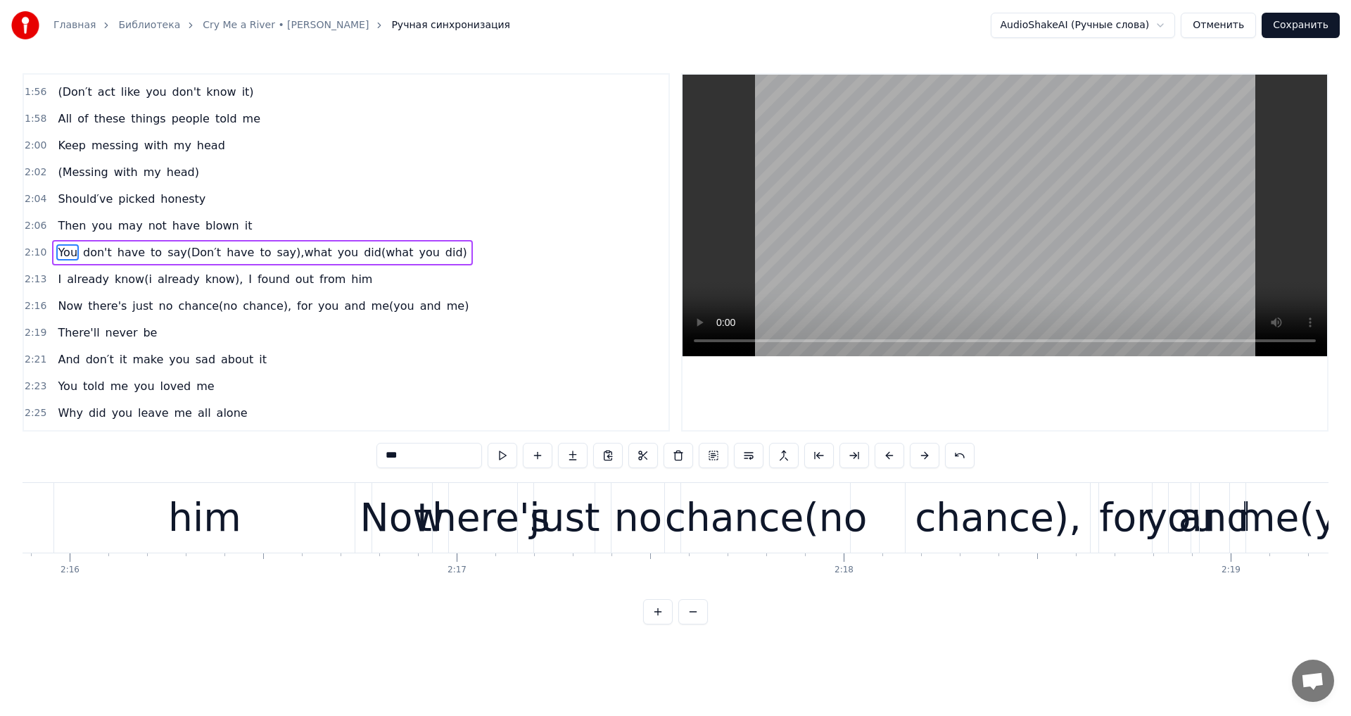
scroll to position [0, 52423]
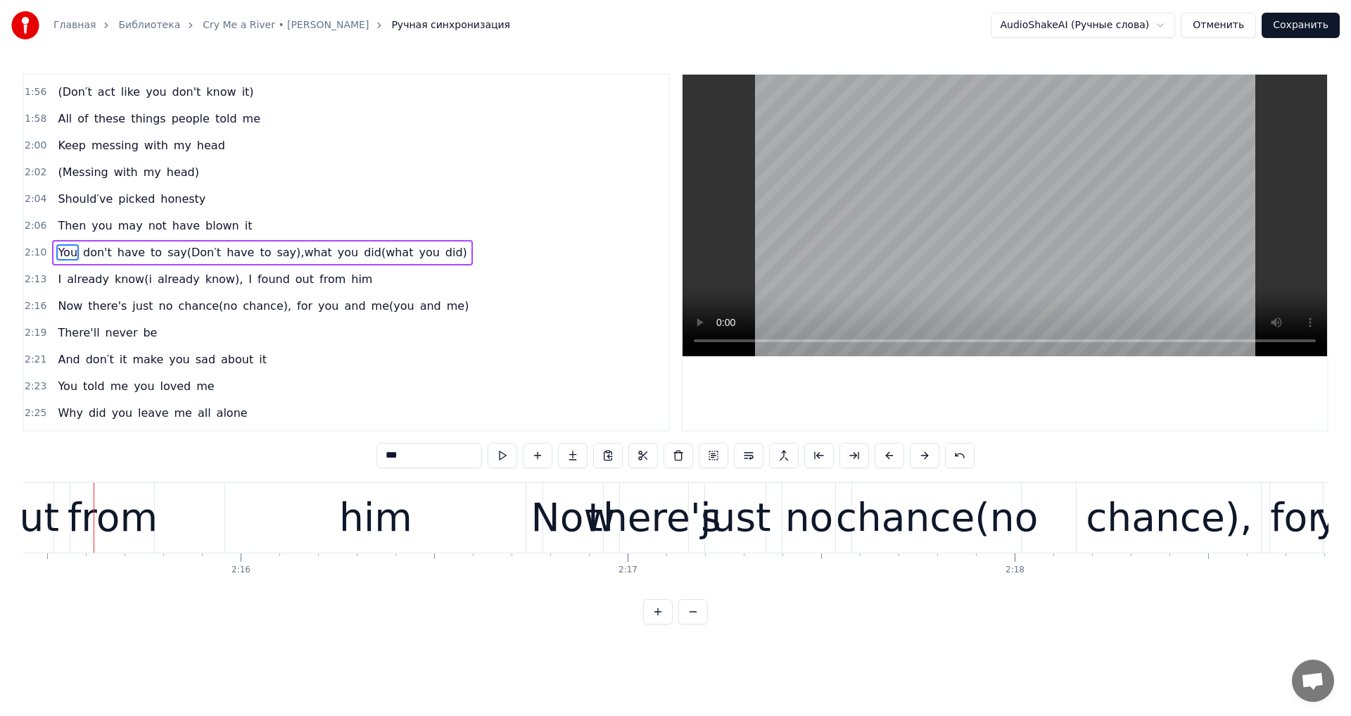
click at [185, 251] on span "say(Don′t" at bounding box center [194, 252] width 56 height 16
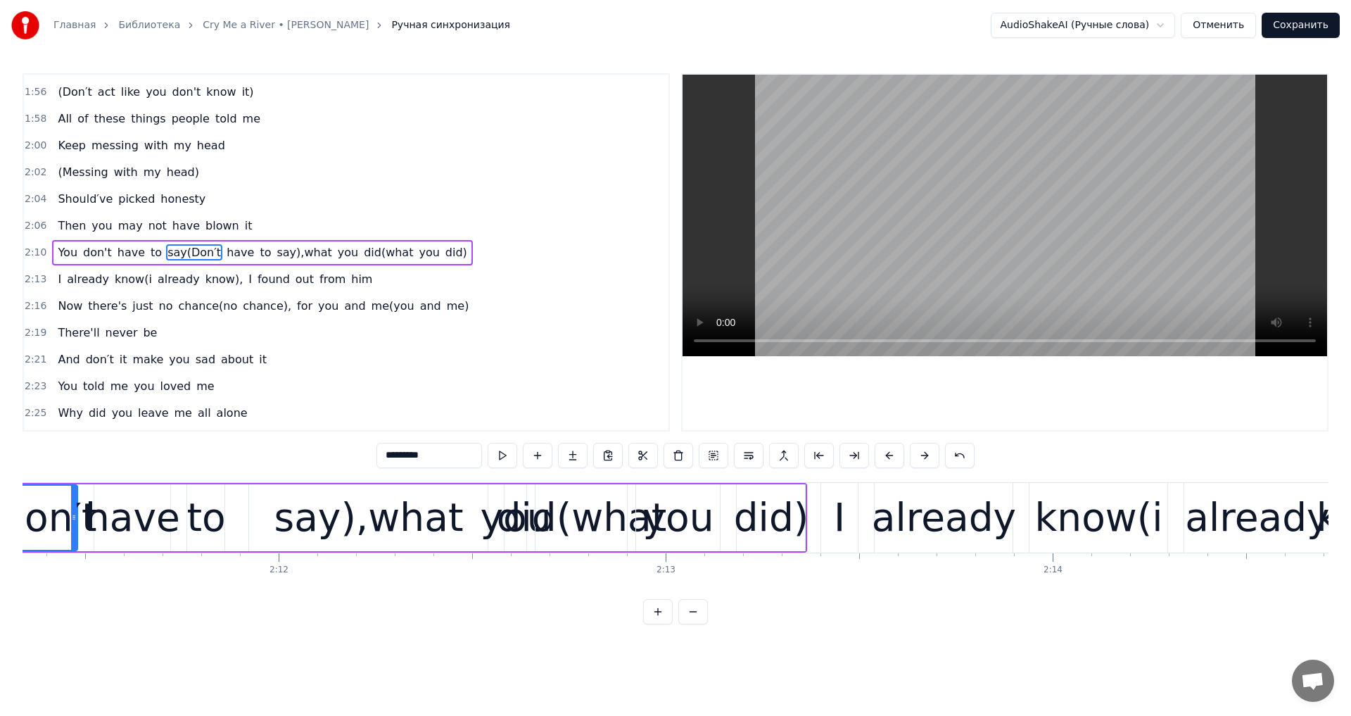
scroll to position [0, 50673]
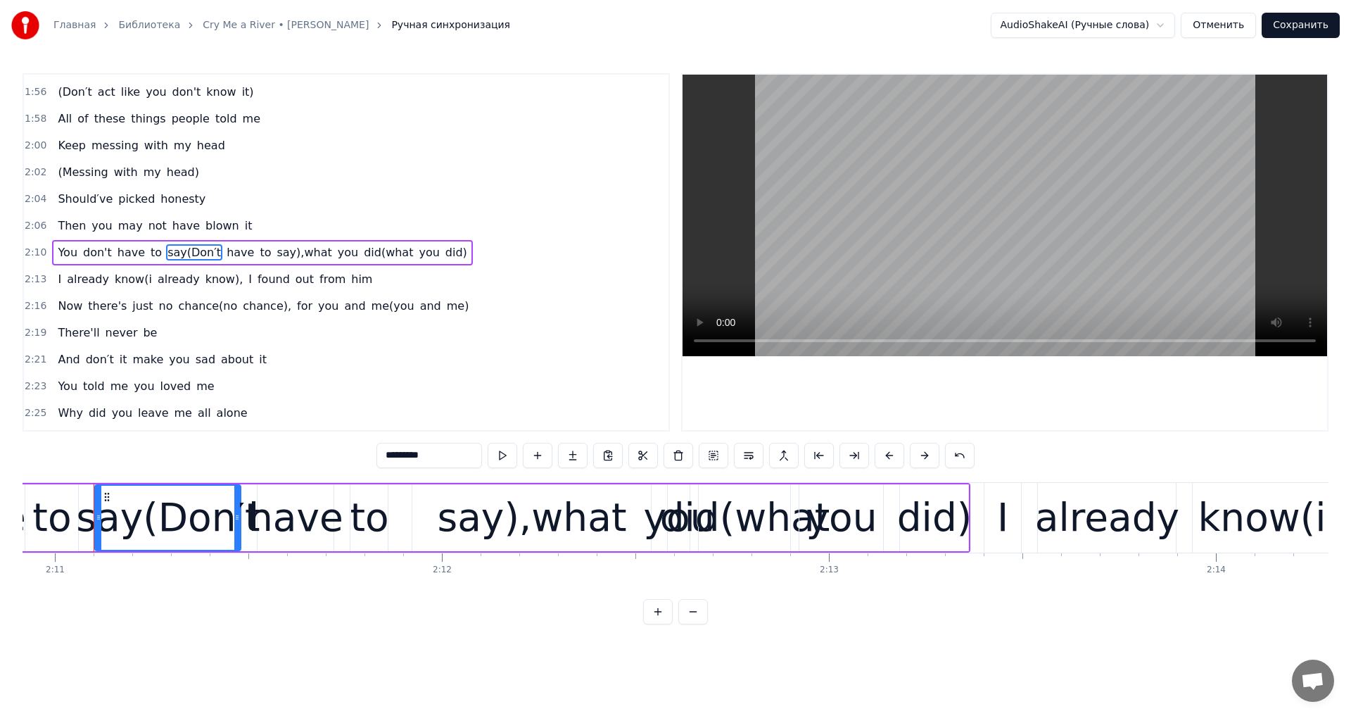
click at [153, 525] on div "say(Don′t" at bounding box center [168, 517] width 184 height 58
drag, startPoint x: 359, startPoint y: 457, endPoint x: 391, endPoint y: 457, distance: 32.4
click at [391, 457] on input "*********" at bounding box center [430, 455] width 106 height 25
click at [287, 520] on div "have" at bounding box center [295, 517] width 95 height 58
type input "****"
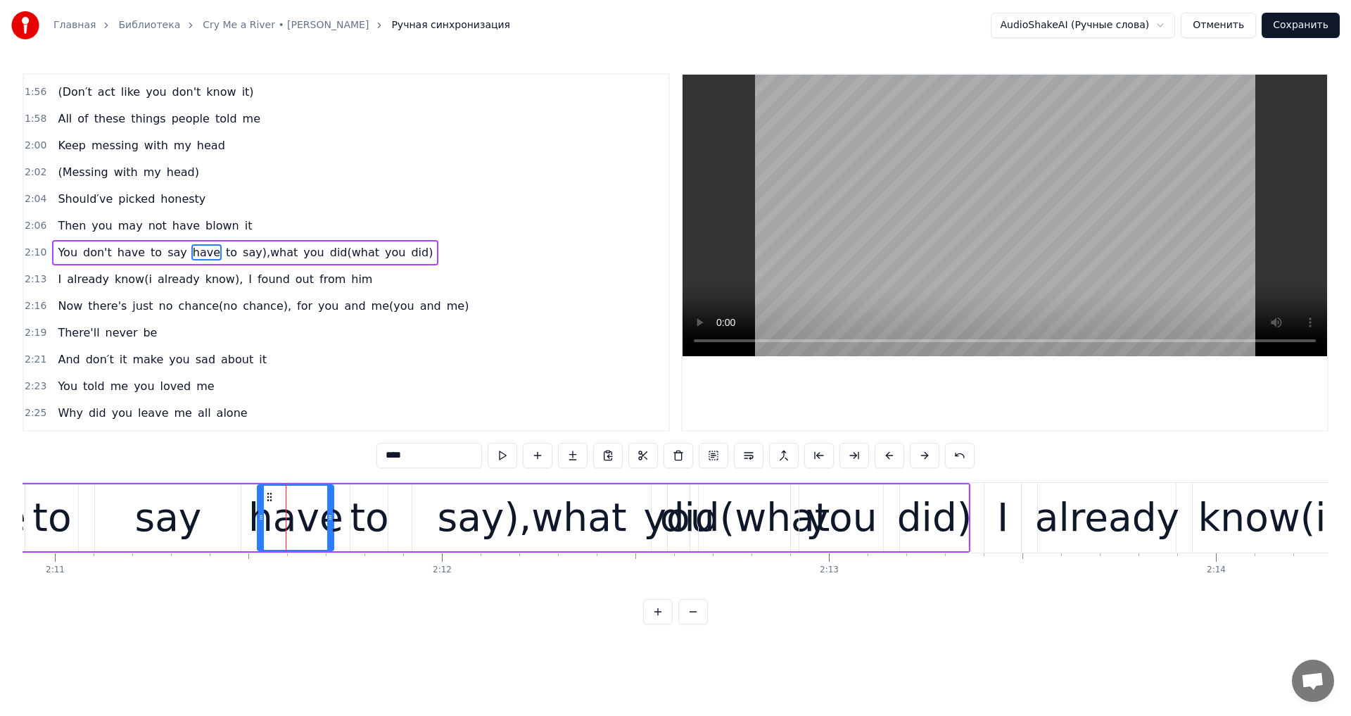
click at [377, 450] on input "****" at bounding box center [430, 455] width 106 height 25
click at [671, 460] on button at bounding box center [679, 455] width 30 height 25
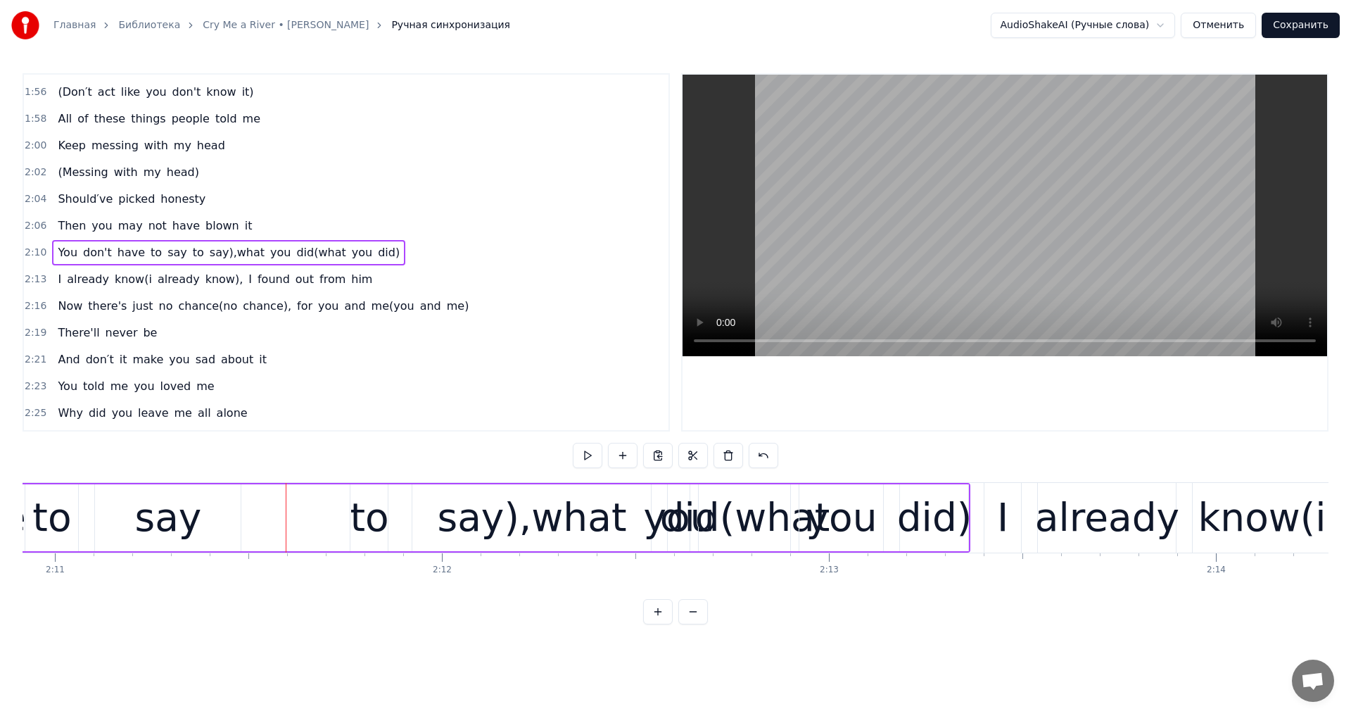
click at [357, 510] on div "to" at bounding box center [369, 517] width 39 height 58
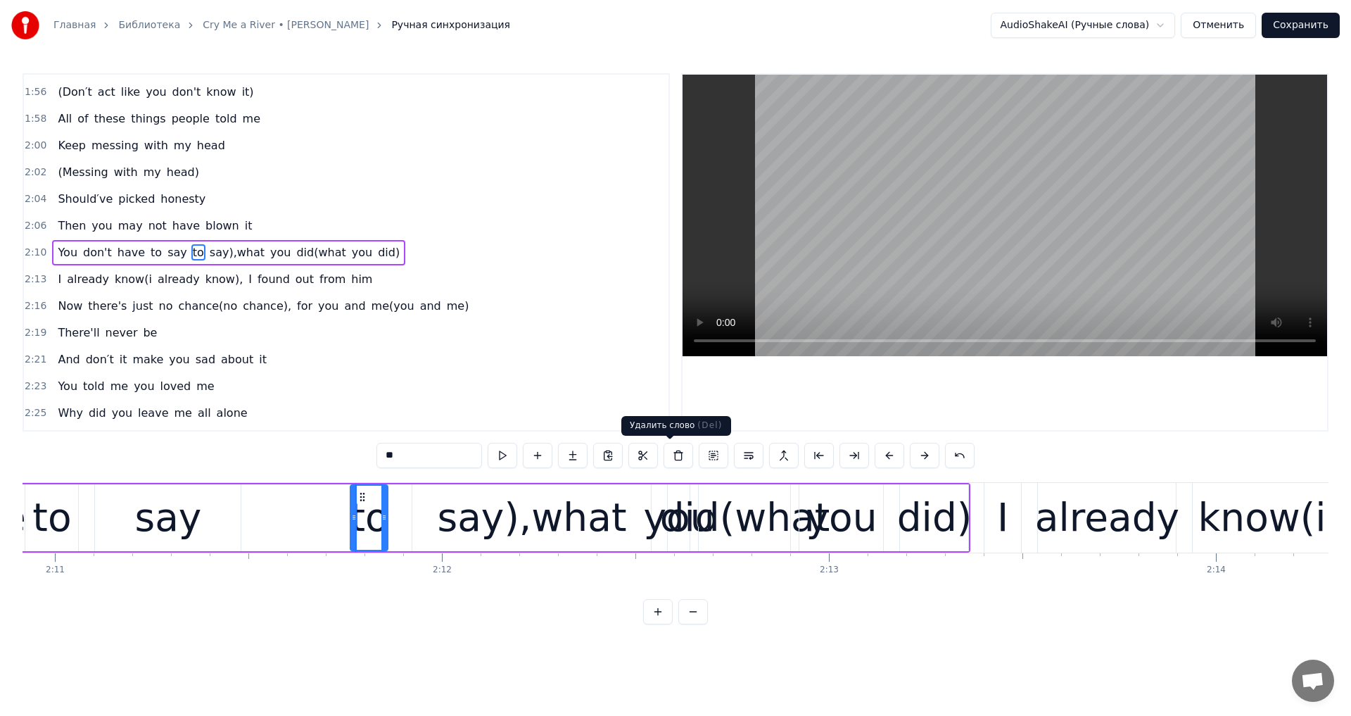
click at [664, 450] on button at bounding box center [679, 455] width 30 height 25
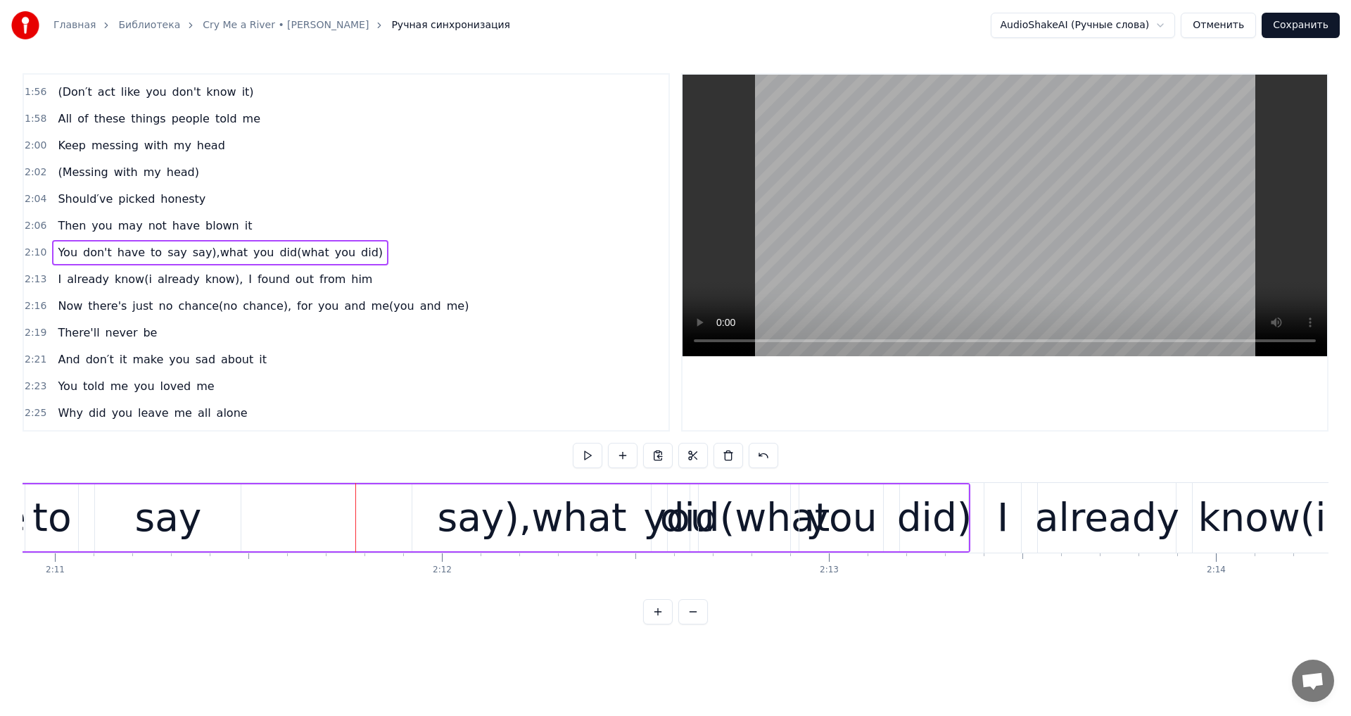
click at [444, 534] on div "say),what" at bounding box center [531, 517] width 239 height 67
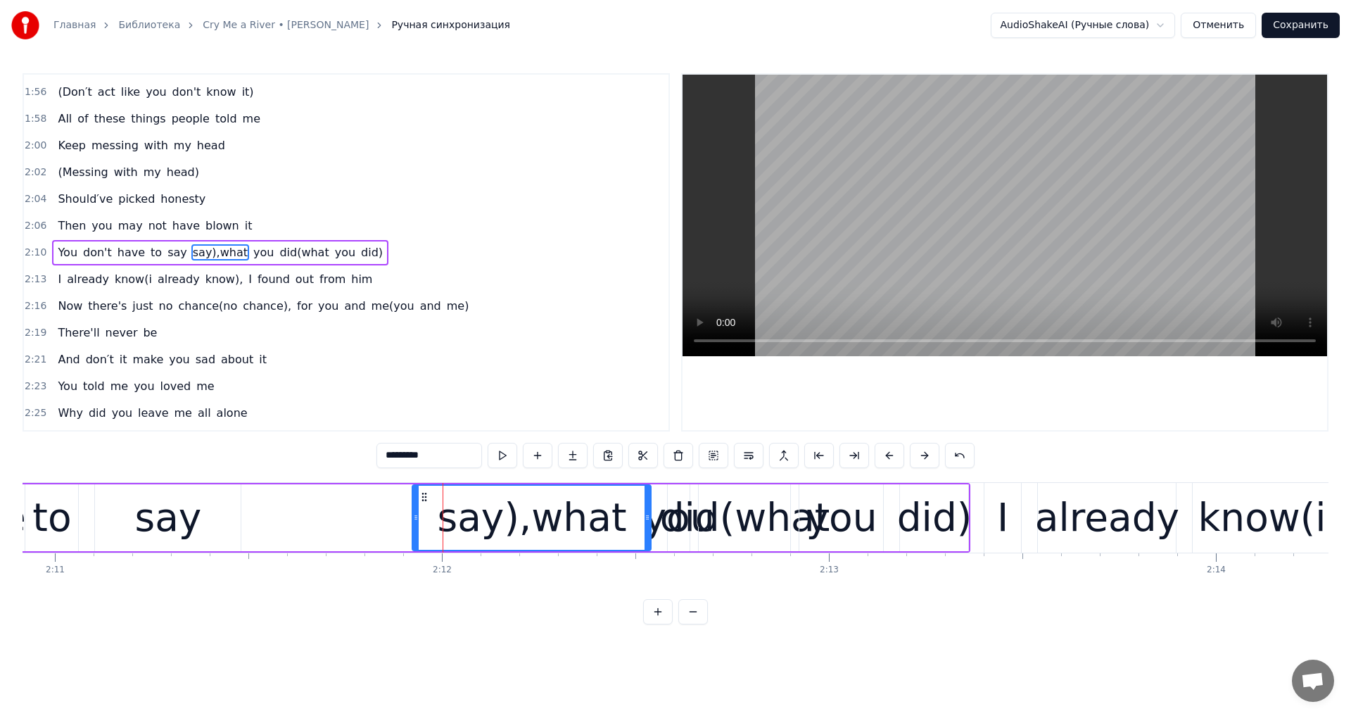
drag, startPoint x: 365, startPoint y: 457, endPoint x: 324, endPoint y: 460, distance: 40.2
click at [324, 460] on div "0:27 You were my sun 0:30 You were my earth 0:33 But you didn′t know all the wa…" at bounding box center [676, 348] width 1306 height 551
click at [680, 520] on div "did(what" at bounding box center [745, 517] width 170 height 58
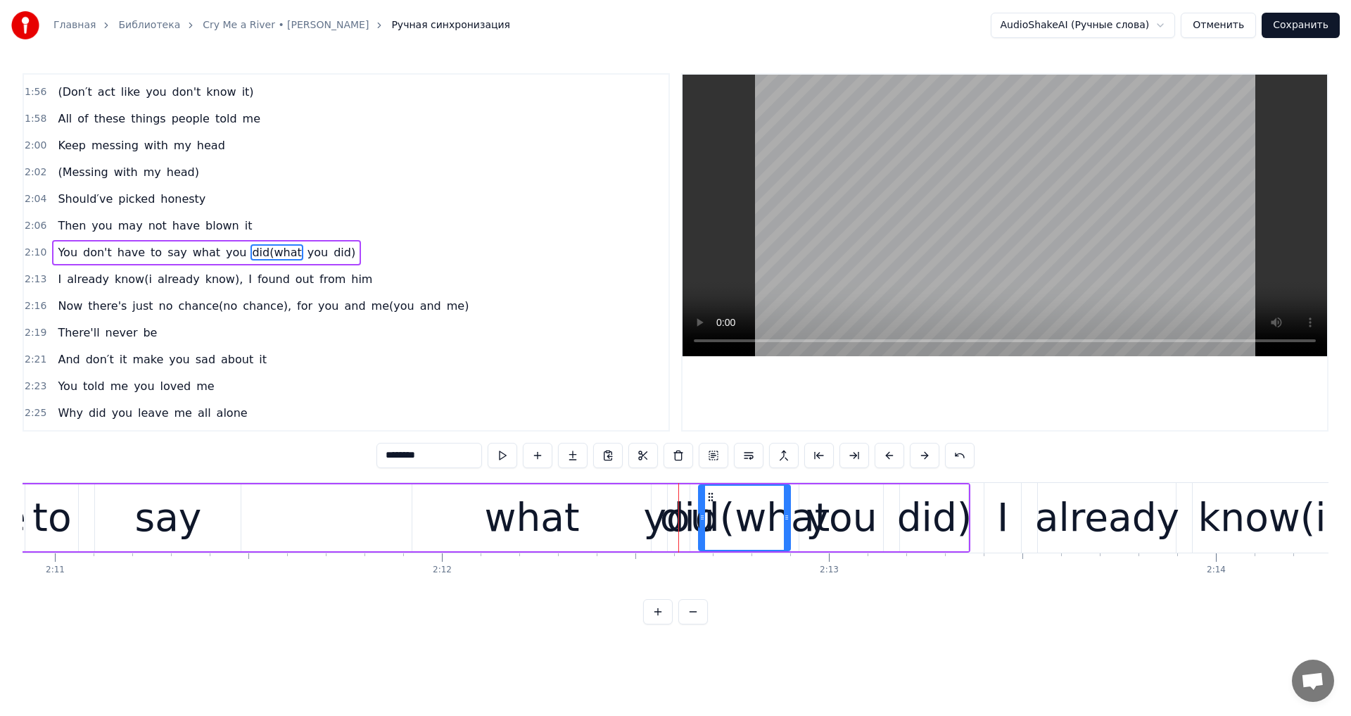
click at [251, 254] on span "did(what" at bounding box center [277, 252] width 52 height 16
drag, startPoint x: 362, startPoint y: 455, endPoint x: 399, endPoint y: 460, distance: 37.6
click at [399, 460] on input "********" at bounding box center [430, 455] width 106 height 25
click at [274, 249] on span "you" at bounding box center [285, 252] width 23 height 16
type input "***"
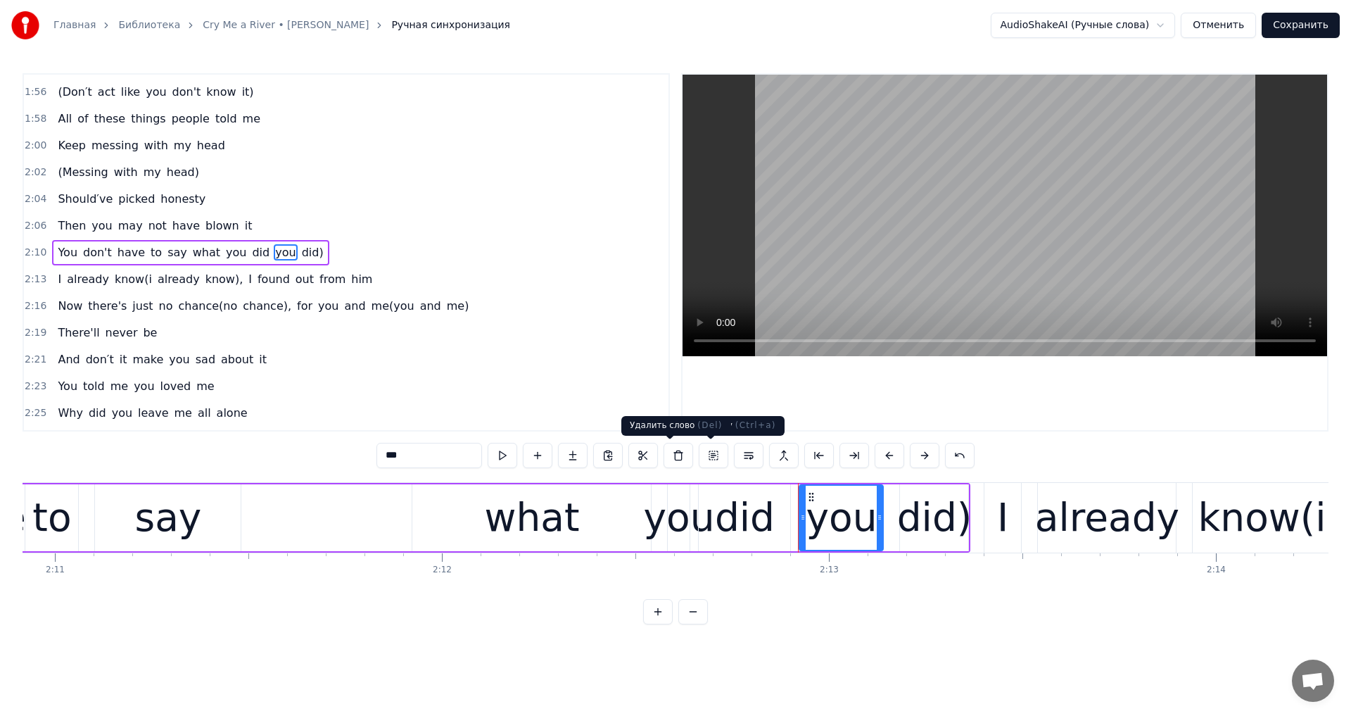
click at [678, 461] on button at bounding box center [679, 455] width 30 height 25
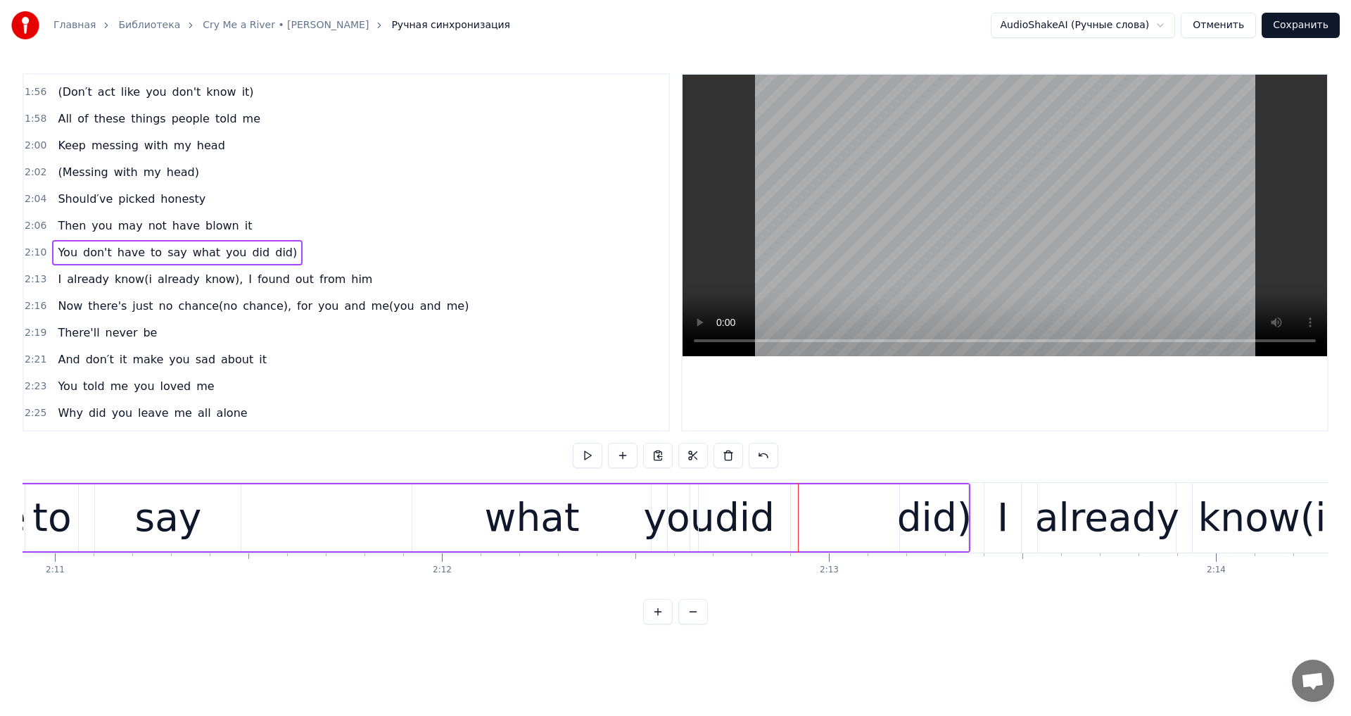
click at [906, 510] on div "did)" at bounding box center [934, 517] width 75 height 58
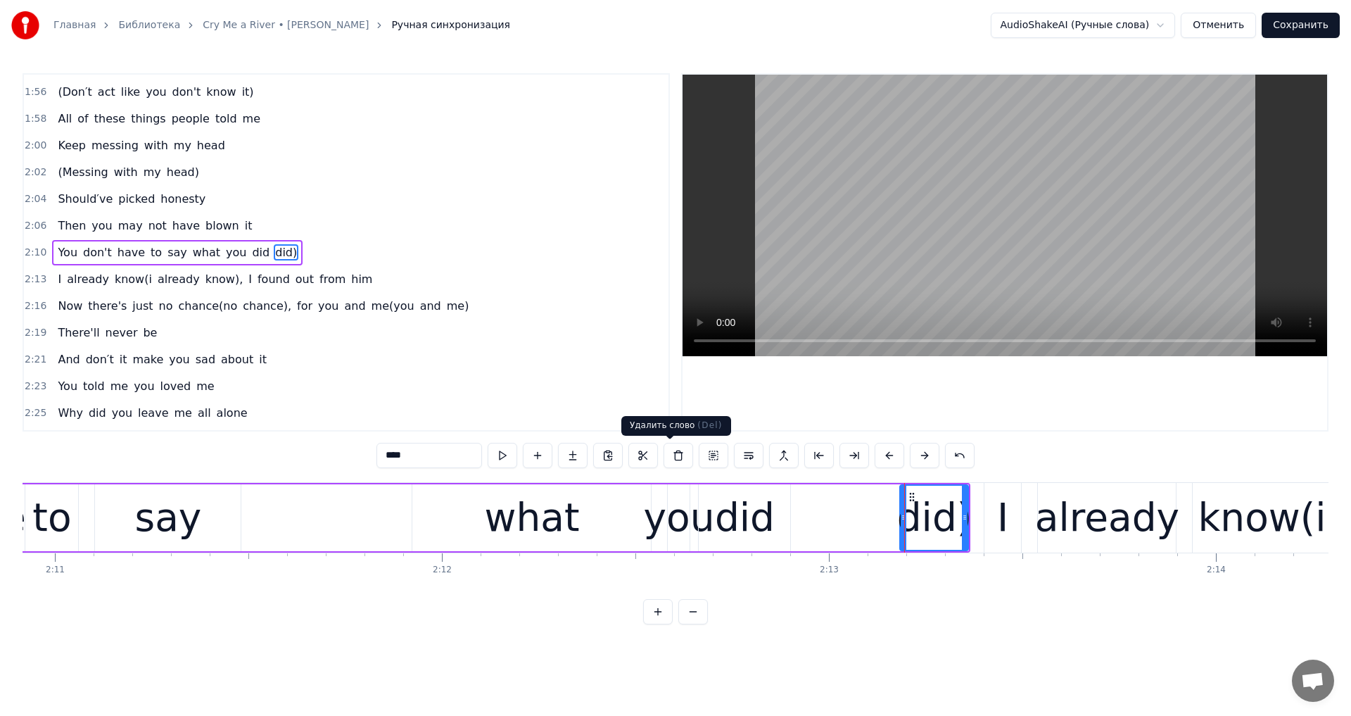
click at [678, 454] on button at bounding box center [679, 455] width 30 height 25
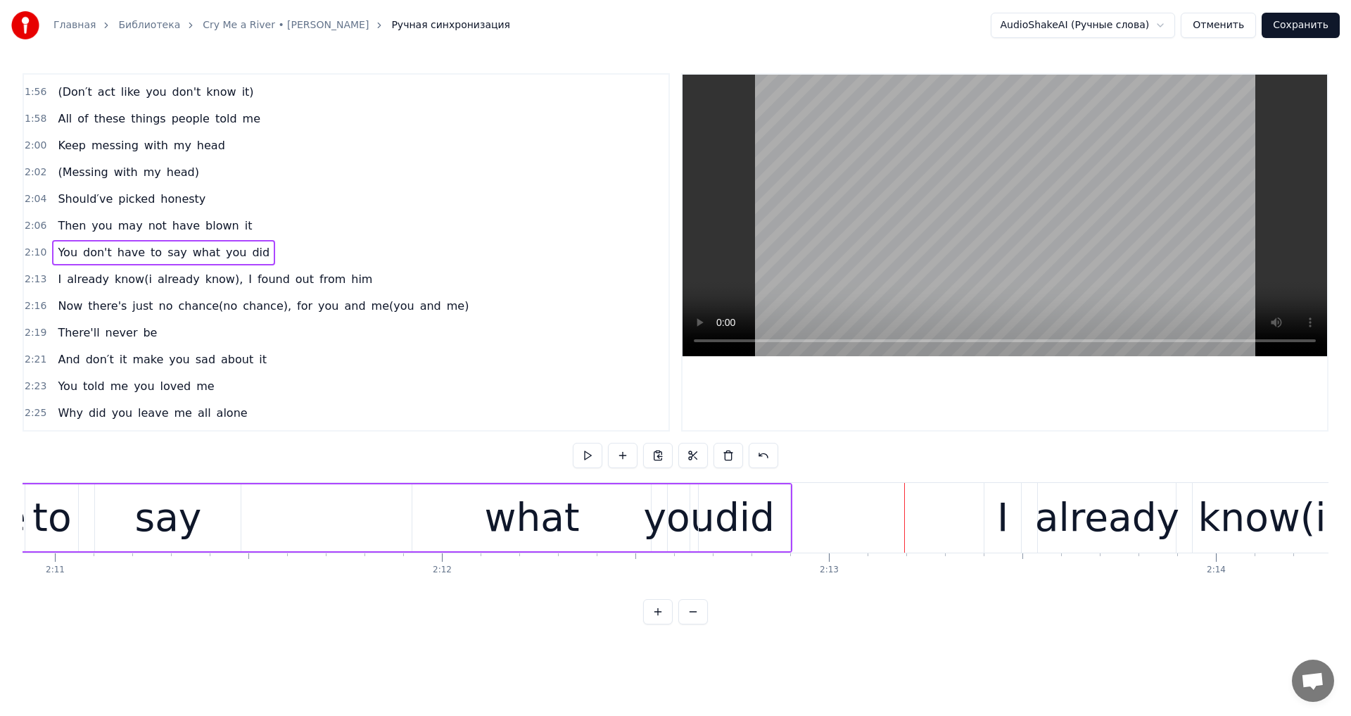
click at [113, 283] on span "know(i" at bounding box center [133, 279] width 40 height 16
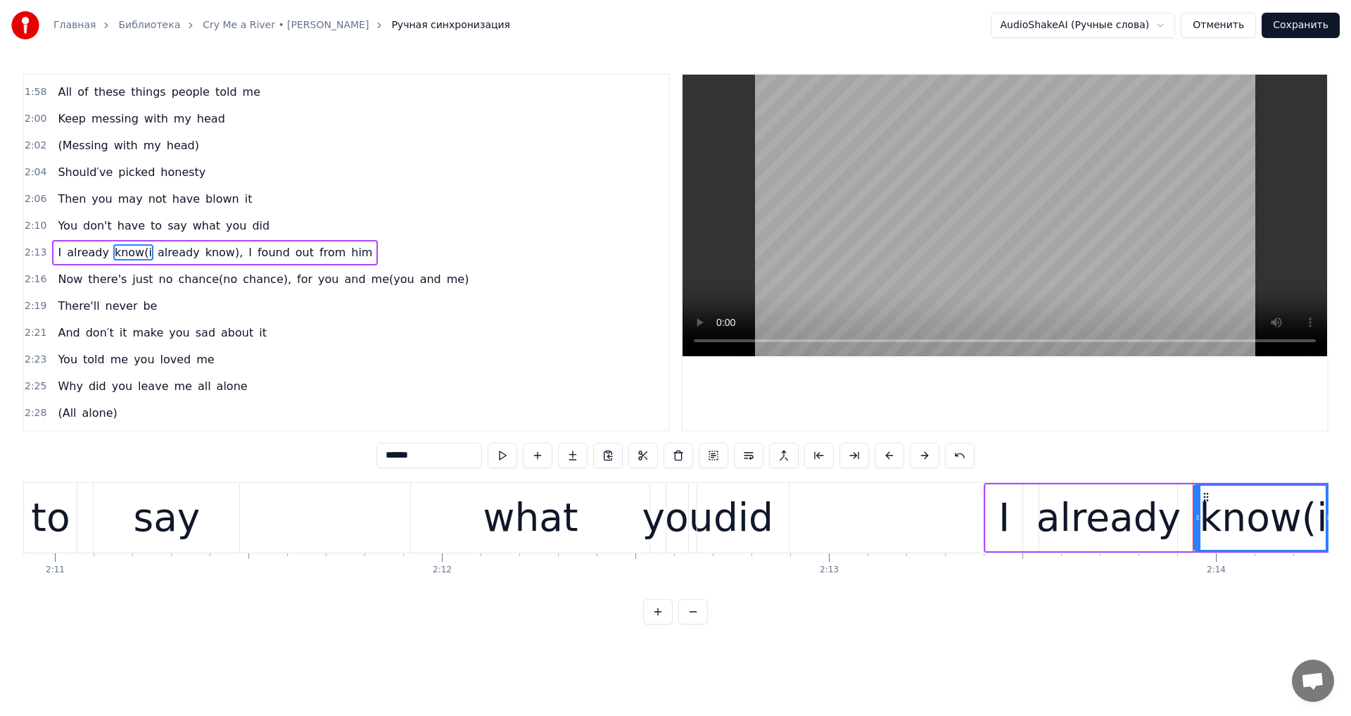
click at [383, 460] on input "******" at bounding box center [430, 455] width 106 height 25
click at [148, 254] on span "already" at bounding box center [170, 252] width 45 height 16
type input "*******"
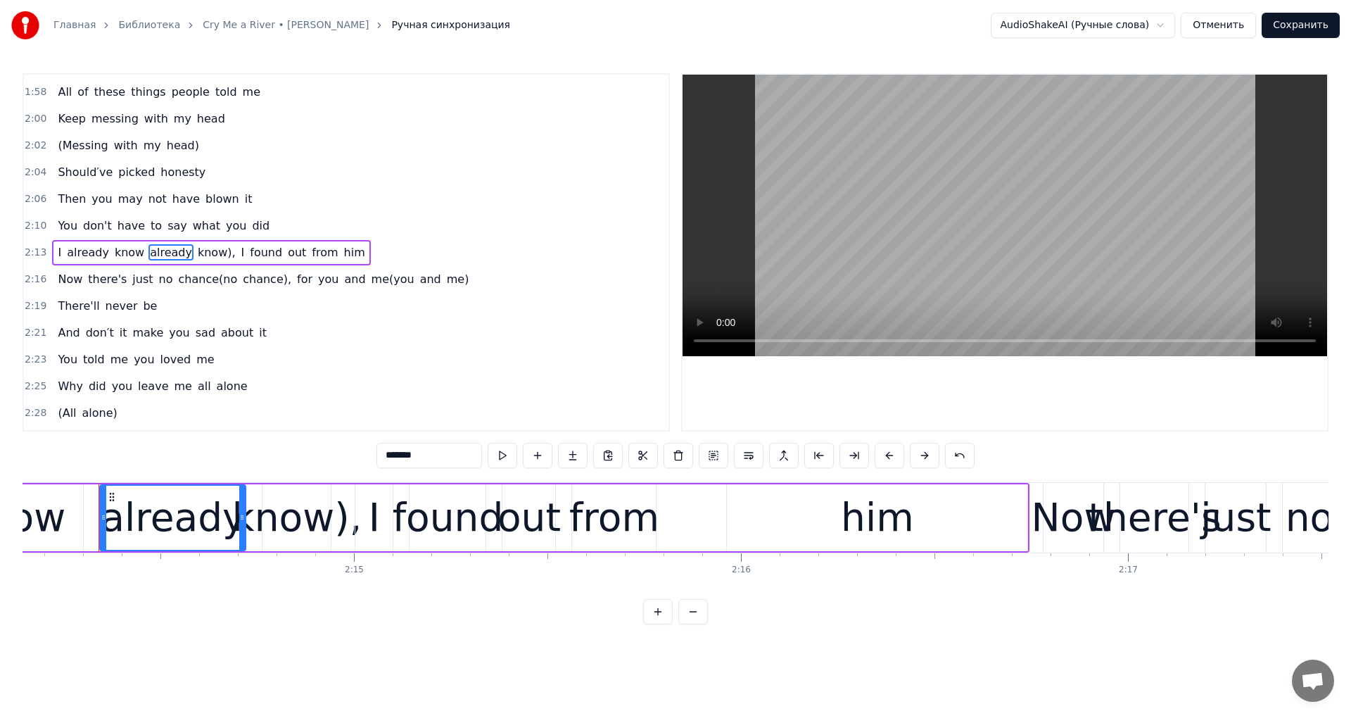
scroll to position [0, 51927]
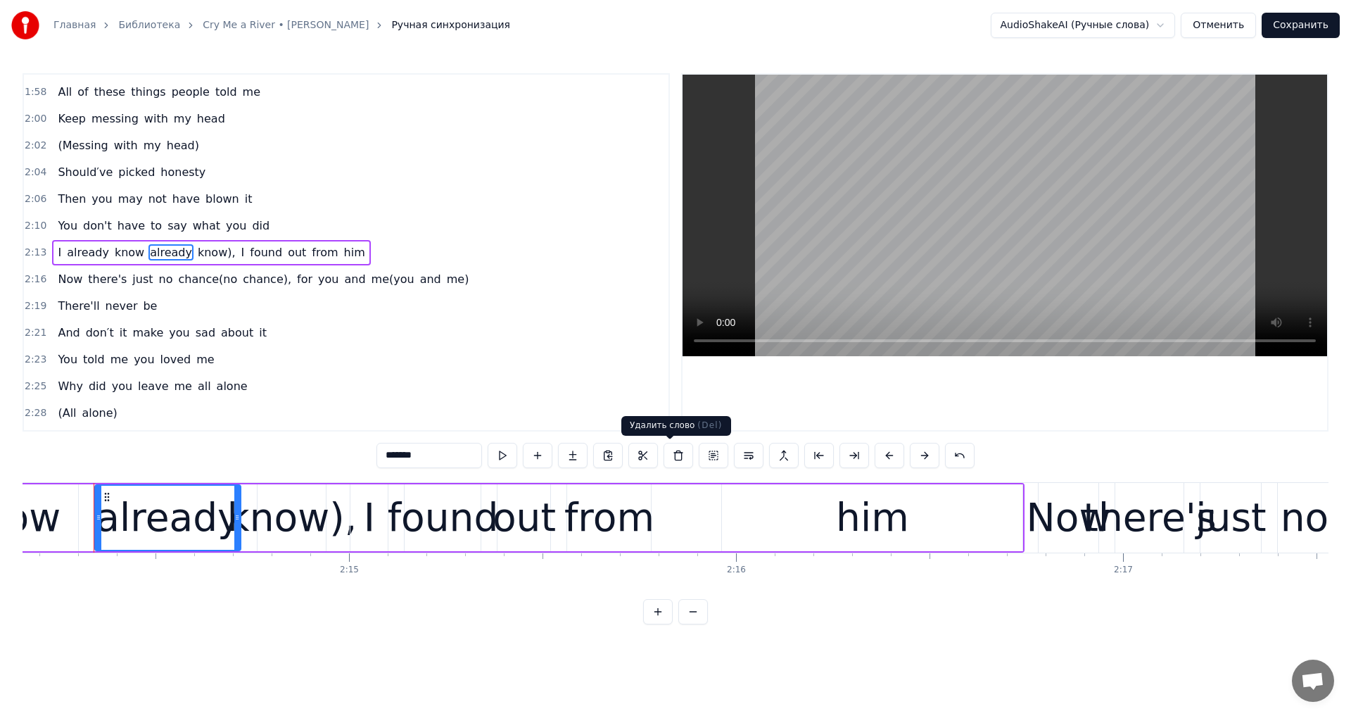
click at [681, 462] on button at bounding box center [679, 455] width 30 height 25
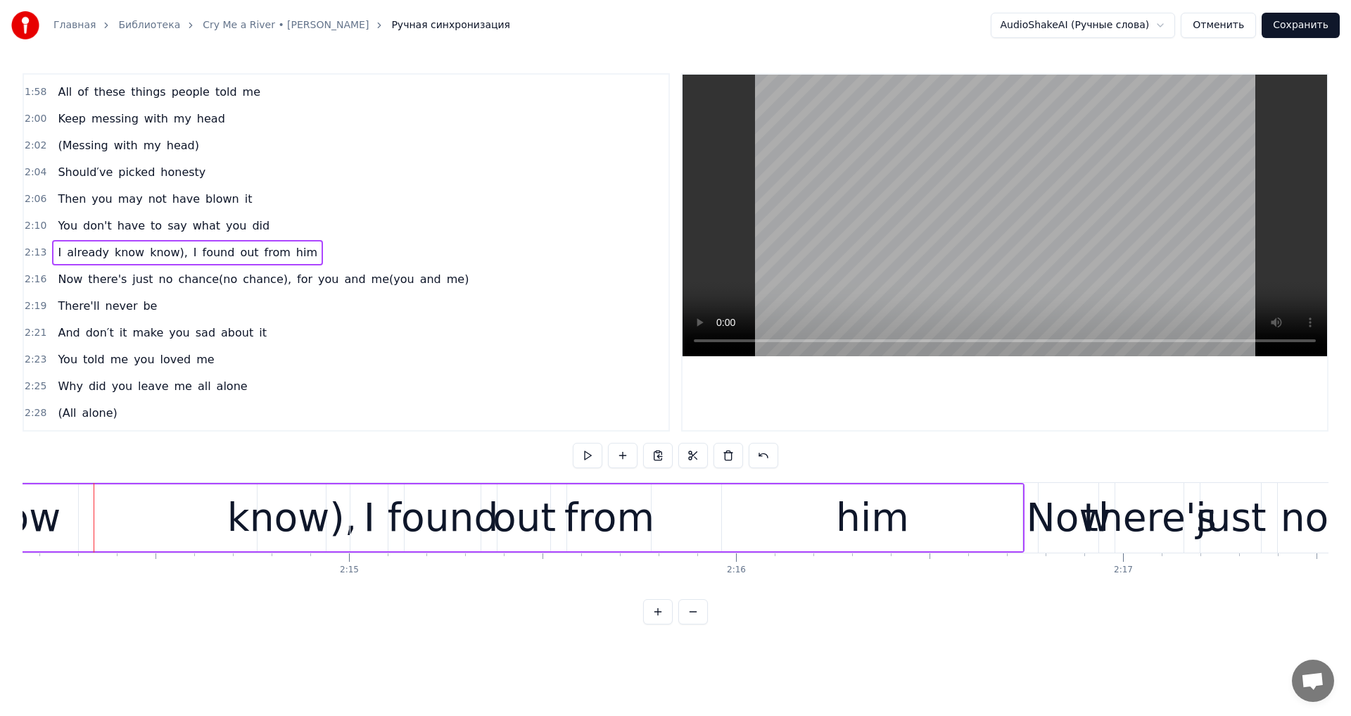
click at [295, 523] on div "know)," at bounding box center [291, 517] width 129 height 58
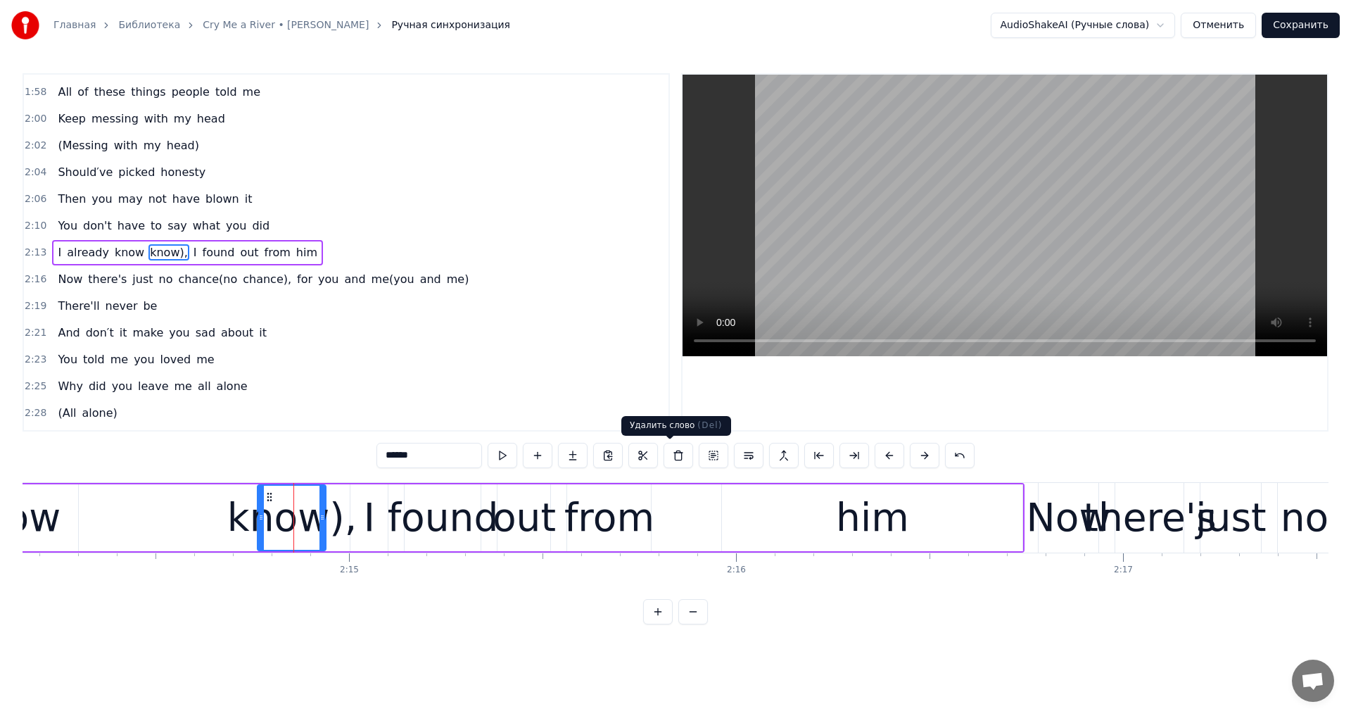
click at [676, 461] on button at bounding box center [679, 455] width 30 height 25
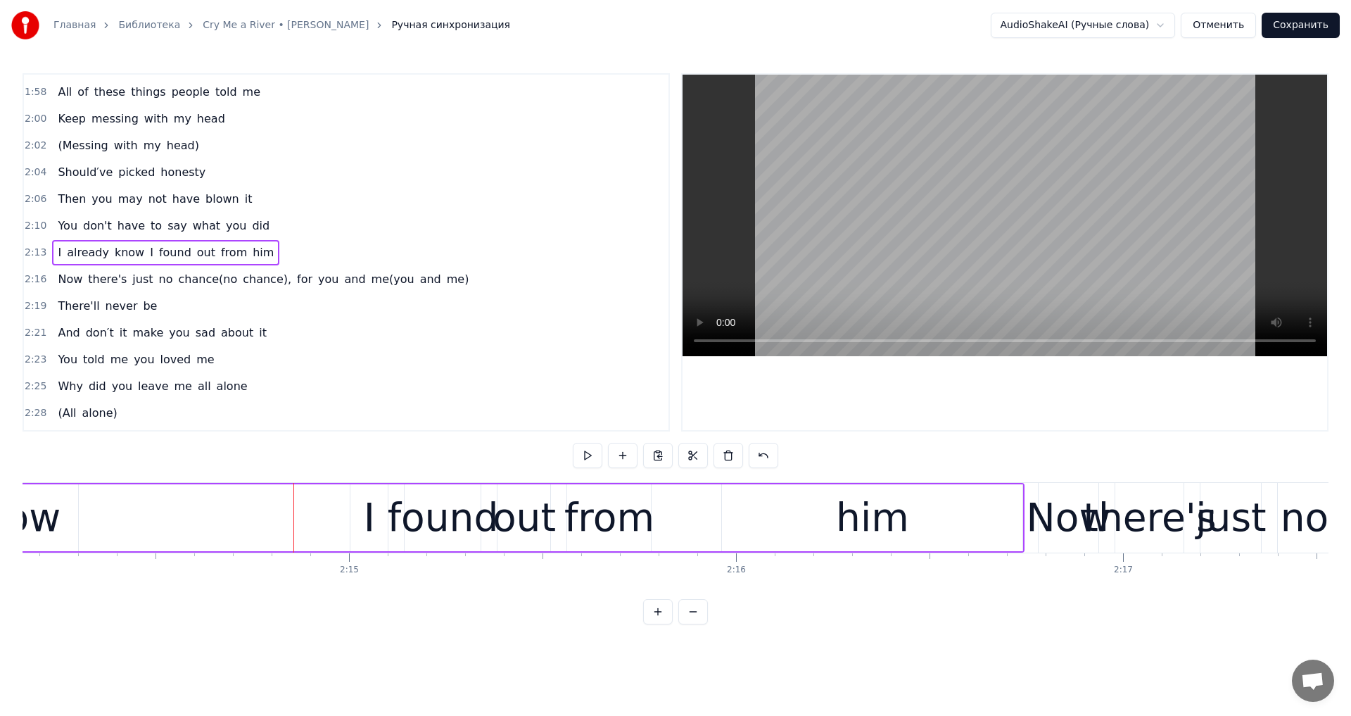
click at [210, 286] on span "chance(no" at bounding box center [208, 279] width 62 height 16
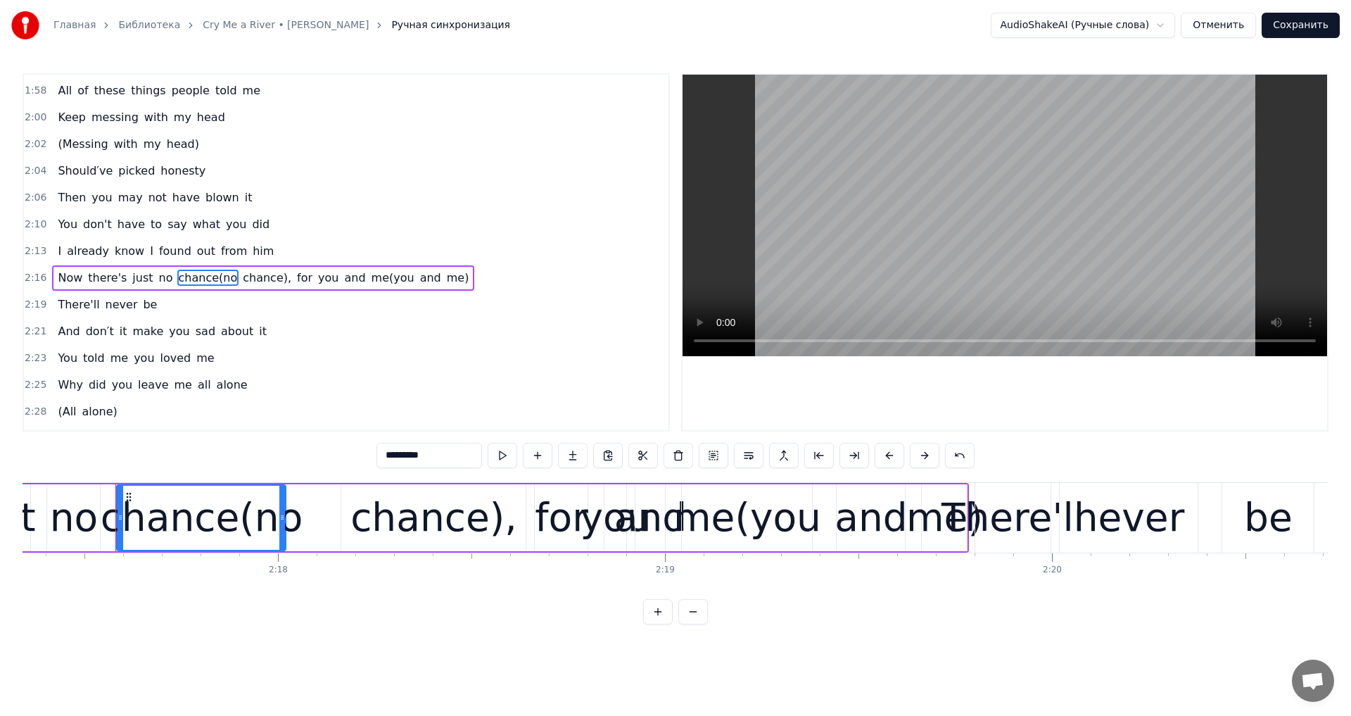
scroll to position [0, 53182]
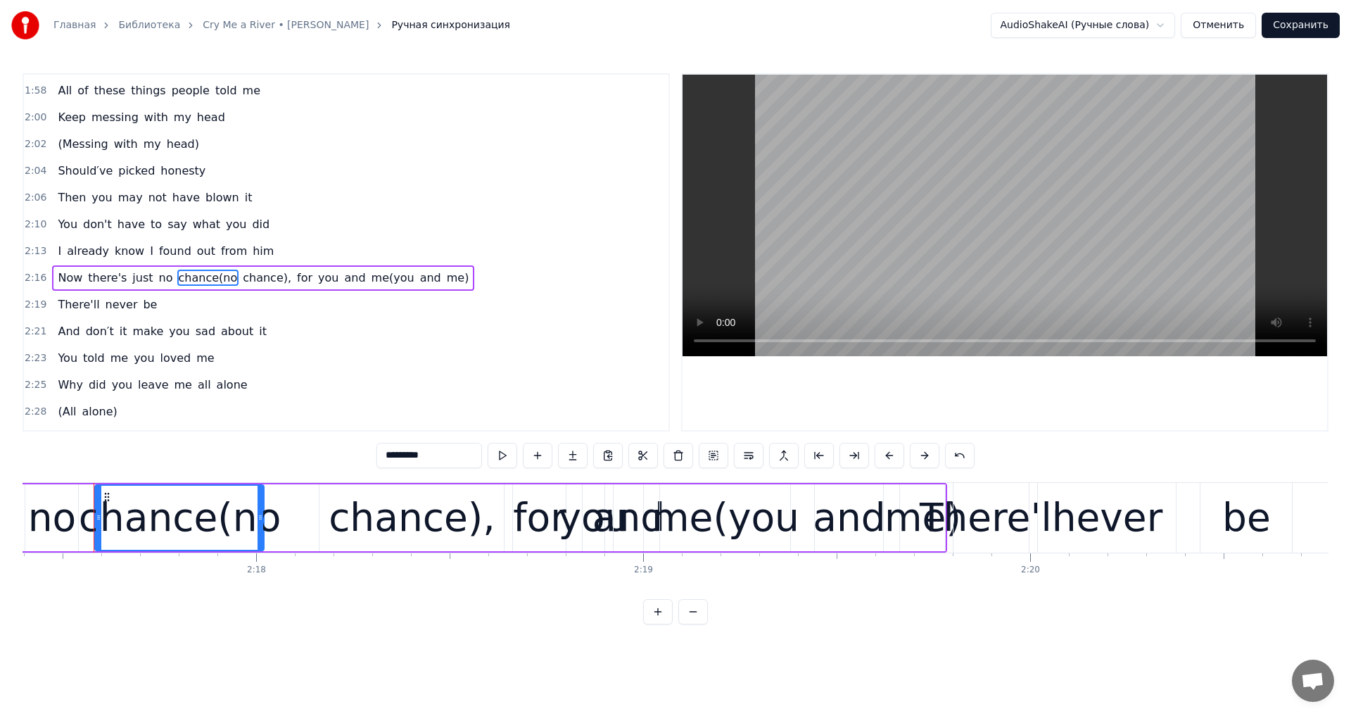
click at [420, 451] on input "*********" at bounding box center [430, 455] width 106 height 25
click at [422, 526] on div "chance)," at bounding box center [412, 517] width 167 height 58
type input "********"
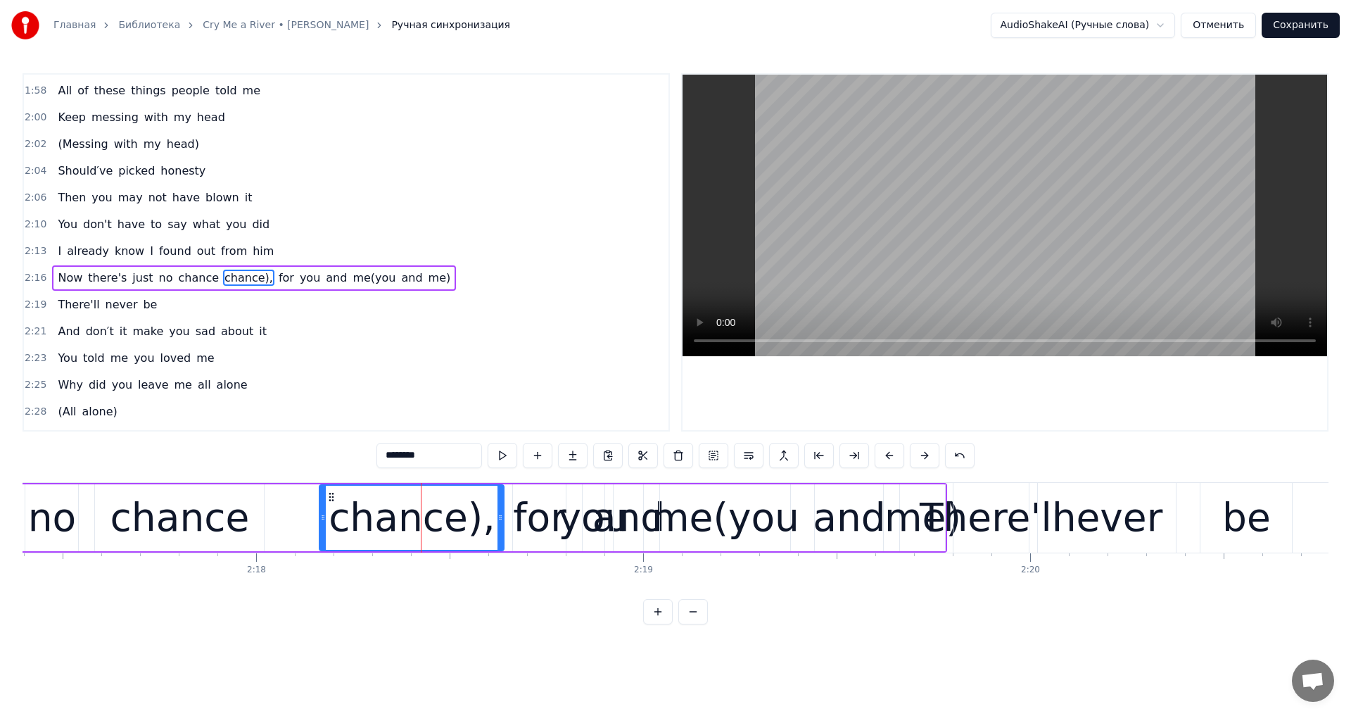
scroll to position [798, 0]
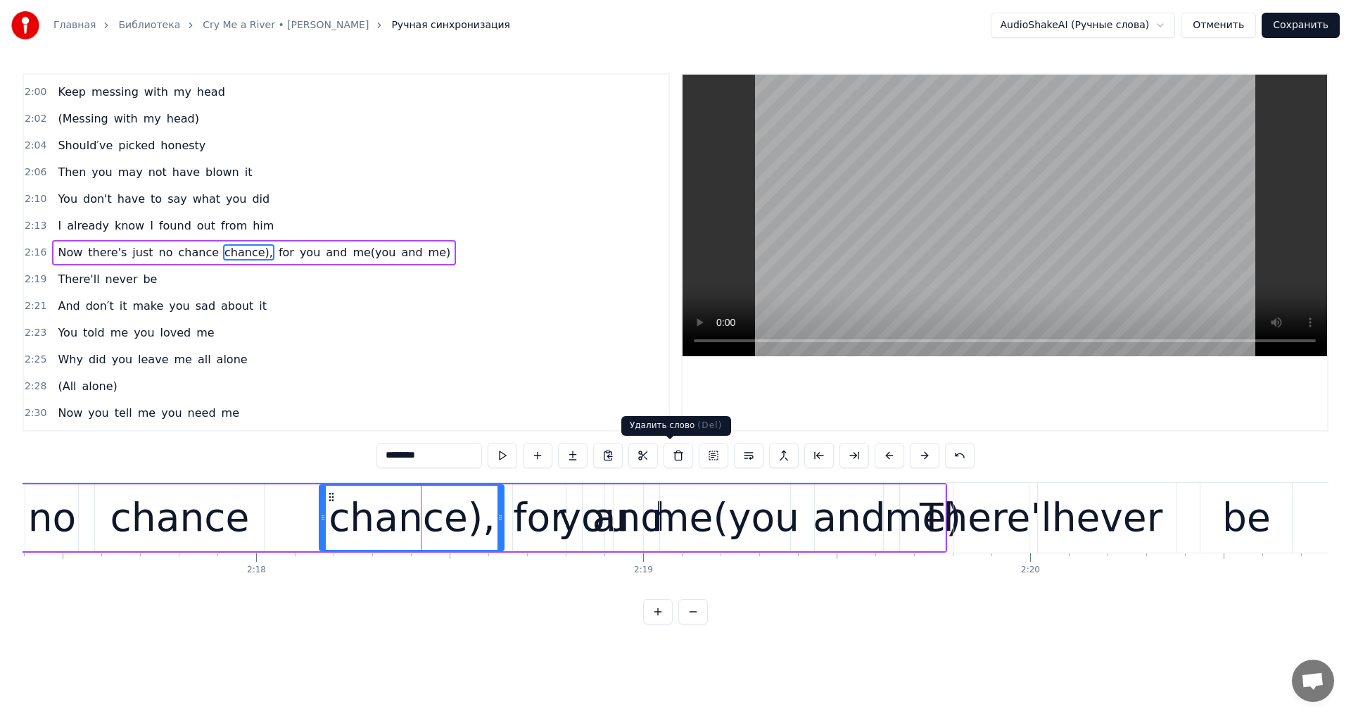
click at [664, 460] on button at bounding box center [679, 455] width 30 height 25
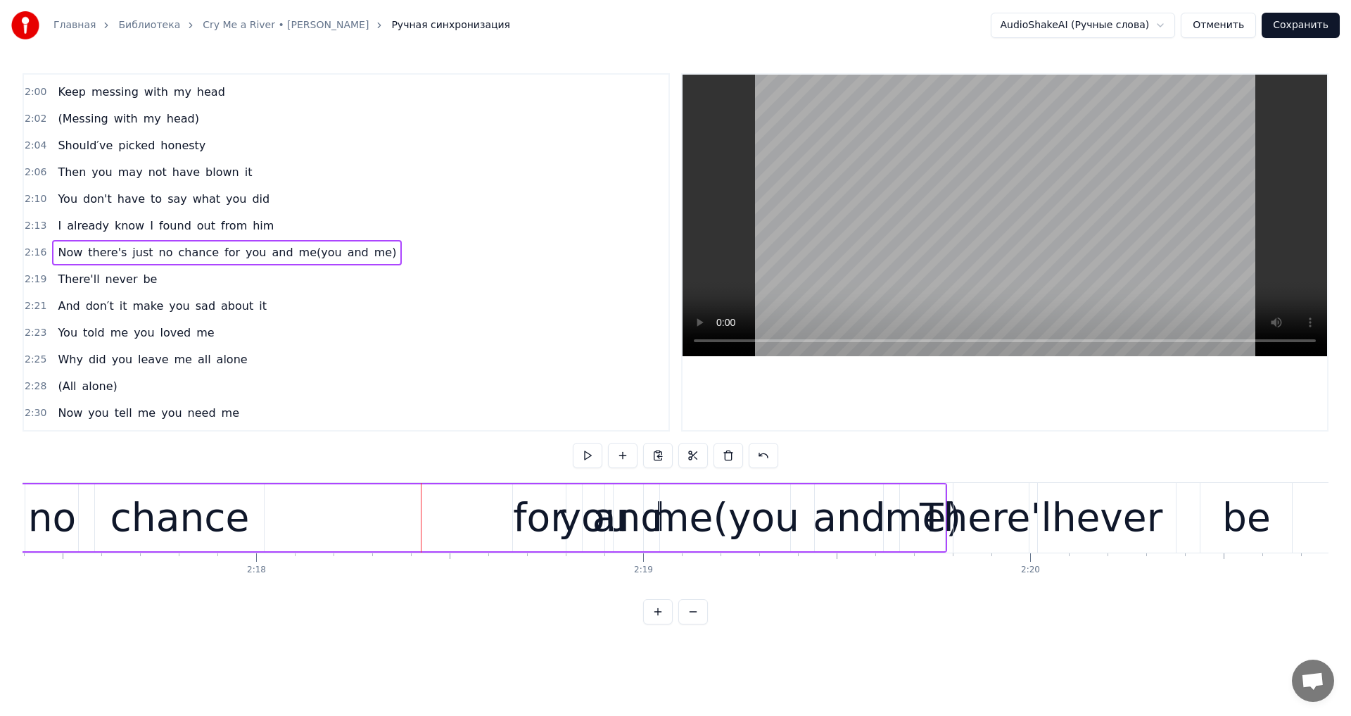
click at [304, 262] on div "Now there's just no chance for you and me(you and me)" at bounding box center [227, 252] width 350 height 25
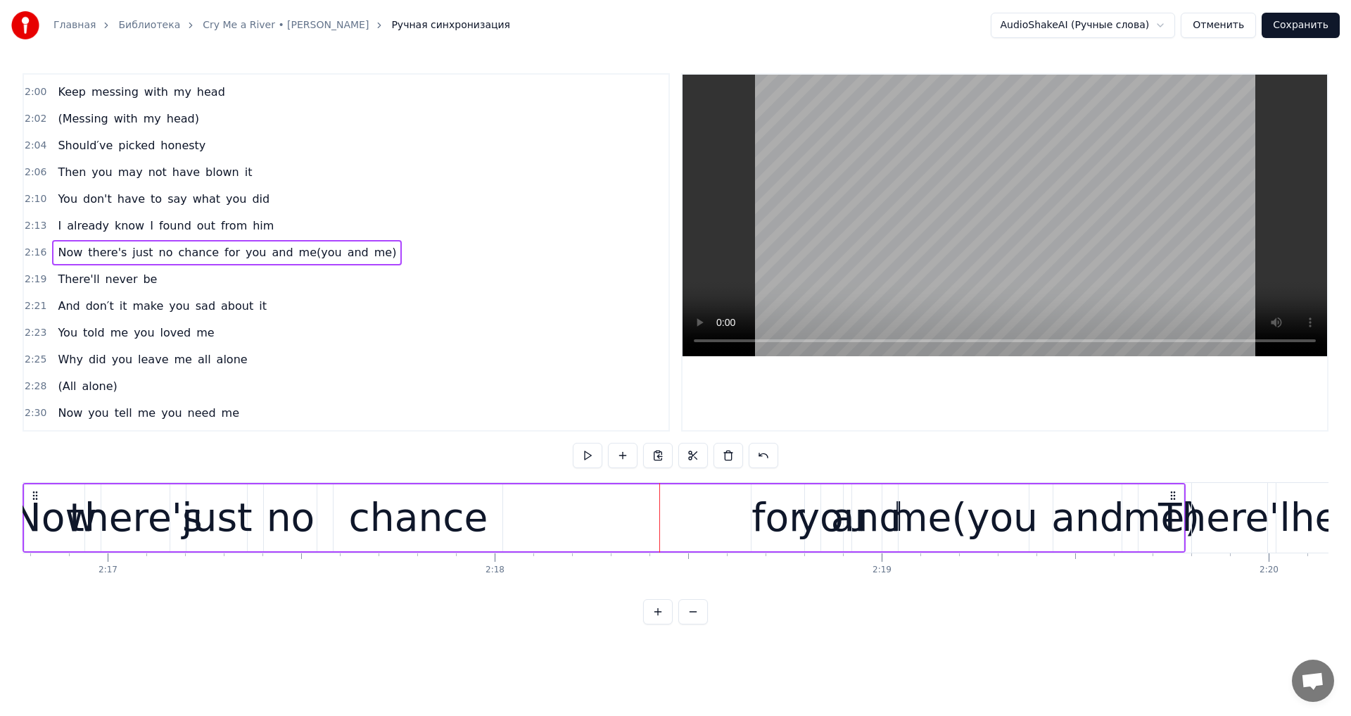
click at [298, 251] on span "me(you" at bounding box center [321, 252] width 46 height 16
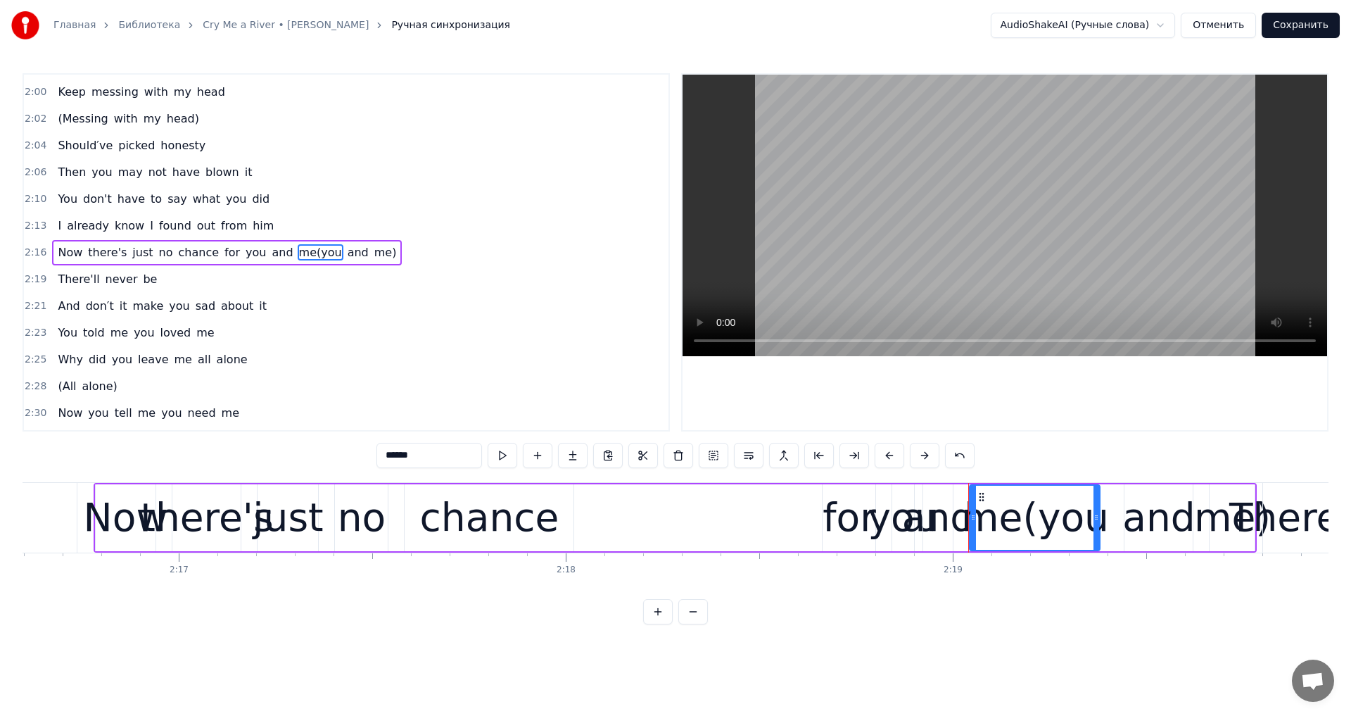
click at [420, 445] on input "******" at bounding box center [430, 455] width 106 height 25
click at [1127, 523] on div "and" at bounding box center [1158, 517] width 72 height 58
type input "***"
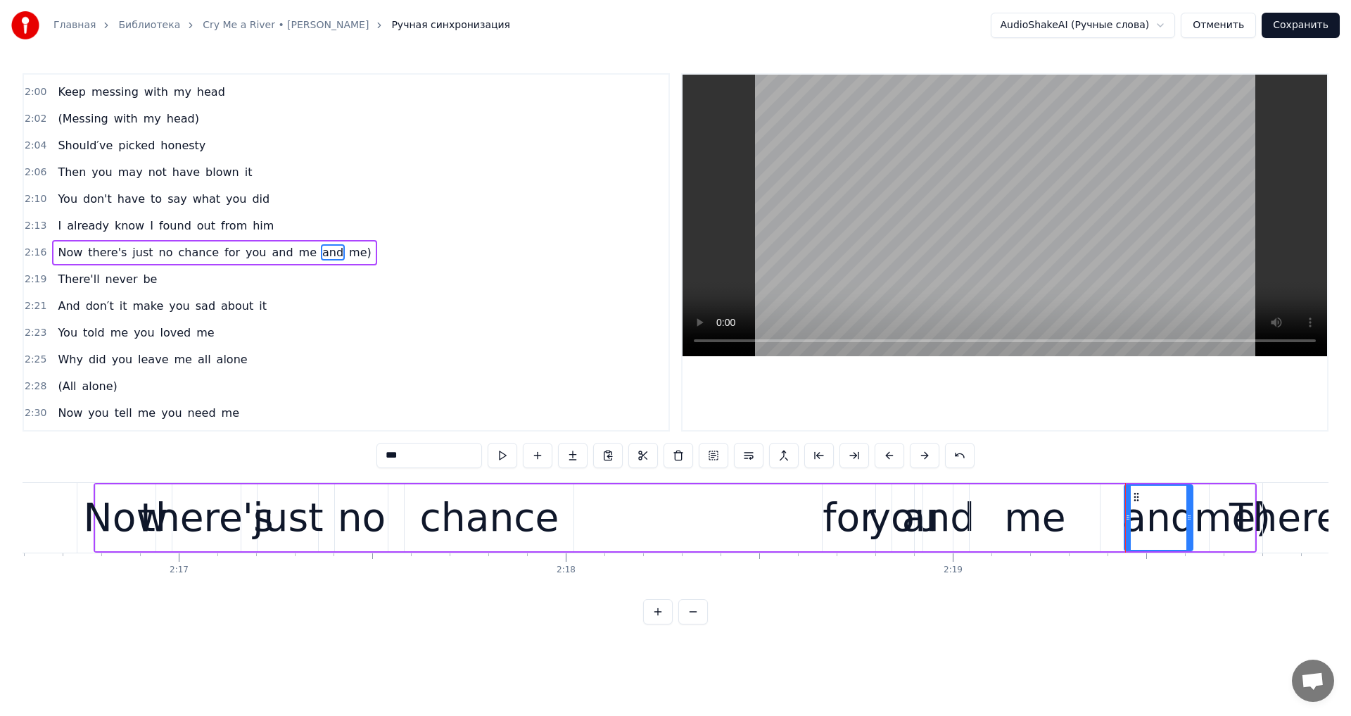
click at [666, 457] on button at bounding box center [679, 455] width 30 height 25
click at [1008, 512] on div "me" at bounding box center [1034, 517] width 61 height 58
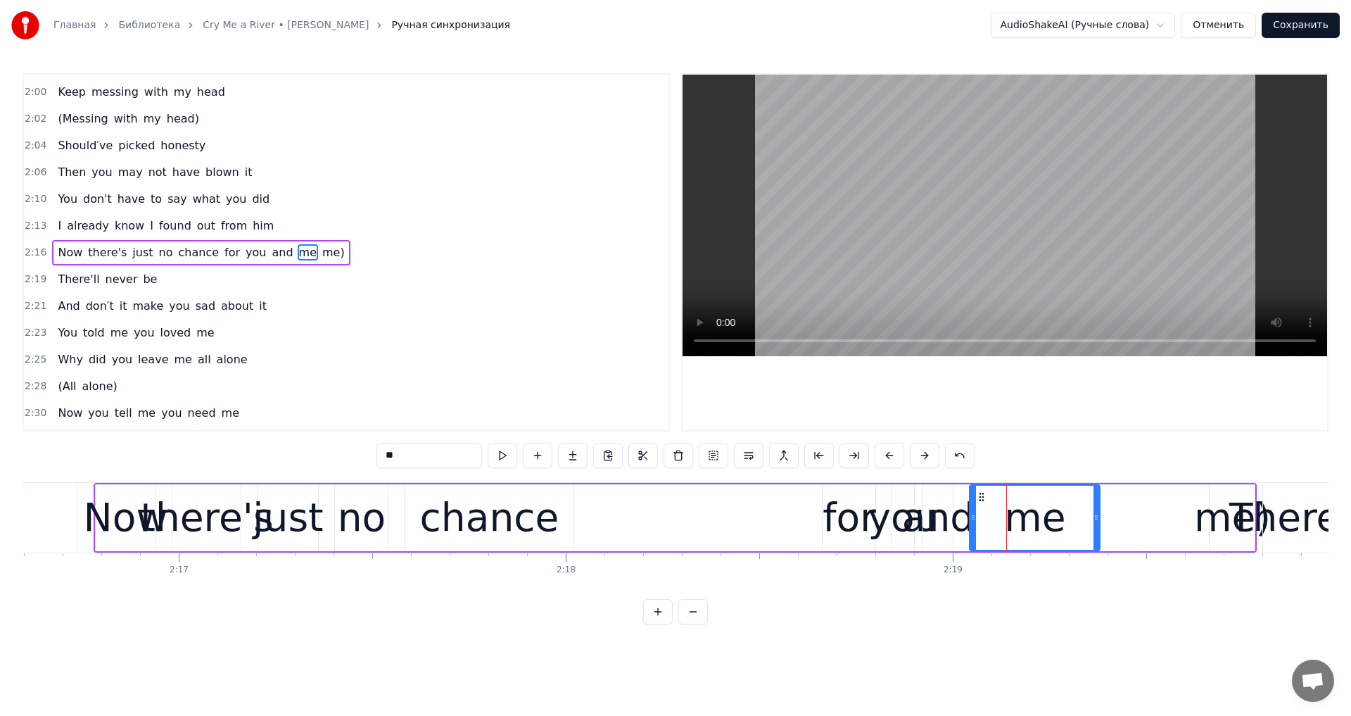
click at [321, 260] on span "me)" at bounding box center [333, 252] width 25 height 16
type input "***"
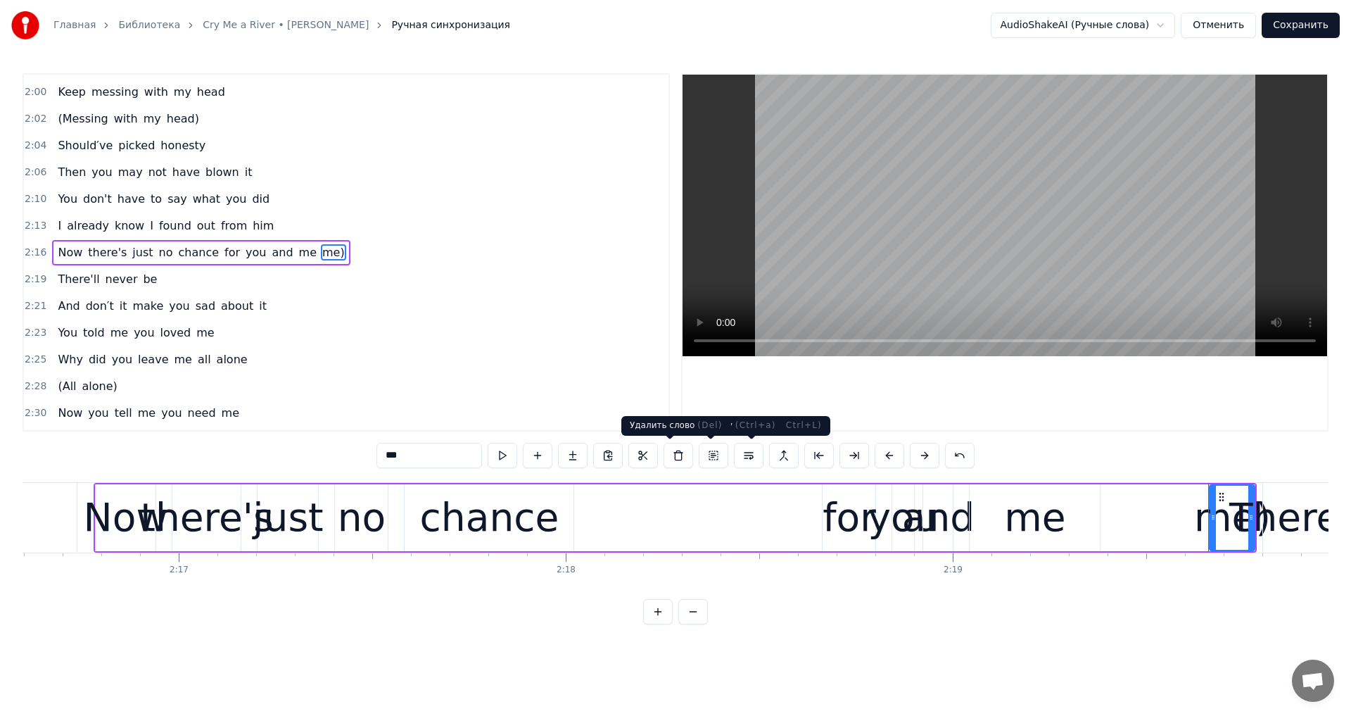
click at [683, 453] on button at bounding box center [679, 455] width 30 height 25
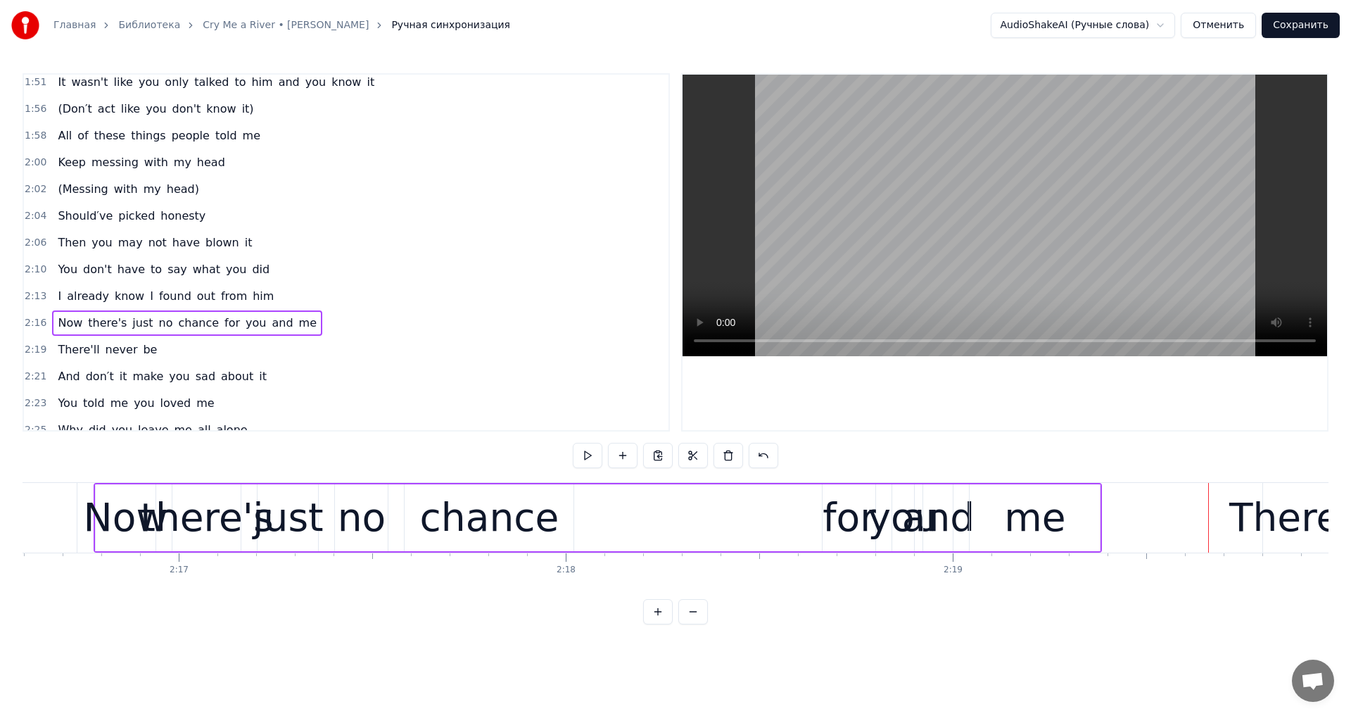
click at [113, 189] on span "with" at bounding box center [126, 189] width 27 height 16
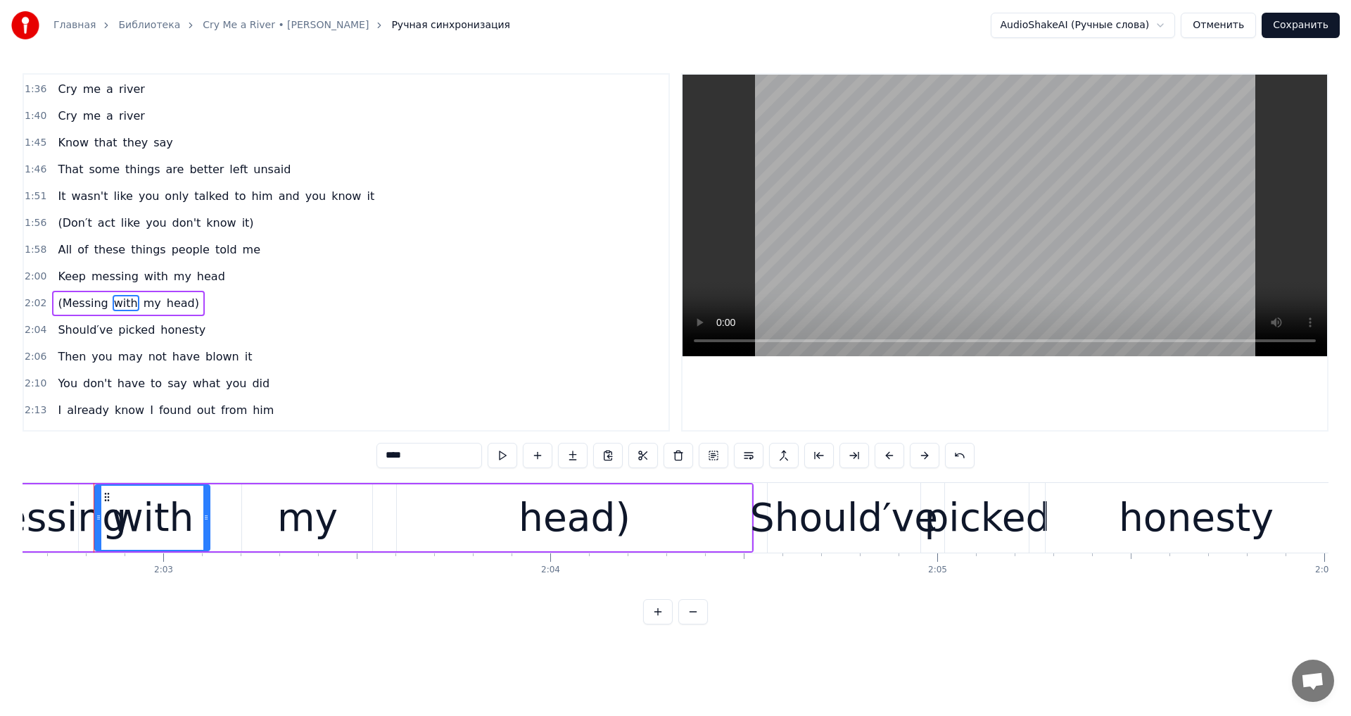
scroll to position [594, 0]
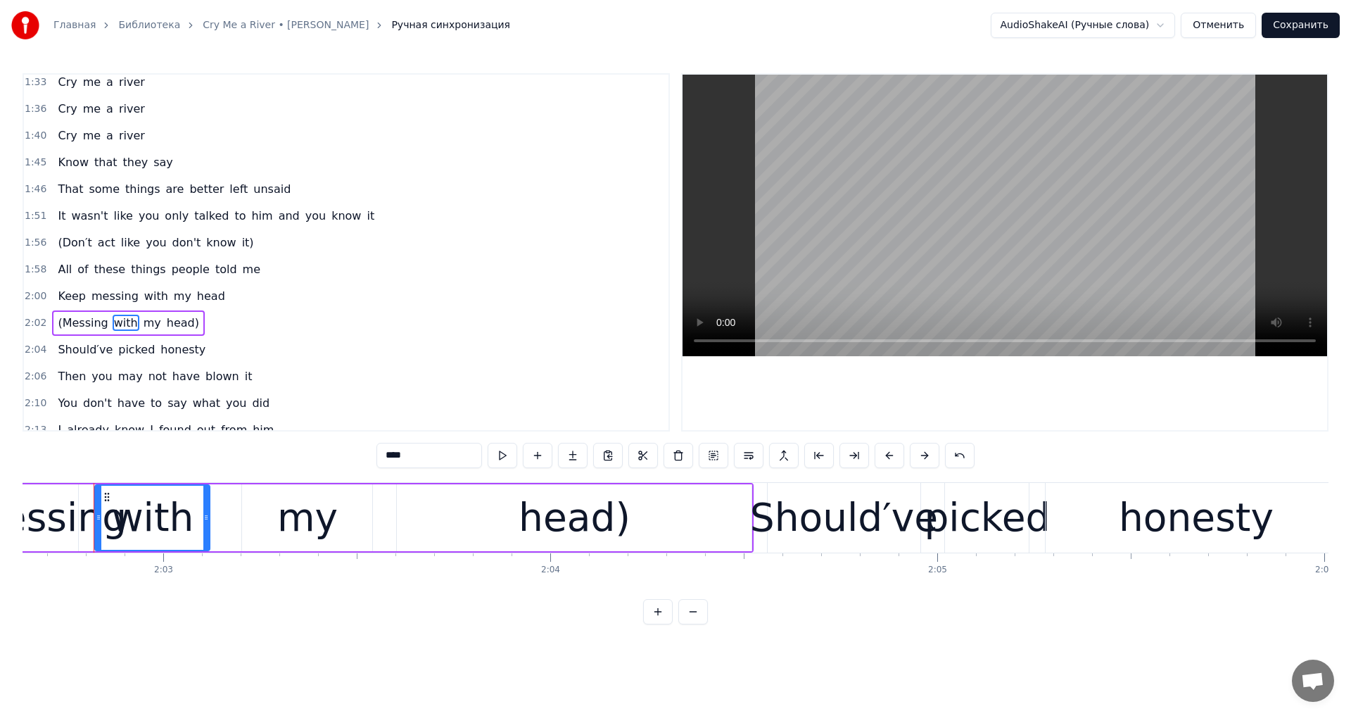
click at [64, 248] on span "(Don′t" at bounding box center [74, 242] width 37 height 16
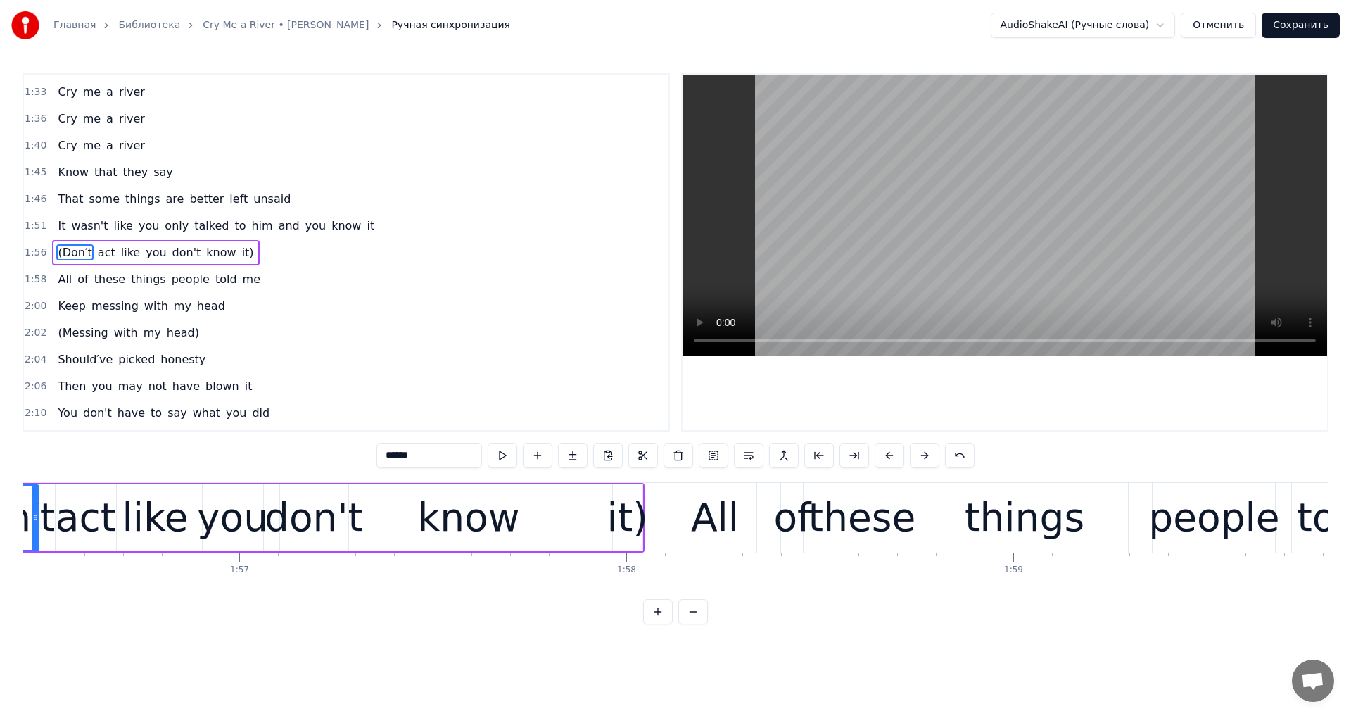
scroll to position [0, 44929]
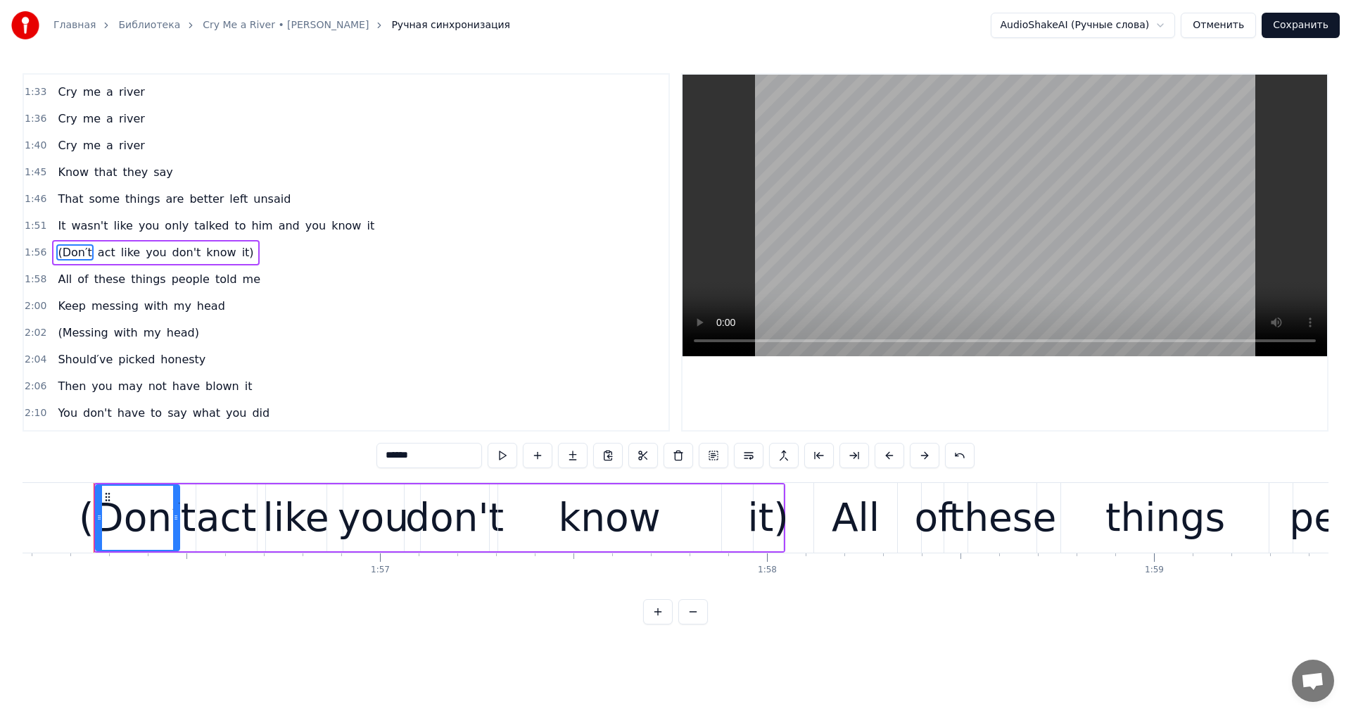
click at [141, 531] on div "(Don′t" at bounding box center [137, 517] width 117 height 58
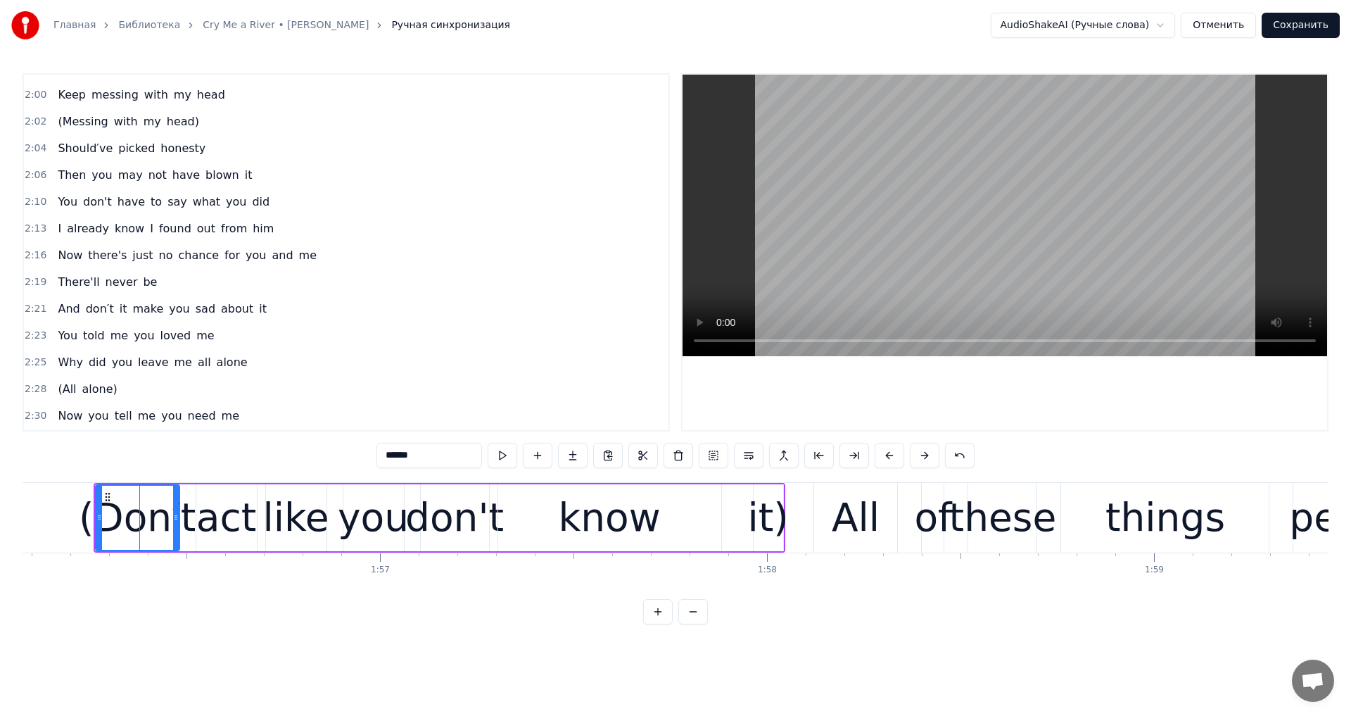
scroll to position [866, 0]
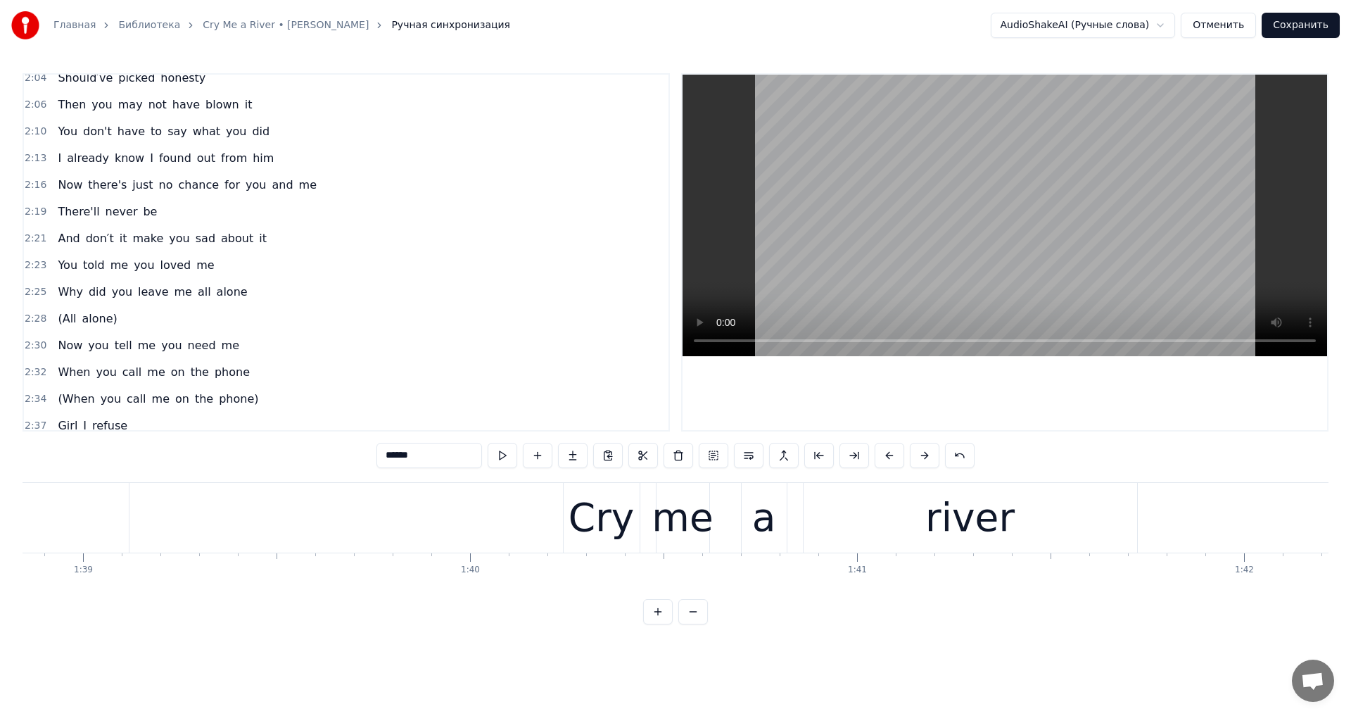
click at [1048, 258] on video at bounding box center [1005, 216] width 645 height 282
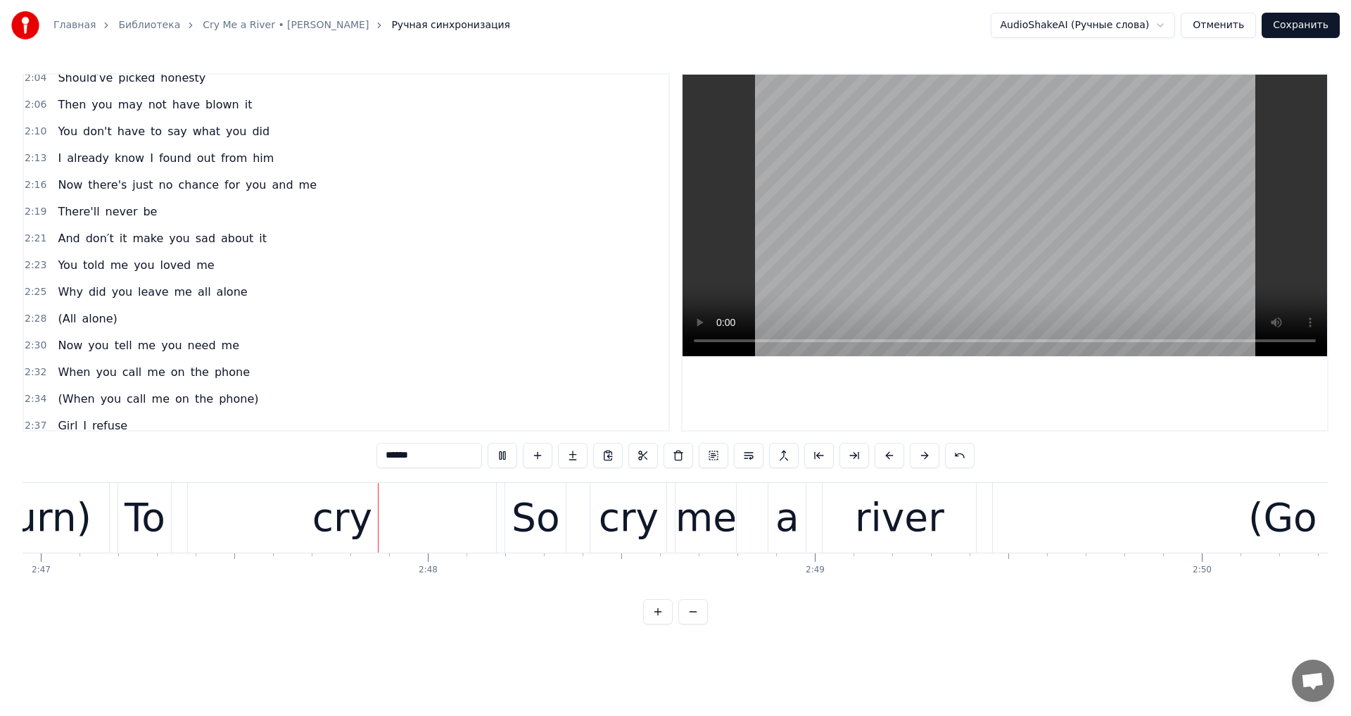
scroll to position [0, 64632]
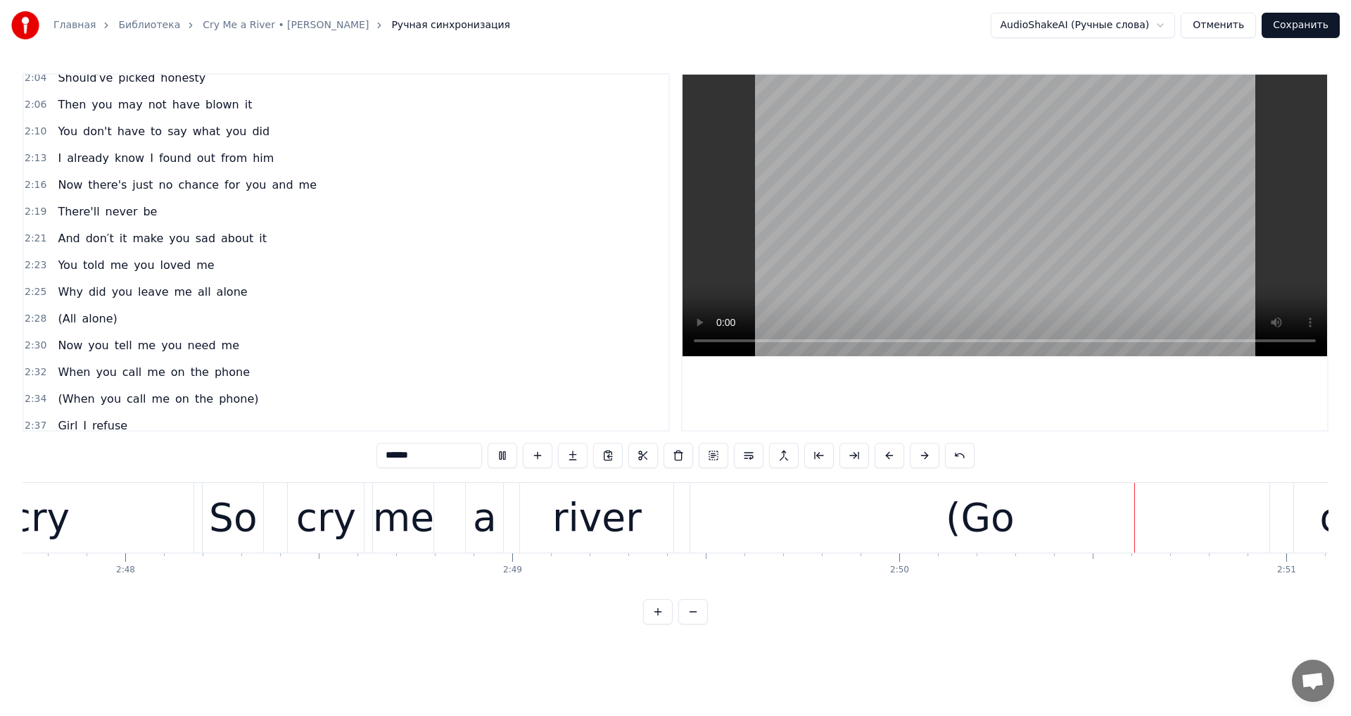
click at [976, 197] on video at bounding box center [1005, 216] width 645 height 282
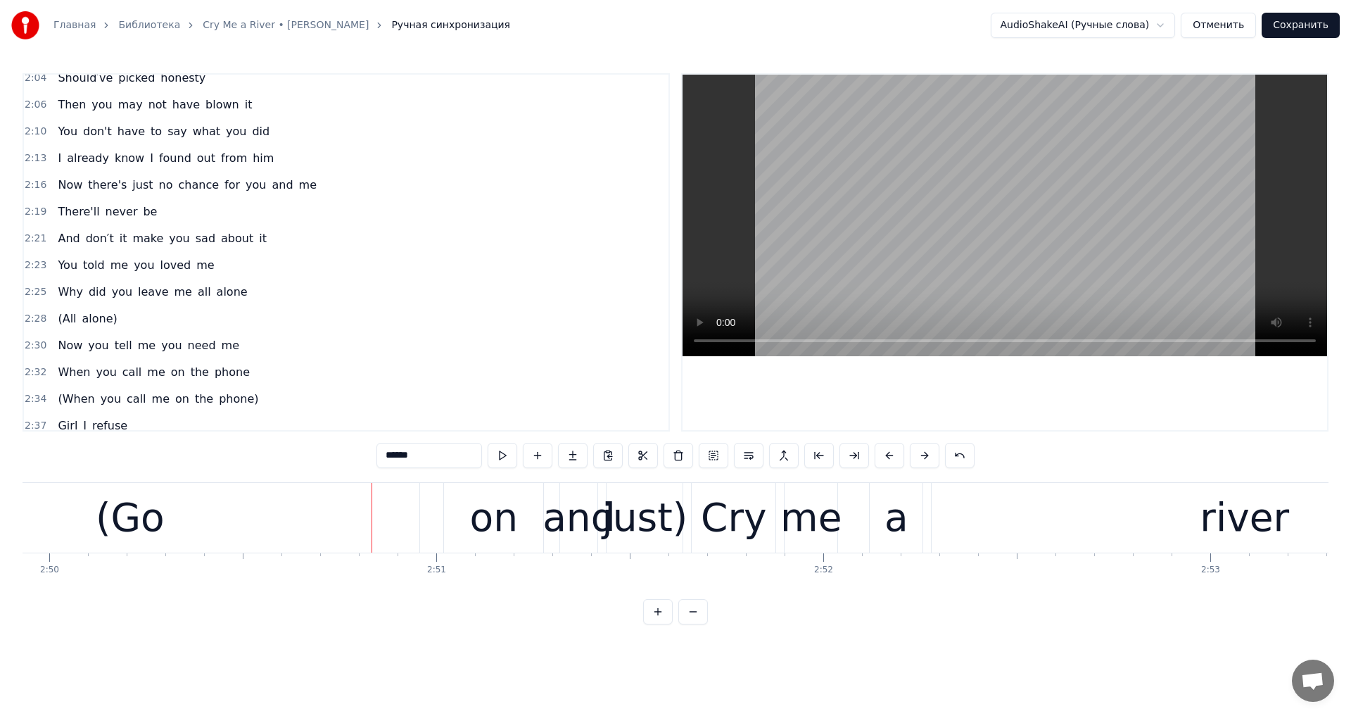
scroll to position [0, 65892]
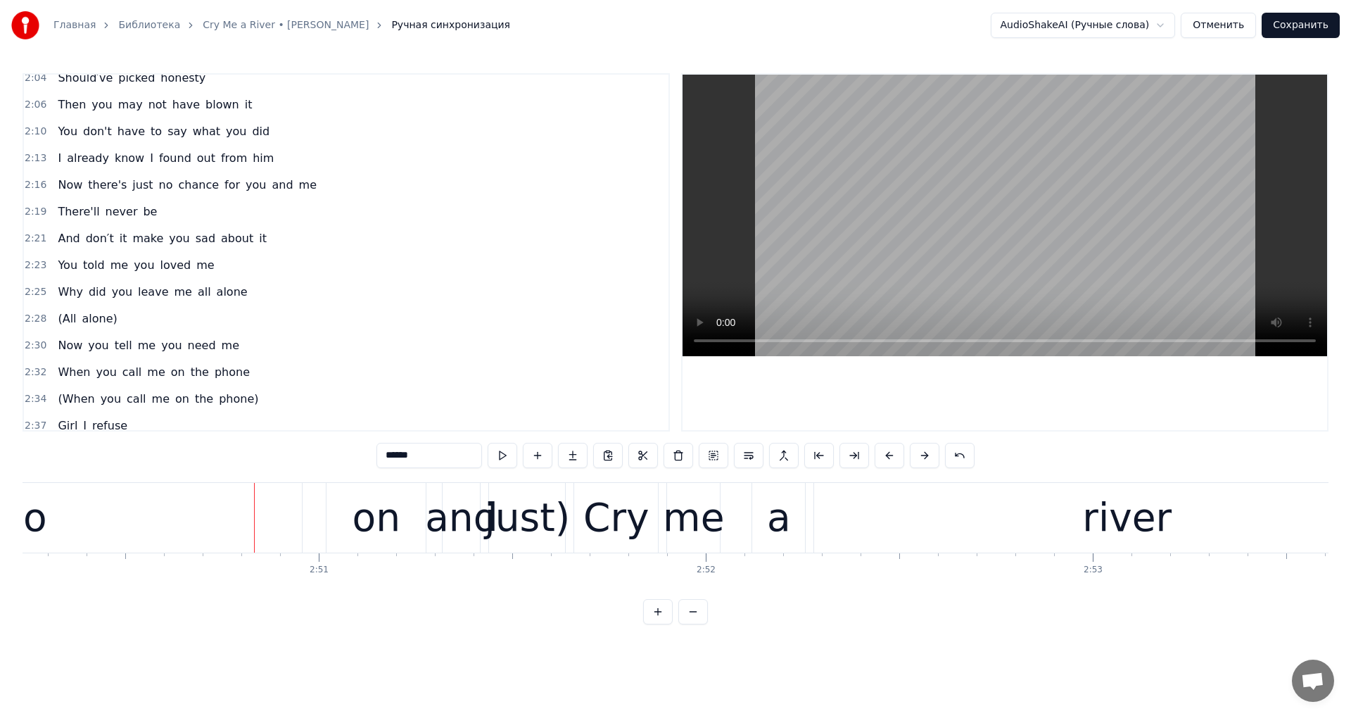
click at [121, 536] on div "(Go" at bounding box center [12, 518] width 579 height 70
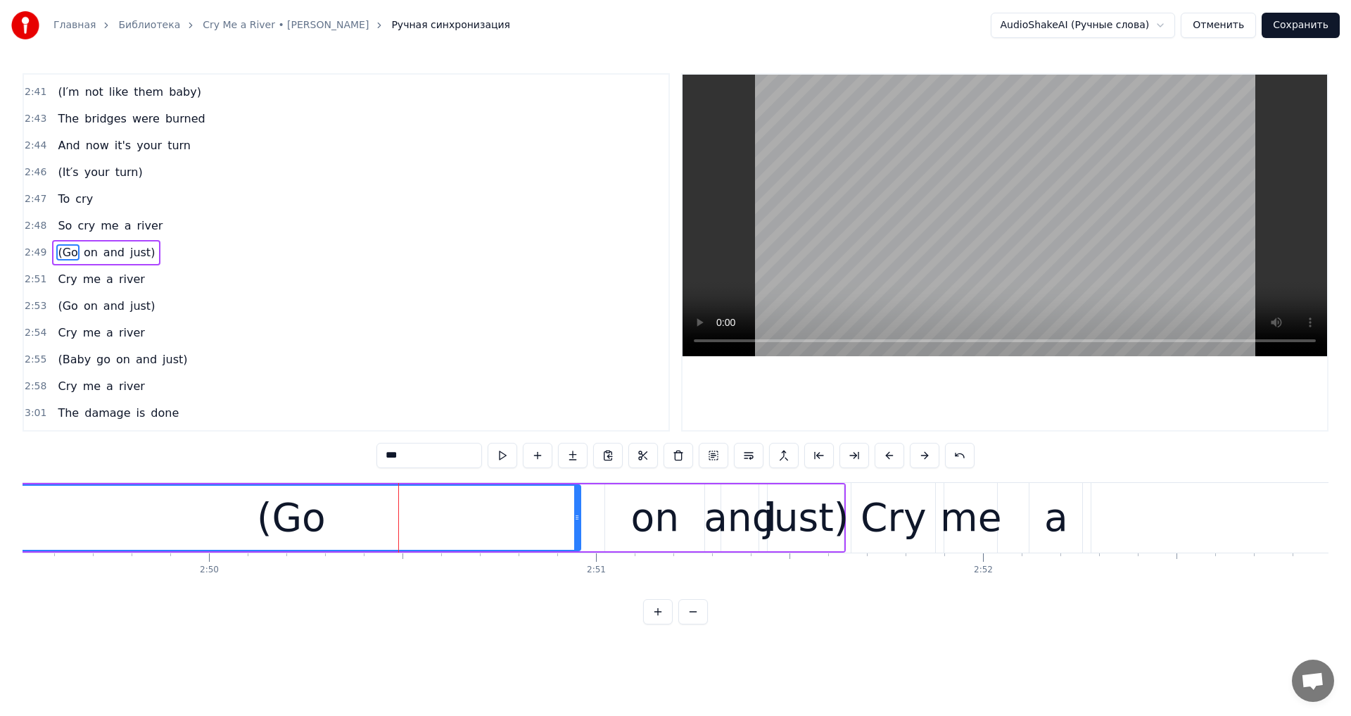
scroll to position [0, 65370]
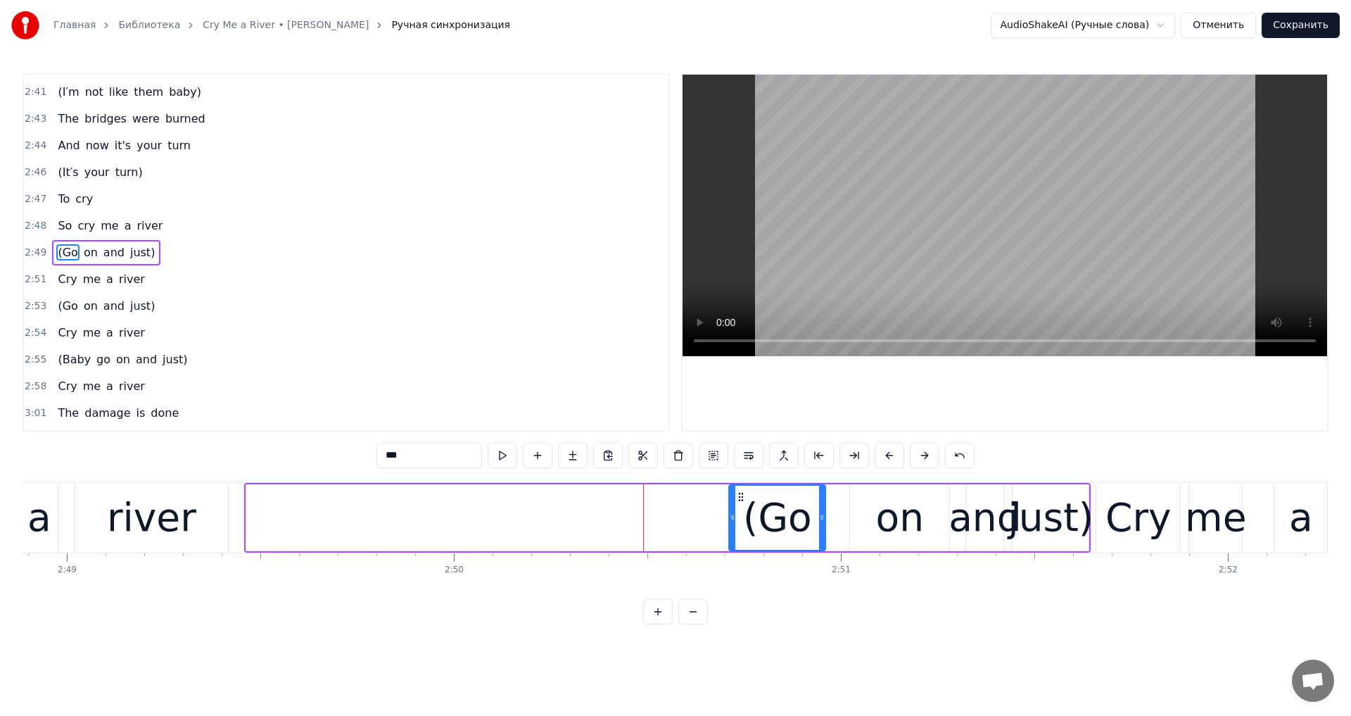
drag, startPoint x: 248, startPoint y: 515, endPoint x: 730, endPoint y: 564, distance: 485.3
click at [730, 564] on div "You were my sun You were my earth But you didn′t know all the ways I loved you,…" at bounding box center [676, 535] width 1306 height 106
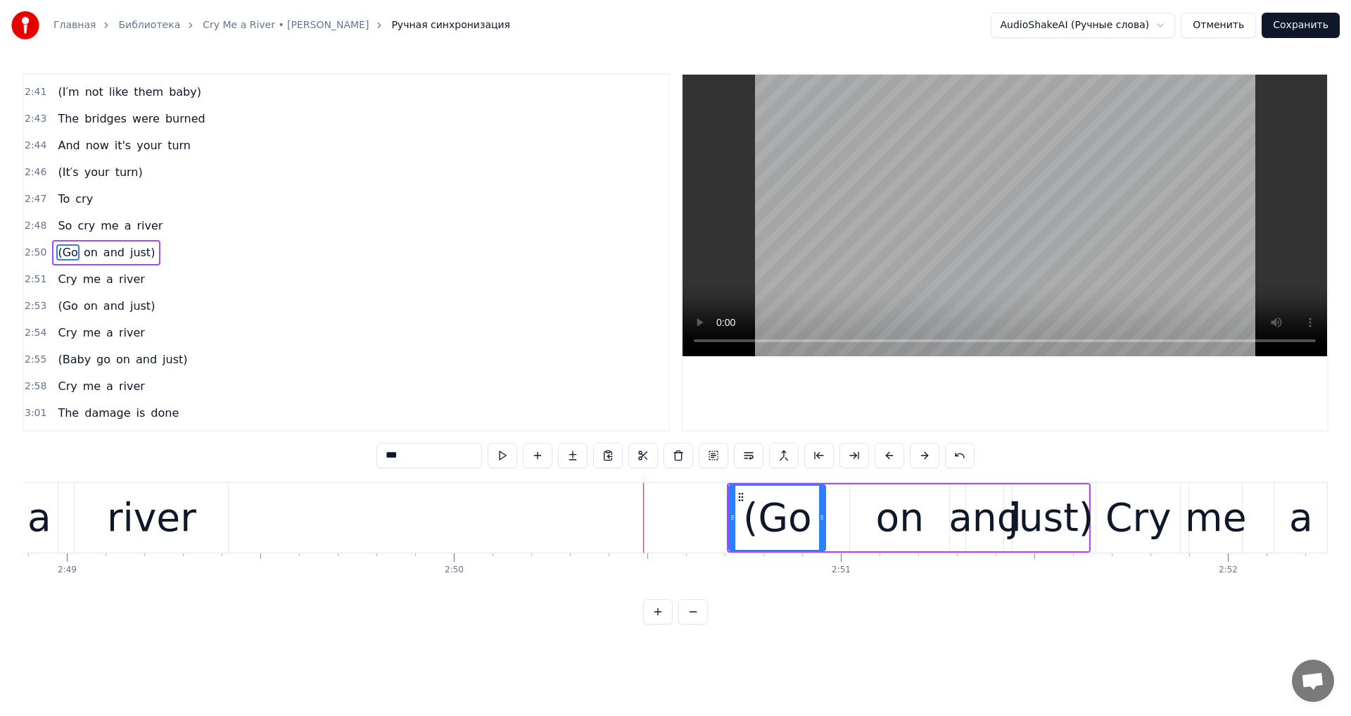
click at [201, 494] on div "river" at bounding box center [151, 518] width 153 height 70
type input "*****"
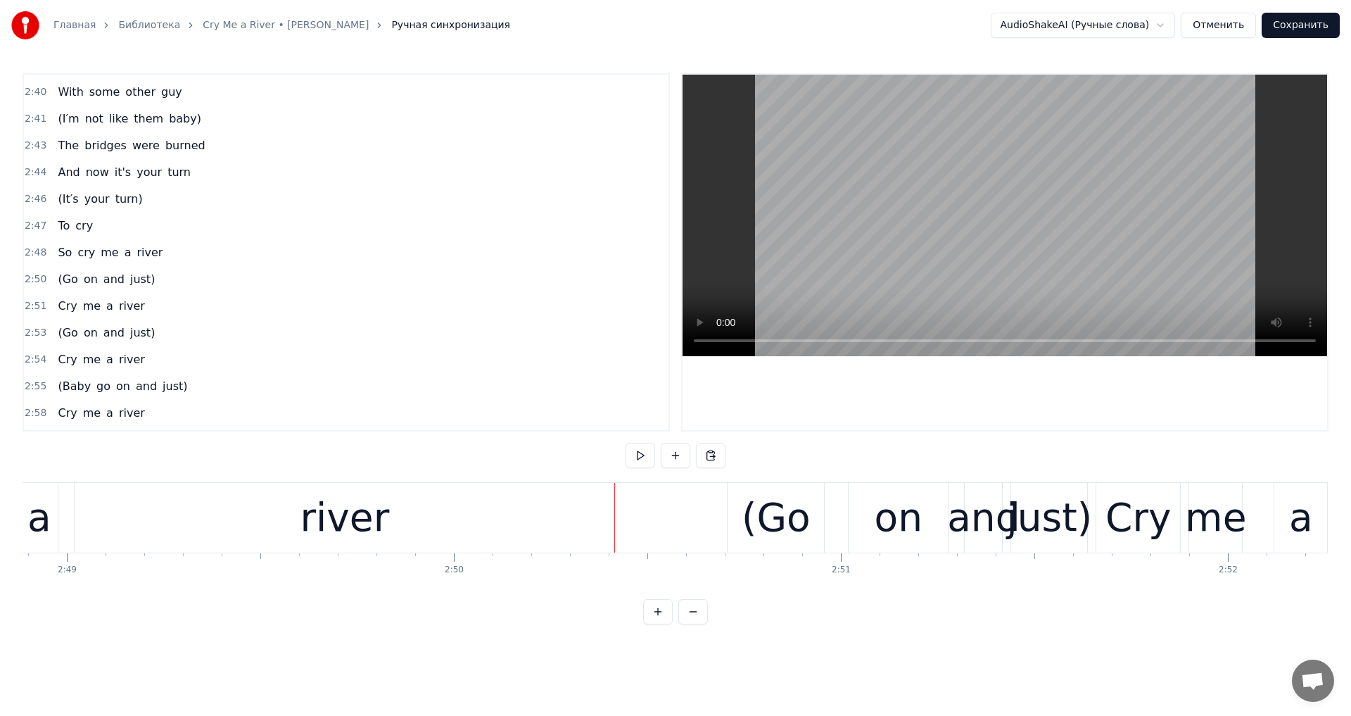
click at [1016, 216] on video at bounding box center [1005, 216] width 645 height 282
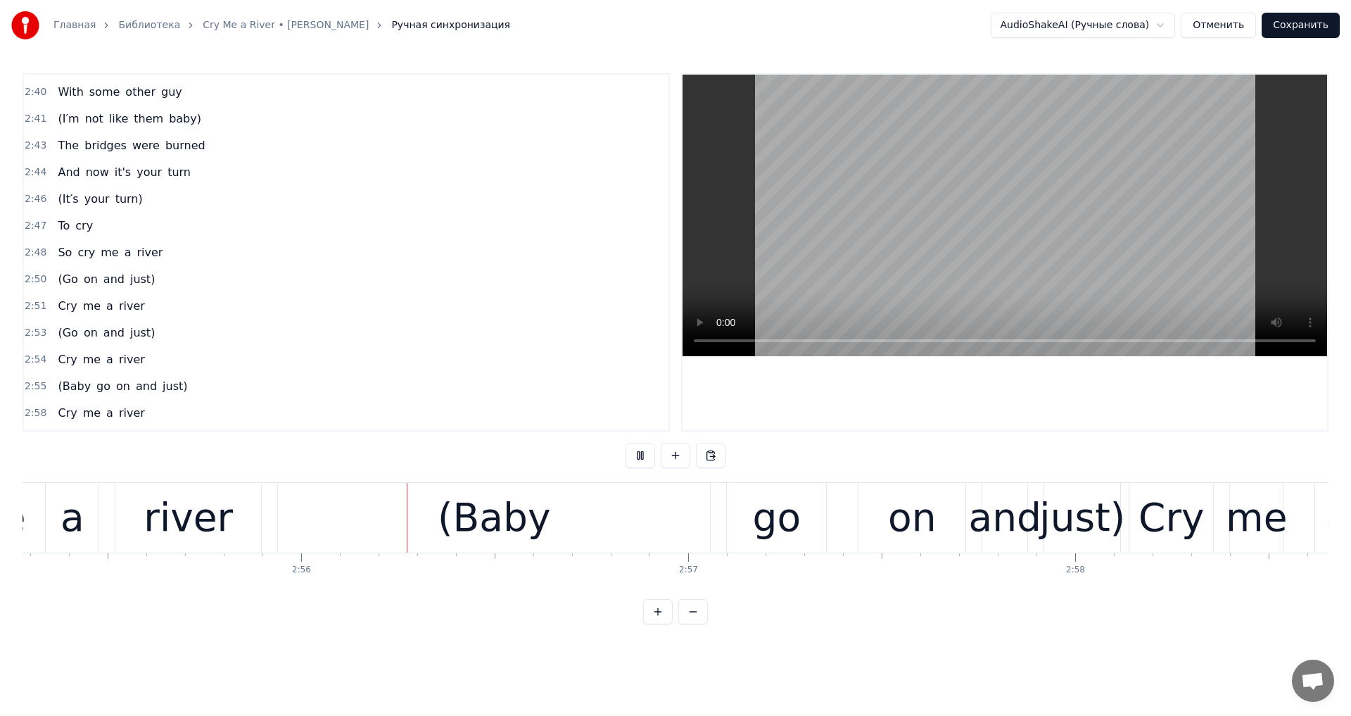
scroll to position [0, 67851]
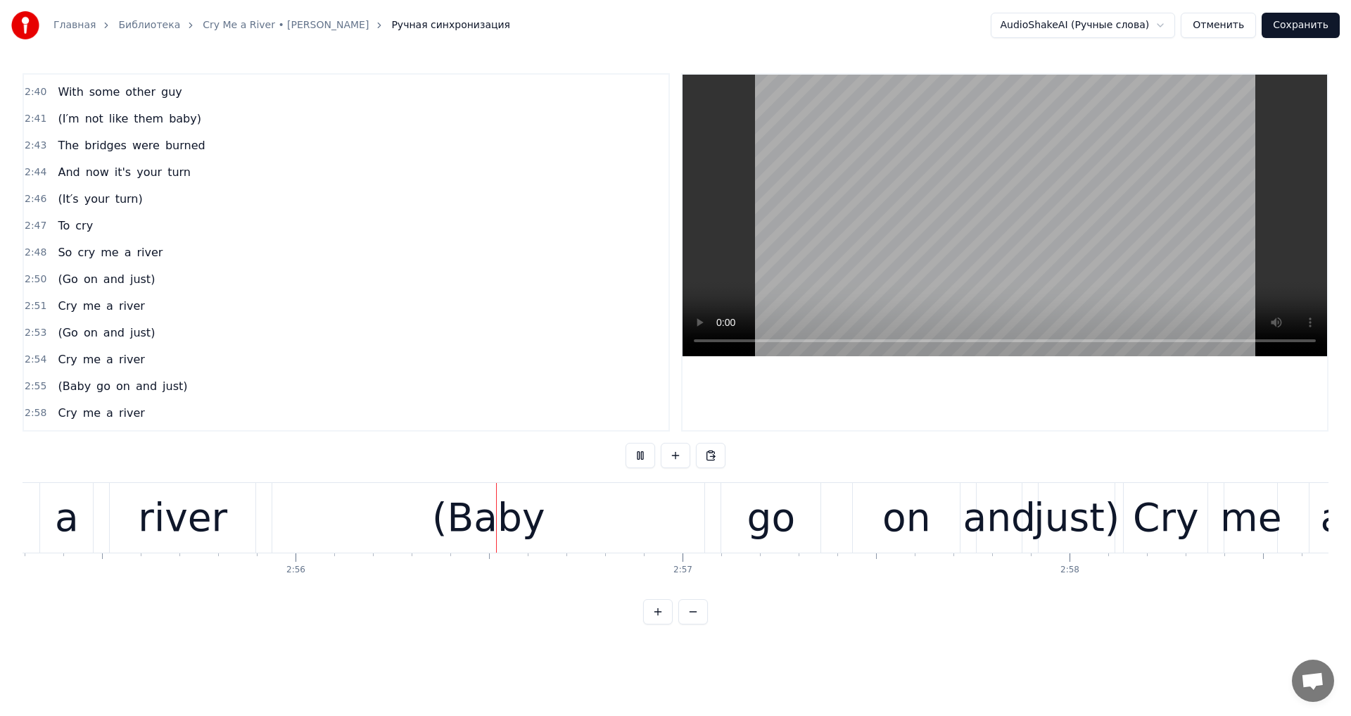
click at [1016, 229] on video at bounding box center [1005, 216] width 645 height 282
click at [563, 536] on div "(Baby" at bounding box center [488, 518] width 432 height 70
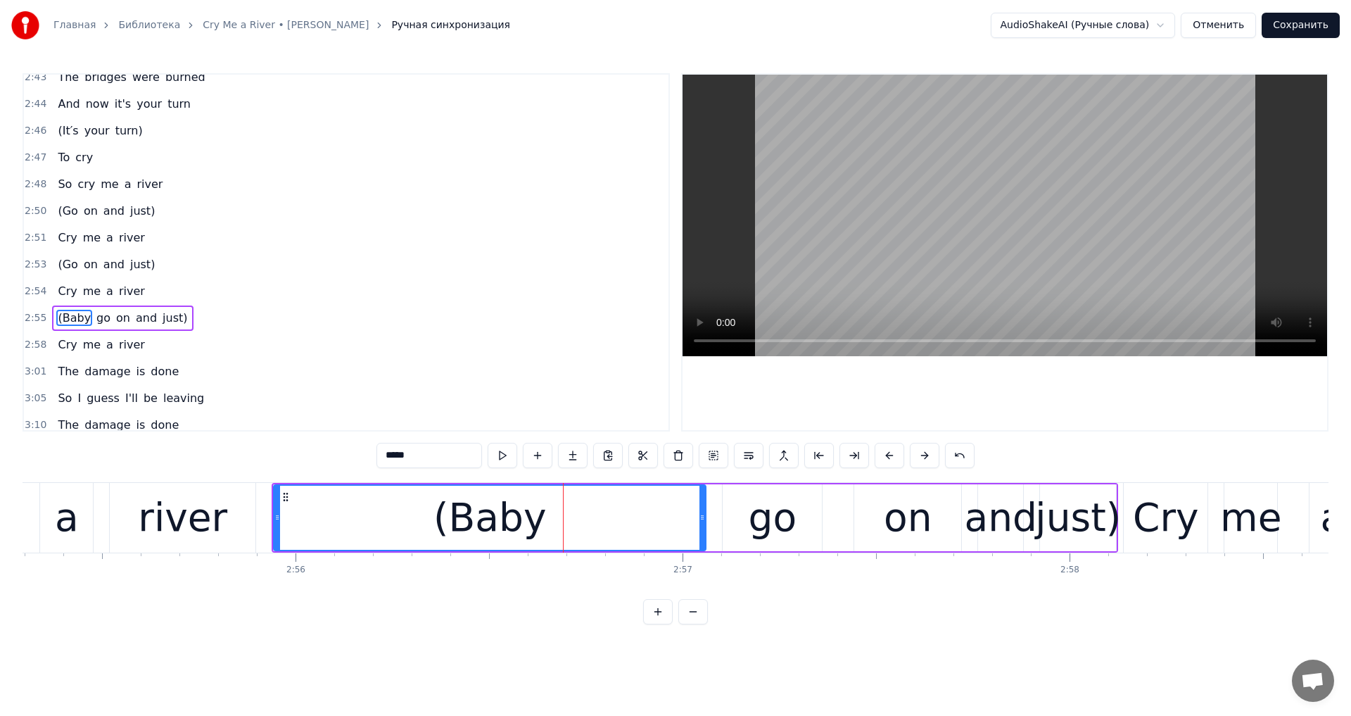
scroll to position [1386, 0]
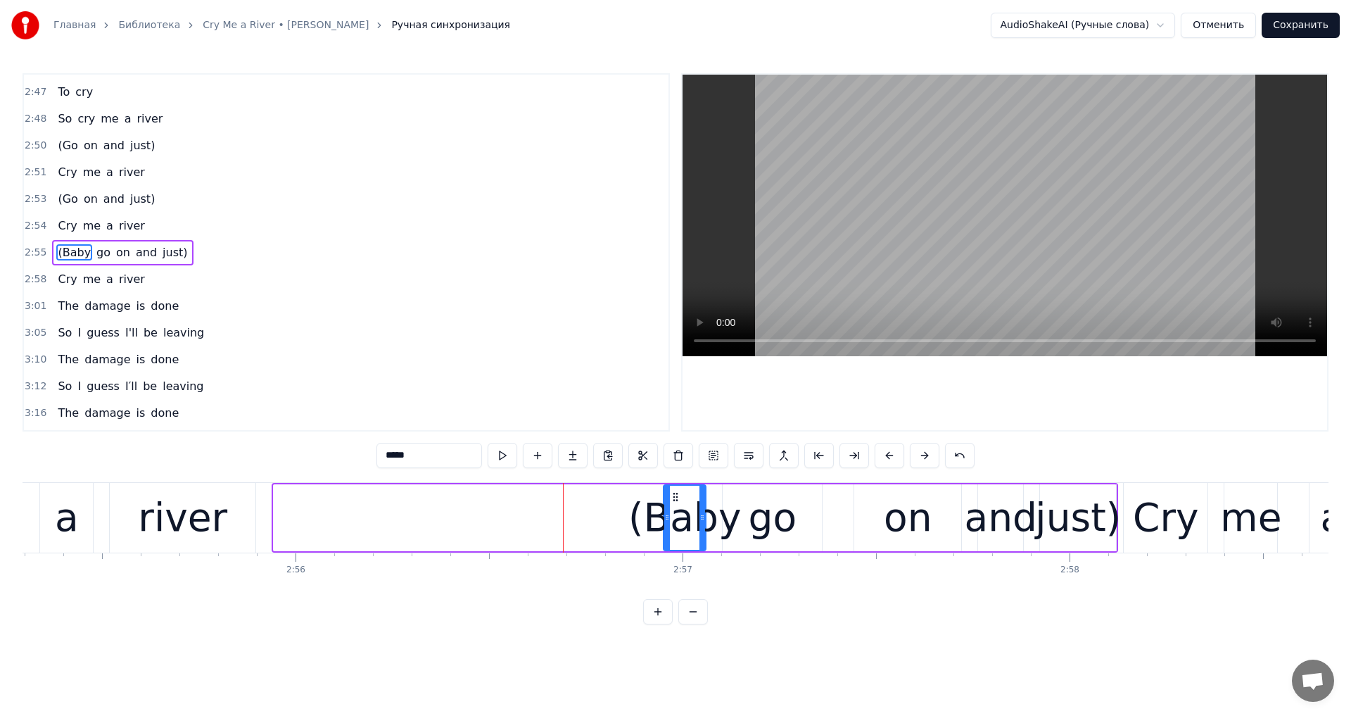
drag, startPoint x: 275, startPoint y: 521, endPoint x: 665, endPoint y: 544, distance: 390.5
click at [665, 544] on div at bounding box center [667, 518] width 6 height 64
click at [175, 508] on div "river" at bounding box center [182, 517] width 89 height 58
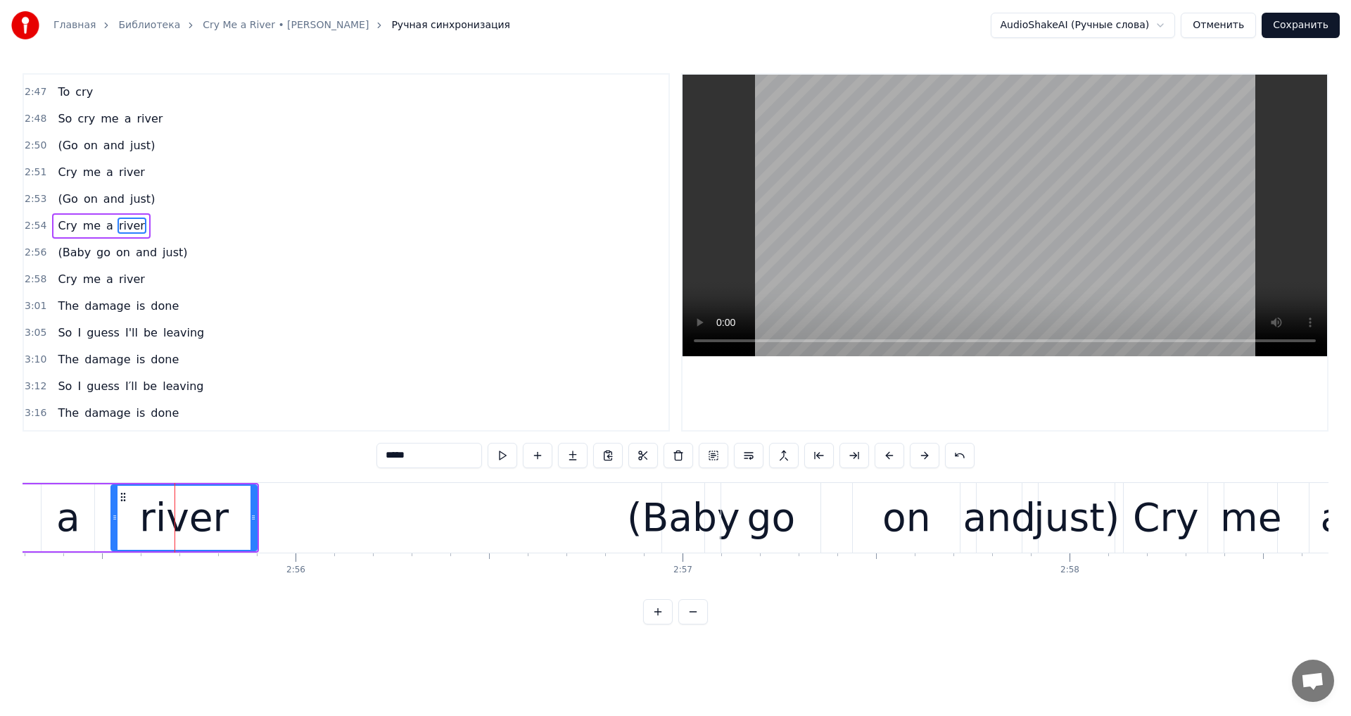
scroll to position [1360, 0]
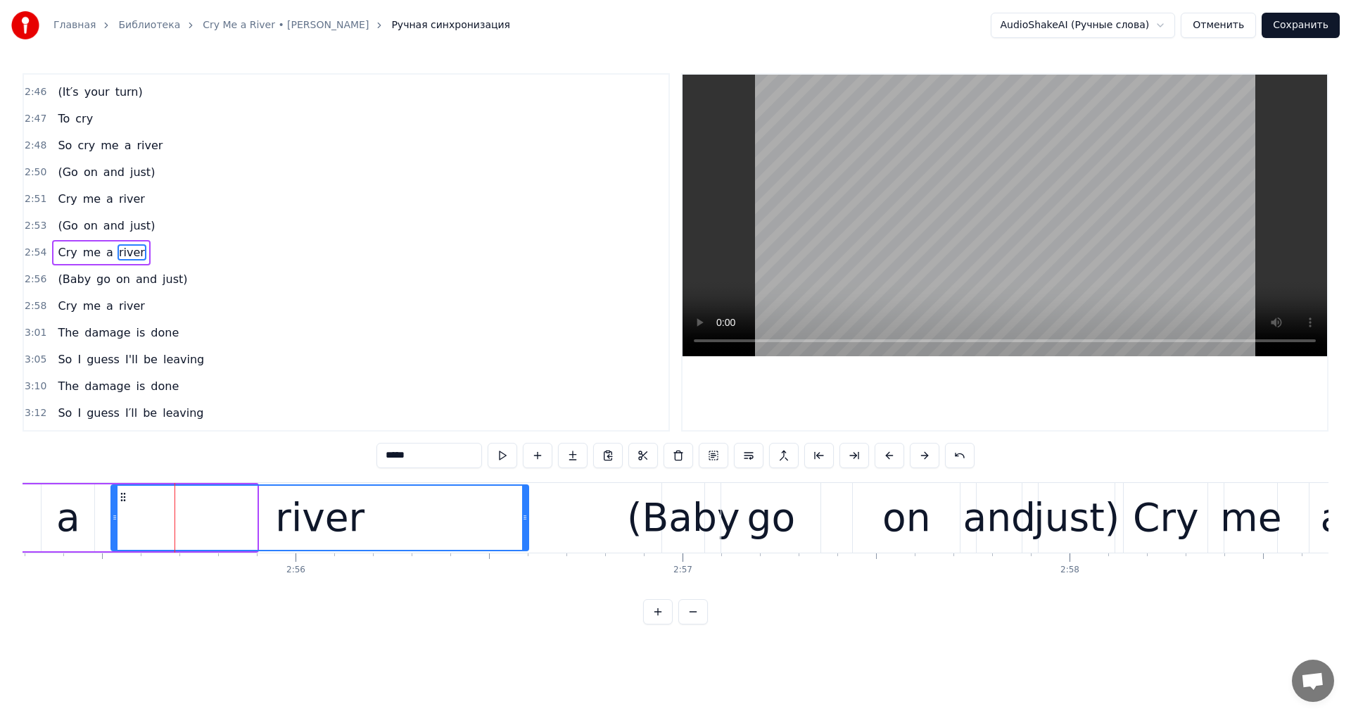
drag, startPoint x: 252, startPoint y: 511, endPoint x: 531, endPoint y: 526, distance: 279.1
click at [528, 526] on div at bounding box center [525, 518] width 6 height 64
click at [983, 199] on video at bounding box center [1005, 216] width 645 height 282
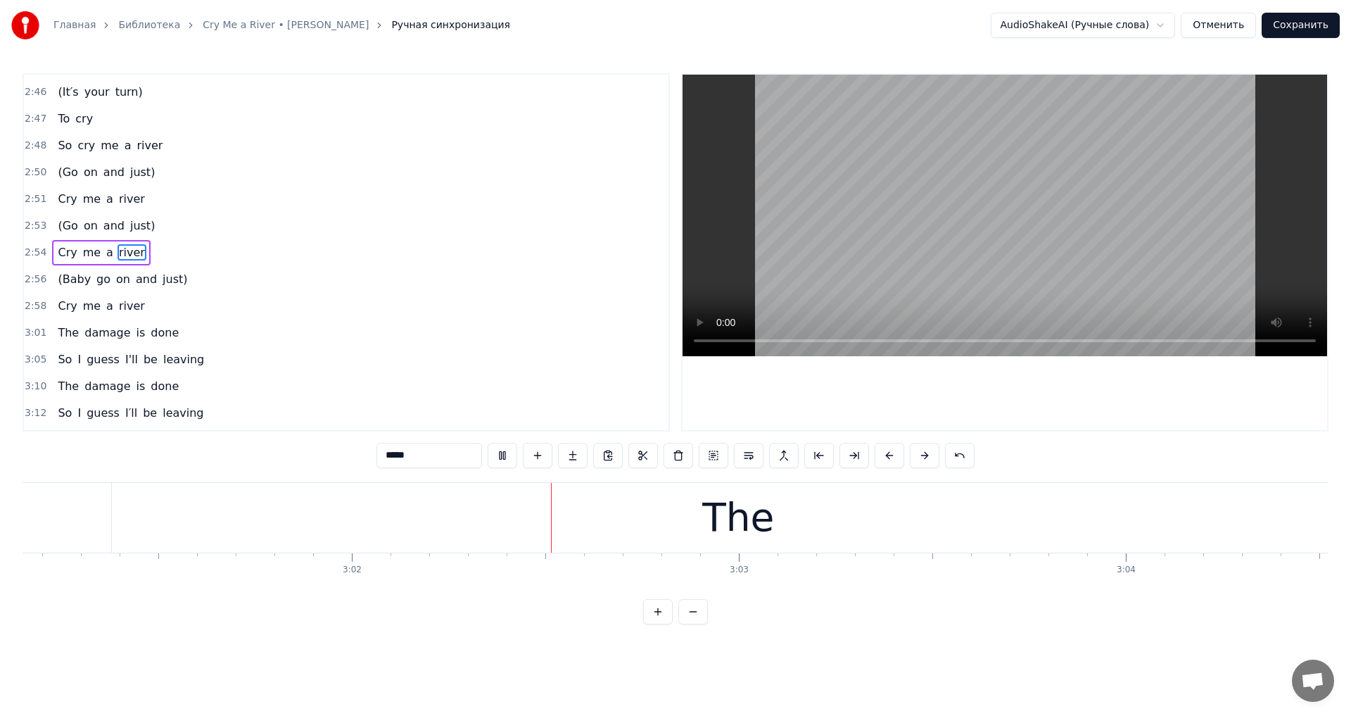
scroll to position [0, 70328]
click at [983, 201] on video at bounding box center [1005, 216] width 645 height 282
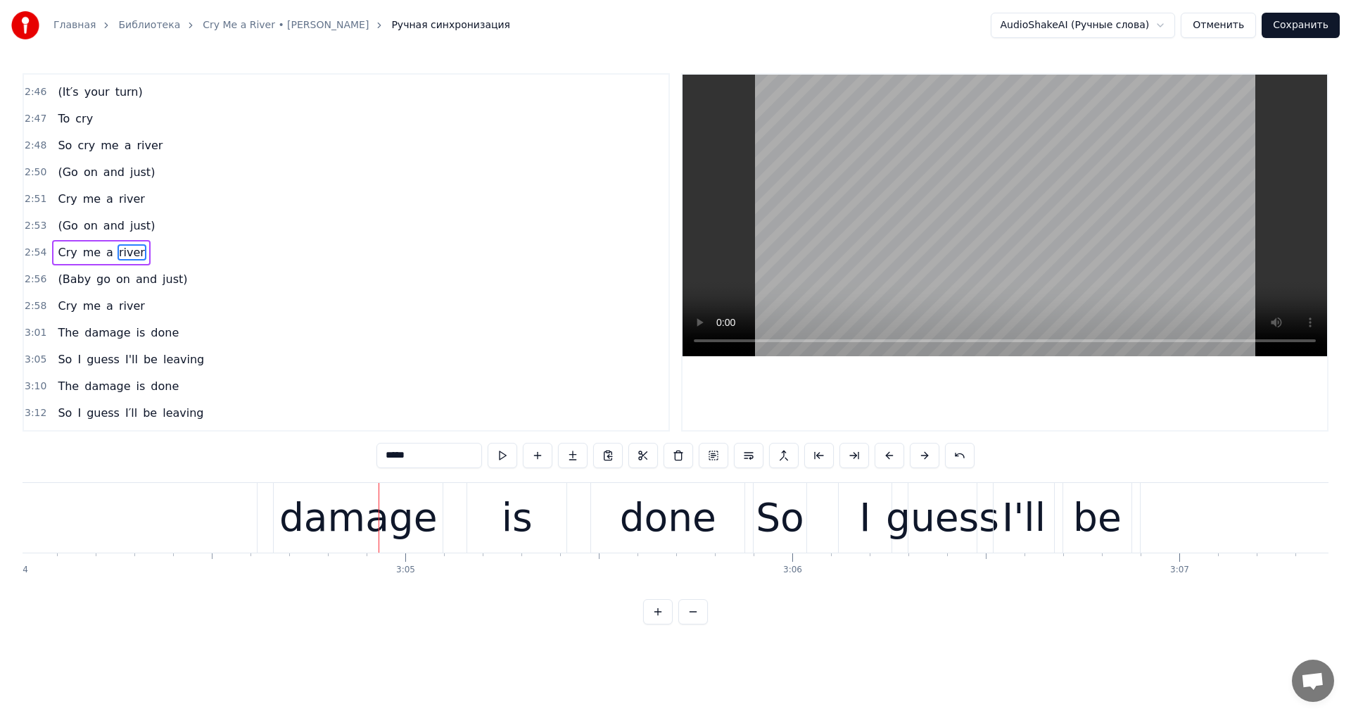
scroll to position [0, 71510]
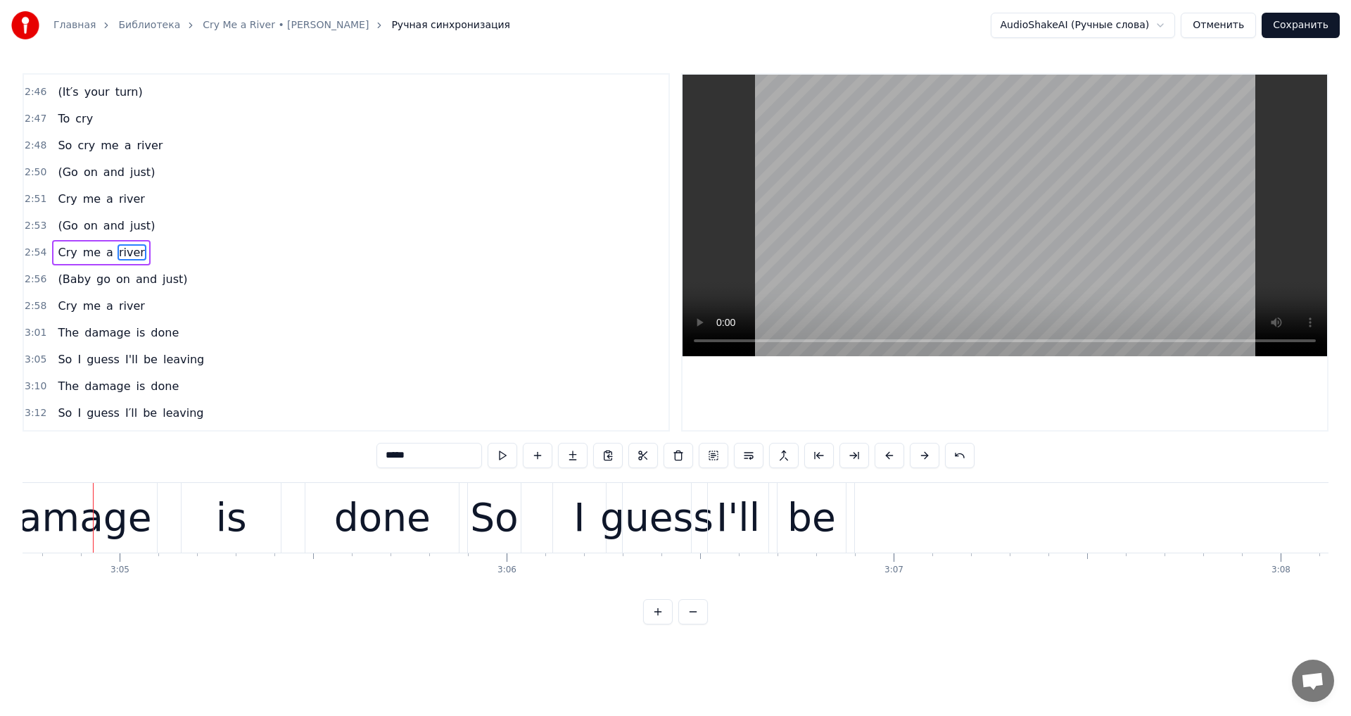
click at [983, 207] on video at bounding box center [1005, 216] width 645 height 282
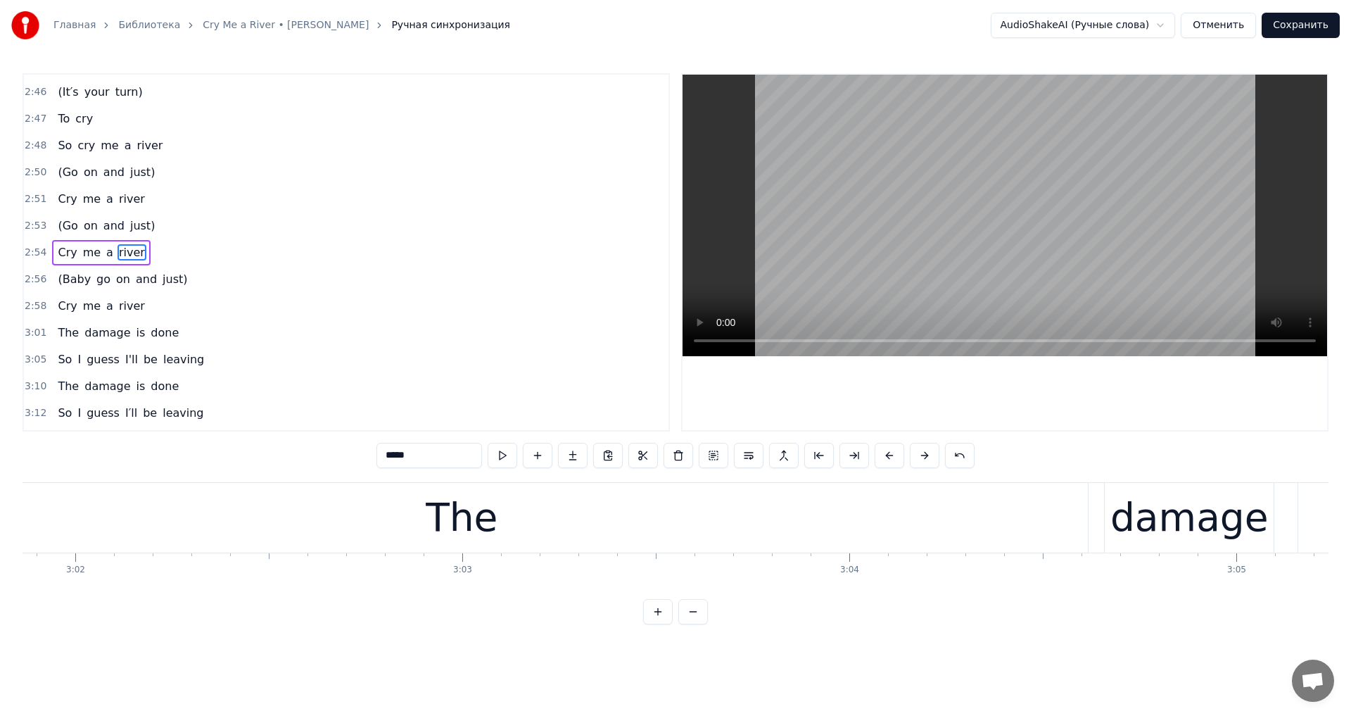
scroll to position [0, 70271]
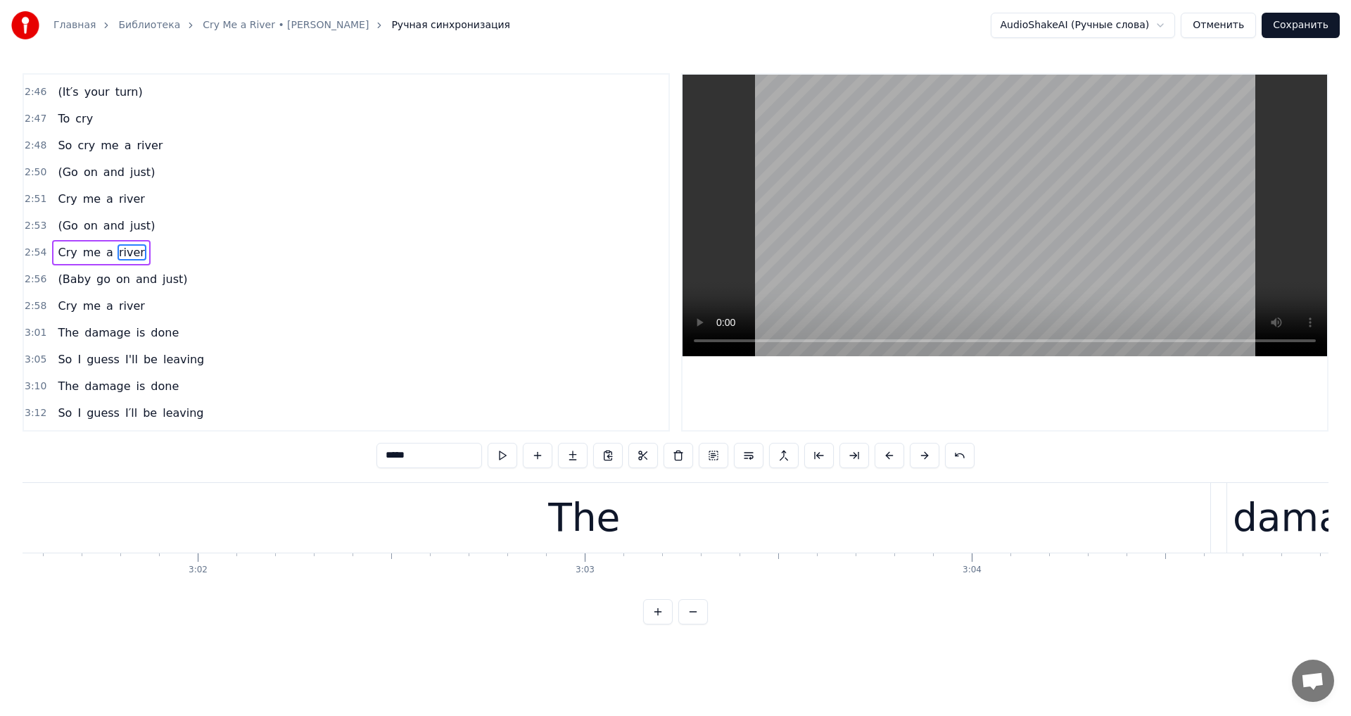
click at [536, 540] on div "The" at bounding box center [584, 518] width 1253 height 70
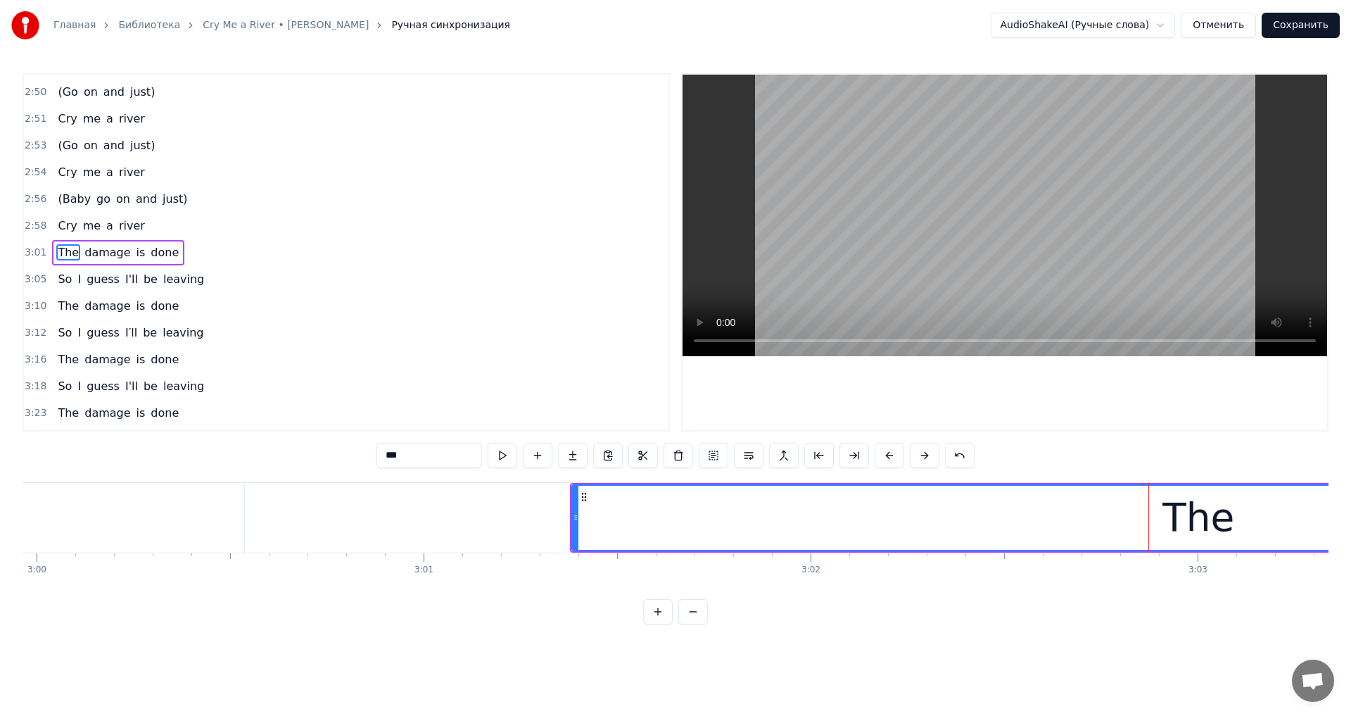
scroll to position [0, 69535]
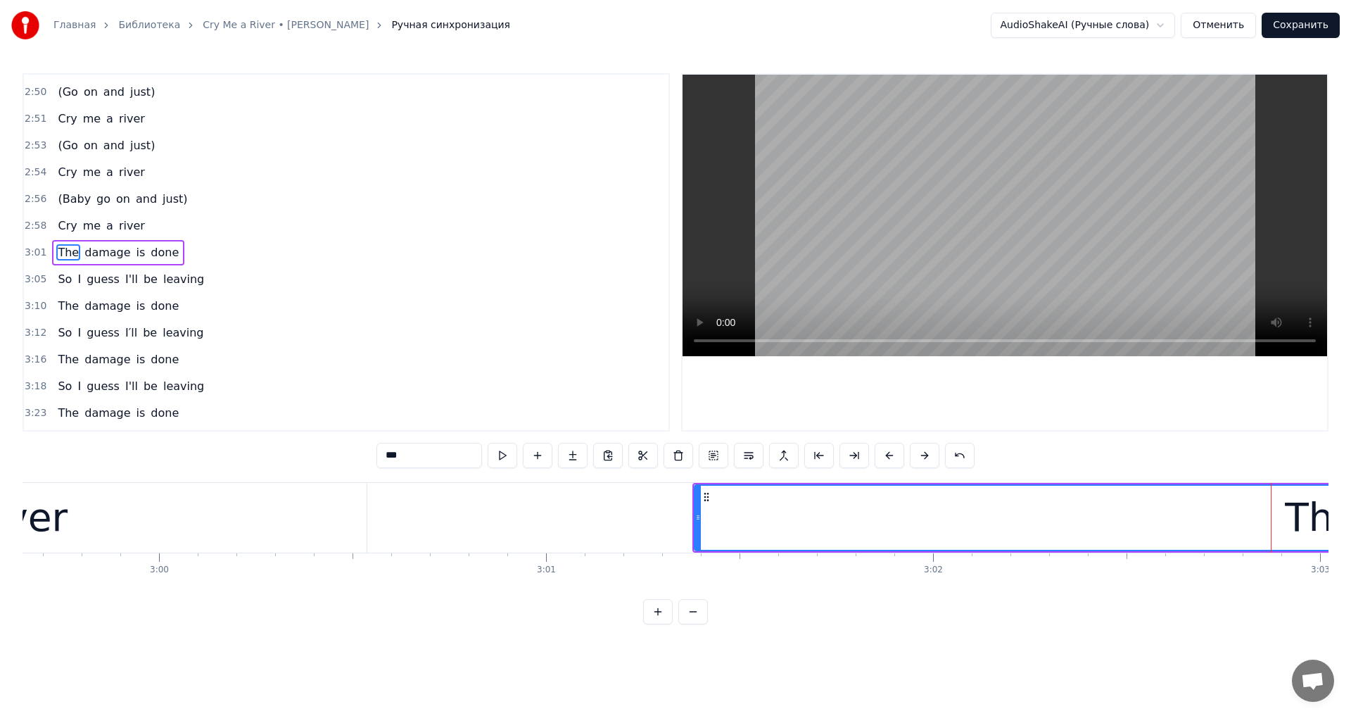
click at [695, 519] on div "The" at bounding box center [1321, 517] width 1254 height 67
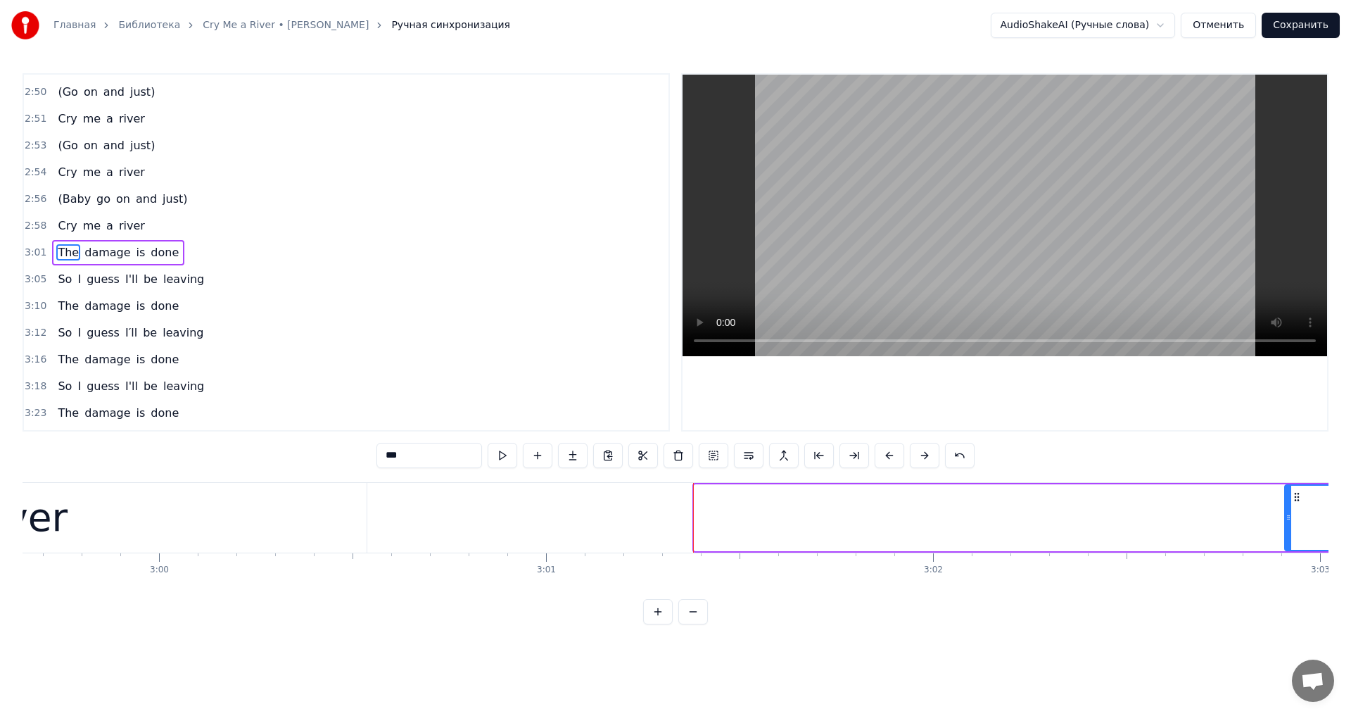
drag, startPoint x: 697, startPoint y: 515, endPoint x: 1288, endPoint y: 514, distance: 590.5
click at [1288, 514] on icon at bounding box center [1289, 517] width 6 height 11
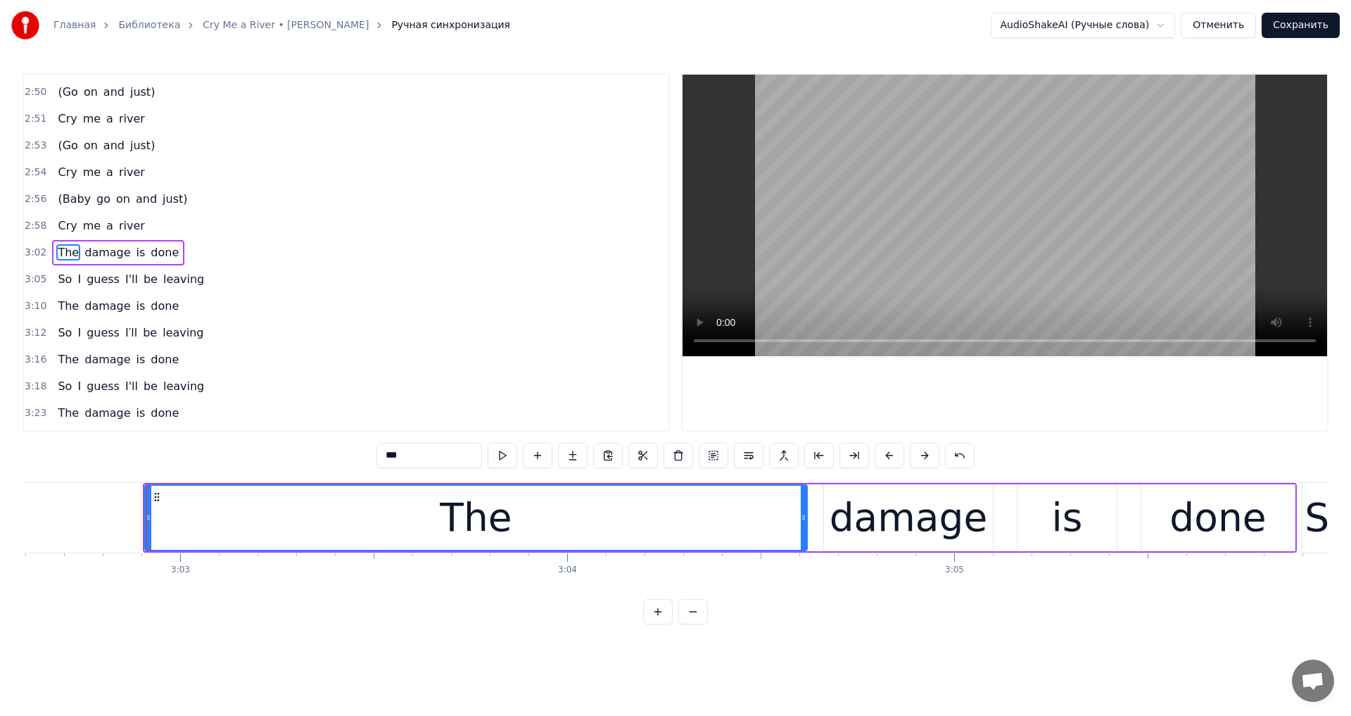
scroll to position [0, 70729]
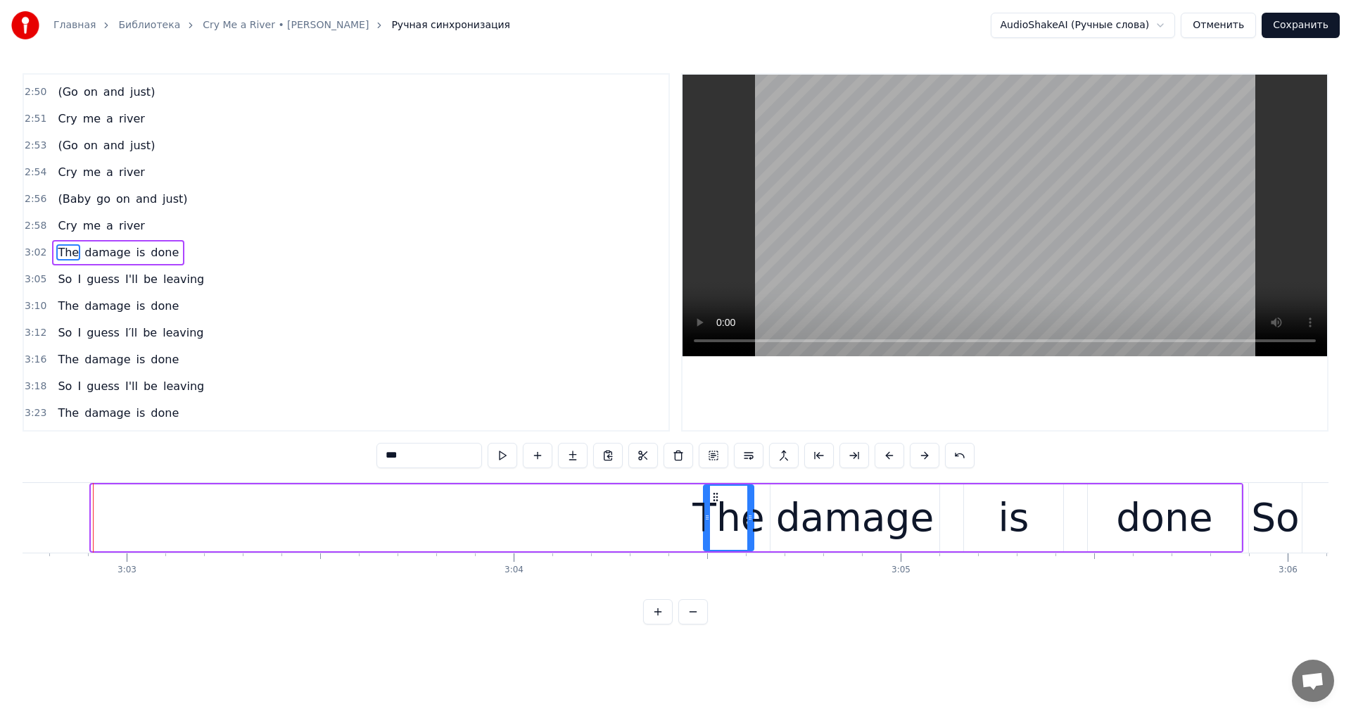
drag, startPoint x: 95, startPoint y: 509, endPoint x: 707, endPoint y: 555, distance: 614.0
click at [707, 555] on div "You were my sun You were my earth But you didn′t know all the ways I loved you,…" at bounding box center [676, 535] width 1306 height 106
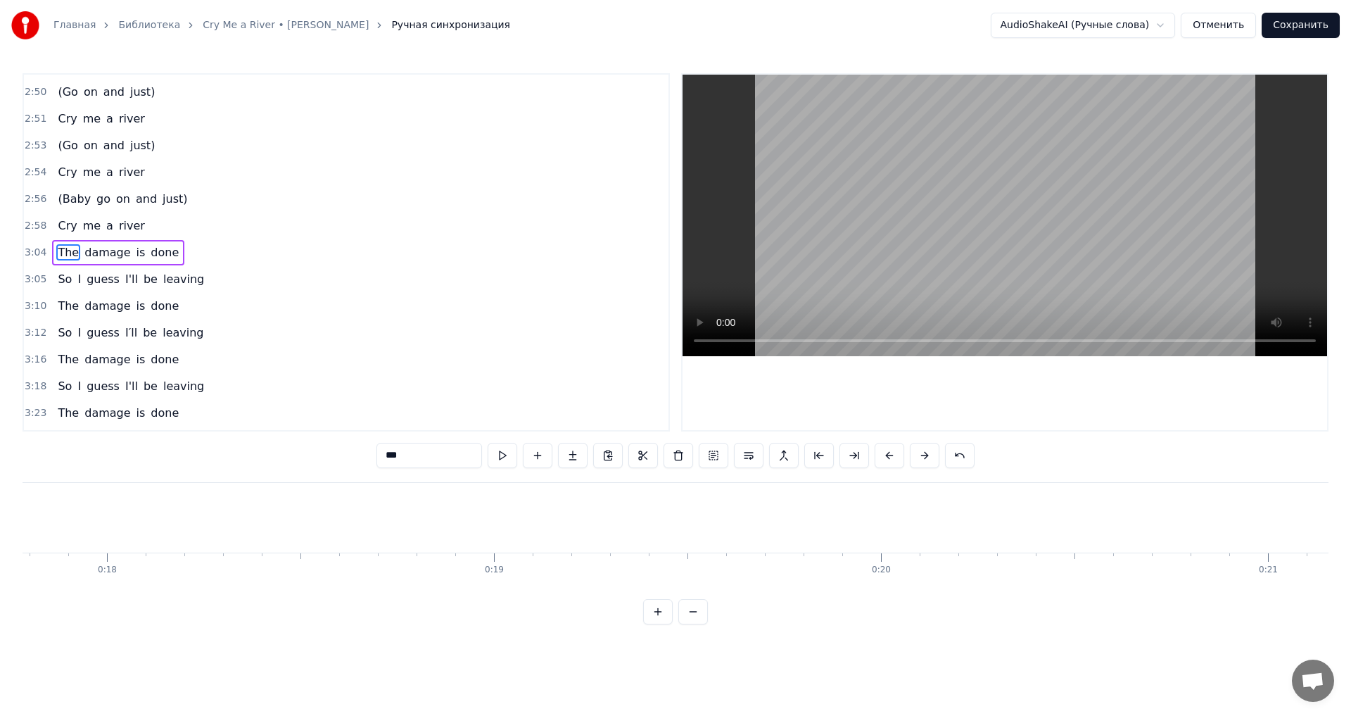
scroll to position [0, 3130]
click at [930, 282] on video at bounding box center [1005, 216] width 645 height 282
click at [947, 239] on video at bounding box center [1005, 216] width 645 height 282
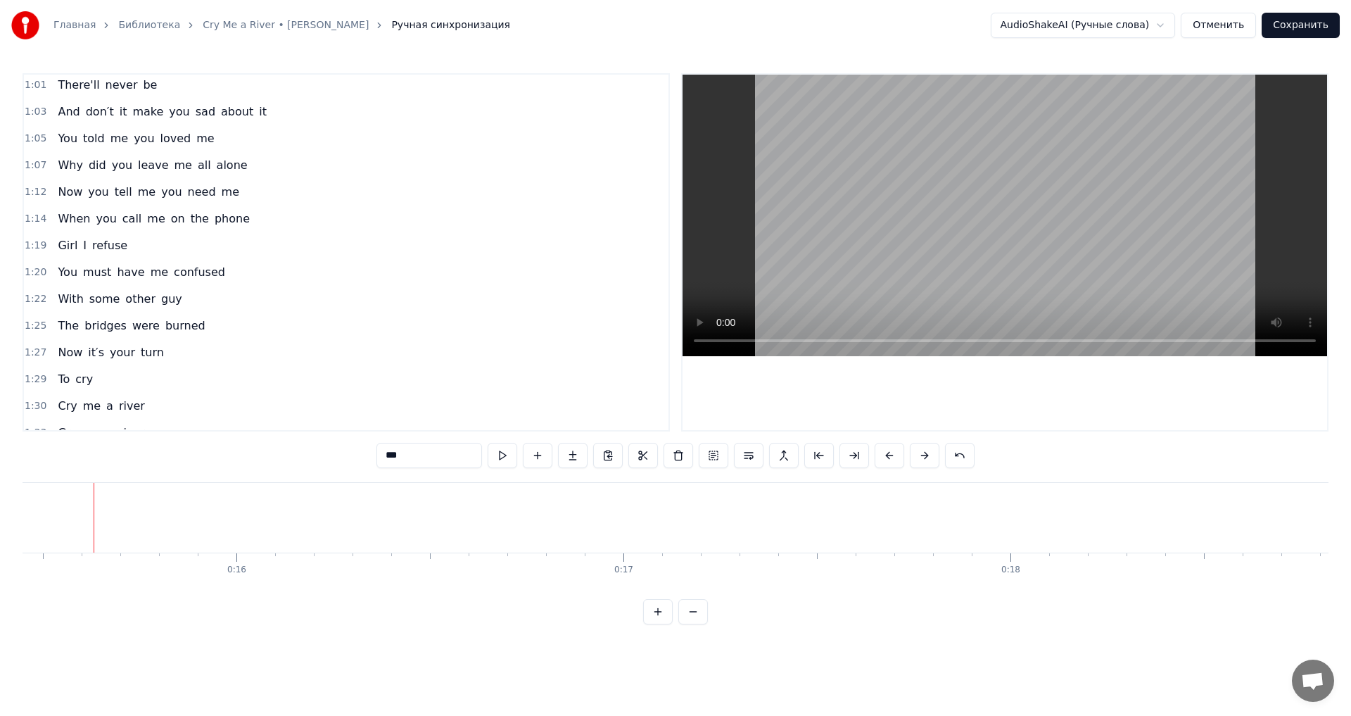
scroll to position [0, 0]
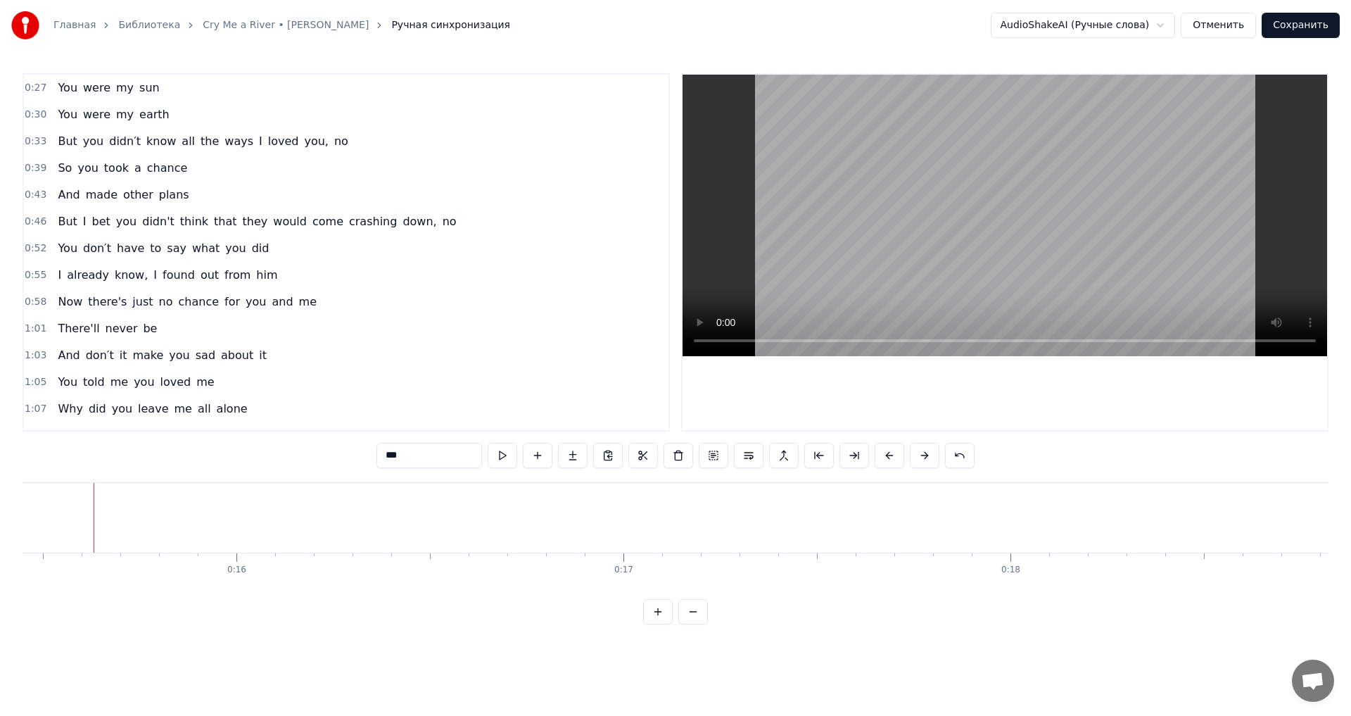
click at [223, 146] on span "ways" at bounding box center [239, 141] width 32 height 16
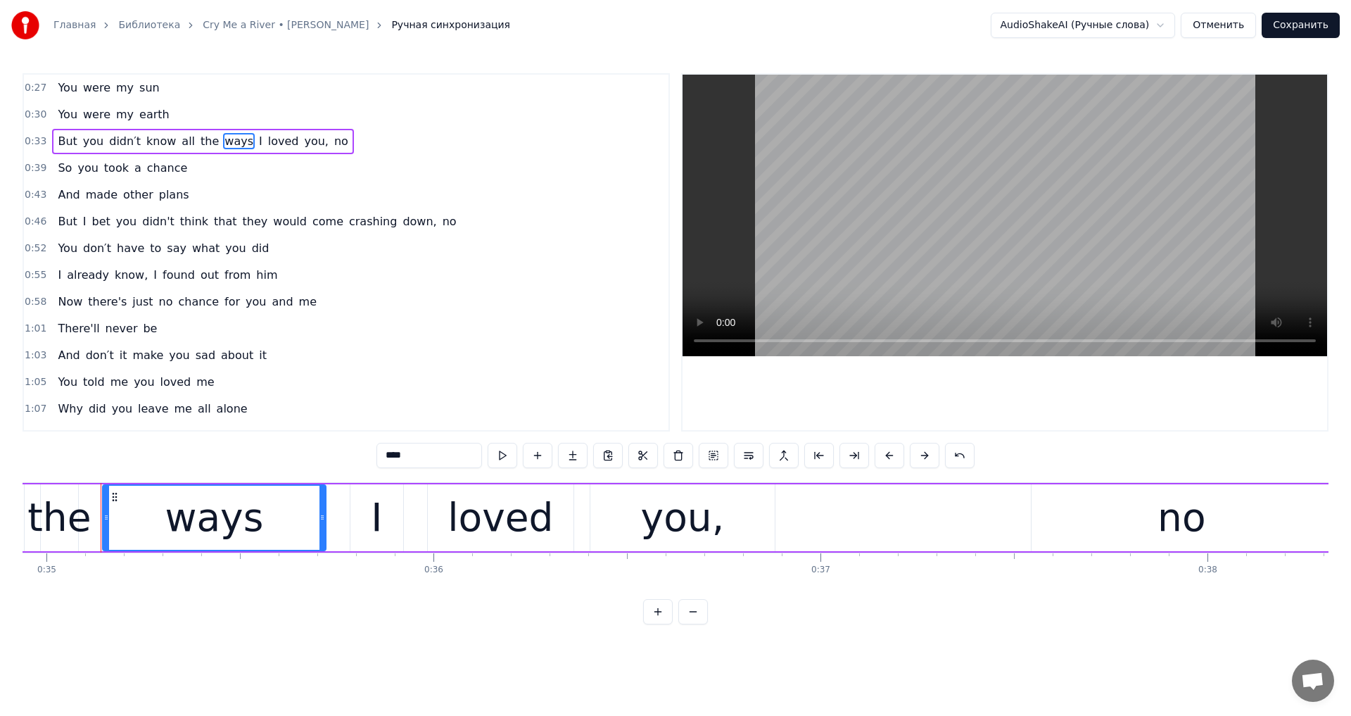
scroll to position [0, 13530]
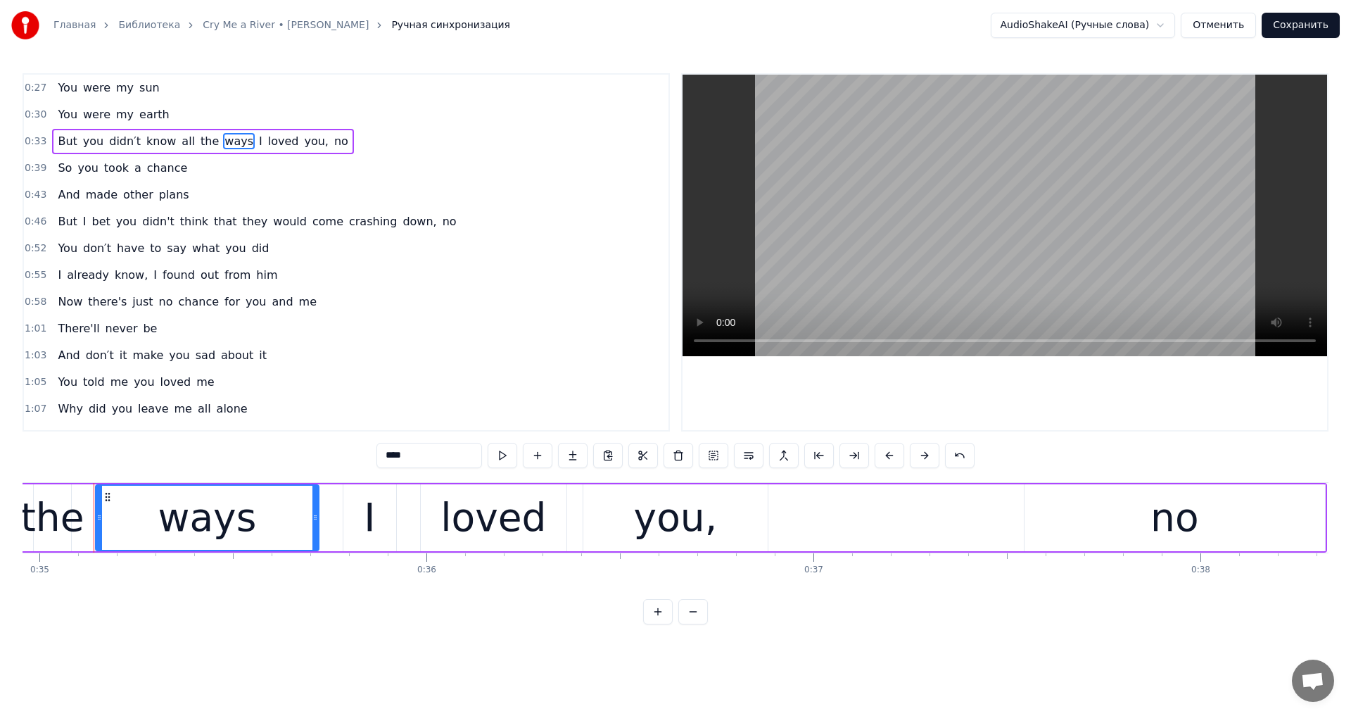
drag, startPoint x: 376, startPoint y: 455, endPoint x: 327, endPoint y: 458, distance: 48.7
click at [327, 458] on div "0:27 You were my sun 0:30 You were my earth 0:33 But you didn′t know all the wa…" at bounding box center [676, 348] width 1306 height 551
click at [146, 174] on span "chance" at bounding box center [168, 168] width 44 height 16
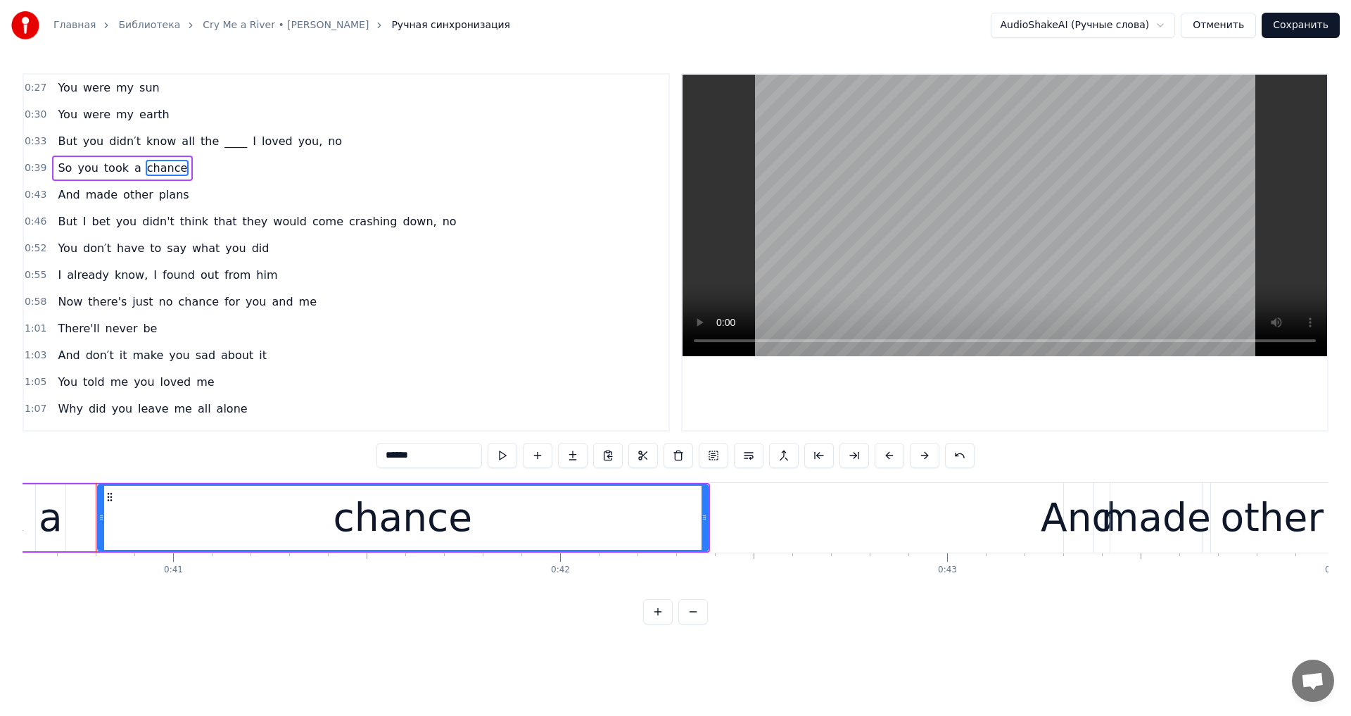
scroll to position [0, 15721]
drag, startPoint x: 388, startPoint y: 454, endPoint x: 346, endPoint y: 468, distance: 44.5
click at [377, 468] on div "******" at bounding box center [676, 457] width 598 height 28
drag, startPoint x: 132, startPoint y: 307, endPoint x: 148, endPoint y: 317, distance: 18.9
click at [132, 307] on span "just" at bounding box center [142, 301] width 23 height 16
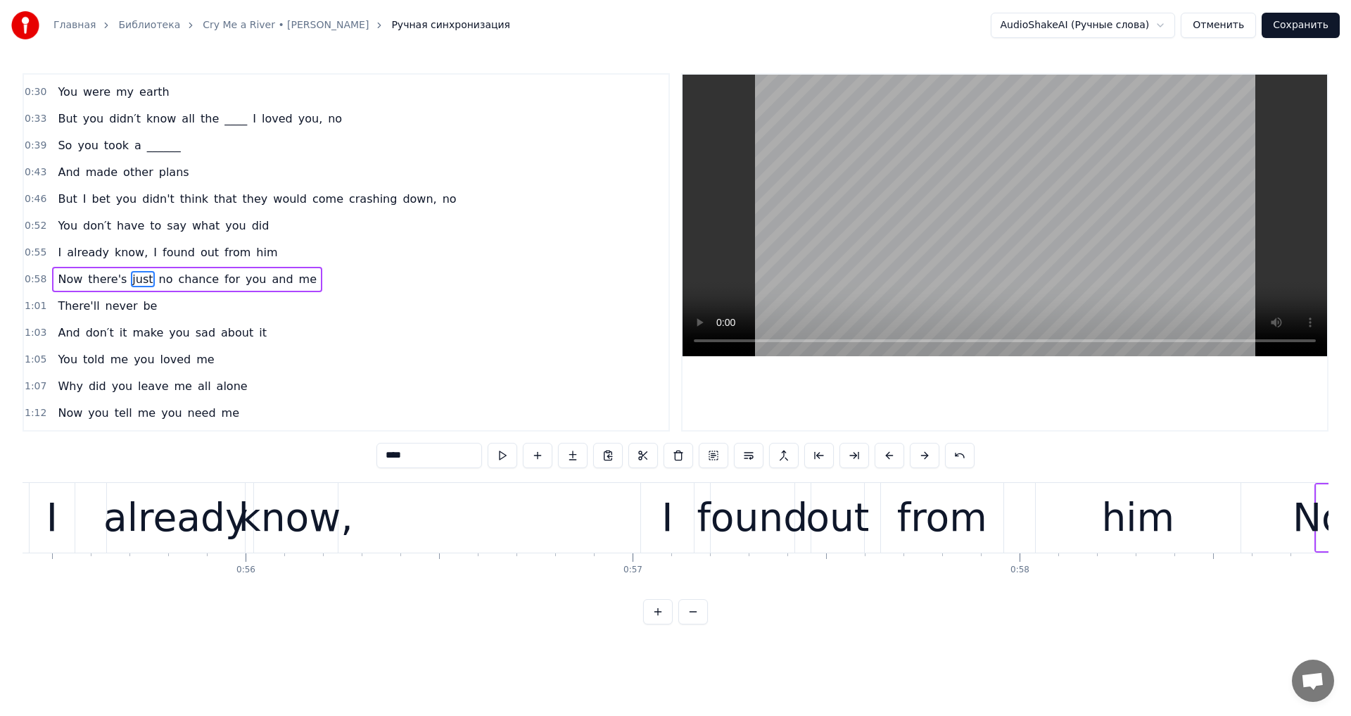
scroll to position [0, 22874]
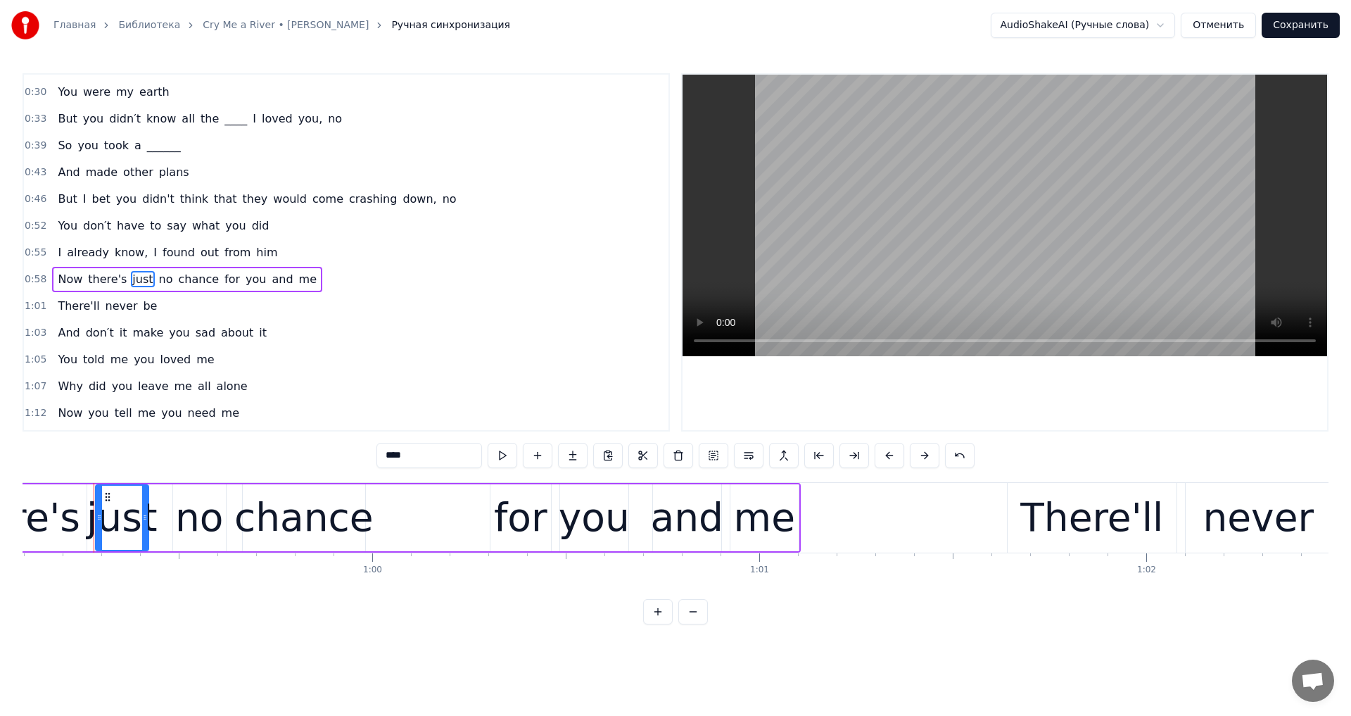
drag, startPoint x: 337, startPoint y: 449, endPoint x: 319, endPoint y: 448, distance: 18.3
click at [319, 448] on div "0:27 You were my sun 0:30 You were my earth 0:33 But you didn′t know all the __…" at bounding box center [676, 348] width 1306 height 551
click at [112, 306] on span "never" at bounding box center [121, 306] width 35 height 16
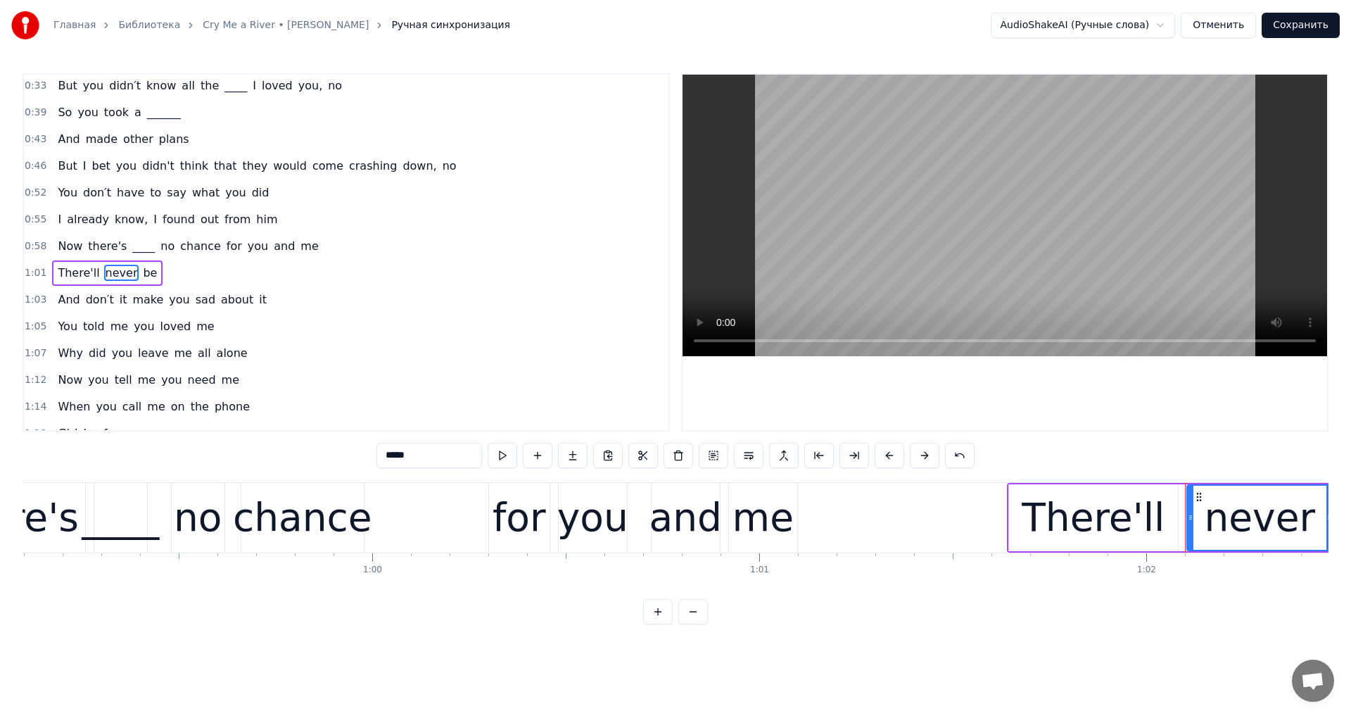
scroll to position [76, 0]
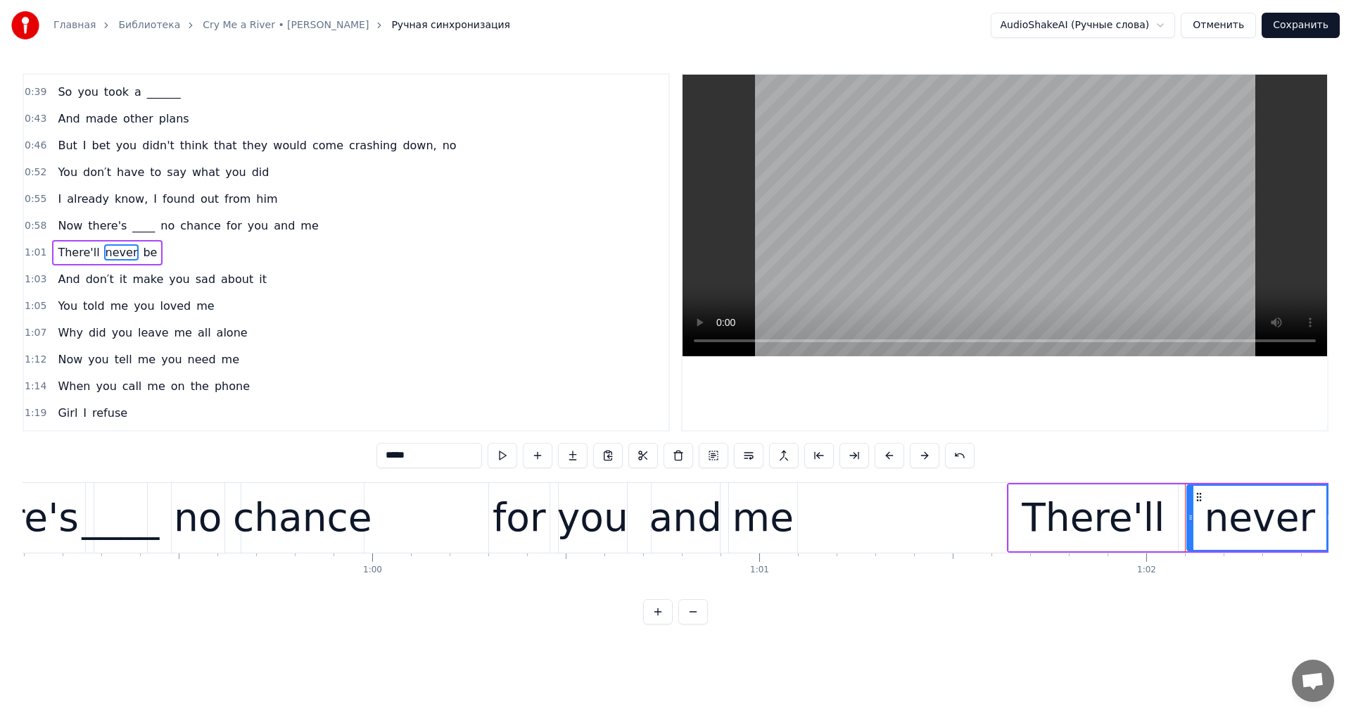
drag, startPoint x: 395, startPoint y: 456, endPoint x: 251, endPoint y: 431, distance: 145.8
click at [251, 431] on div "0:27 You were my sun 0:30 You were my earth 0:33 But you didn′t know all the __…" at bounding box center [676, 348] width 1306 height 551
click at [222, 335] on span "alone" at bounding box center [232, 332] width 34 height 16
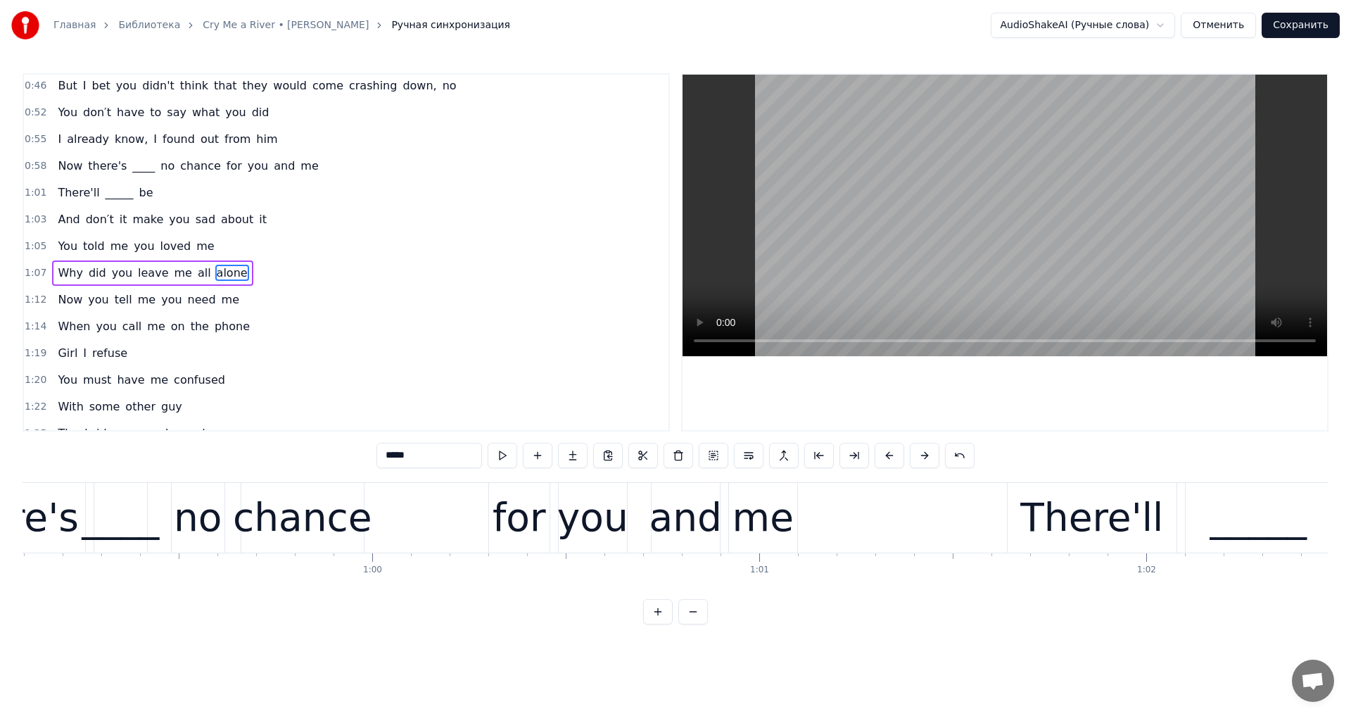
scroll to position [156, 0]
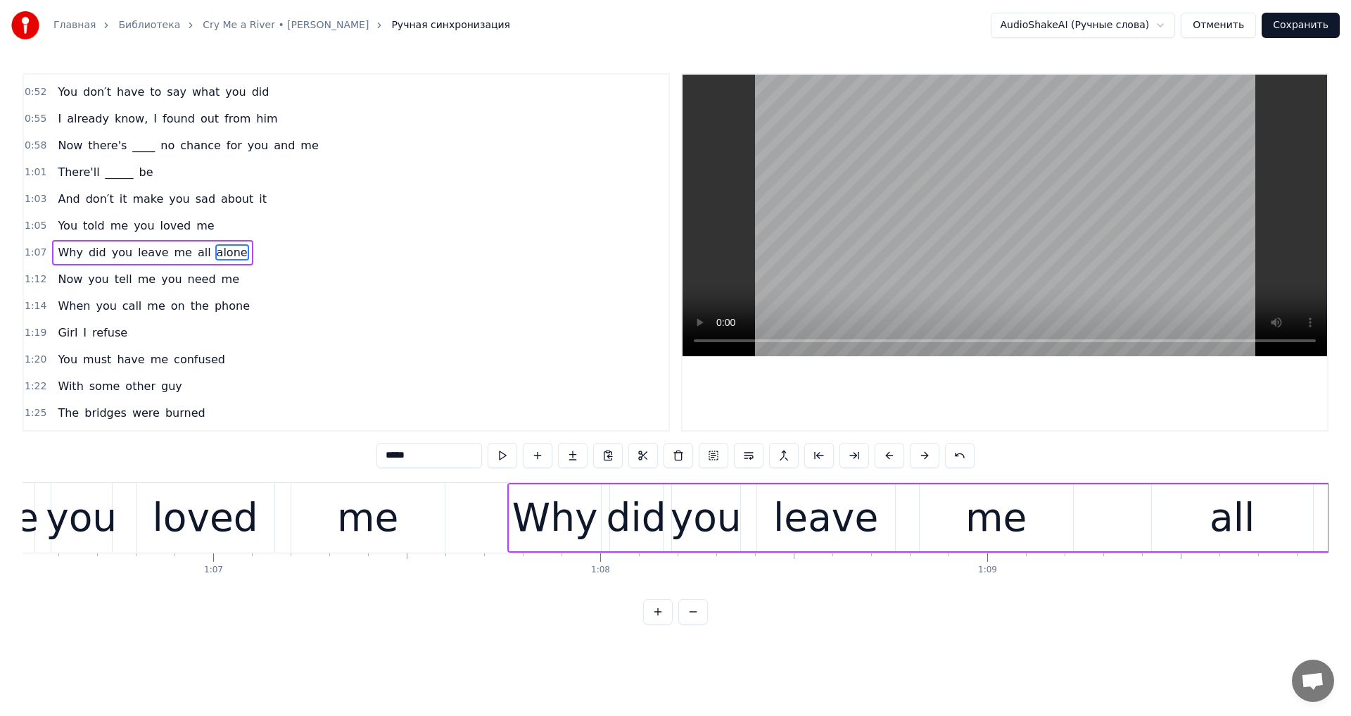
drag, startPoint x: 374, startPoint y: 449, endPoint x: 308, endPoint y: 447, distance: 66.9
click at [308, 447] on div "0:27 You were my sun 0:30 You were my earth 0:33 But you didn′t know all the __…" at bounding box center [676, 348] width 1306 height 551
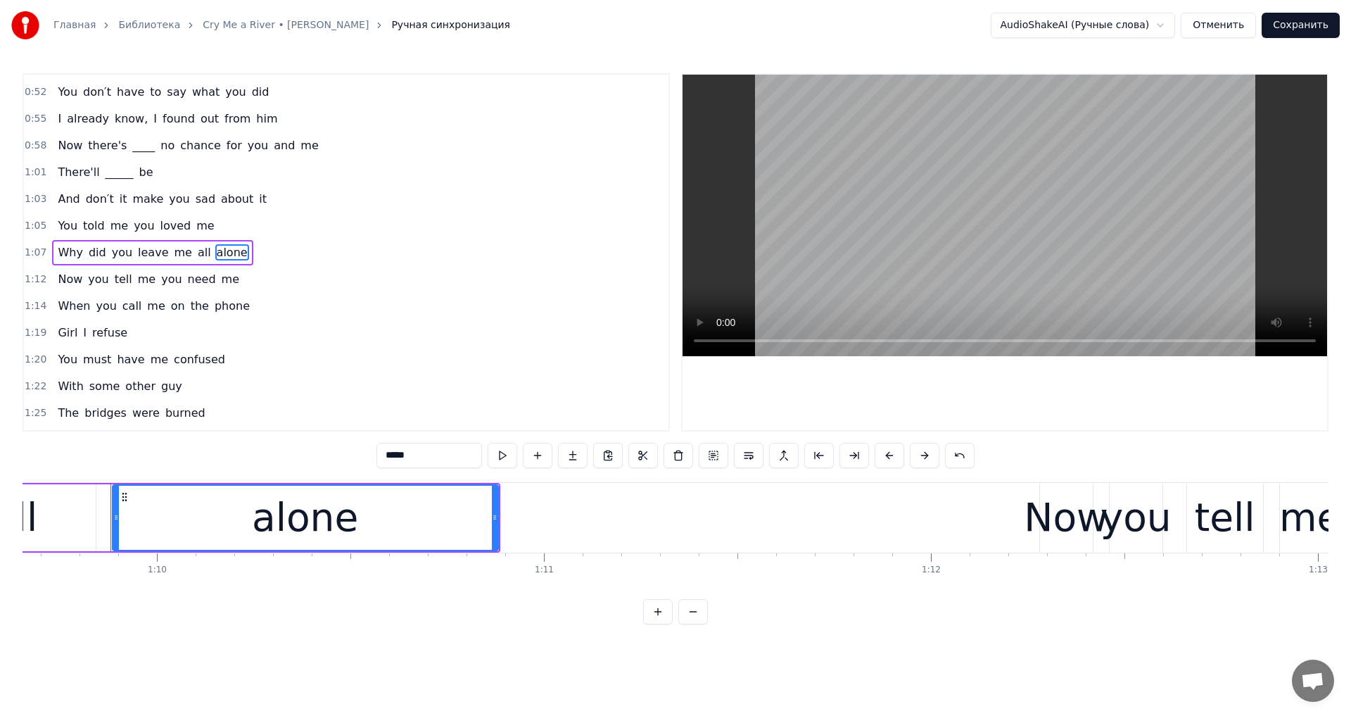
scroll to position [0, 26977]
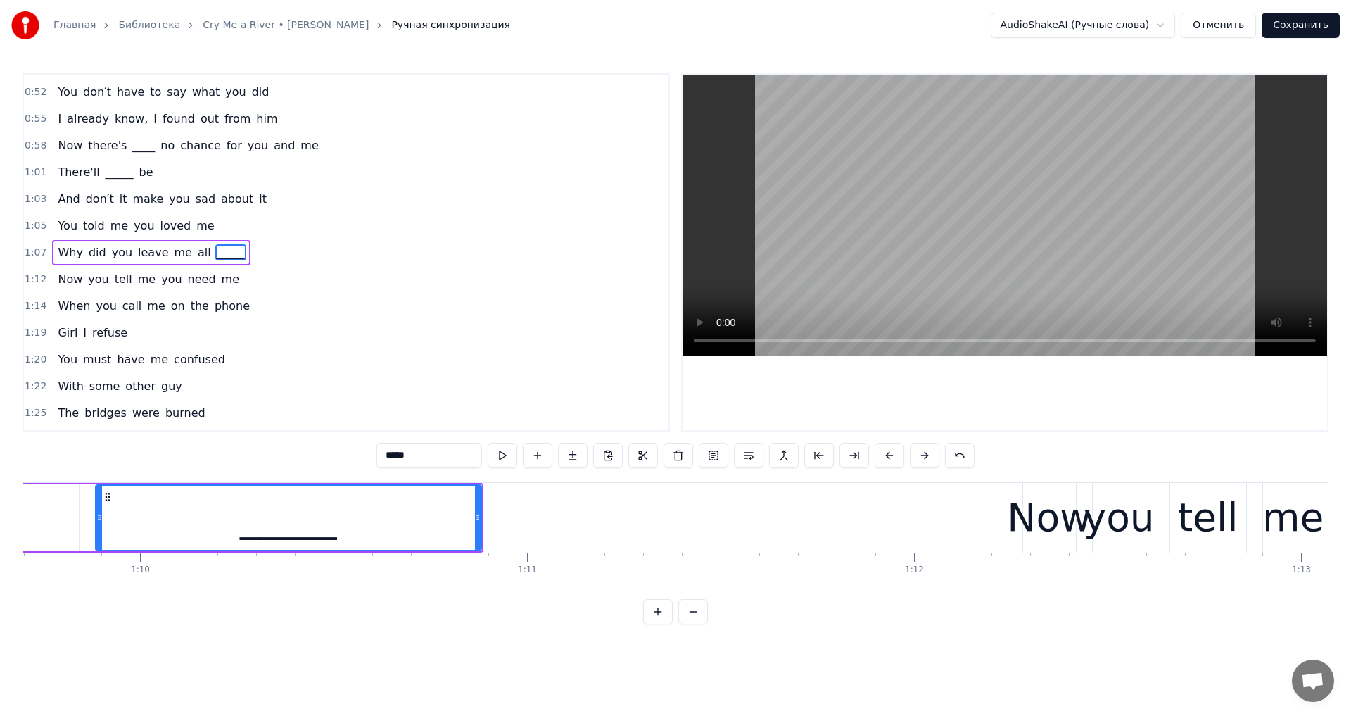
click at [228, 312] on span "phone" at bounding box center [232, 306] width 38 height 16
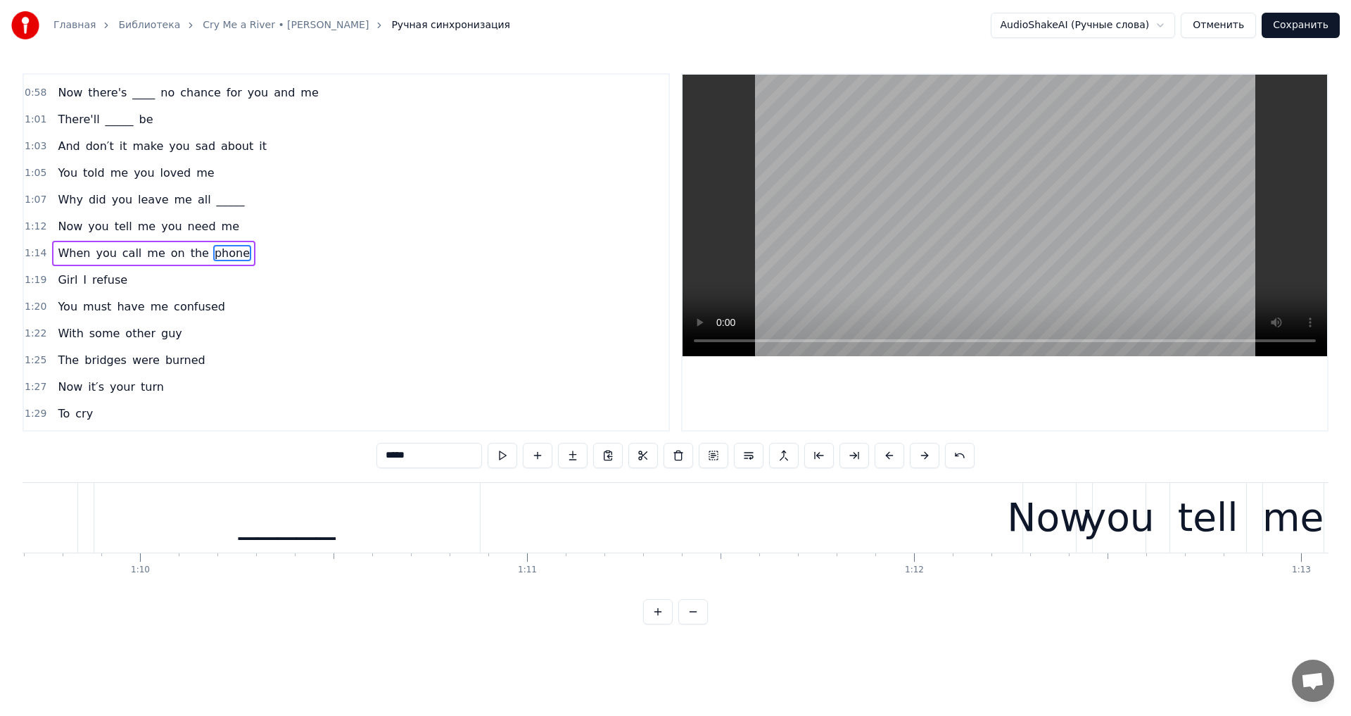
scroll to position [210, 0]
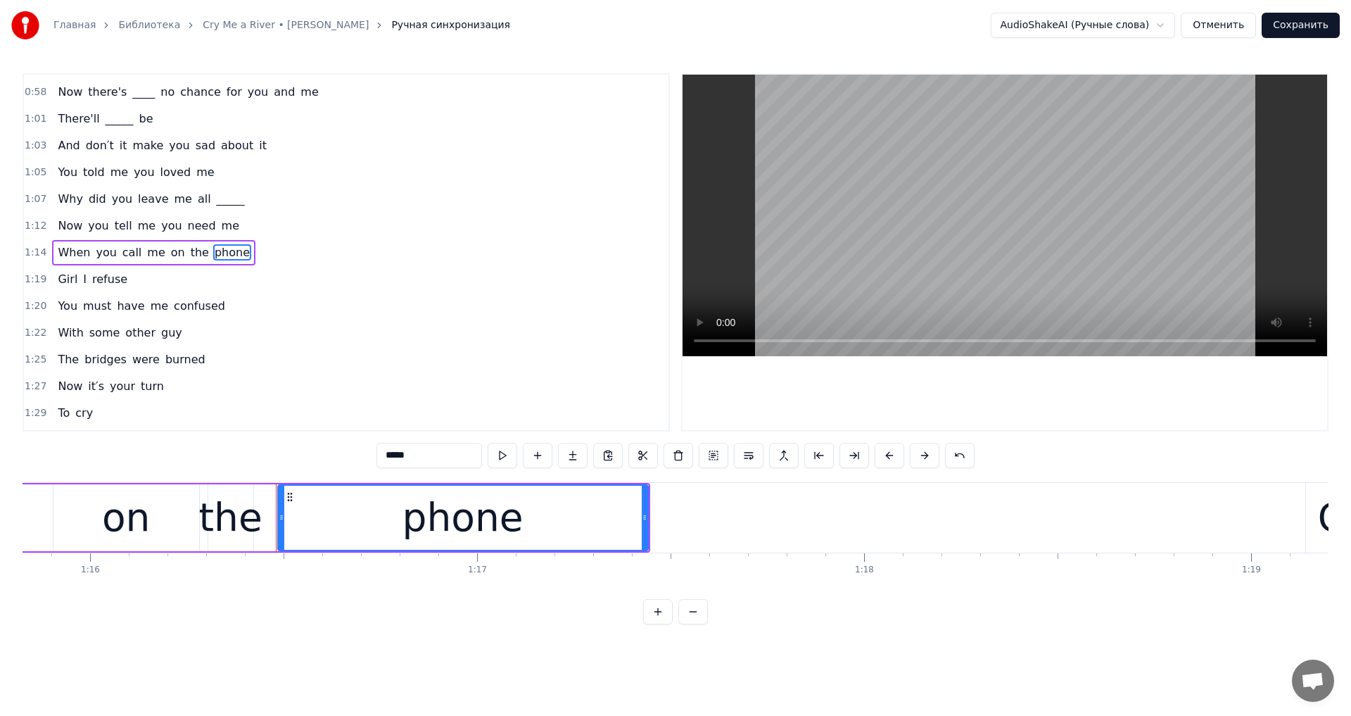
drag, startPoint x: 403, startPoint y: 462, endPoint x: 312, endPoint y: 456, distance: 91.0
click at [312, 456] on div "0:27 You were my sun 0:30 You were my earth 0:33 But you didn′t know all the __…" at bounding box center [676, 348] width 1306 height 551
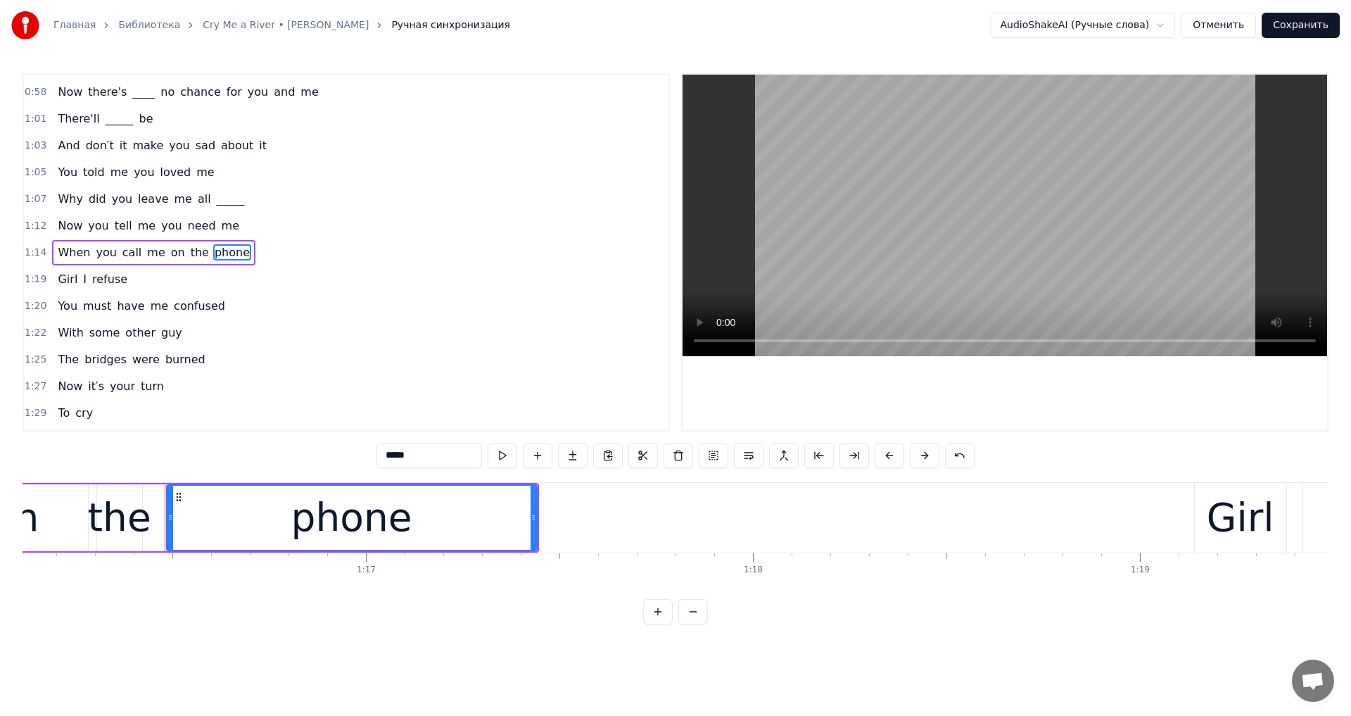
scroll to position [0, 29532]
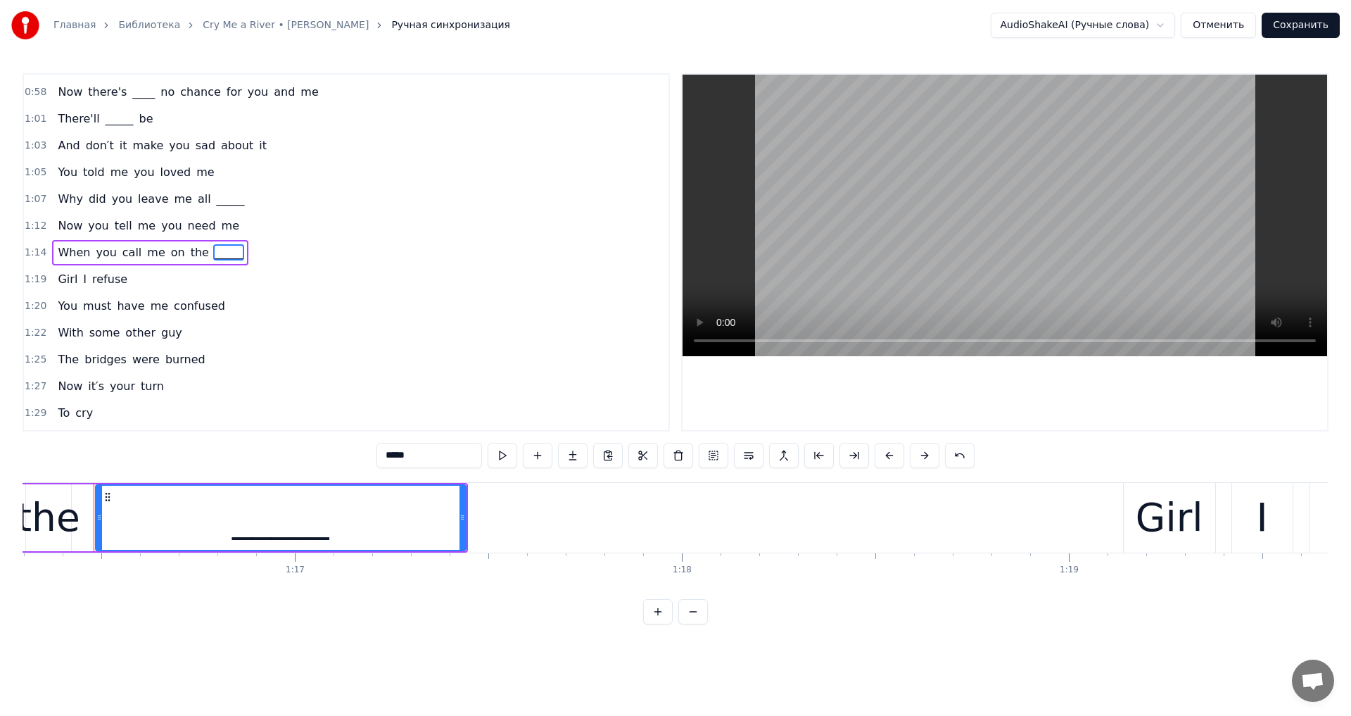
type input "*****"
click at [380, 341] on div "1:22 With some other guy" at bounding box center [346, 333] width 645 height 27
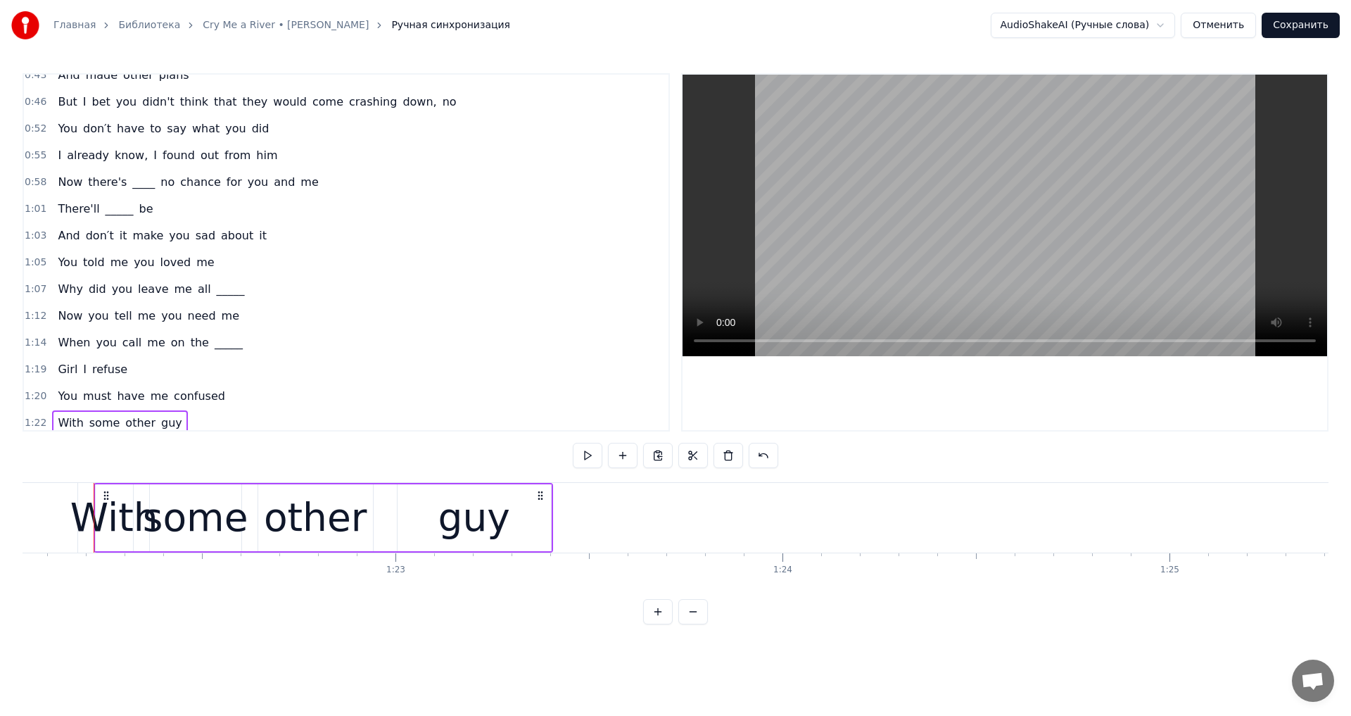
scroll to position [141, 0]
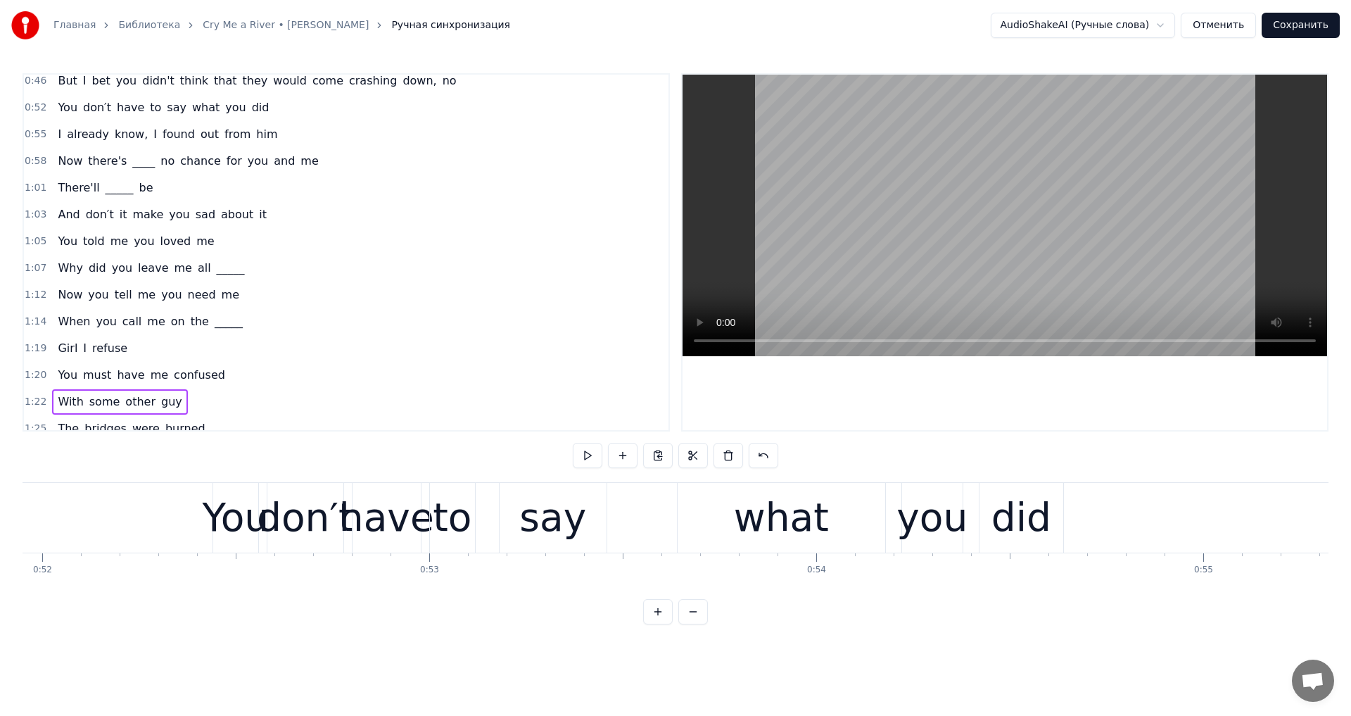
click at [966, 215] on video at bounding box center [1005, 216] width 645 height 282
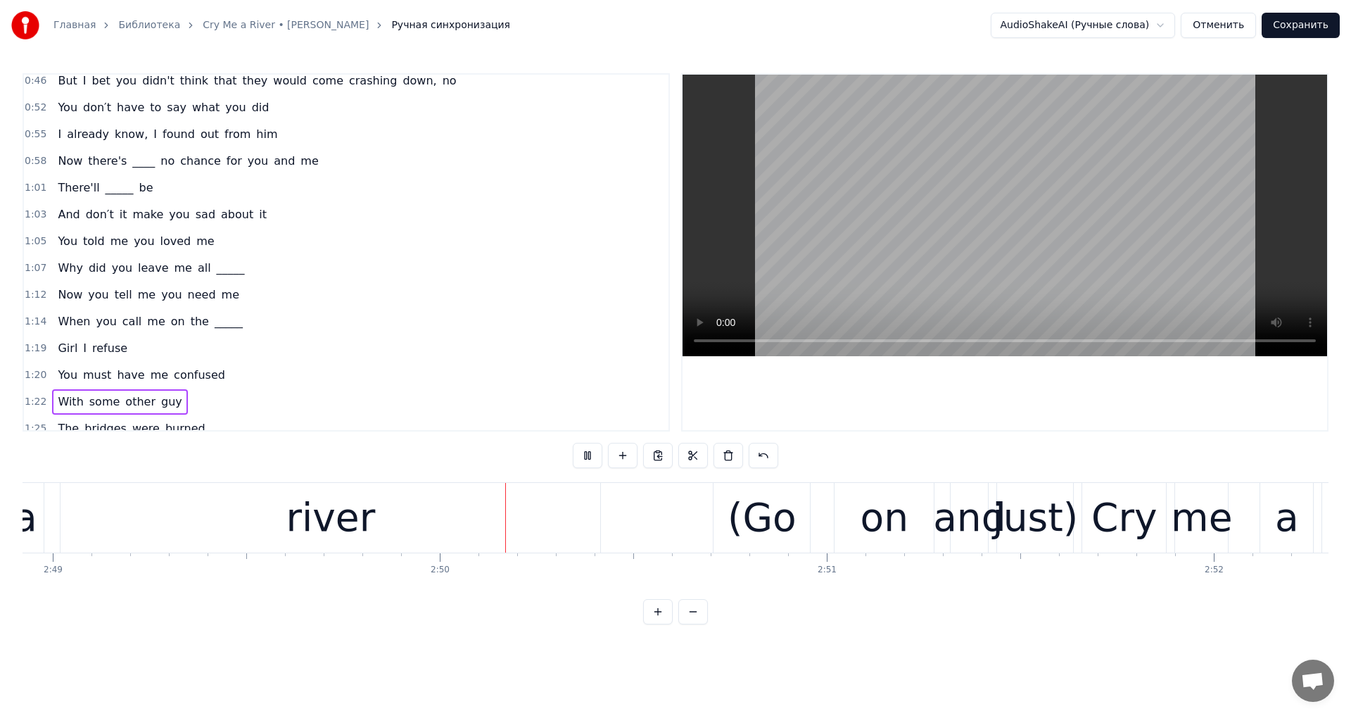
scroll to position [0, 65567]
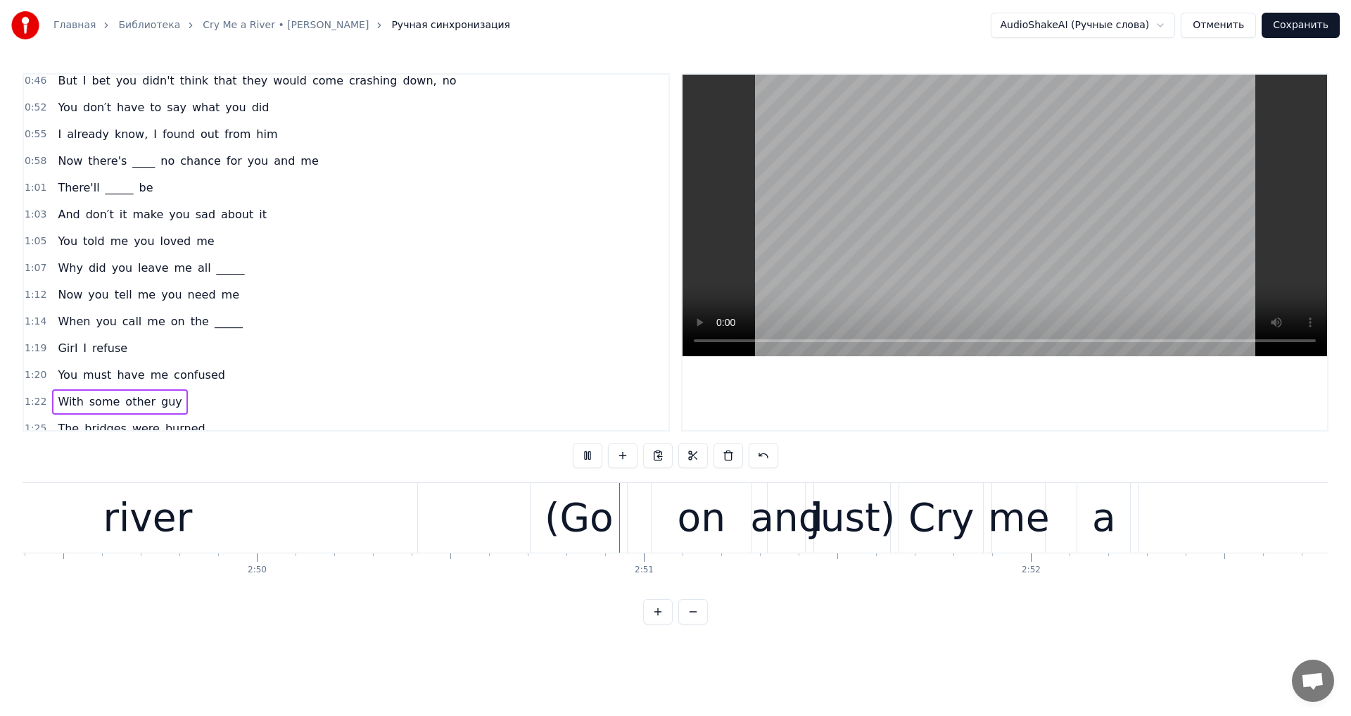
click at [1089, 263] on video at bounding box center [1005, 216] width 645 height 282
click at [1327, 15] on button "Сохранить" at bounding box center [1301, 25] width 78 height 25
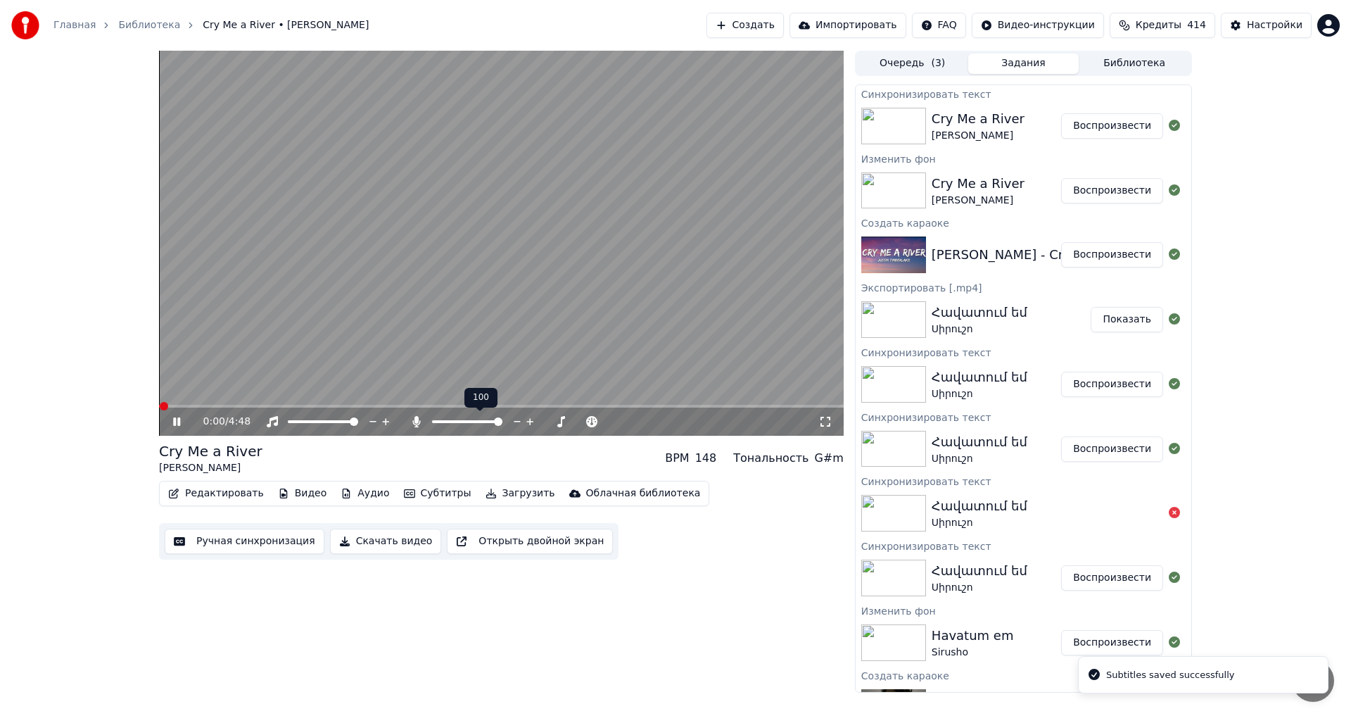
click at [436, 422] on span at bounding box center [467, 421] width 70 height 3
click at [514, 419] on icon at bounding box center [517, 422] width 13 height 14
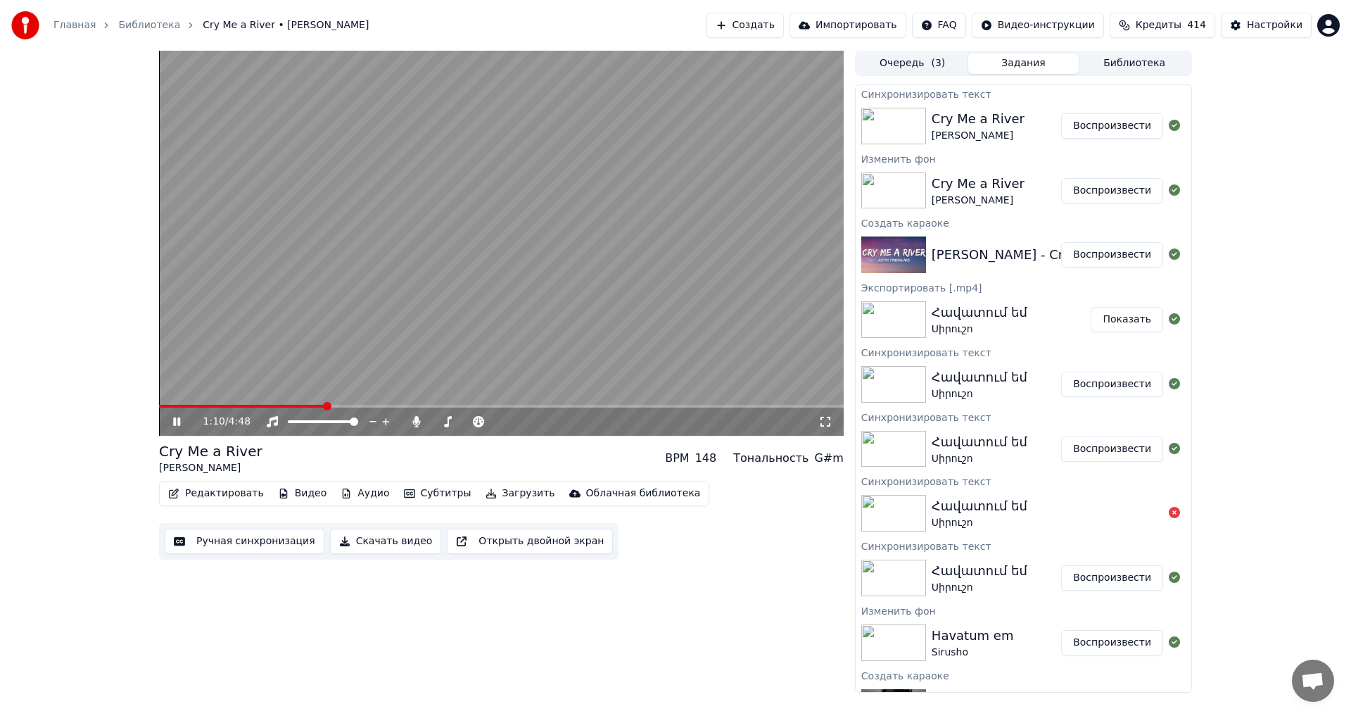
click at [325, 406] on span at bounding box center [501, 406] width 685 height 3
click at [567, 215] on video at bounding box center [501, 243] width 685 height 385
click at [500, 491] on button "Загрузить" at bounding box center [520, 493] width 81 height 20
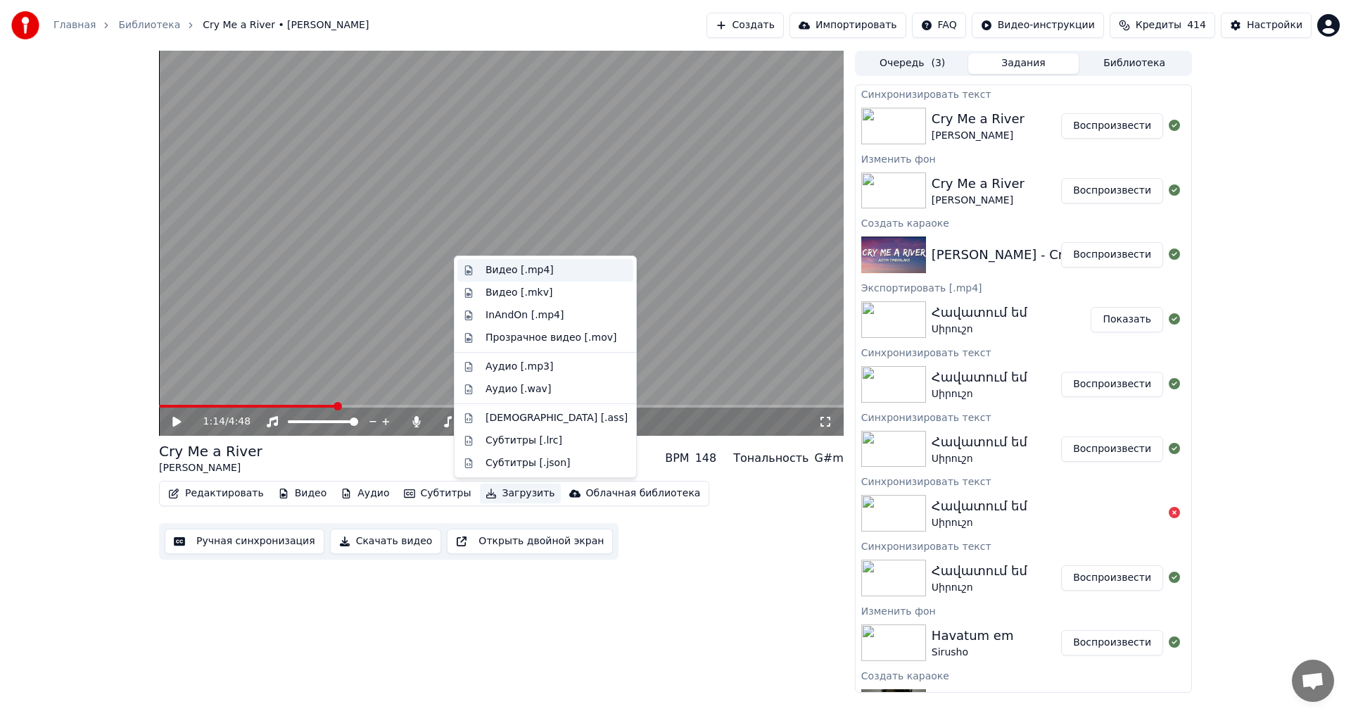
click at [560, 268] on div "Видео [.mp4]" at bounding box center [557, 270] width 142 height 14
